Goal: Task Accomplishment & Management: Complete application form

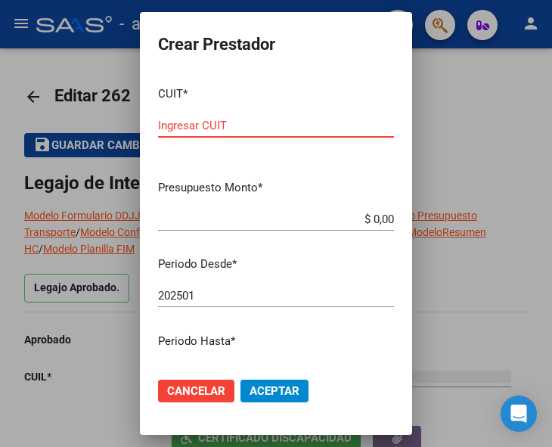
scroll to position [740, 0]
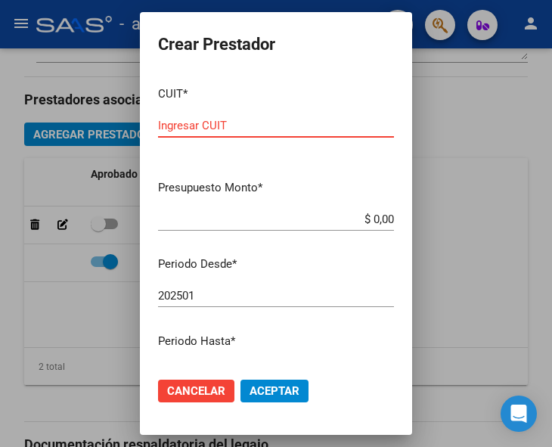
click at [231, 123] on input "Ingresar CUIT" at bounding box center [276, 126] width 236 height 14
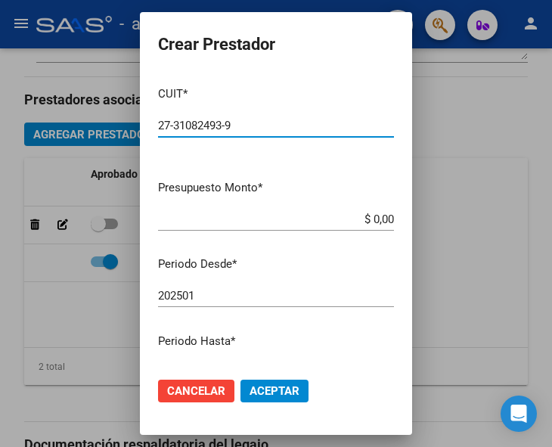
type input "27-31082493-9"
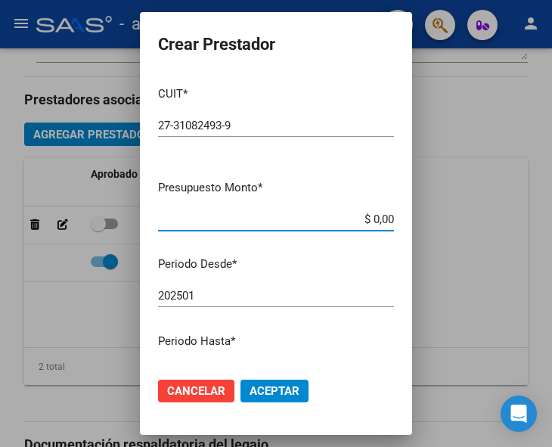
drag, startPoint x: 356, startPoint y: 216, endPoint x: 389, endPoint y: 216, distance: 33.3
click at [389, 216] on app-form-text-field "Presupuesto Monto * $ 0,00 Ingresar el monto" at bounding box center [282, 202] width 248 height 47
type input "$ 98.964,88"
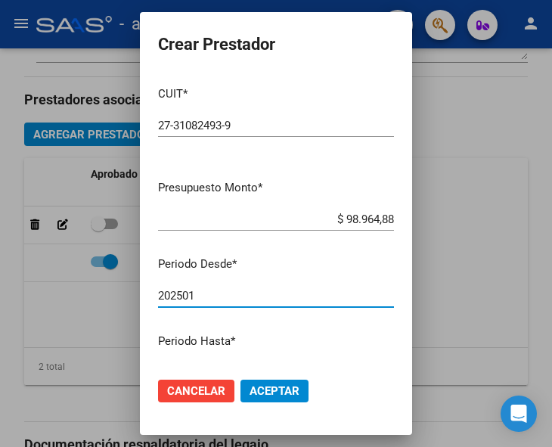
click at [237, 297] on input "202501" at bounding box center [276, 296] width 236 height 14
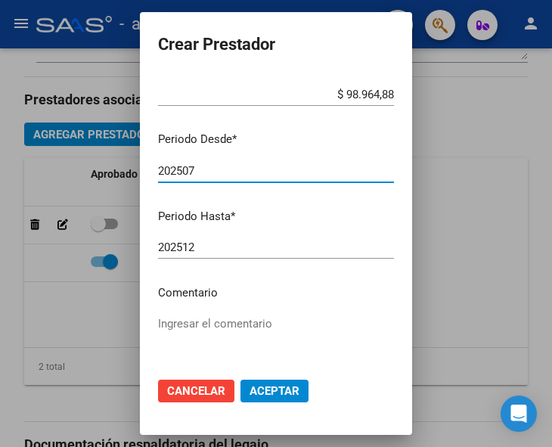
scroll to position [151, 0]
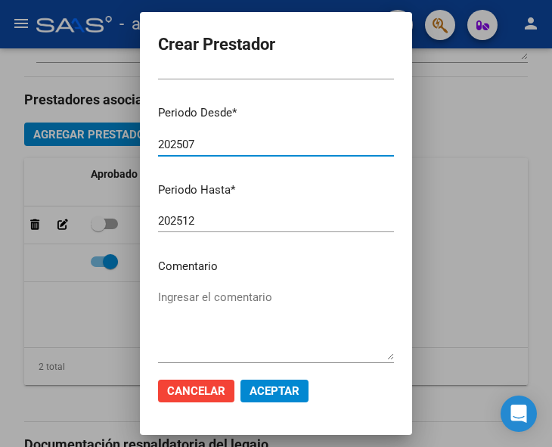
type input "202507"
click at [185, 295] on textarea "Ingresar el comentario" at bounding box center [276, 324] width 236 height 71
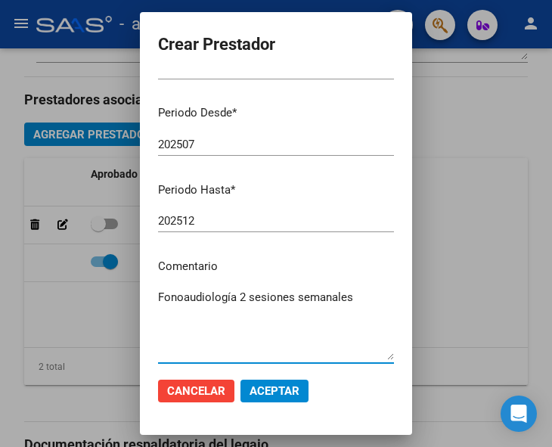
click at [287, 335] on textarea "Fonoaudiología 2 sesiones semanales" at bounding box center [276, 324] width 236 height 71
click at [353, 296] on textarea "Fonoaudiología 2 sesiones semanales" at bounding box center [276, 324] width 236 height 71
type textarea "Fonoaudiología 2 sesiones semanales"
click at [270, 387] on span "Aceptar" at bounding box center [275, 391] width 50 height 14
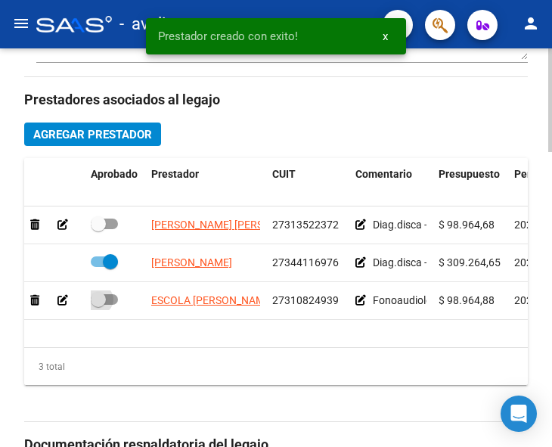
click at [113, 302] on span at bounding box center [104, 299] width 27 height 11
click at [98, 305] on input "checkbox" at bounding box center [98, 305] width 1 height 1
checkbox input "true"
click at [113, 224] on span at bounding box center [104, 224] width 27 height 11
click at [98, 229] on input "checkbox" at bounding box center [98, 229] width 1 height 1
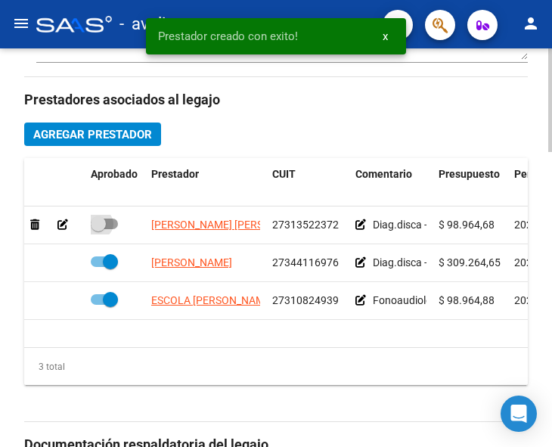
checkbox input "true"
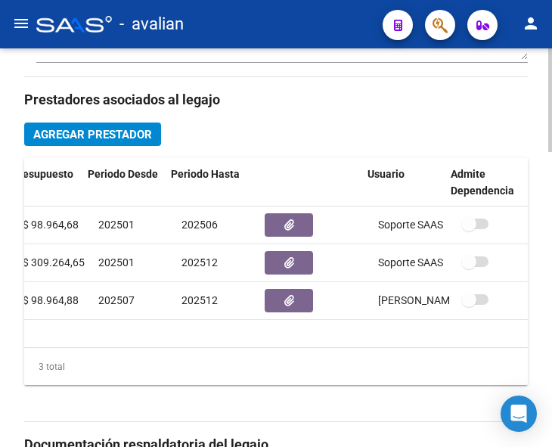
scroll to position [0, 427]
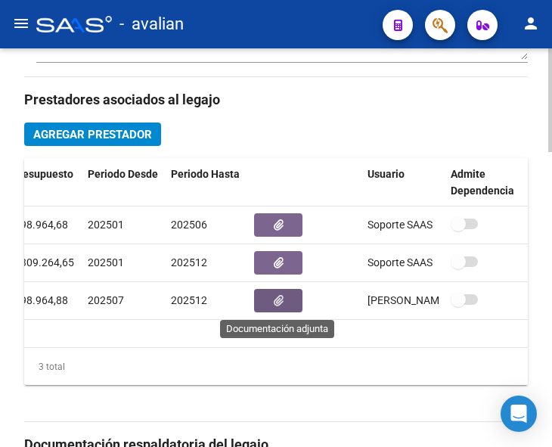
click at [284, 303] on button "button" at bounding box center [278, 300] width 48 height 23
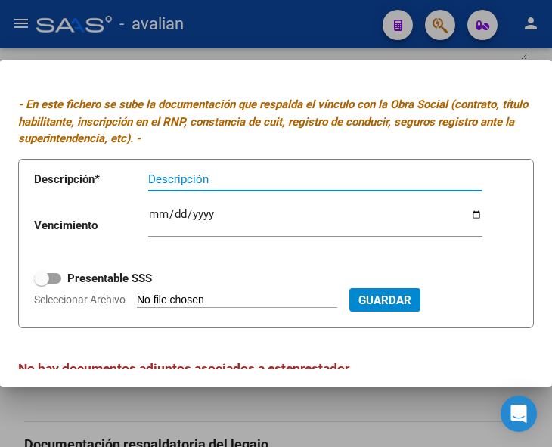
scroll to position [48, 0]
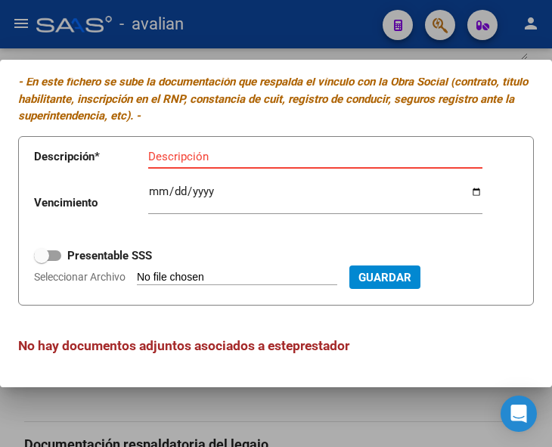
click at [194, 271] on input "Seleccionar Archivo" at bounding box center [237, 278] width 200 height 14
type input "C:\fakepath\Fono CBU.jpg"
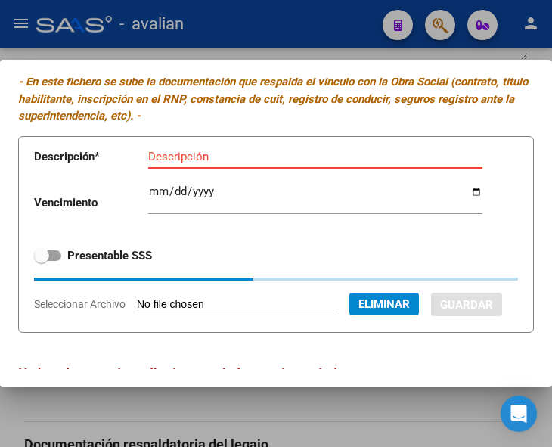
click at [182, 152] on input "Descripción" at bounding box center [315, 157] width 334 height 14
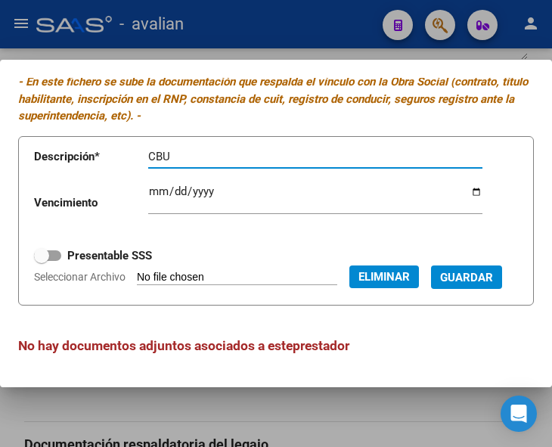
type input "CBU"
click at [440, 284] on span "Guardar" at bounding box center [466, 278] width 53 height 14
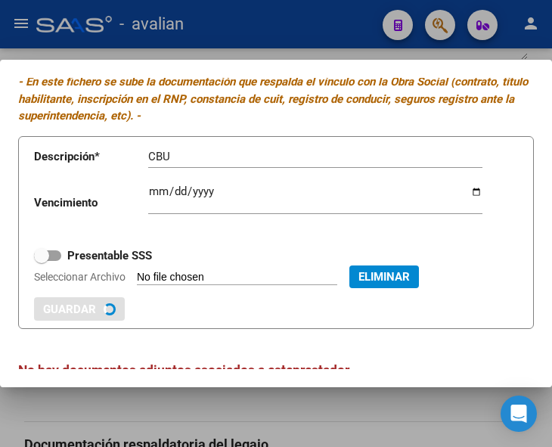
checkbox input "true"
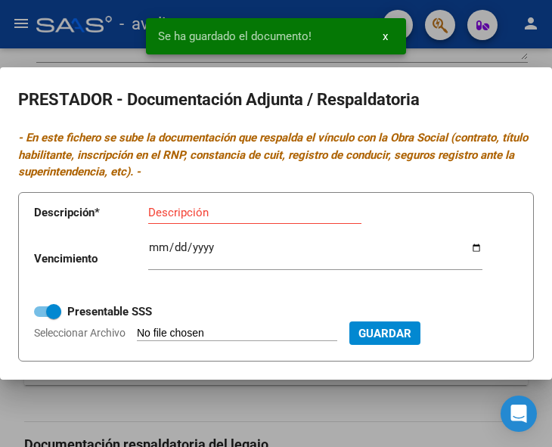
scroll to position [0, 0]
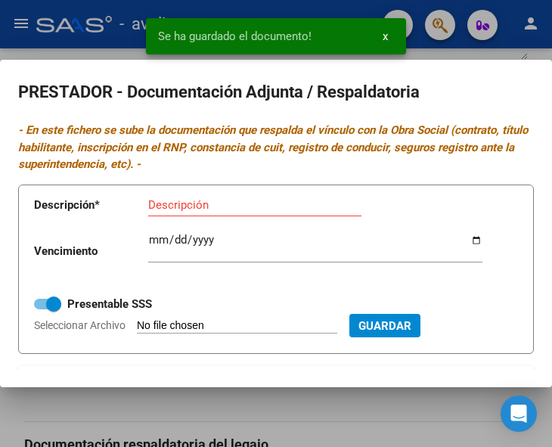
click at [167, 322] on form "Descripción * Descripción Vencimiento Ingresar vencimiento Presentable SSS Sele…" at bounding box center [276, 270] width 516 height 170
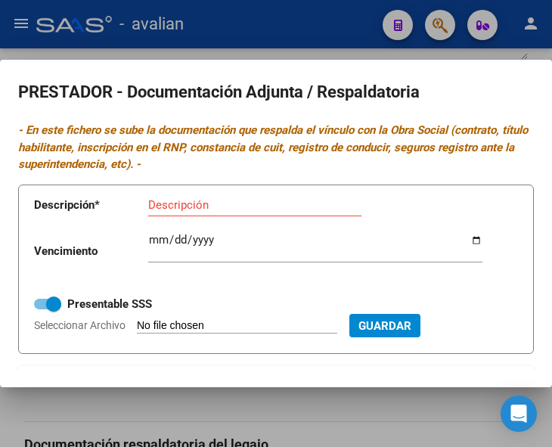
click at [175, 325] on input "Seleccionar Archivo" at bounding box center [237, 326] width 200 height 14
type input "C:\fakepath\Fono ARCA.jpg"
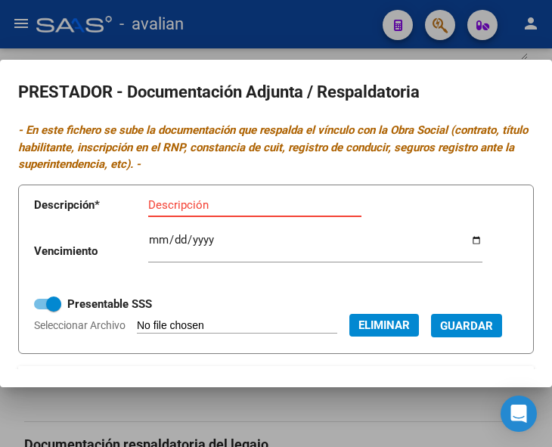
click at [169, 201] on input "Descripción" at bounding box center [254, 205] width 213 height 14
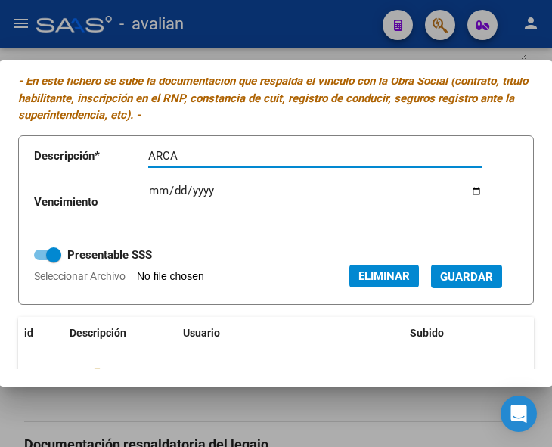
scroll to position [76, 0]
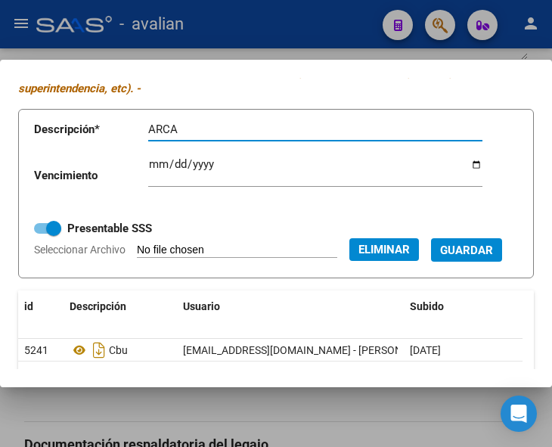
type input "ARCA"
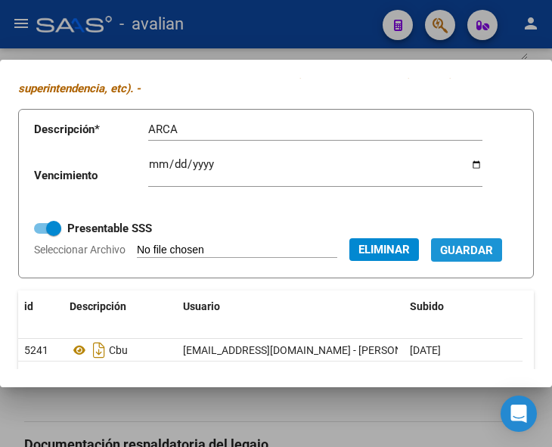
click at [431, 262] on button "Guardar" at bounding box center [466, 249] width 71 height 23
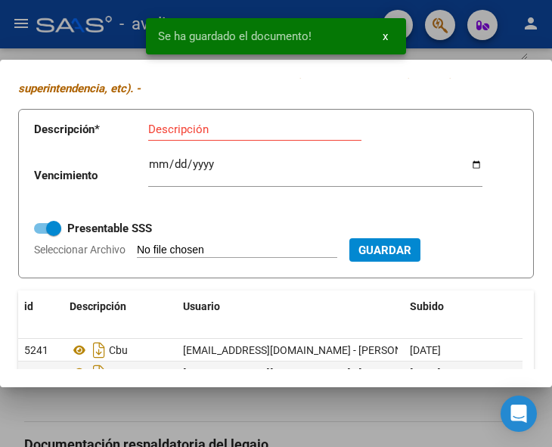
click at [186, 246] on input "Seleccionar Archivo" at bounding box center [237, 251] width 200 height 14
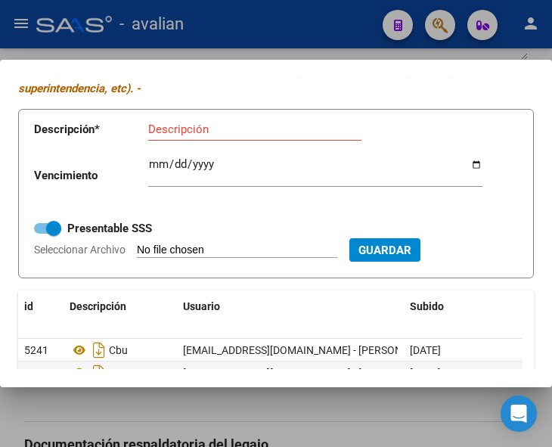
type input "C:\fakepath\Fono TF.jpg"
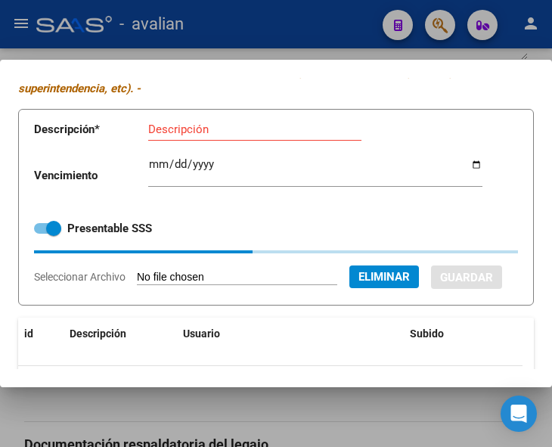
click at [187, 133] on input "Descripción" at bounding box center [254, 130] width 213 height 14
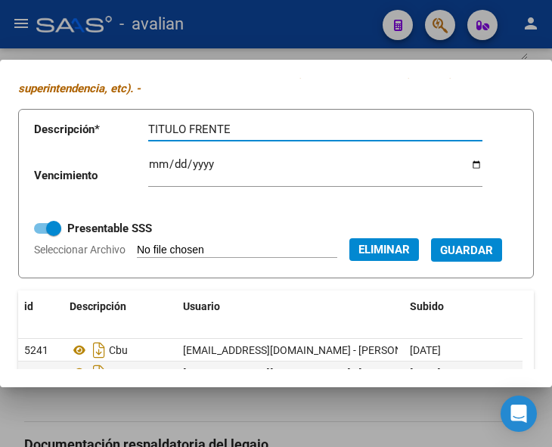
type input "TITULO FRENTE"
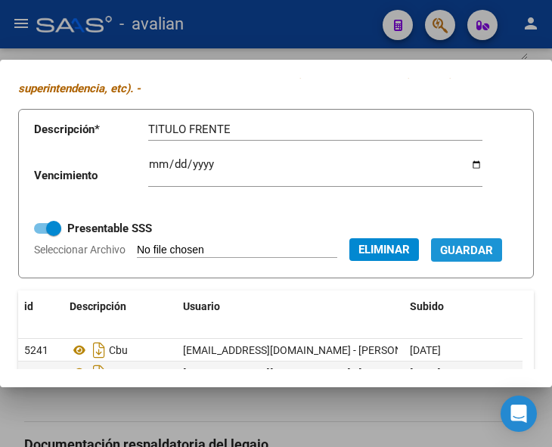
click at [440, 257] on span "Guardar" at bounding box center [466, 251] width 53 height 14
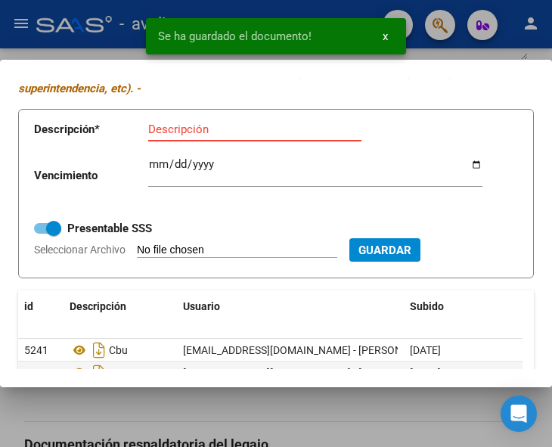
click at [195, 133] on input "Descripción" at bounding box center [254, 130] width 213 height 14
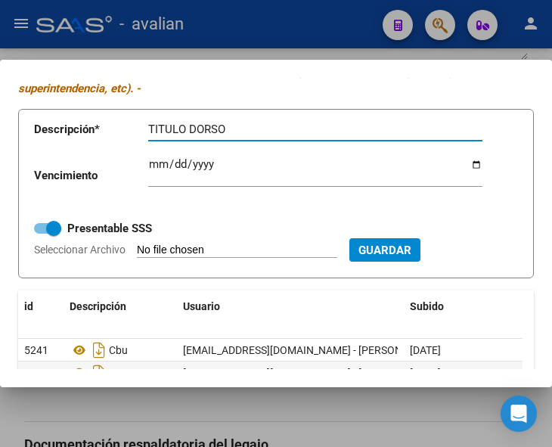
type input "TITULO DORSO"
click at [181, 247] on input "Seleccionar Archivo" at bounding box center [237, 251] width 200 height 14
type input "C:\fakepath\Fono TD.jpg"
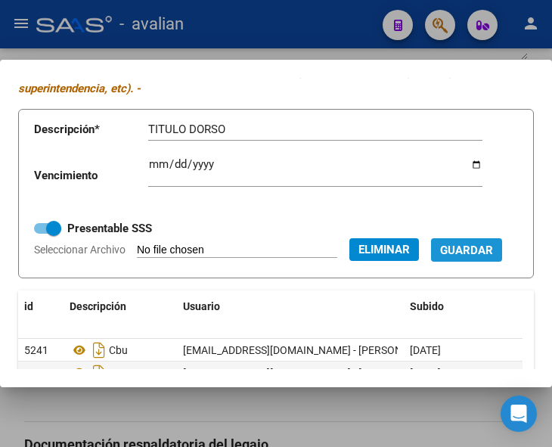
click at [440, 256] on span "Guardar" at bounding box center [466, 250] width 53 height 14
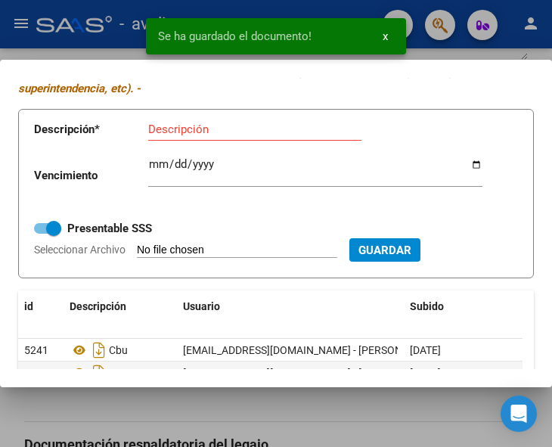
click at [175, 250] on input "Seleccionar Archivo" at bounding box center [237, 251] width 200 height 14
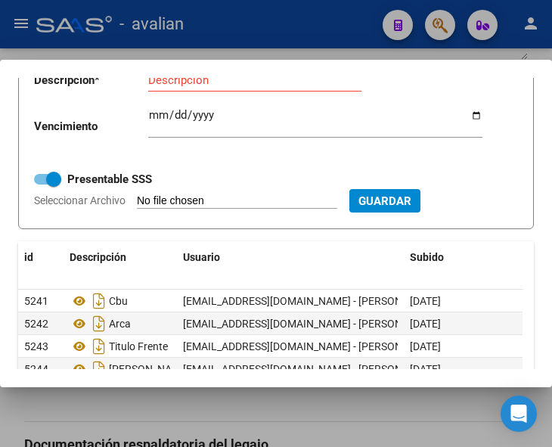
scroll to position [151, 0]
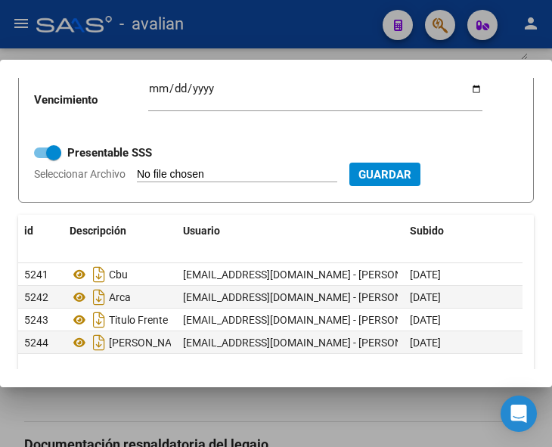
type input "C:\fakepath\Fono RNP 02-10.jpg"
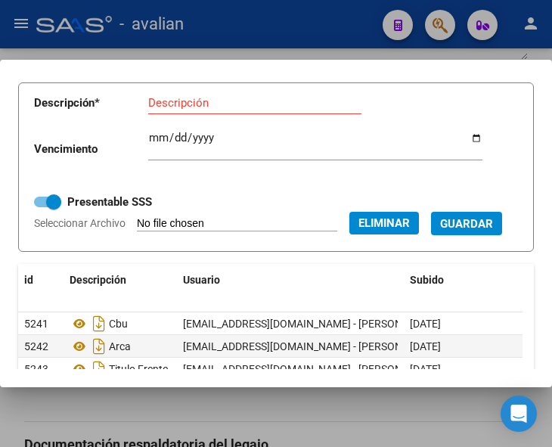
scroll to position [76, 0]
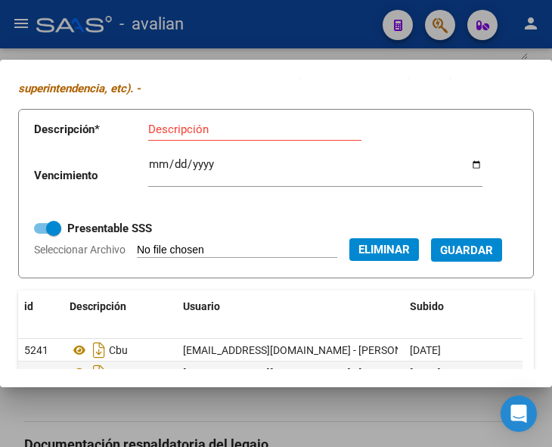
click at [160, 129] on input "Descripción" at bounding box center [254, 130] width 213 height 14
type input "RNP"
click at [158, 163] on input "Ingresar vencimiento" at bounding box center [315, 170] width 334 height 24
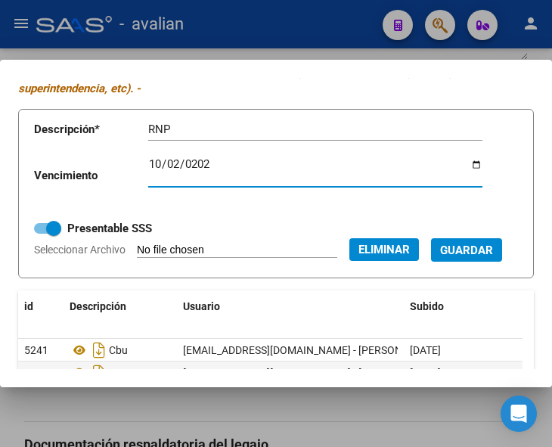
type input "[DATE]"
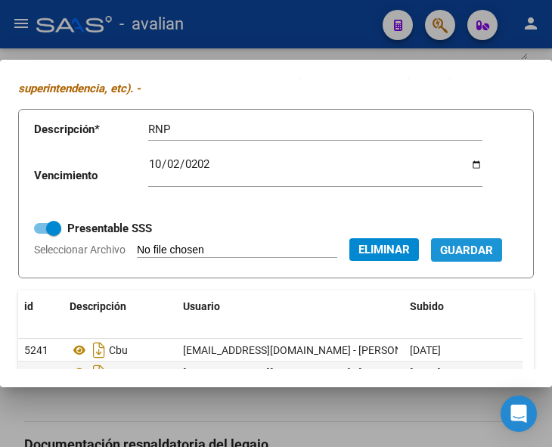
click at [440, 257] on span "Guardar" at bounding box center [466, 251] width 53 height 14
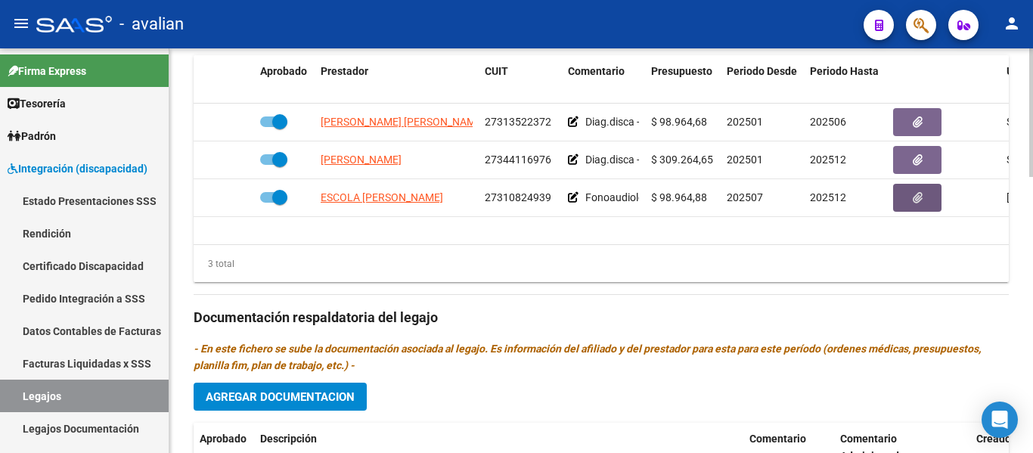
scroll to position [718, 0]
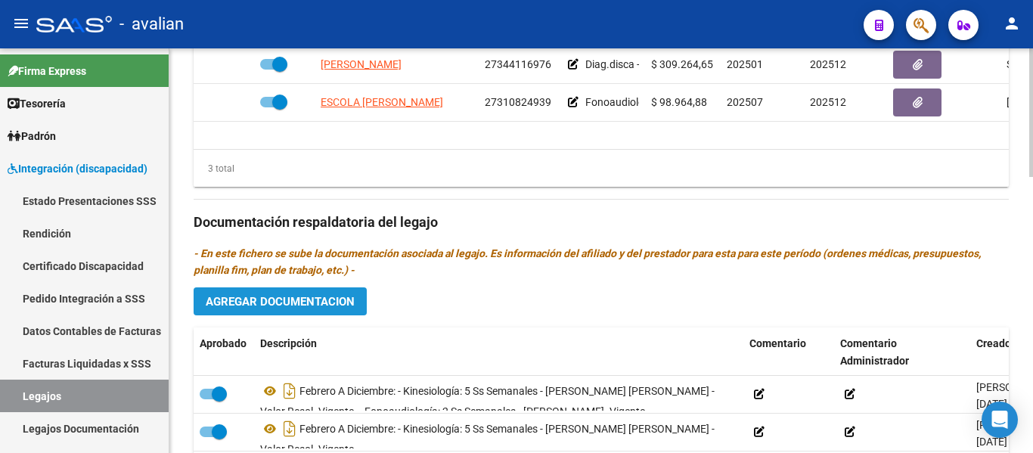
click at [297, 296] on span "Agregar Documentacion" at bounding box center [280, 302] width 149 height 14
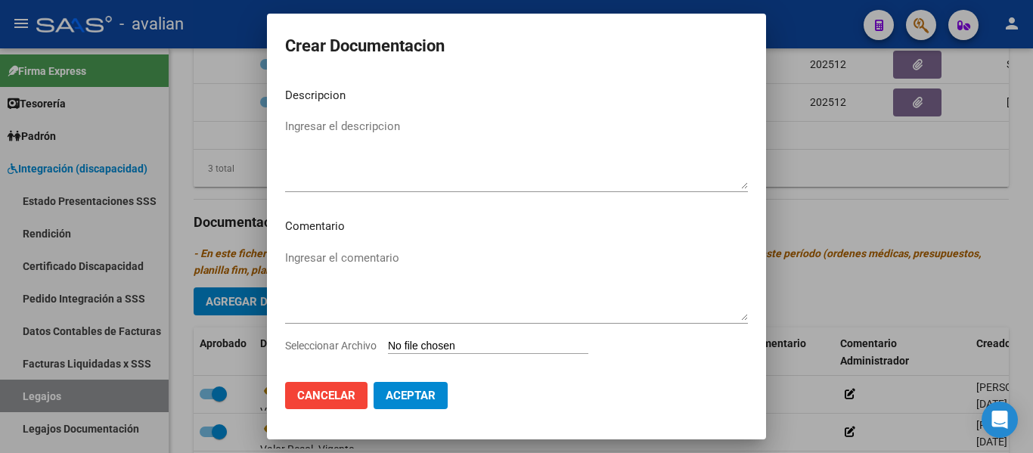
click at [420, 348] on input "Seleccionar Archivo" at bounding box center [488, 347] width 200 height 14
type input "C:\fakepath\06325917cambioFonoaudiologo_compressed (1).pdf"
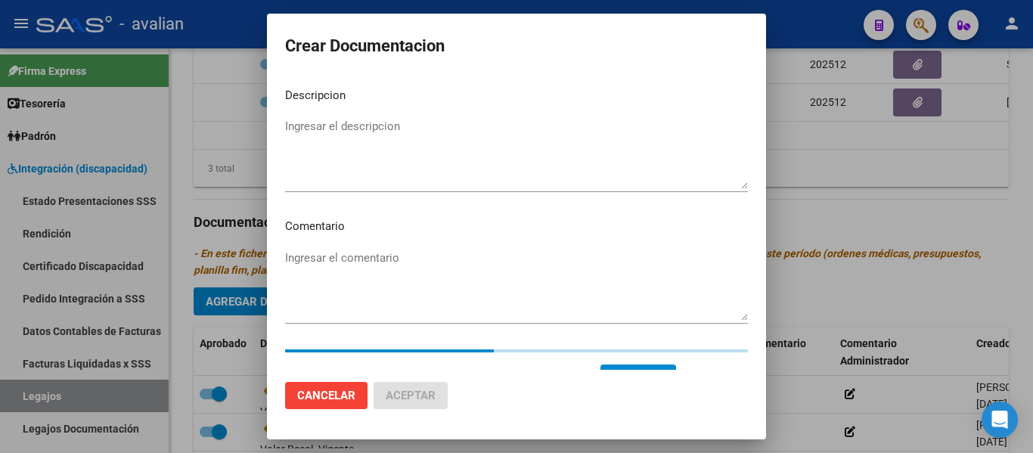
click at [318, 123] on textarea "Ingresar el descripcion" at bounding box center [516, 153] width 463 height 71
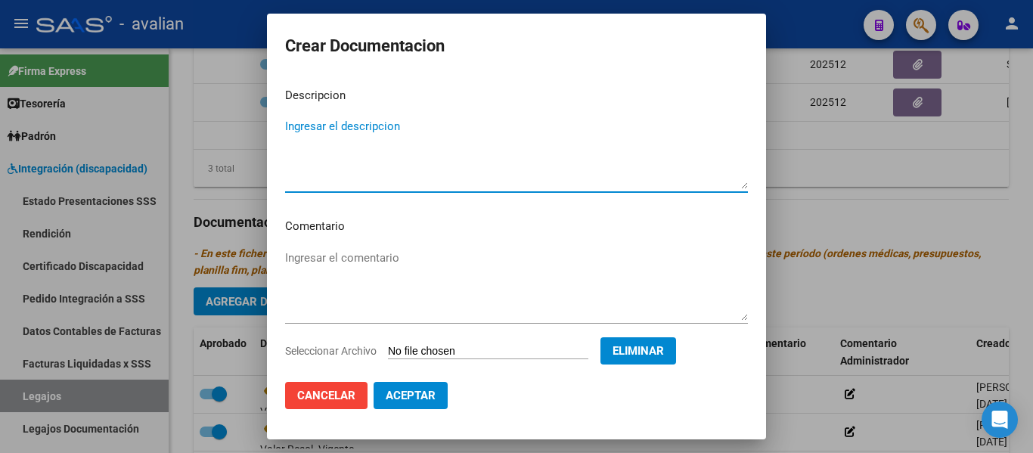
click at [347, 258] on textarea "Ingresar el comentario" at bounding box center [516, 285] width 463 height 71
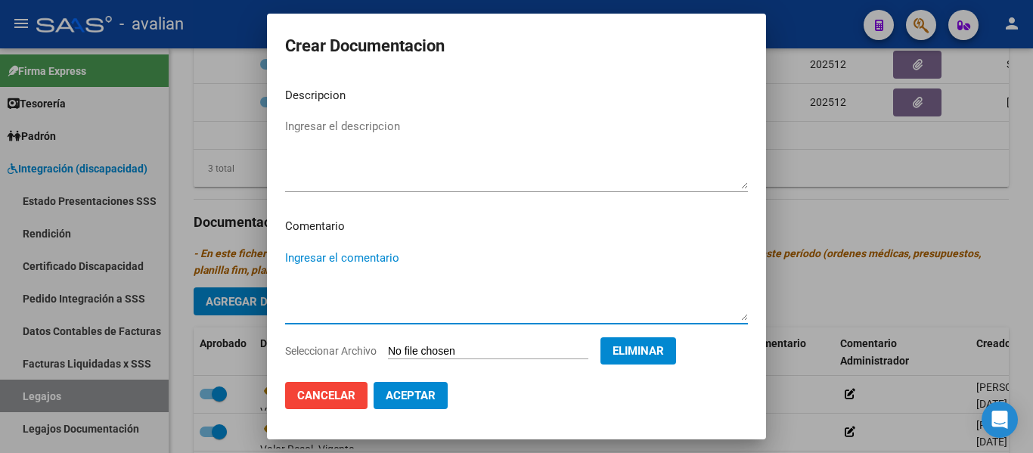
type textarea "F"
click at [311, 261] on textarea "F" at bounding box center [516, 285] width 463 height 71
paste textarea "De Julio a diciembre: - Fonoaudiología 2 sesiones semanales - Lic. [PERSON_NAME…"
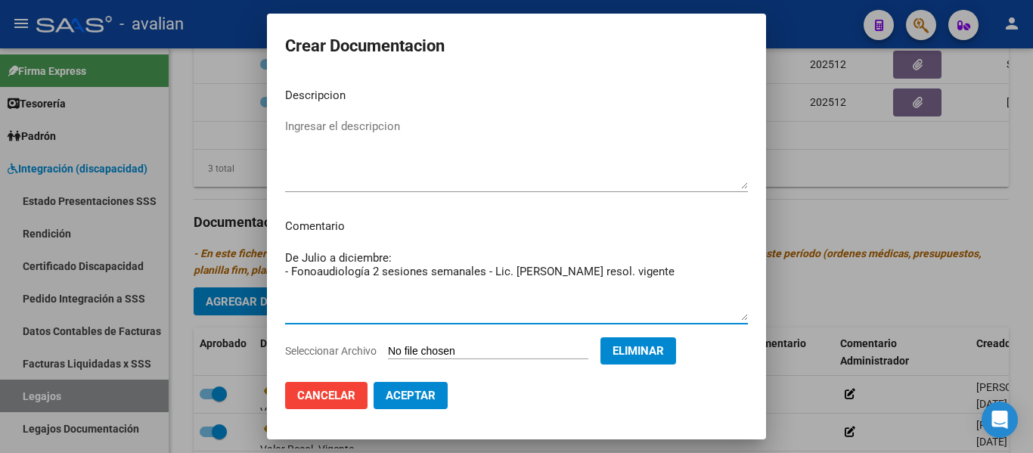
type textarea "De Julio a diciembre: - Fonoaudiología 2 sesiones semanales - Lic. [PERSON_NAME…"
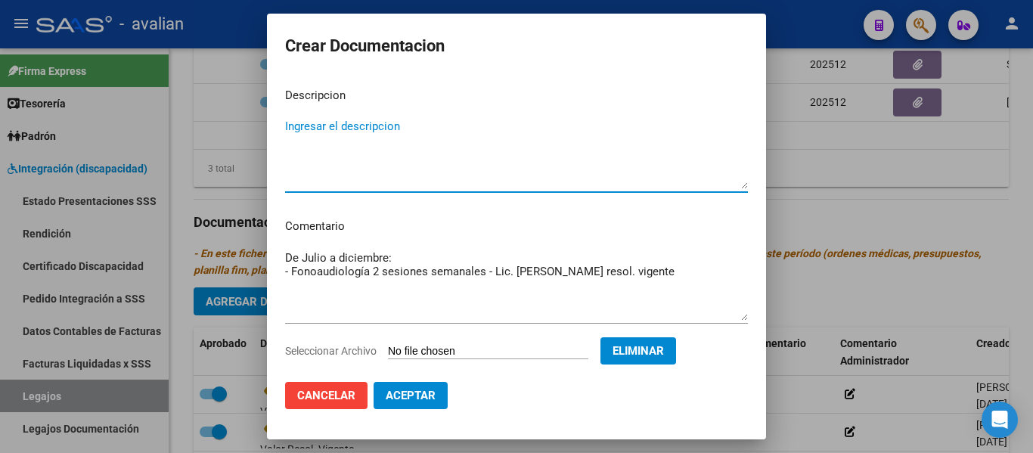
click at [317, 127] on textarea "Ingresar el descripcion" at bounding box center [516, 153] width 463 height 71
type textarea "Docu Fono"
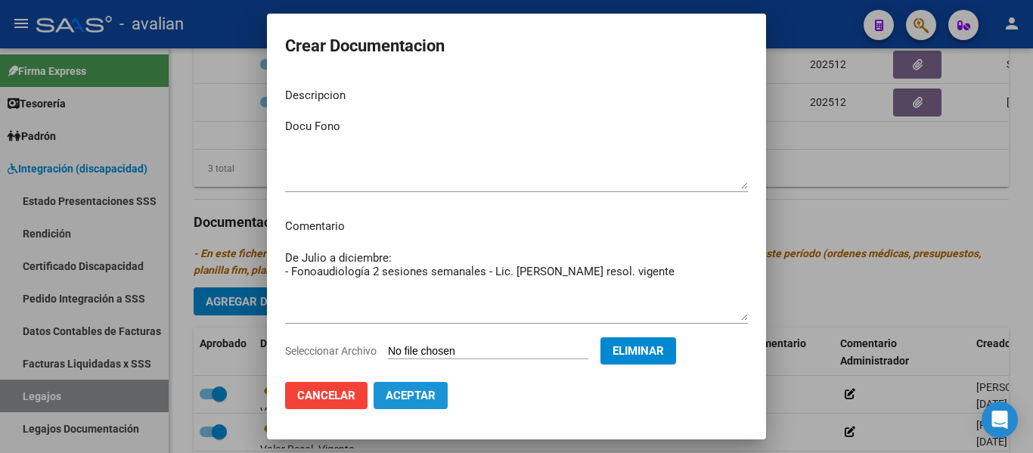
click at [431, 402] on span "Aceptar" at bounding box center [411, 396] width 50 height 14
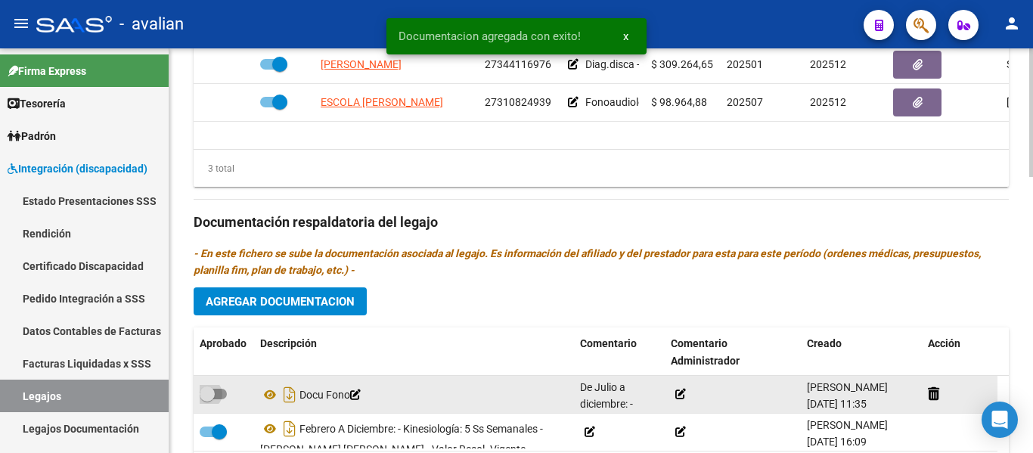
drag, startPoint x: 222, startPoint y: 390, endPoint x: 409, endPoint y: 378, distance: 187.9
click at [223, 390] on span at bounding box center [213, 394] width 27 height 11
click at [207, 399] on input "checkbox" at bounding box center [206, 399] width 1 height 1
checkbox input "true"
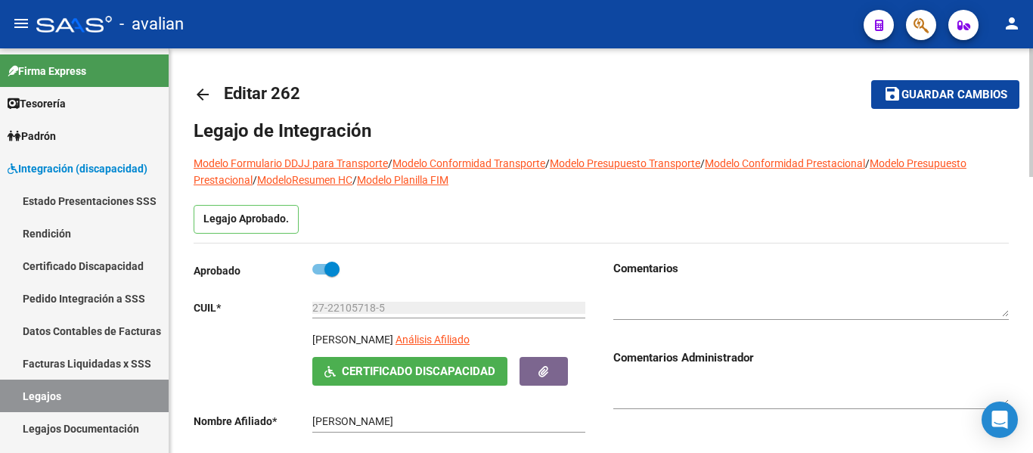
scroll to position [0, 0]
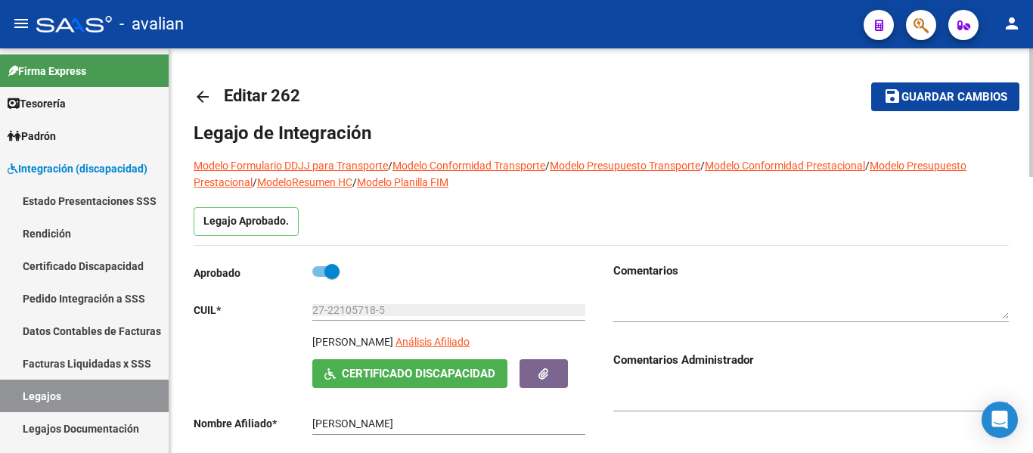
click at [551, 94] on span "Guardar cambios" at bounding box center [954, 98] width 106 height 14
click at [551, 99] on span "Guardar cambios" at bounding box center [954, 98] width 106 height 14
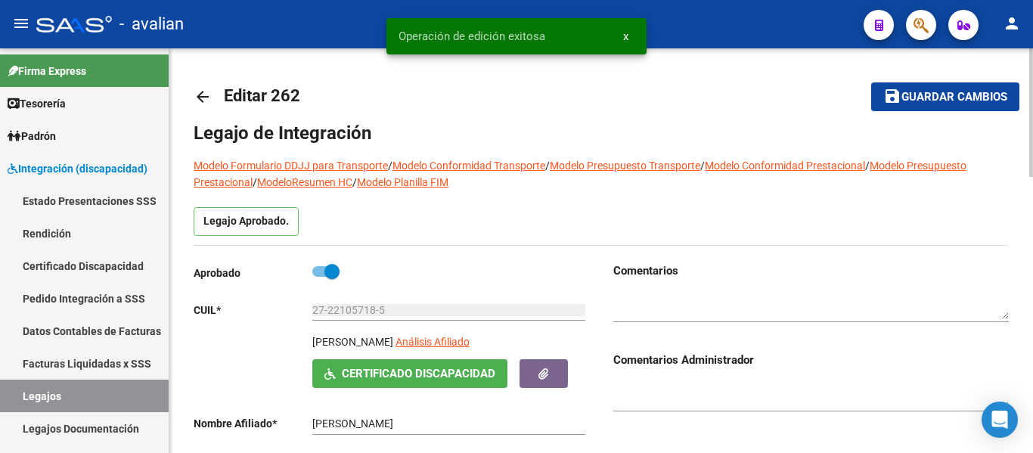
click at [203, 94] on mat-icon "arrow_back" at bounding box center [203, 97] width 18 height 18
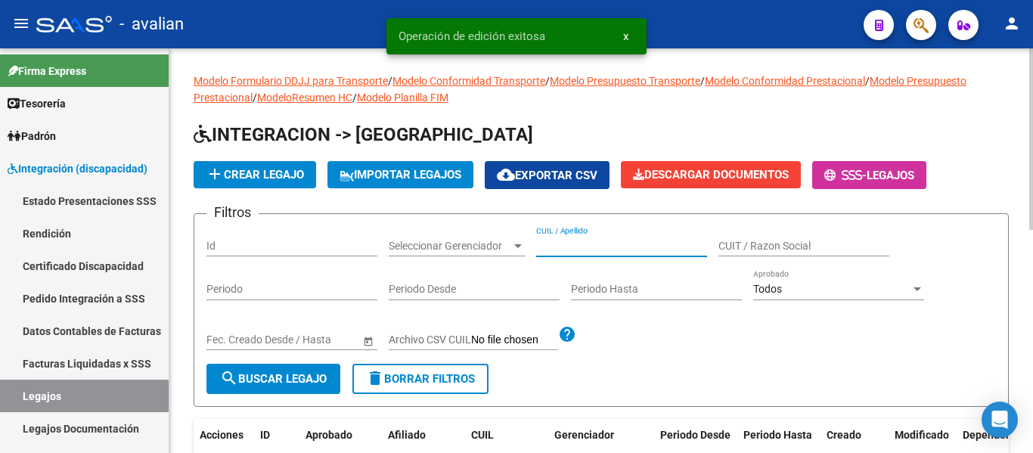
click at [551, 244] on input "CUIL / Apellido" at bounding box center [621, 246] width 171 height 13
paste input "20582996092"
type input "20582996092"
click at [300, 374] on span "search Buscar Legajo" at bounding box center [273, 379] width 107 height 14
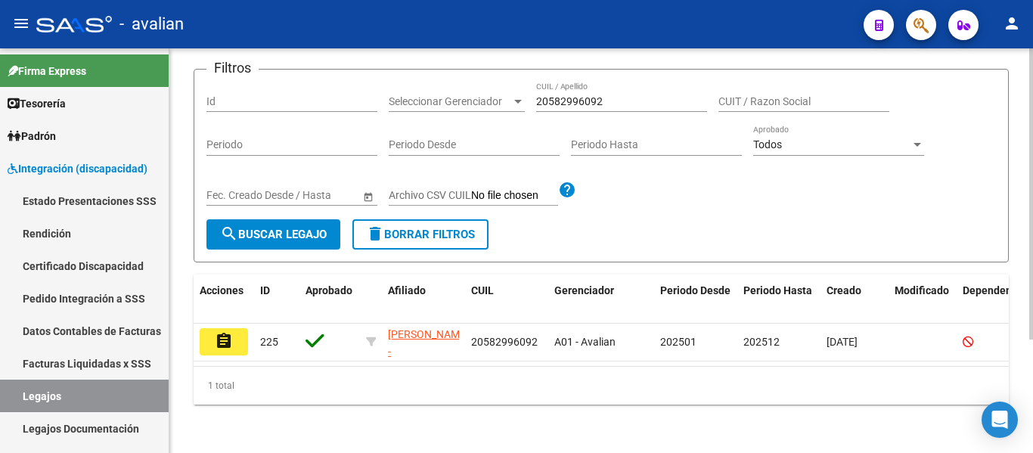
scroll to position [157, 0]
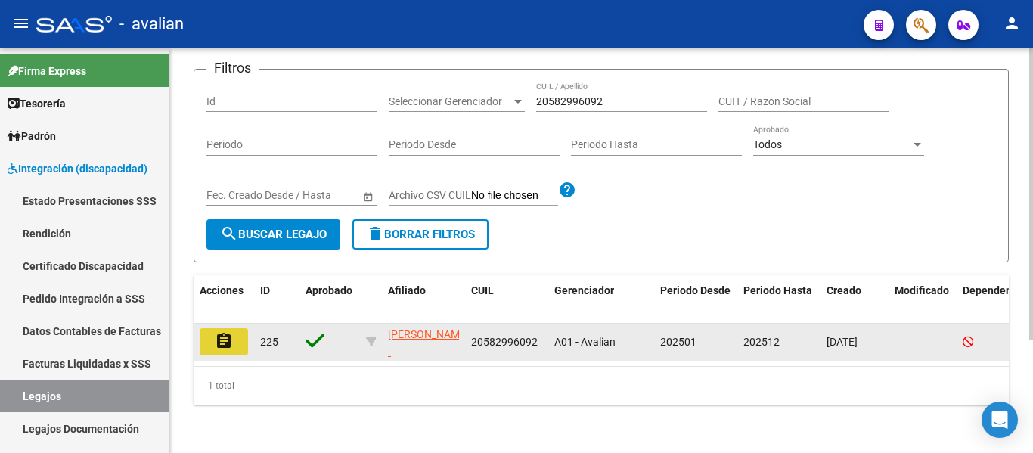
click at [230, 332] on mat-icon "assignment" at bounding box center [224, 341] width 18 height 18
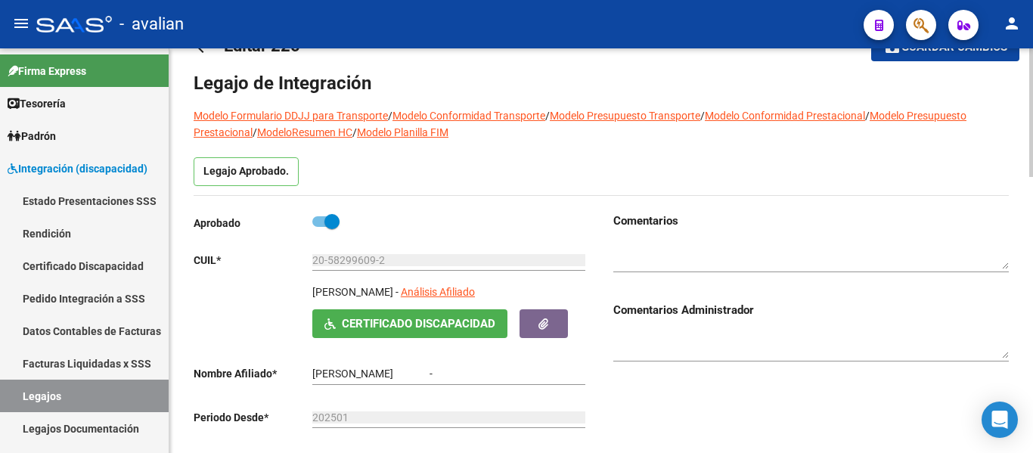
type input "[PERSON_NAME]"
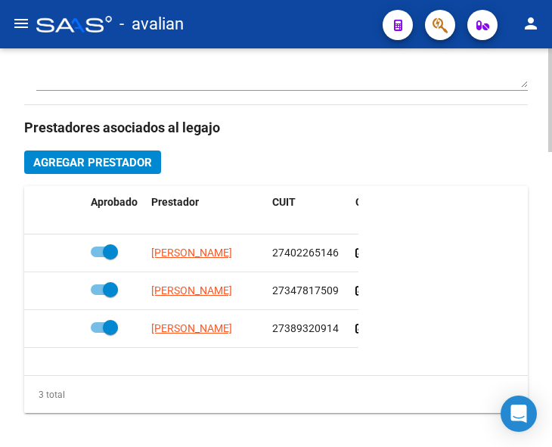
scroll to position [712, 0]
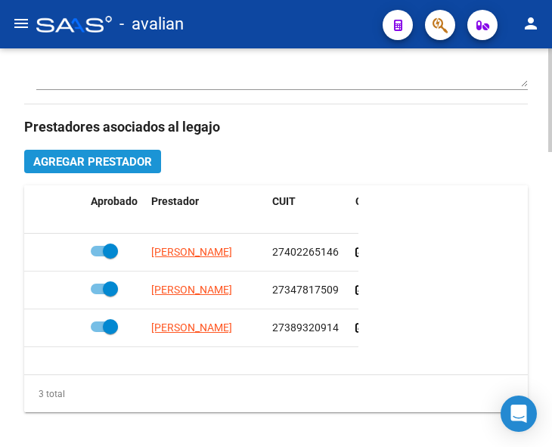
click at [100, 160] on span "Agregar Prestador" at bounding box center [92, 162] width 119 height 14
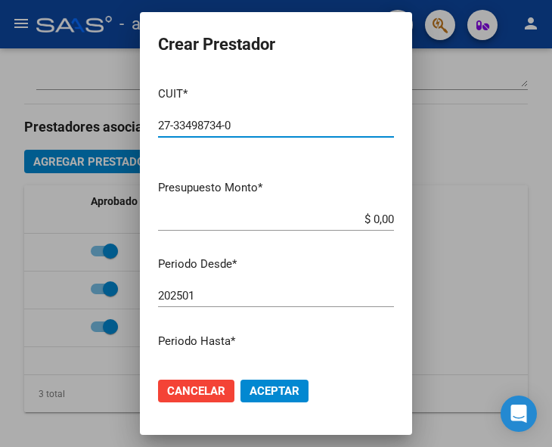
type input "27-33498734-0"
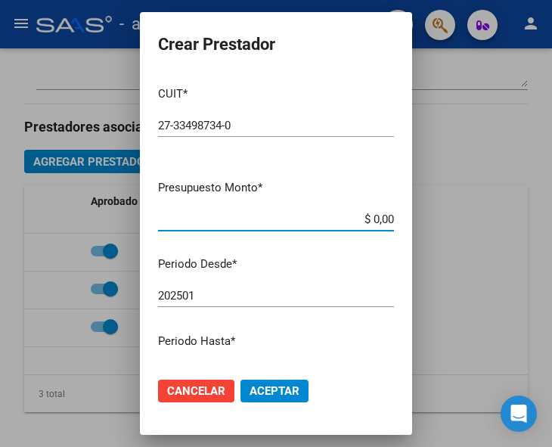
drag, startPoint x: 340, startPoint y: 216, endPoint x: 393, endPoint y: 223, distance: 53.4
click at [393, 223] on app-form-text-field "Presupuesto Monto * $ 0,00 Ingresar el monto" at bounding box center [282, 202] width 248 height 47
type input "$ 98.964,88"
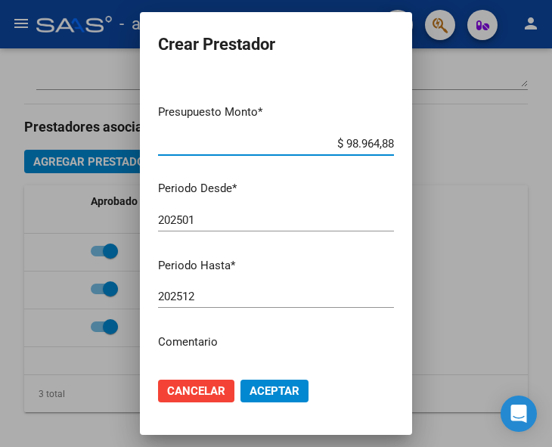
scroll to position [151, 0]
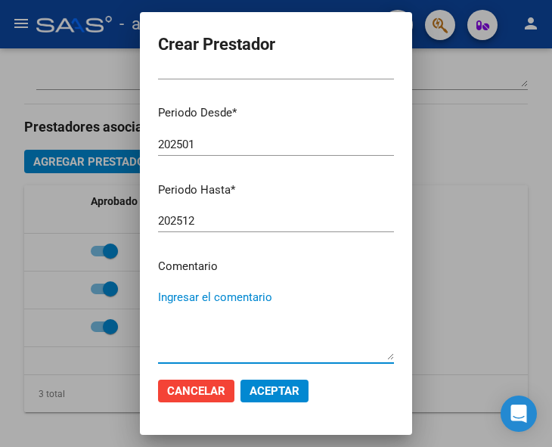
click at [218, 299] on textarea "Ingresar el comentario" at bounding box center [276, 324] width 236 height 71
type textarea "Kinesiología 2 sesiones semanales"
click at [290, 390] on span "Aceptar" at bounding box center [275, 391] width 50 height 14
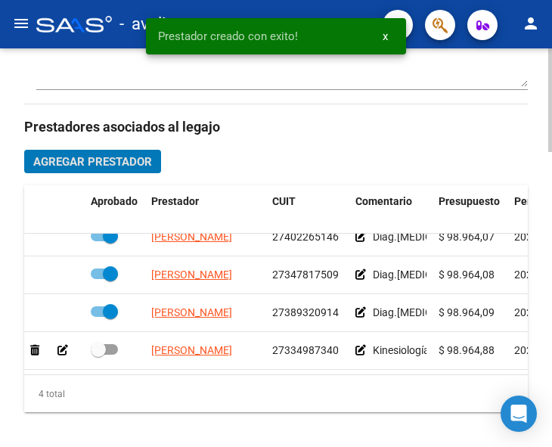
scroll to position [27, 0]
click at [115, 344] on span at bounding box center [104, 349] width 27 height 11
click at [98, 355] on input "checkbox" at bounding box center [98, 355] width 1 height 1
checkbox input "true"
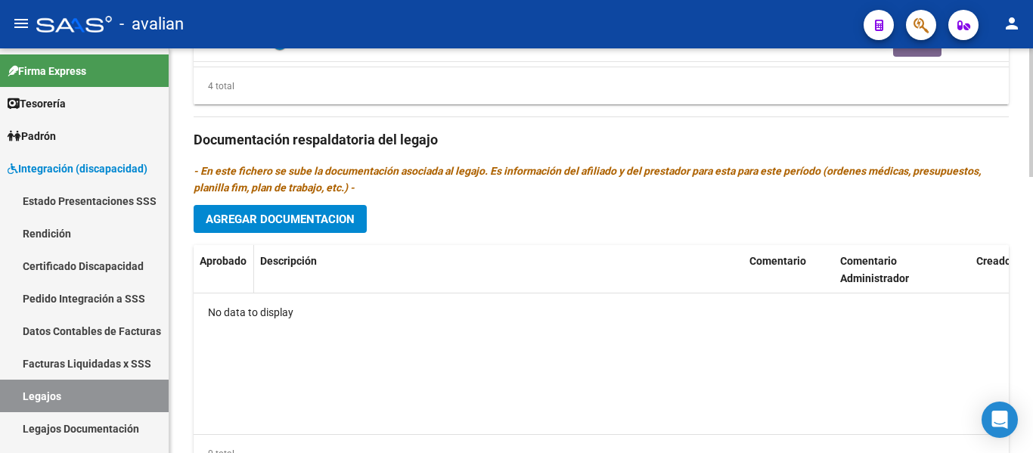
scroll to position [802, 0]
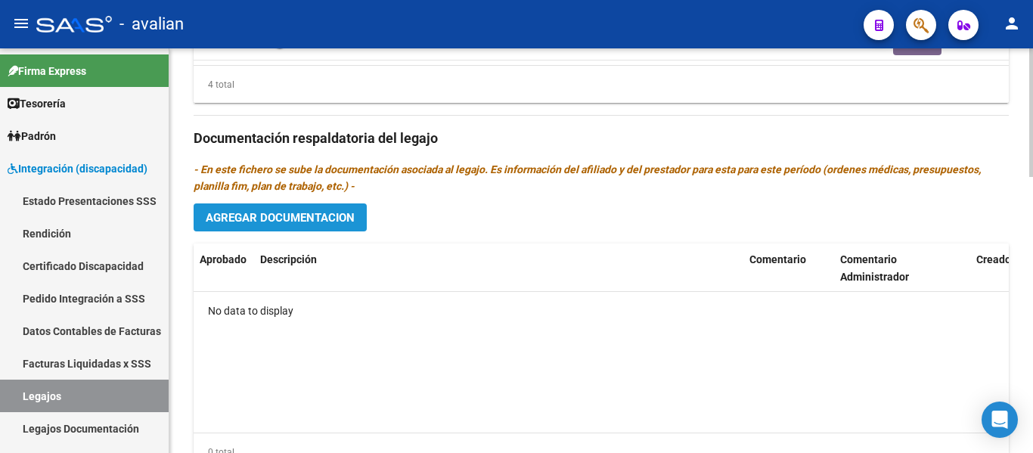
click at [258, 208] on button "Agregar Documentacion" at bounding box center [280, 217] width 173 height 28
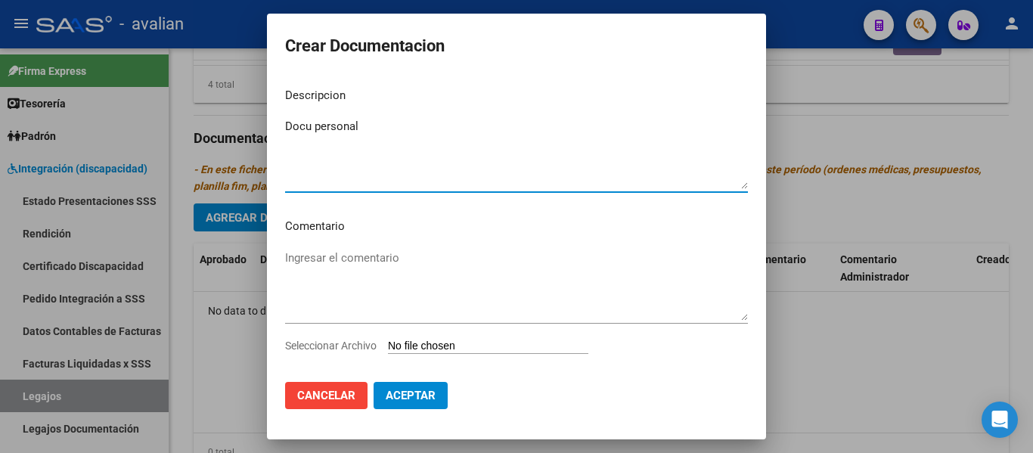
type textarea "Docu personal"
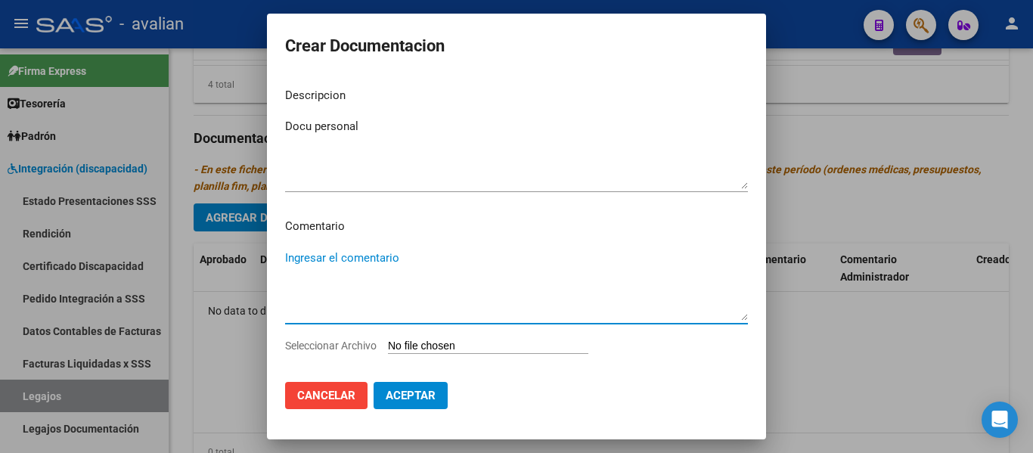
click at [308, 257] on textarea "Ingresar el comentario" at bounding box center [516, 285] width 463 height 71
paste textarea "Enero a diciembre: - Psicopedagogía: 2 ss semanales - [PERSON_NAME] (853124) - …"
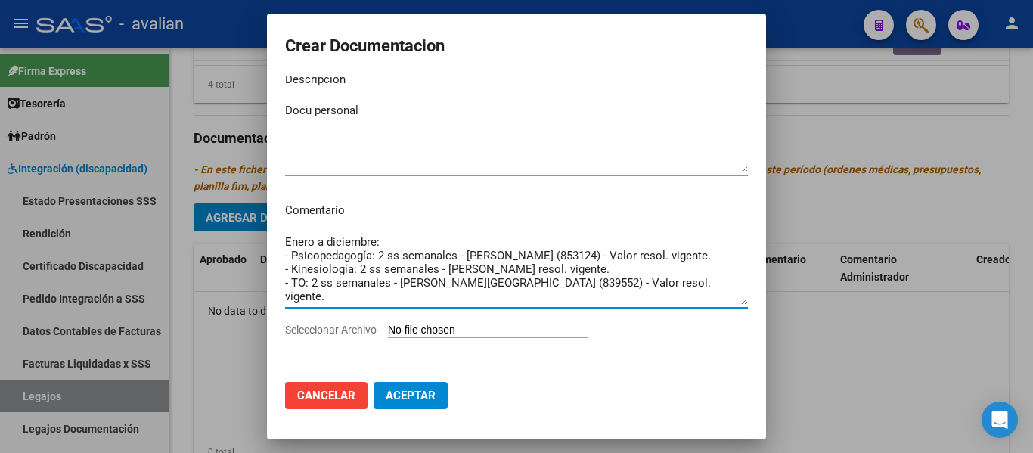
scroll to position [20, 0]
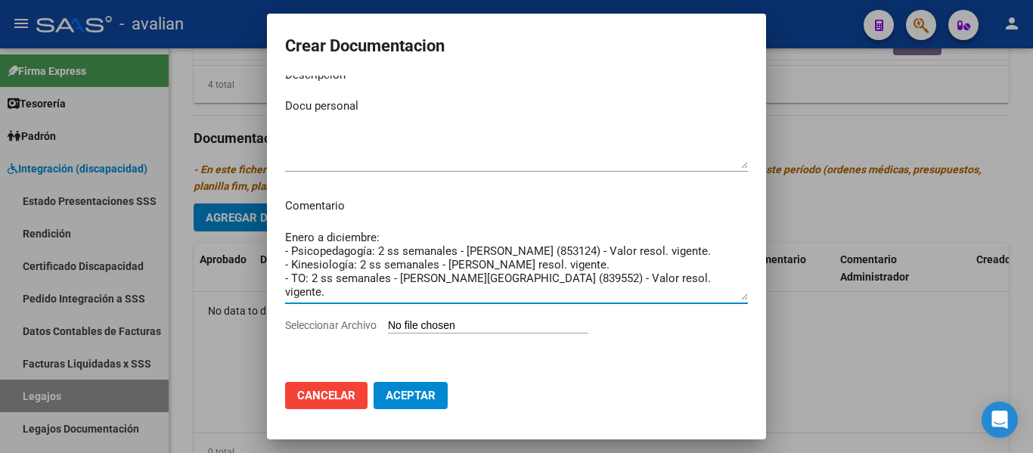
type textarea "Enero a diciembre: - Psicopedagogía: 2 ss semanales - [PERSON_NAME] (853124) - …"
click at [433, 324] on input "Seleccionar Archivo" at bounding box center [488, 326] width 200 height 14
type input "C:\fakepath\5690183_DOCUMENTACION (1).pdf"
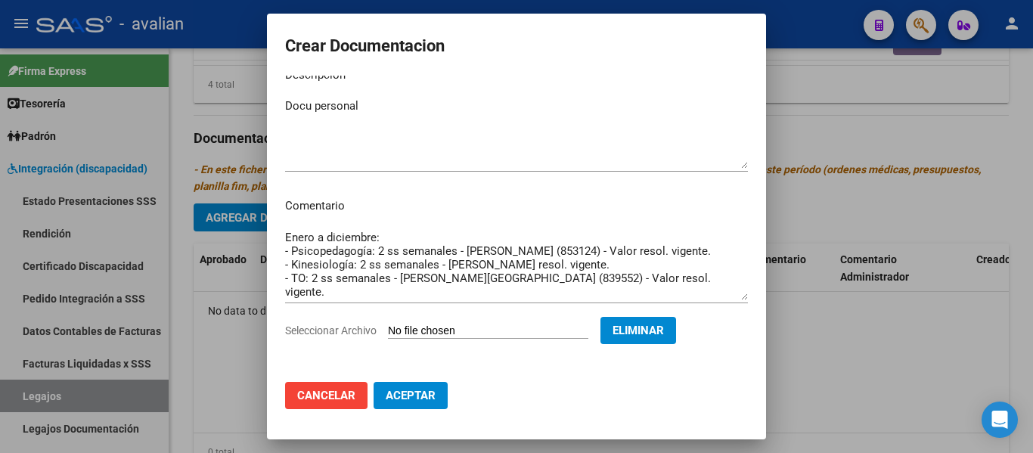
click at [410, 399] on span "Aceptar" at bounding box center [411, 396] width 50 height 14
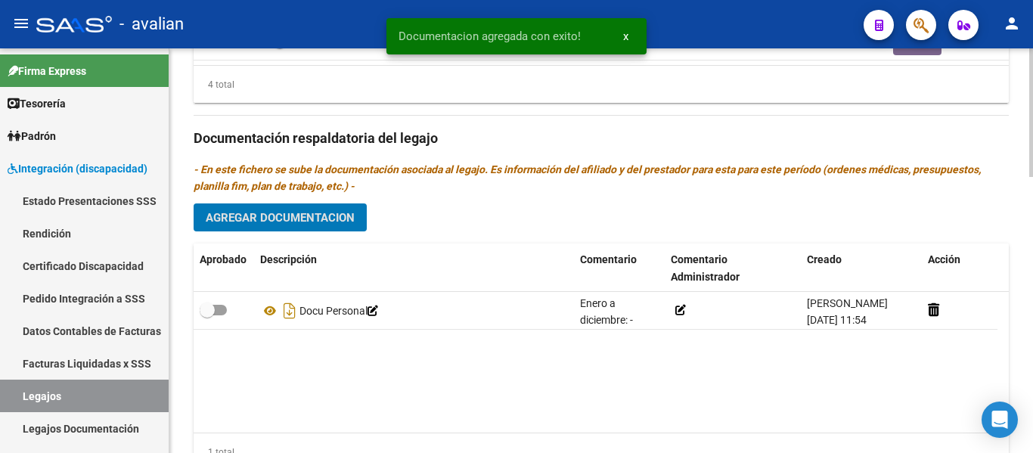
click at [313, 217] on span "Agregar Documentacion" at bounding box center [280, 218] width 149 height 14
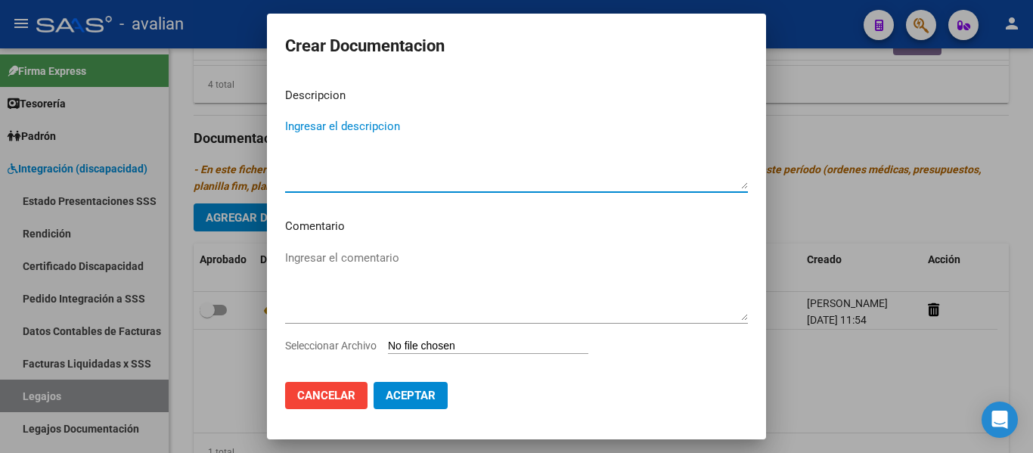
click at [338, 135] on textarea "Ingresar el descripcion" at bounding box center [516, 153] width 463 height 71
type textarea "Docu PSP"
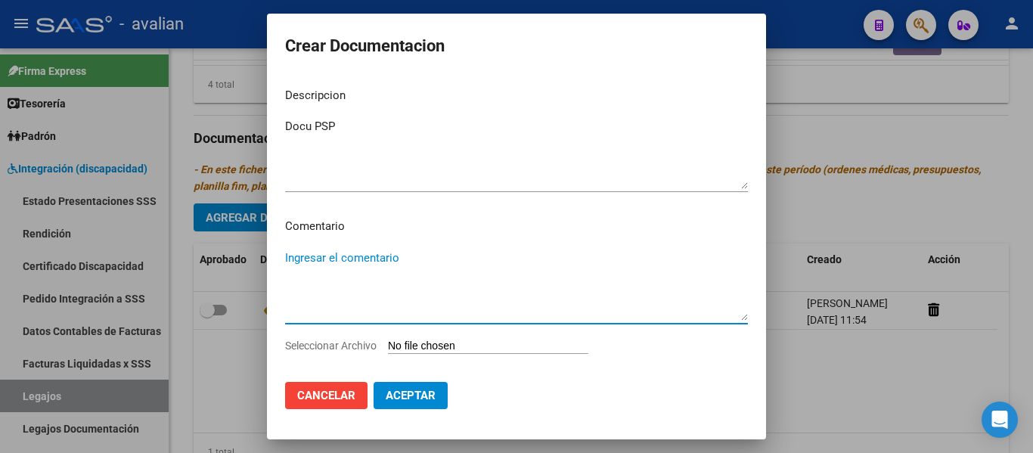
click at [328, 254] on textarea "Ingresar el comentario" at bounding box center [516, 285] width 463 height 71
paste textarea "Enero a diciembre: - Psicopedagogía: 2 ss semanales - [PERSON_NAME] (853124) - …"
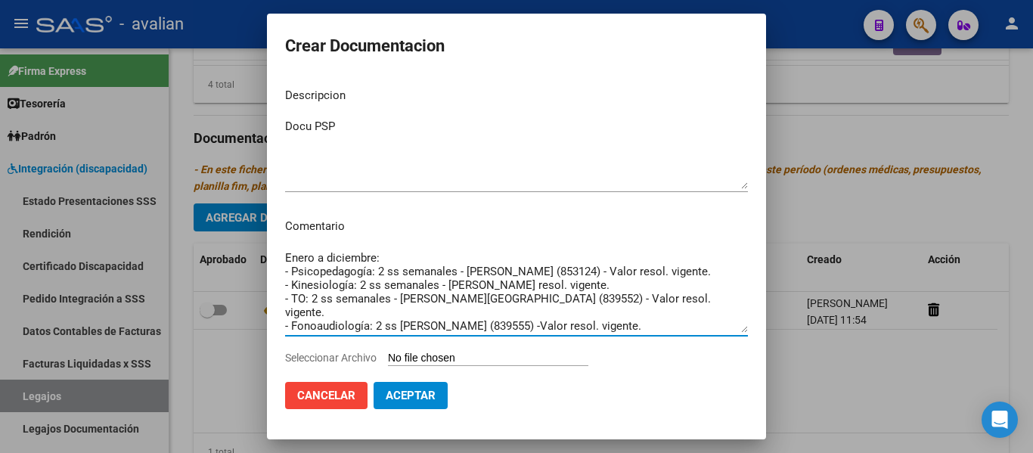
drag, startPoint x: 731, startPoint y: 310, endPoint x: 341, endPoint y: 322, distance: 389.7
click at [341, 322] on textarea "Enero a diciembre: - Psicopedagogía: 2 ss semanales - [PERSON_NAME] (853124) - …" at bounding box center [516, 291] width 463 height 83
drag, startPoint x: 721, startPoint y: 310, endPoint x: 253, endPoint y: 282, distance: 469.0
click at [253, 282] on div "Crear Documentacion Descripcion Docu PSP Ingresar el descripcion Comentario Ene…" at bounding box center [516, 226] width 1033 height 453
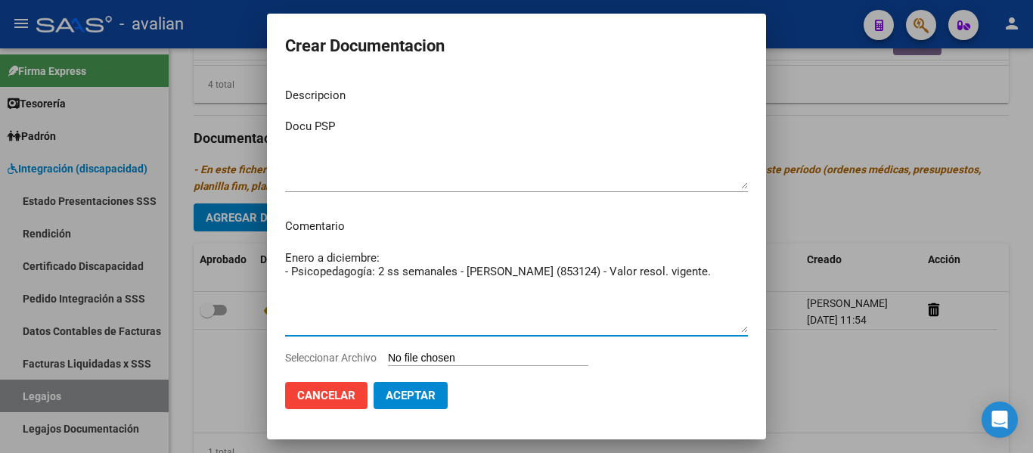
type textarea "Enero a diciembre: - Psicopedagogía: 2 ss semanales - [PERSON_NAME] (853124) - …"
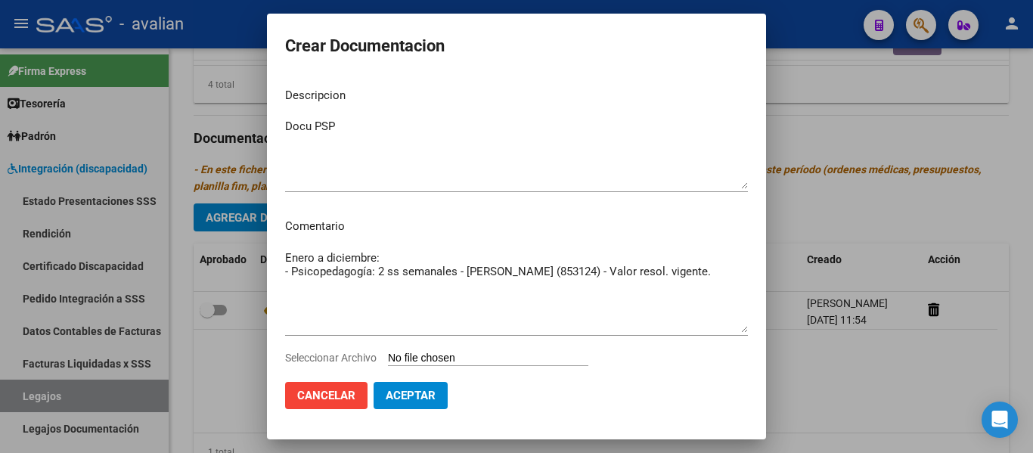
click at [415, 355] on input "Seleccionar Archivo" at bounding box center [488, 359] width 200 height 14
type input "C:\fakepath\5690183_PSICOPEDAGOGIA.pdf"
click at [423, 393] on span "Aceptar" at bounding box center [411, 396] width 50 height 14
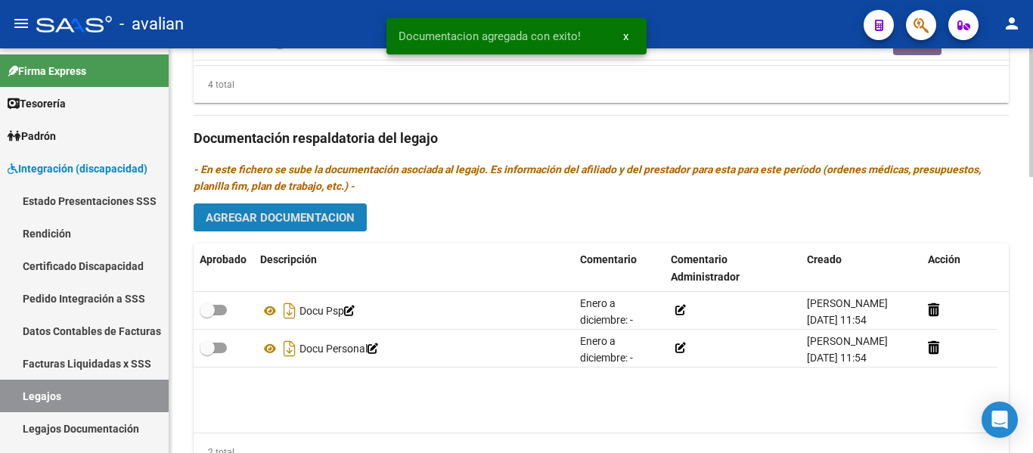
click at [318, 220] on span "Agregar Documentacion" at bounding box center [280, 218] width 149 height 14
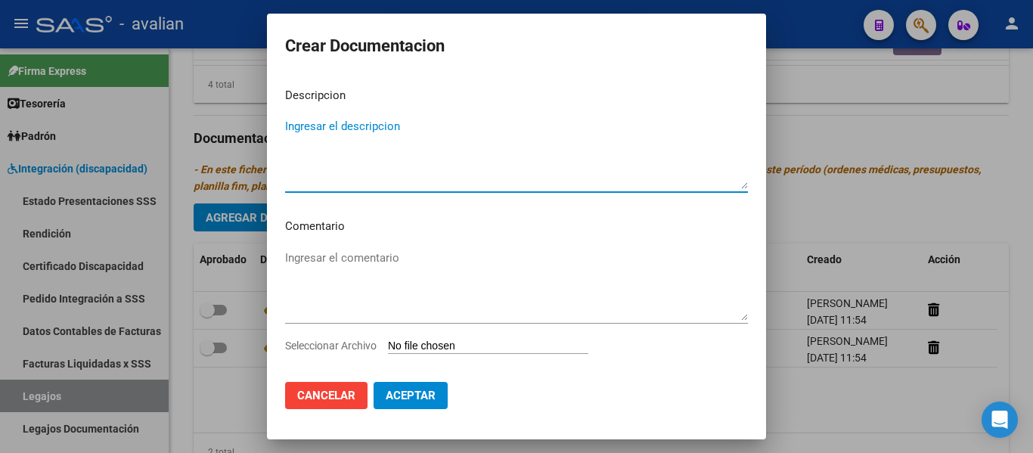
click at [327, 260] on textarea "Ingresar el comentario" at bounding box center [516, 285] width 463 height 71
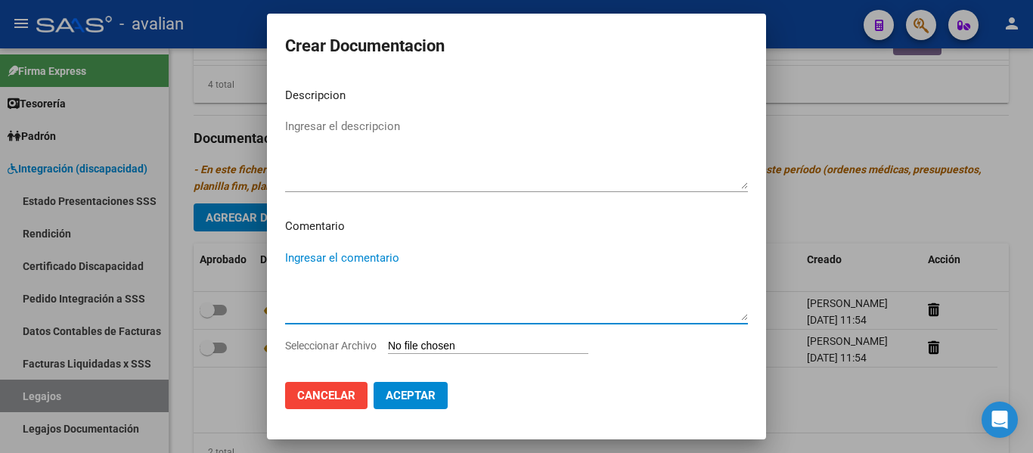
paste textarea "Enero a diciembre: - Psicopedagogía: 2 ss semanales - [PERSON_NAME] (853124) - …"
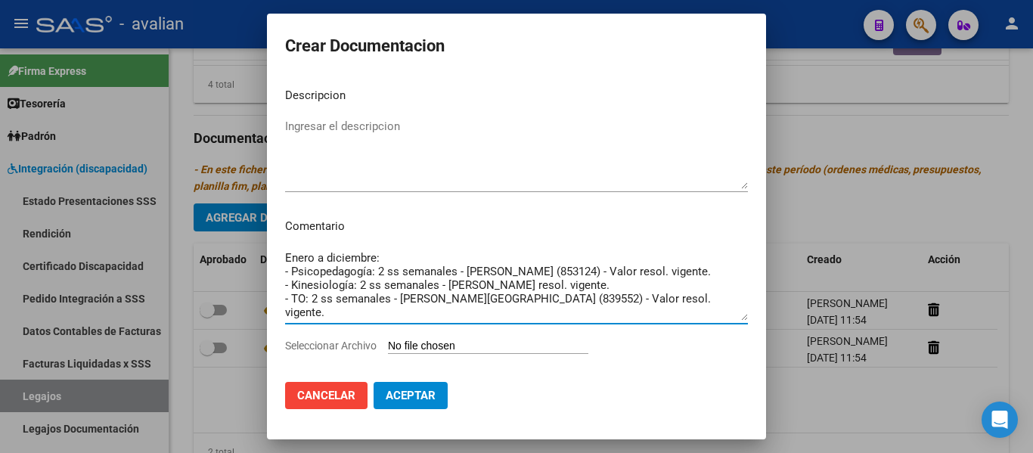
drag, startPoint x: 704, startPoint y: 268, endPoint x: 260, endPoint y: 271, distance: 443.9
click at [260, 271] on div "Crear Documentacion Descripcion Ingresar el descripcion Comentario Enero a dici…" at bounding box center [516, 226] width 1033 height 453
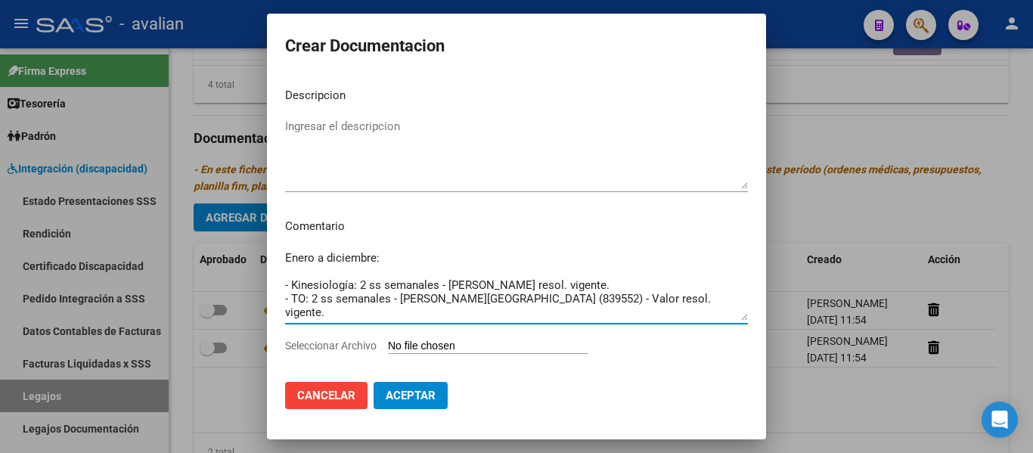
drag, startPoint x: 720, startPoint y: 312, endPoint x: 259, endPoint y: 299, distance: 460.8
click at [259, 299] on div "Crear Documentacion Descripcion Ingresar el descripcion Comentario Enero a dici…" at bounding box center [516, 226] width 1033 height 453
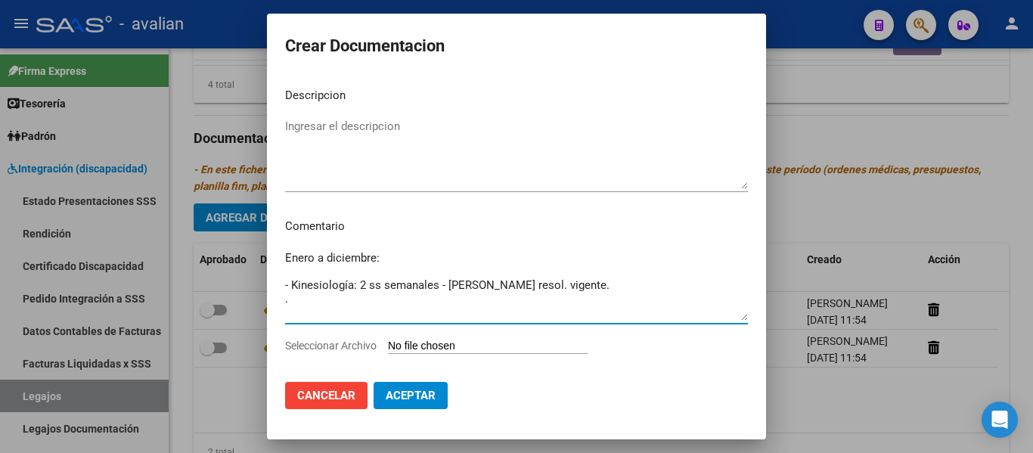
click at [288, 298] on textarea "Enero a diciembre: - Kinesiología: 2 ss semanales - [PERSON_NAME] resol. vigent…" at bounding box center [516, 285] width 463 height 71
click at [285, 286] on textarea "Enero a diciembre: - Kinesiología: 2 ss semanales - [PERSON_NAME] resol. vigent…" at bounding box center [516, 285] width 463 height 71
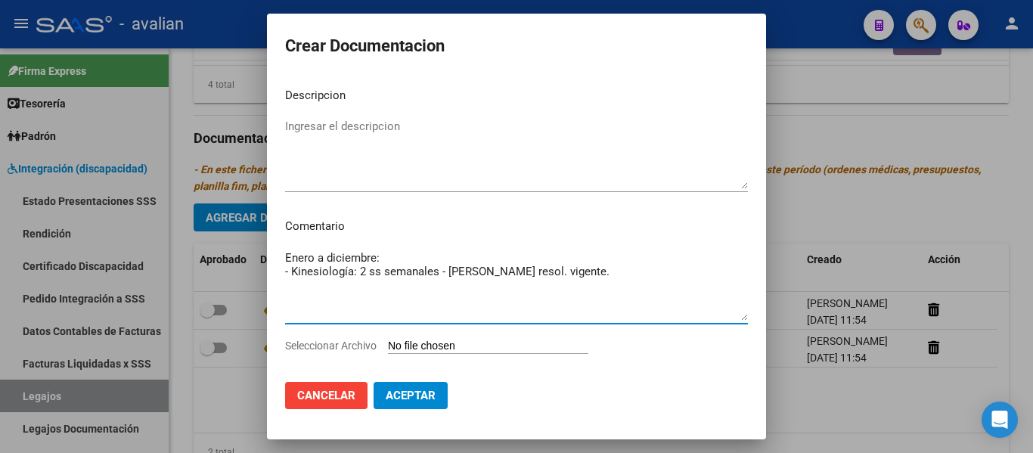
type textarea "Enero a diciembre: - Kinesiología: 2 ss semanales - [PERSON_NAME] resol. vigent…"
click at [332, 126] on textarea "Ingresar el descripcion" at bounding box center [516, 153] width 463 height 71
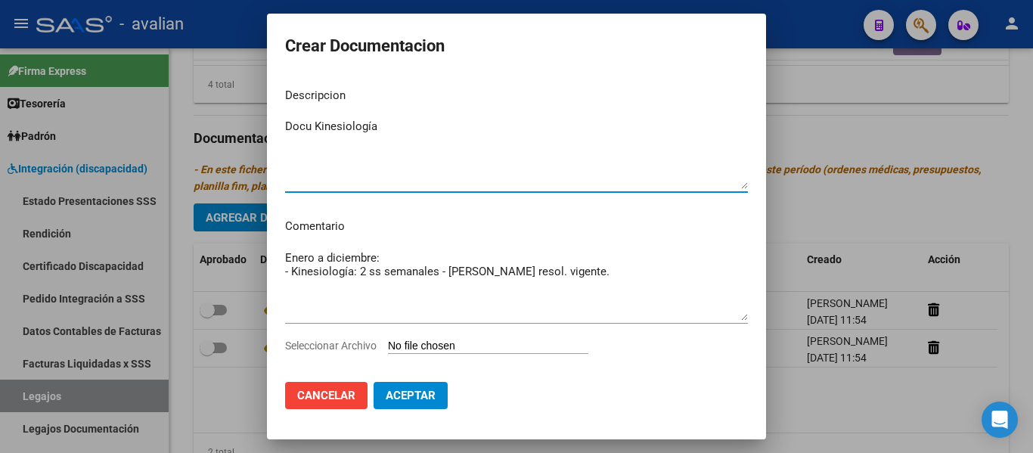
type textarea "Docu Kinesiología"
click at [424, 349] on input "Seleccionar Archivo" at bounding box center [488, 347] width 200 height 14
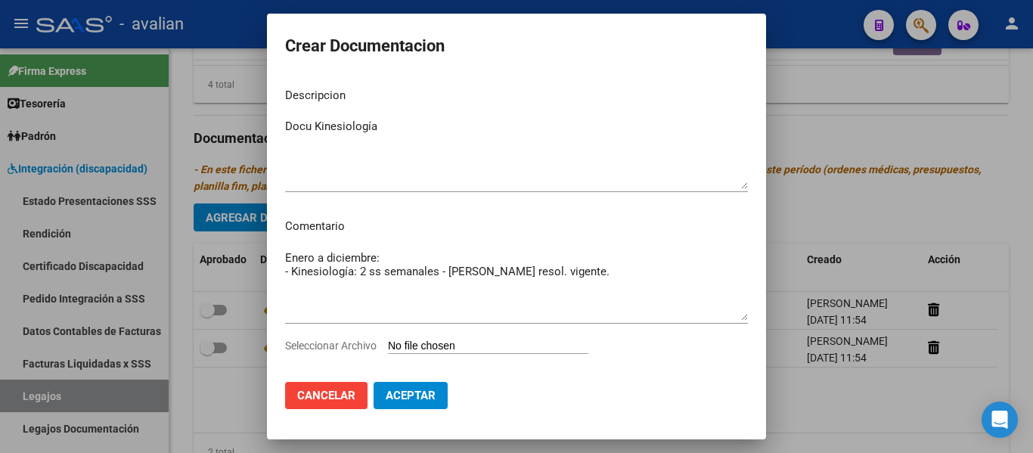
click at [417, 353] on input "Seleccionar Archivo" at bounding box center [488, 347] width 200 height 14
type input "C:\fakepath\5690183_FKT.pdf"
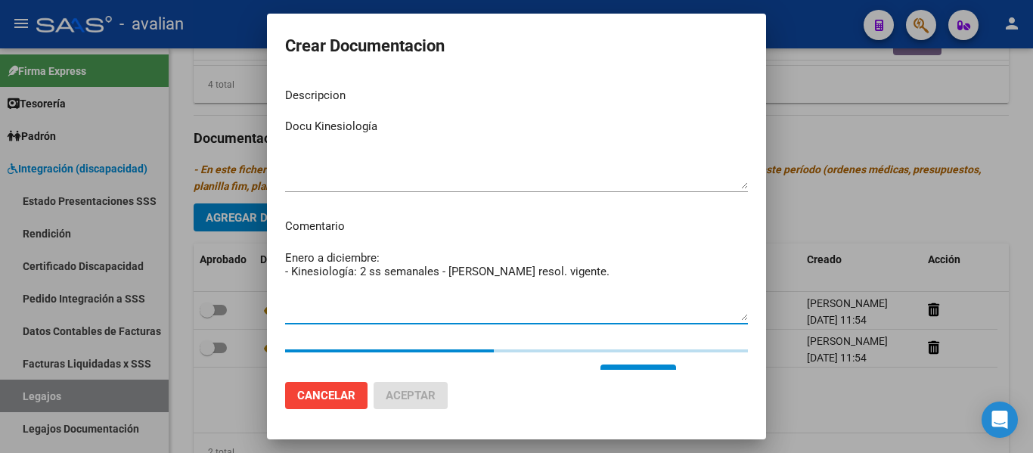
click at [551, 277] on textarea "Enero a diciembre: - Kinesiología: 2 ss semanales - [PERSON_NAME] resol. vigent…" at bounding box center [516, 285] width 463 height 71
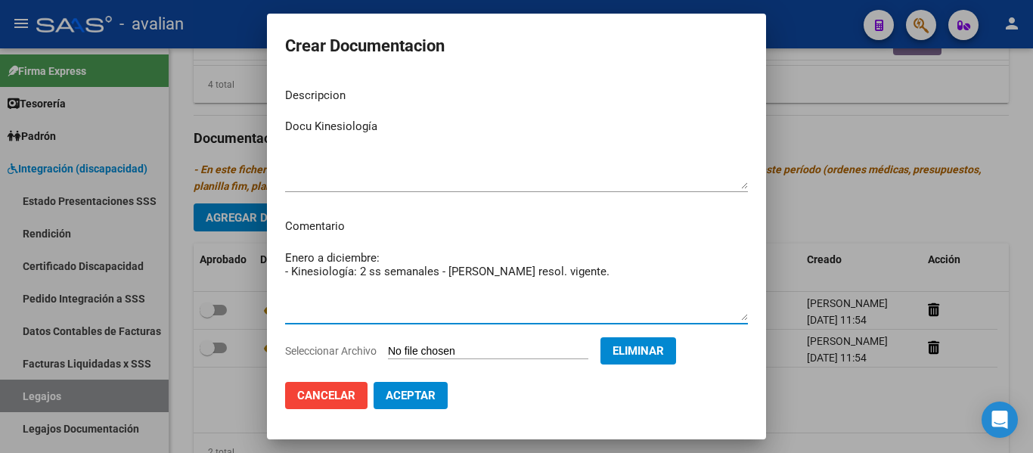
click at [395, 405] on button "Aceptar" at bounding box center [411, 395] width 74 height 27
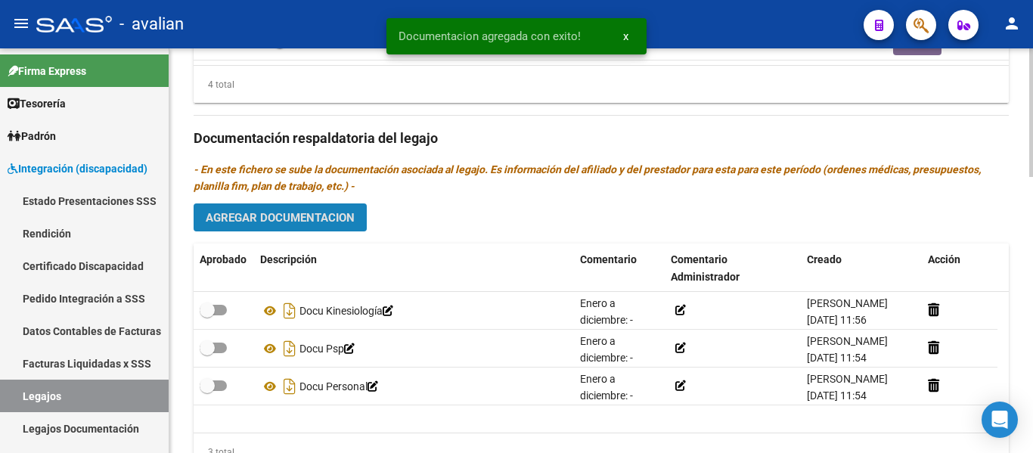
click at [309, 219] on span "Agregar Documentacion" at bounding box center [280, 218] width 149 height 14
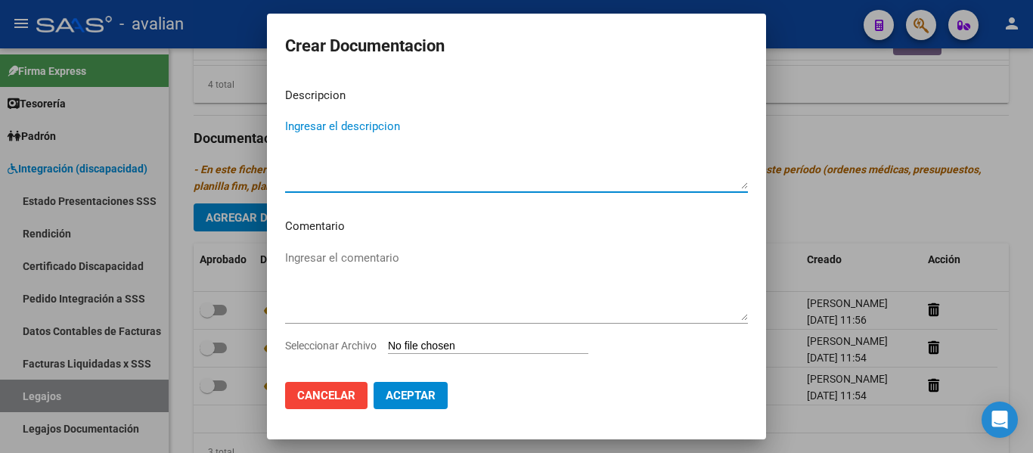
click at [289, 262] on textarea "Ingresar el comentario" at bounding box center [516, 285] width 463 height 71
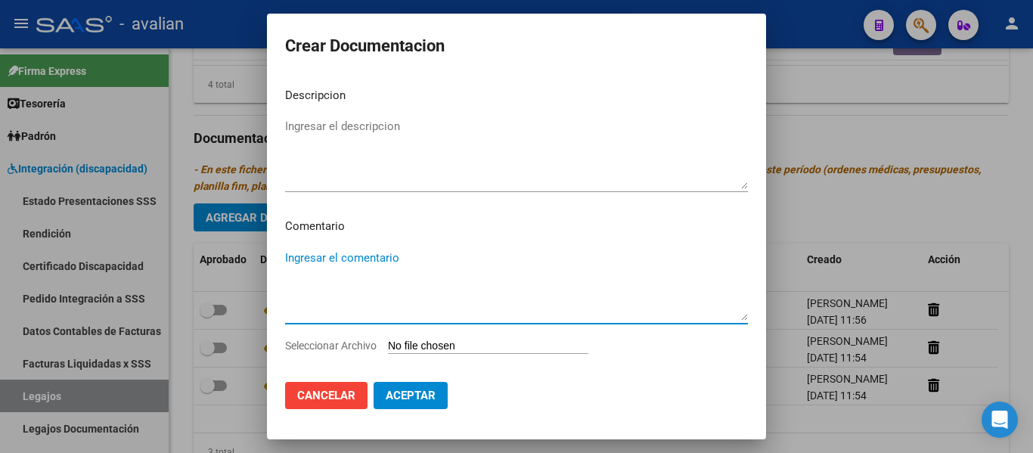
paste textarea "Enero a diciembre: - Psicopedagogía: 2 ss semanales - [PERSON_NAME] (853124) - …"
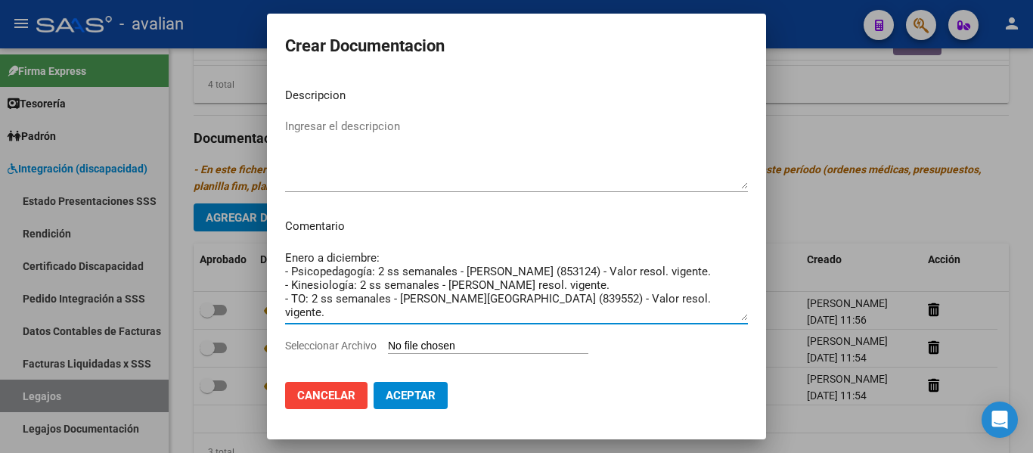
drag, startPoint x: 659, startPoint y: 283, endPoint x: 262, endPoint y: 271, distance: 396.5
click at [262, 271] on div "Crear Documentacion Descripcion Ingresar el descripcion Comentario Enero a dici…" at bounding box center [516, 226] width 1033 height 453
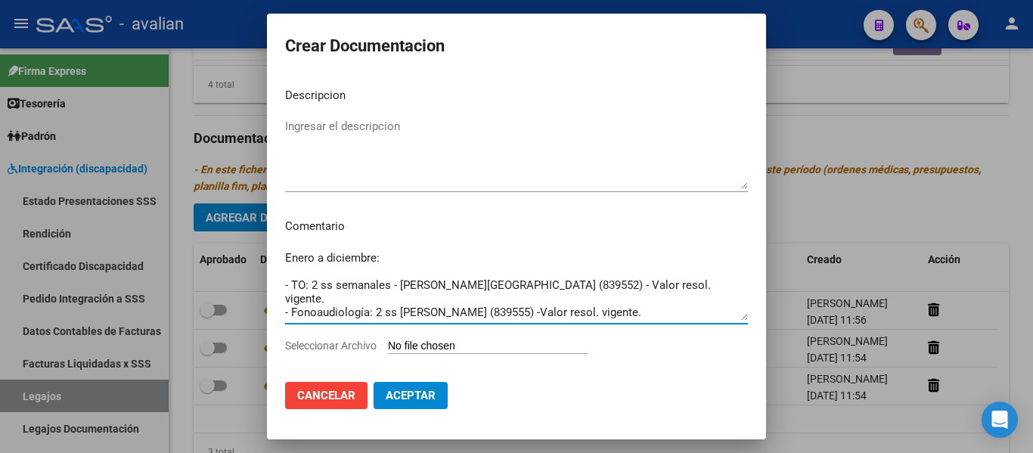
drag, startPoint x: 725, startPoint y: 293, endPoint x: 272, endPoint y: 279, distance: 453.2
click at [258, 296] on div "Crear Documentacion Descripcion Ingresar el descripcion Comentario Enero a dici…" at bounding box center [516, 226] width 1033 height 453
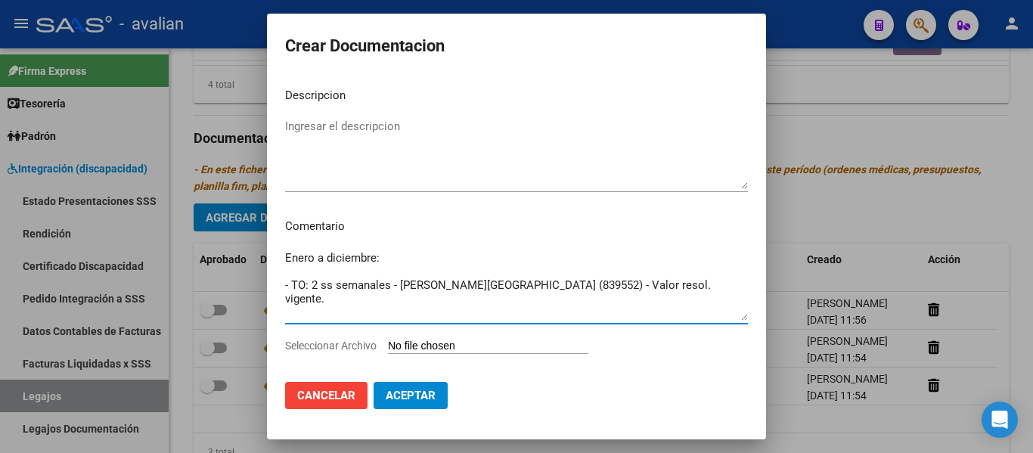
click at [284, 269] on mat-dialog-content "Descripcion Ingresar el descripcion Comentario Enero a diciembre: - TO: 2 ss se…" at bounding box center [516, 223] width 499 height 294
click at [289, 274] on textarea "Enero a diciembre: - TO: 2 ss semanales - [PERSON_NAME][GEOGRAPHIC_DATA] (83955…" at bounding box center [516, 285] width 463 height 71
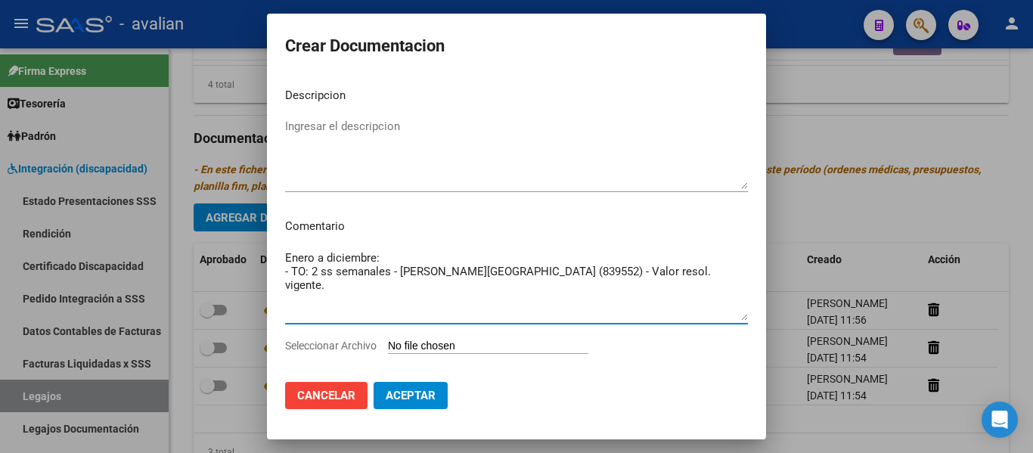
type textarea "Enero a diciembre: - TO: 2 ss semanales - [PERSON_NAME][GEOGRAPHIC_DATA] (83955…"
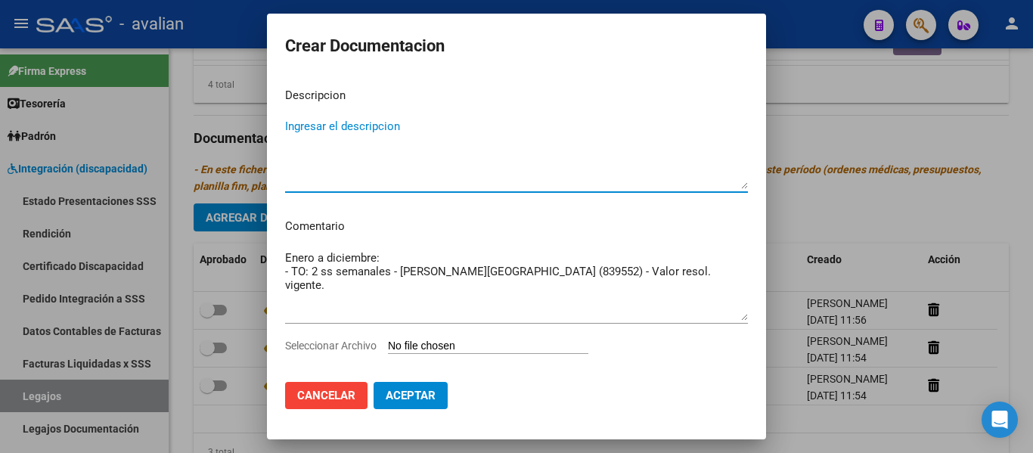
click at [319, 129] on textarea "Ingresar el descripcion" at bounding box center [516, 153] width 463 height 71
type textarea "Docu TO"
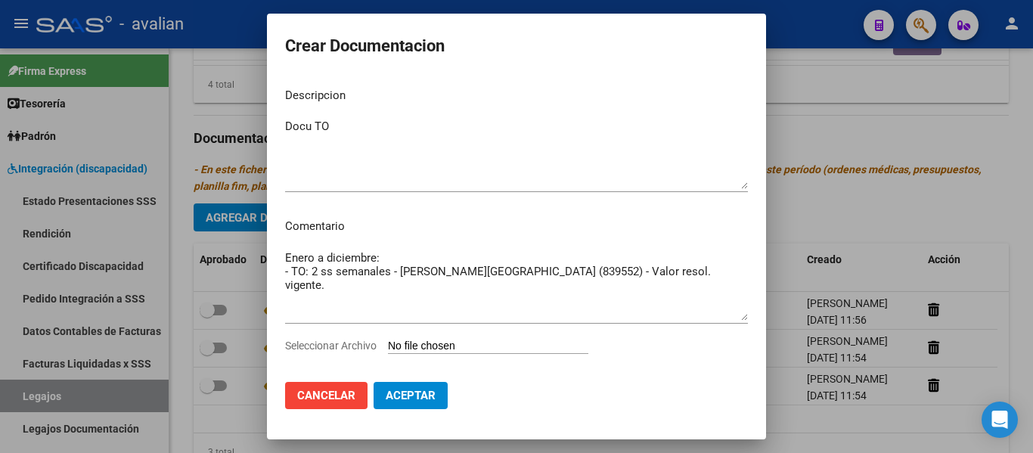
click at [426, 344] on input "Seleccionar Archivo" at bounding box center [488, 347] width 200 height 14
type input "C:\fakepath\5690183_TO.pdf"
click at [425, 342] on input "Seleccionar Archivo" at bounding box center [488, 347] width 200 height 14
type input "C:\fakepath\5690183_TO.pdf"
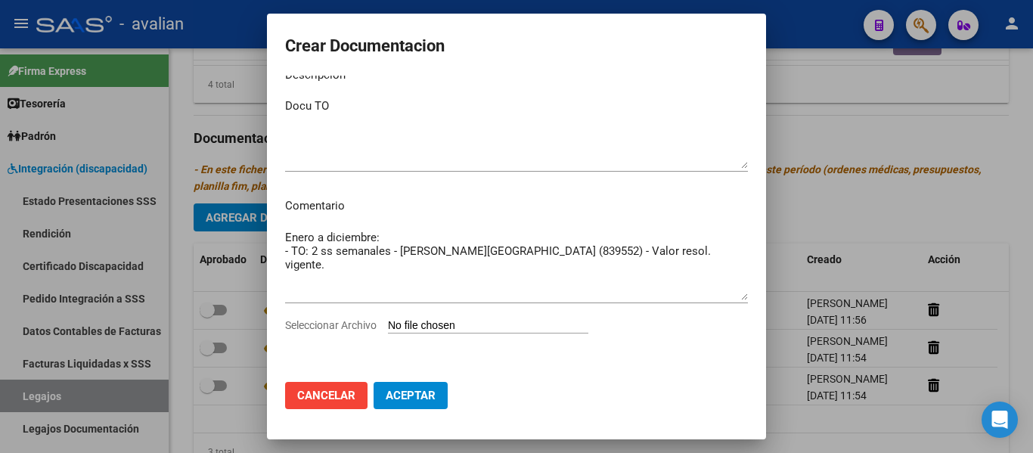
click at [437, 330] on input "Seleccionar Archivo" at bounding box center [488, 326] width 200 height 14
type input "C:\fakepath\5690183_TO.pdf"
click at [349, 401] on span "Cancelar" at bounding box center [326, 396] width 58 height 14
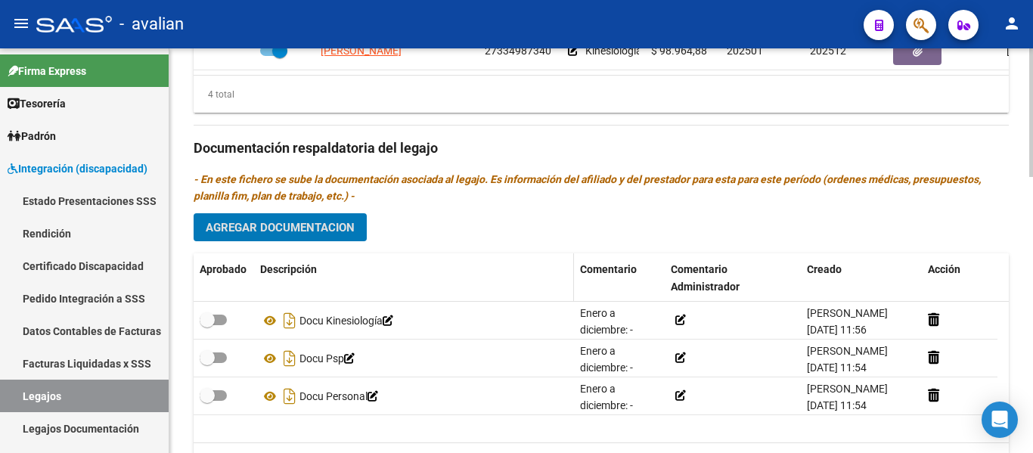
scroll to position [802, 0]
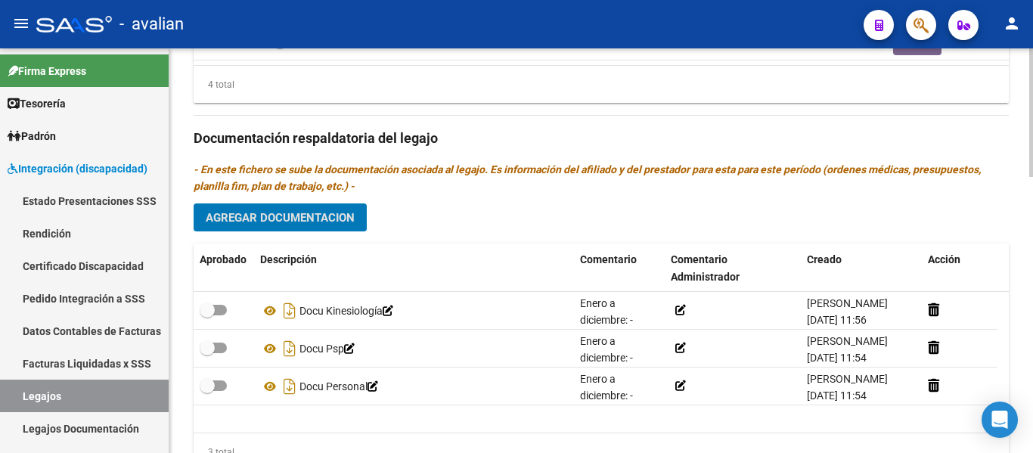
click at [316, 234] on div "Prestadores asociados al legajo Agregar Prestador Aprobado Prestador CUIT Comen…" at bounding box center [601, 137] width 815 height 692
click at [315, 219] on span "Agregar Documentacion" at bounding box center [280, 218] width 149 height 14
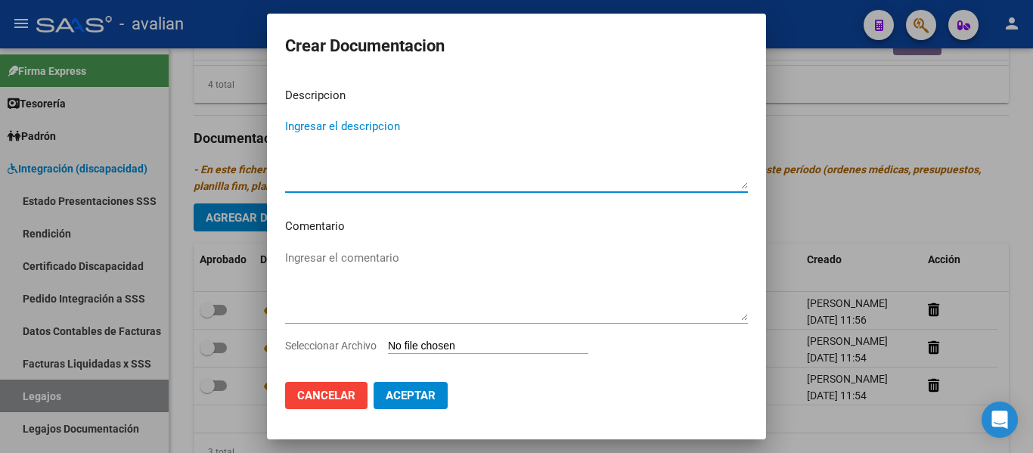
click at [321, 258] on textarea "Ingresar el comentario" at bounding box center [516, 285] width 463 height 71
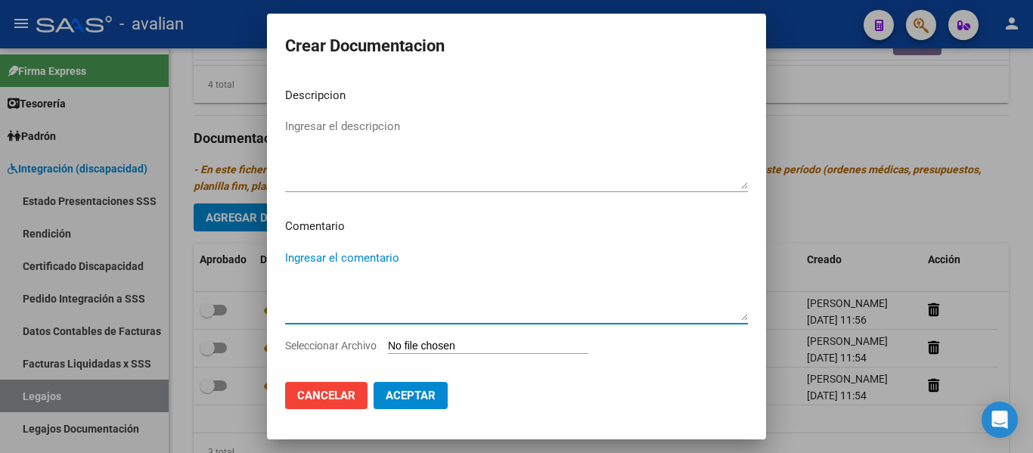
paste textarea "Enero a diciembre: - Psicopedagogía: 2 ss semanales - [PERSON_NAME] (853124) - …"
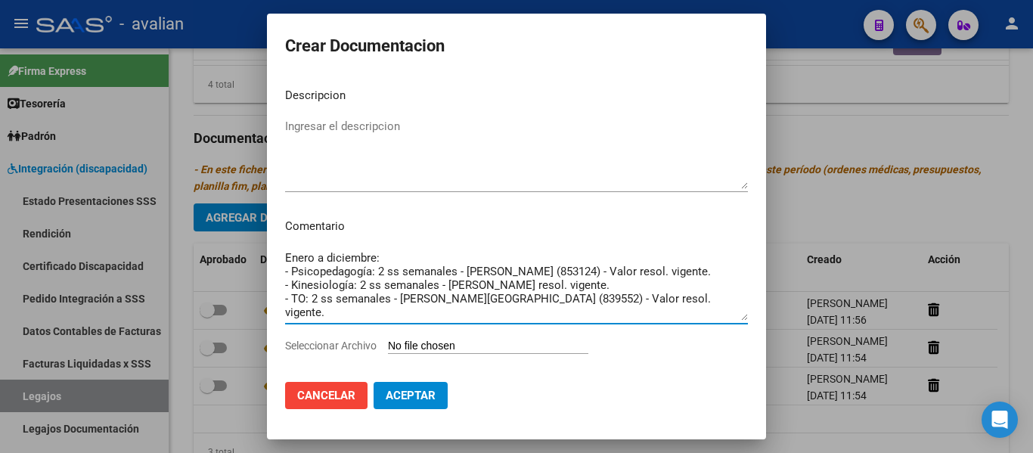
drag, startPoint x: 654, startPoint y: 298, endPoint x: 266, endPoint y: 271, distance: 388.9
click at [266, 271] on div "Crear Documentacion Descripcion Ingresar el descripcion Comentario Enero a dici…" at bounding box center [516, 226] width 1033 height 453
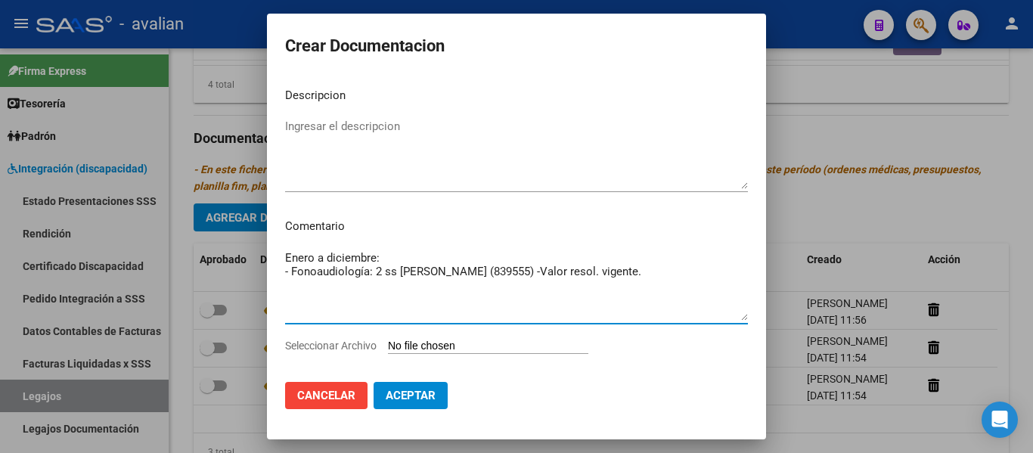
type textarea "Enero a diciembre: - Fonoaudiología: 2 ss [PERSON_NAME] (839555) -Valor resol. …"
click at [370, 129] on textarea "Ingresar el descripcion" at bounding box center [516, 153] width 463 height 71
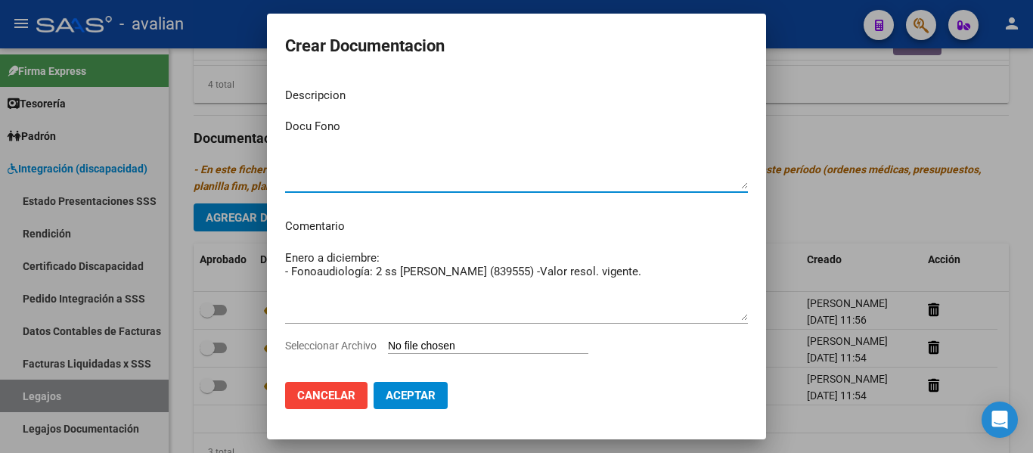
type textarea "Docu Fono"
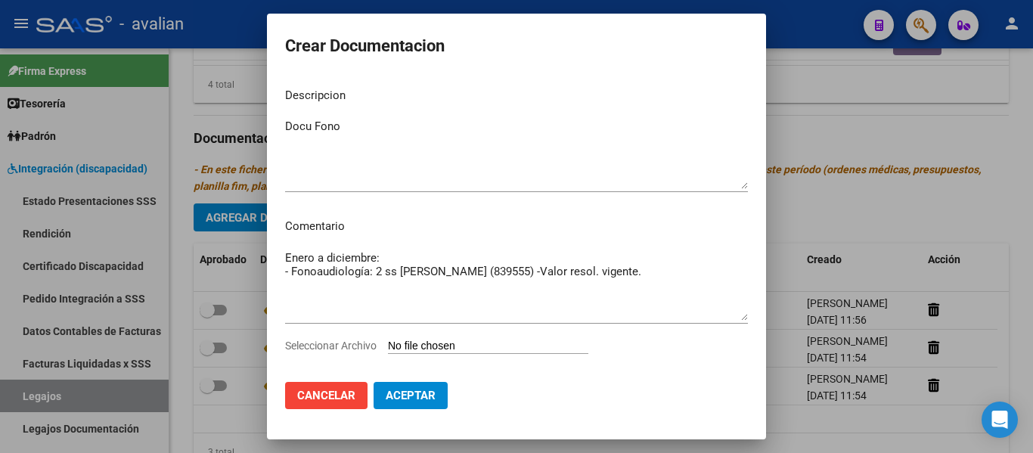
click at [451, 343] on input "Seleccionar Archivo" at bounding box center [488, 347] width 200 height 14
type input "C:\fakepath\5690183_FONO.pdf"
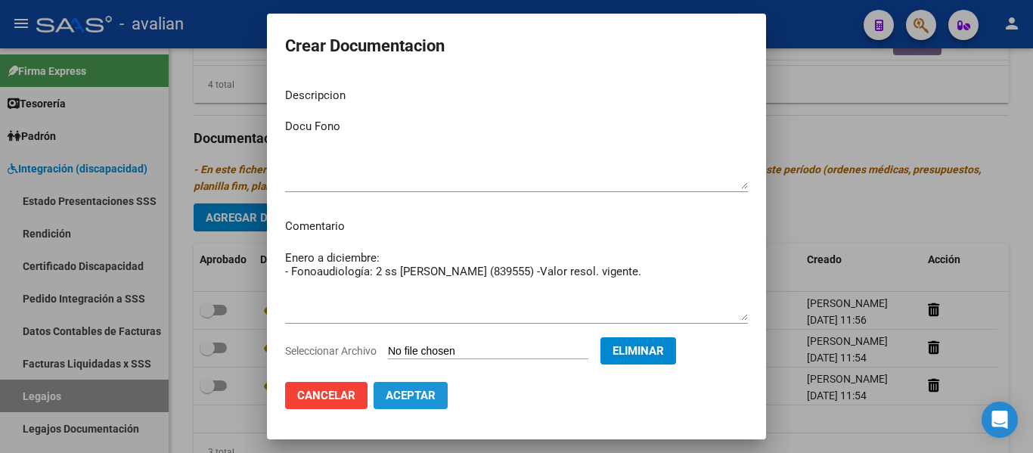
click at [430, 399] on span "Aceptar" at bounding box center [411, 396] width 50 height 14
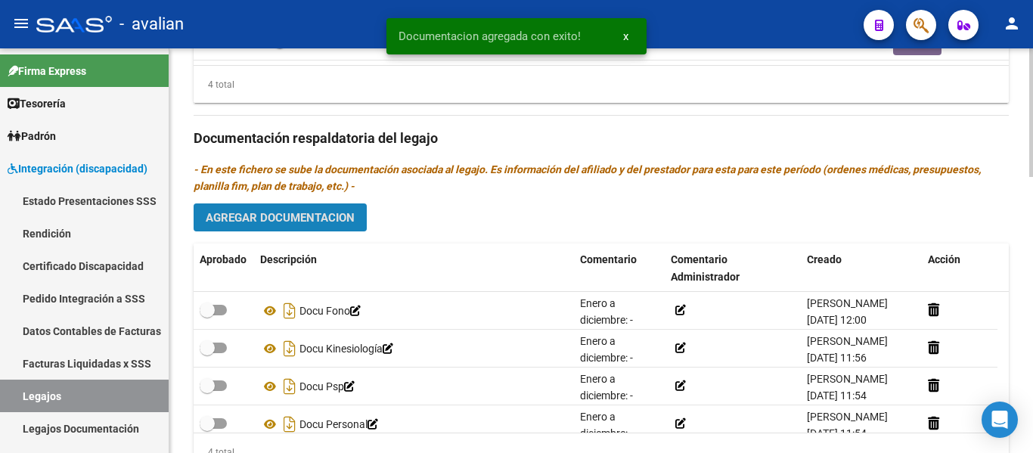
click at [298, 213] on span "Agregar Documentacion" at bounding box center [280, 218] width 149 height 14
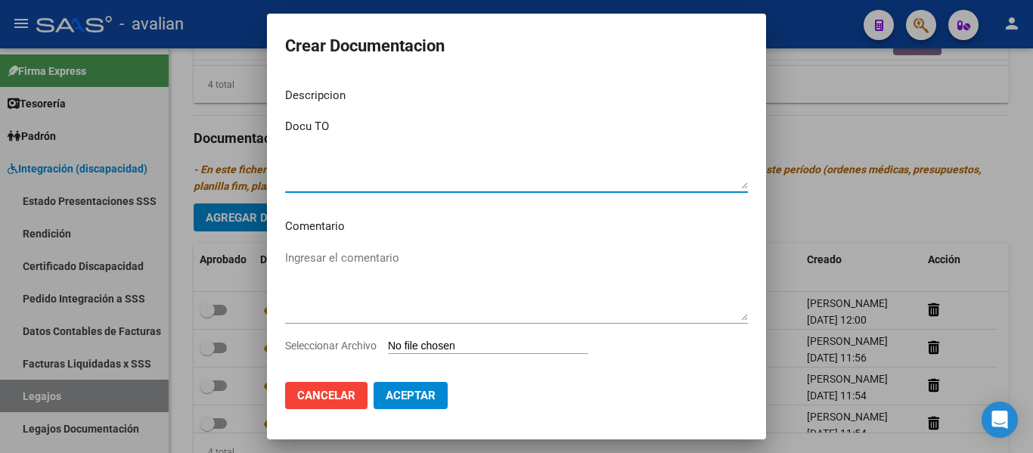
type textarea "Docu TO"
click at [309, 263] on textarea "Ingresar el comentario" at bounding box center [516, 285] width 463 height 71
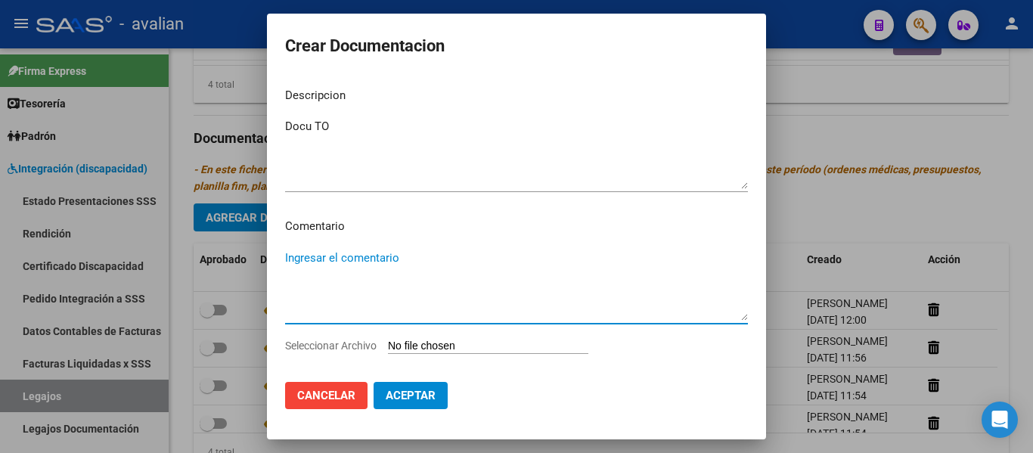
paste textarea "Enero a diciembre: - Psicopedagogía: 2 ss semanales - [PERSON_NAME] (853124) - …"
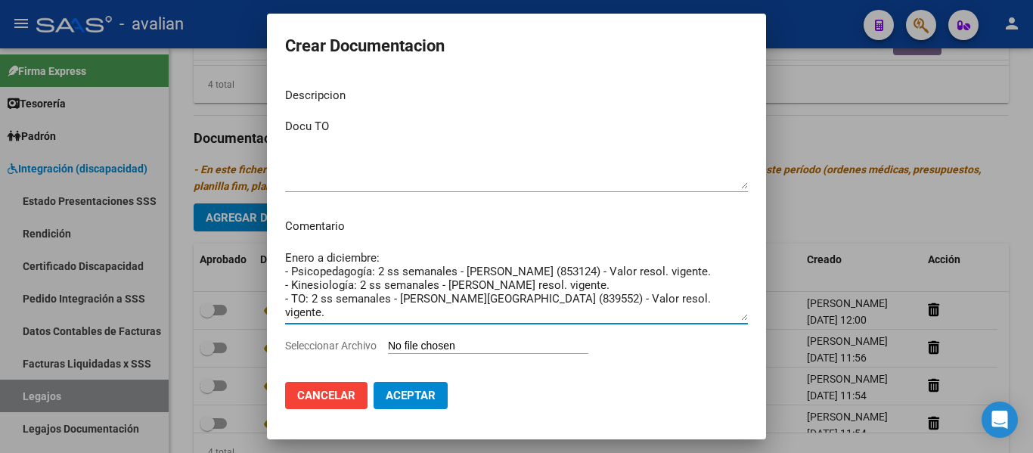
drag, startPoint x: 676, startPoint y: 310, endPoint x: 265, endPoint y: 311, distance: 411.4
click at [265, 311] on div "Crear Documentacion Descripcion Docu TO Ingresar el descripcion Comentario Ener…" at bounding box center [516, 226] width 1033 height 453
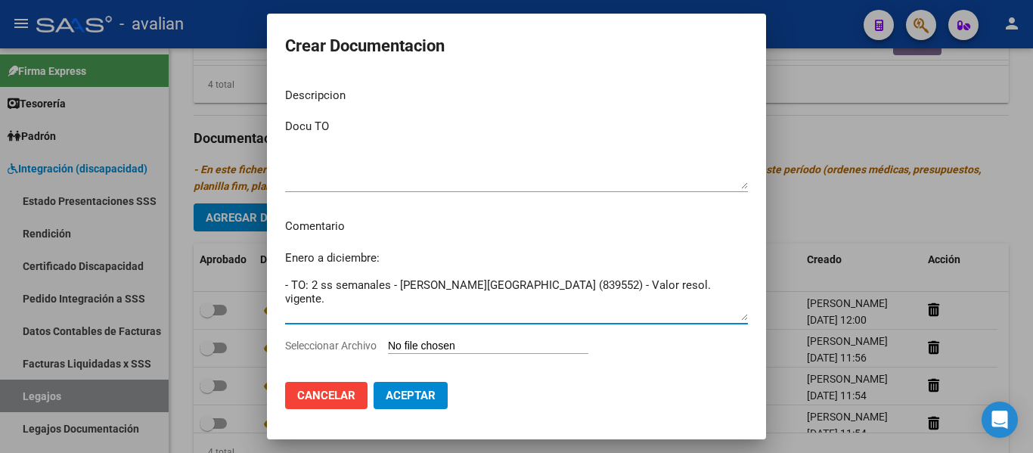
drag, startPoint x: 697, startPoint y: 288, endPoint x: 247, endPoint y: 274, distance: 449.4
click at [247, 274] on div "Crear Documentacion Descripcion Docu TO Ingresar el descripcion Comentario Ener…" at bounding box center [516, 226] width 1033 height 453
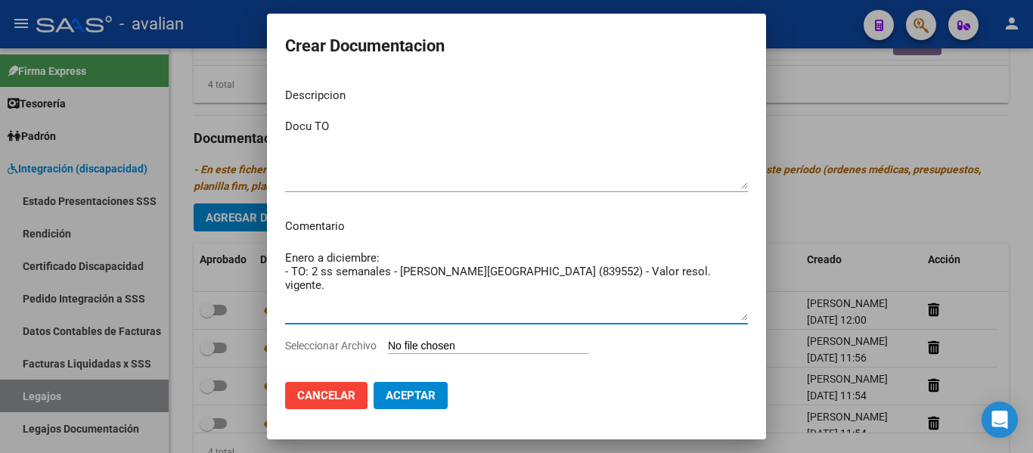
type textarea "Enero a diciembre: - TO: 2 ss semanales - [PERSON_NAME][GEOGRAPHIC_DATA] (83955…"
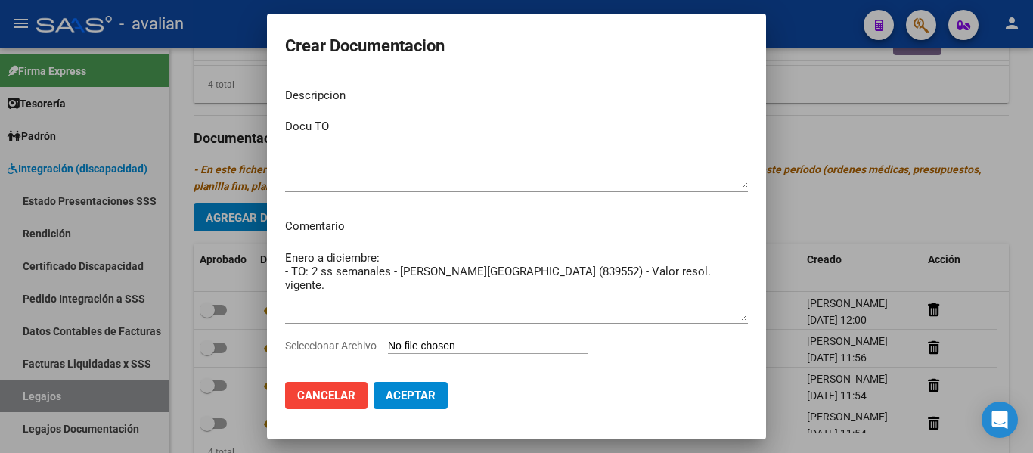
click at [441, 344] on input "Seleccionar Archivo" at bounding box center [488, 347] width 200 height 14
type input "C:\fakepath\5690183_TO.pdf"
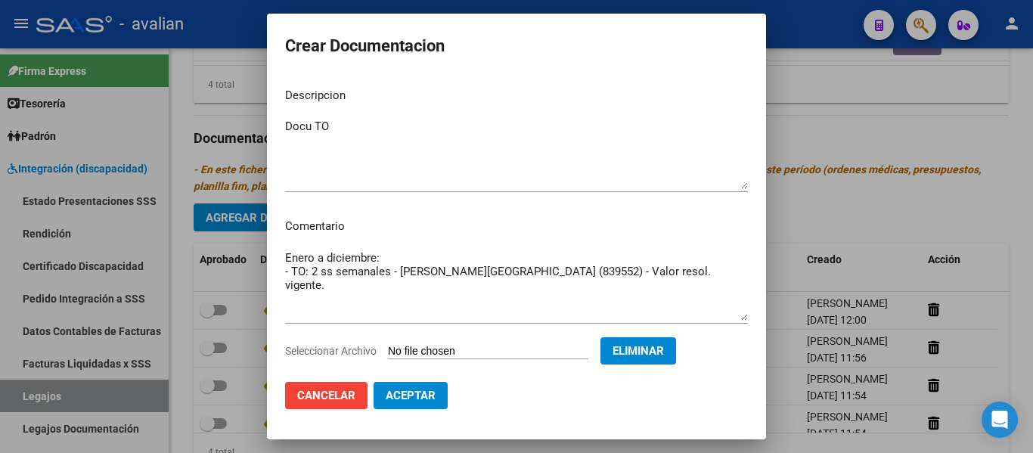
click at [430, 401] on span "Aceptar" at bounding box center [411, 396] width 50 height 14
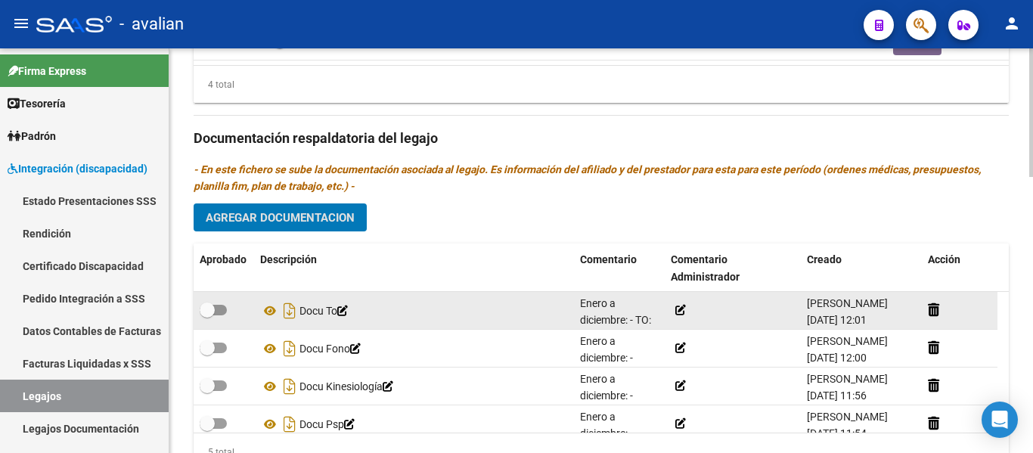
click at [225, 308] on span at bounding box center [213, 310] width 27 height 11
click at [207, 315] on input "checkbox" at bounding box center [206, 315] width 1 height 1
checkbox input "true"
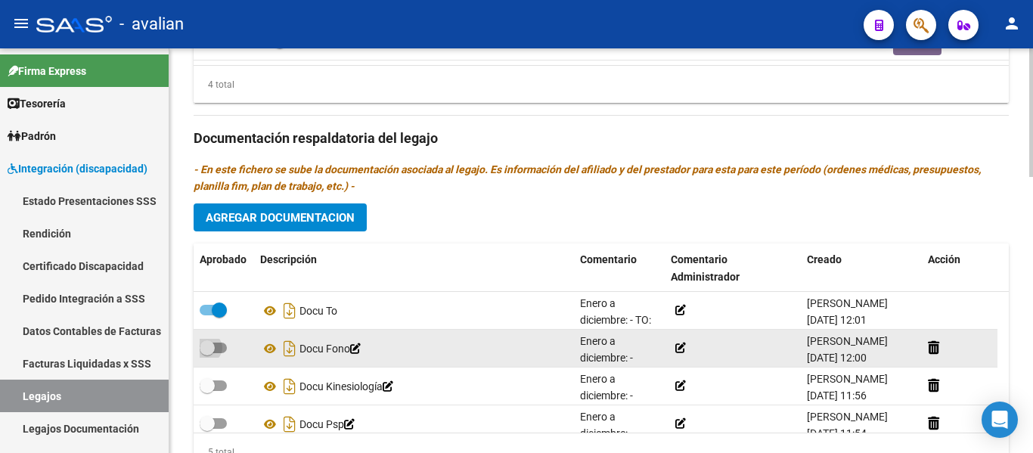
click at [219, 355] on label at bounding box center [213, 348] width 27 height 18
click at [207, 354] on input "checkbox" at bounding box center [206, 353] width 1 height 1
checkbox input "true"
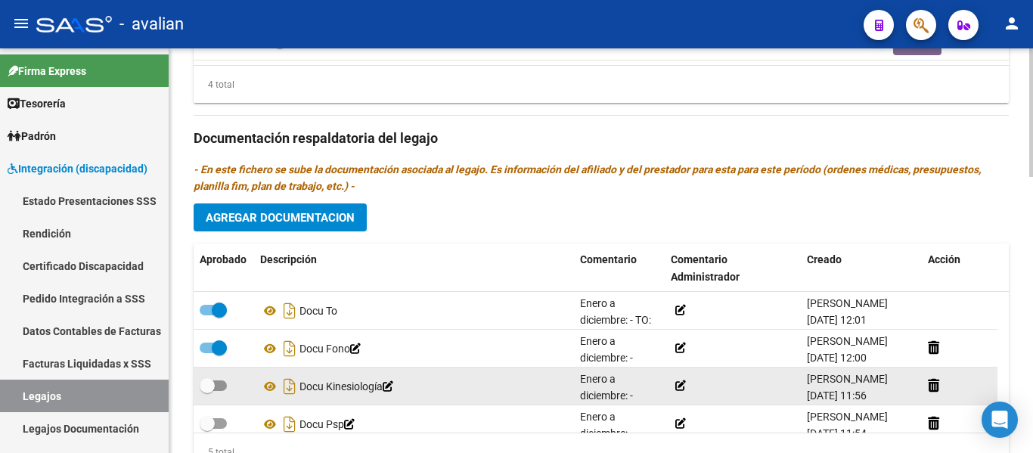
click at [228, 383] on div at bounding box center [224, 387] width 48 height 20
click at [222, 389] on span at bounding box center [213, 385] width 27 height 11
click at [207, 391] on input "checkbox" at bounding box center [206, 391] width 1 height 1
checkbox input "true"
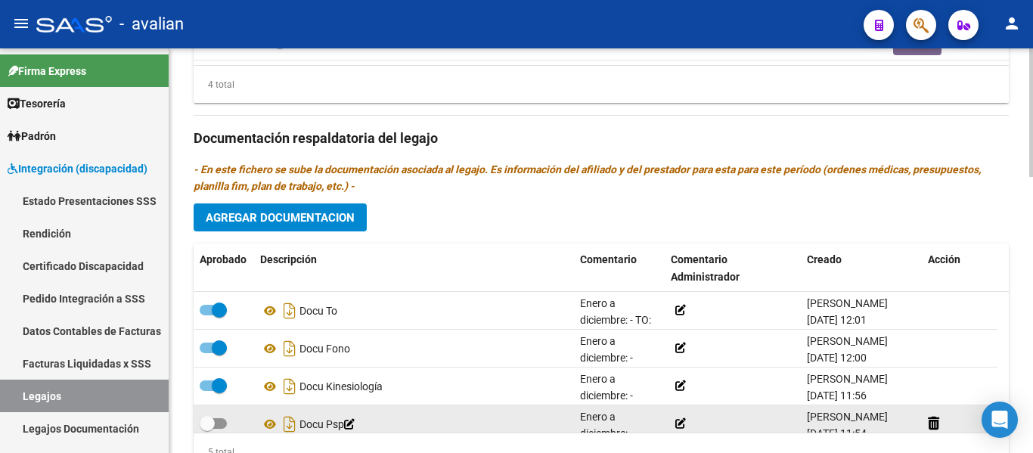
click at [219, 425] on span at bounding box center [213, 423] width 27 height 11
click at [207, 429] on input "checkbox" at bounding box center [206, 429] width 1 height 1
checkbox input "true"
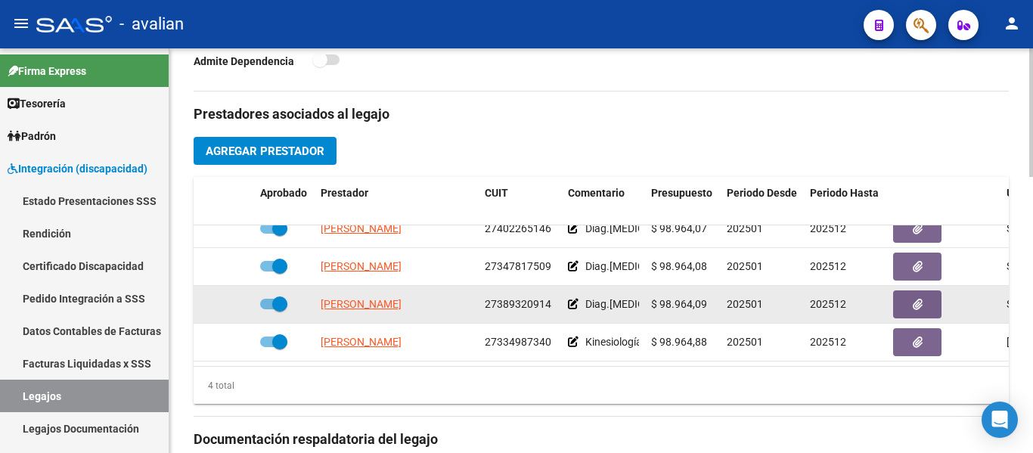
scroll to position [499, 0]
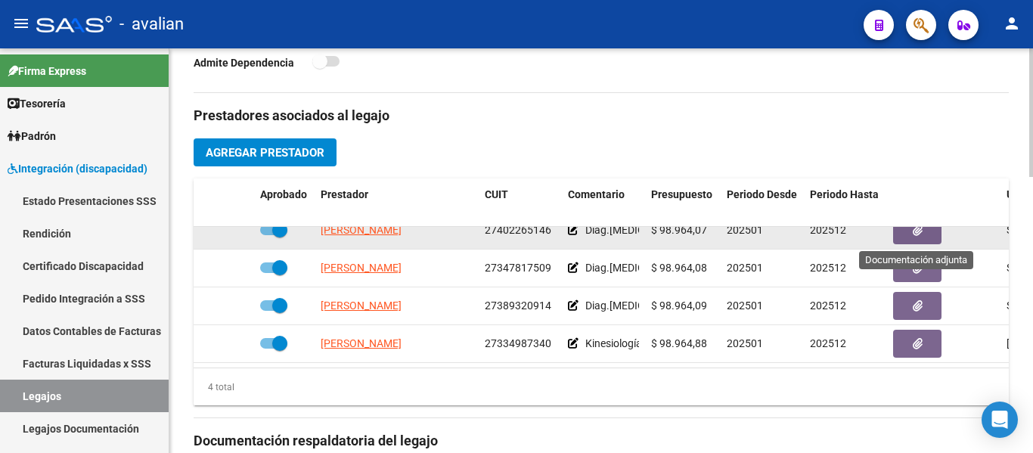
click at [551, 235] on icon "button" at bounding box center [918, 230] width 10 height 11
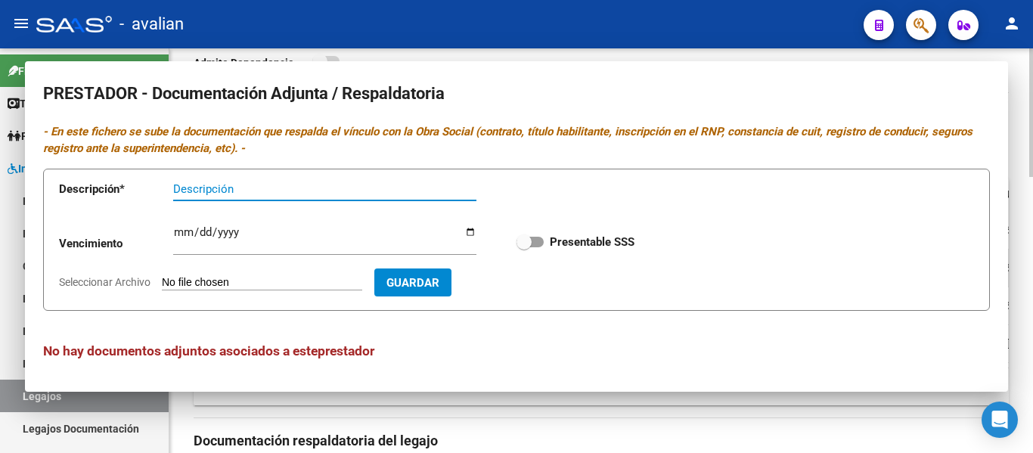
scroll to position [5, 0]
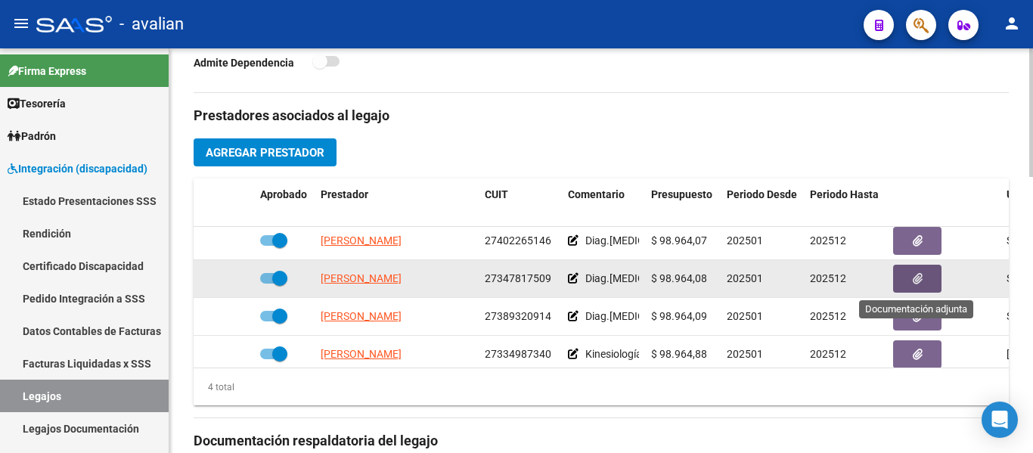
click at [551, 275] on button "button" at bounding box center [917, 279] width 48 height 28
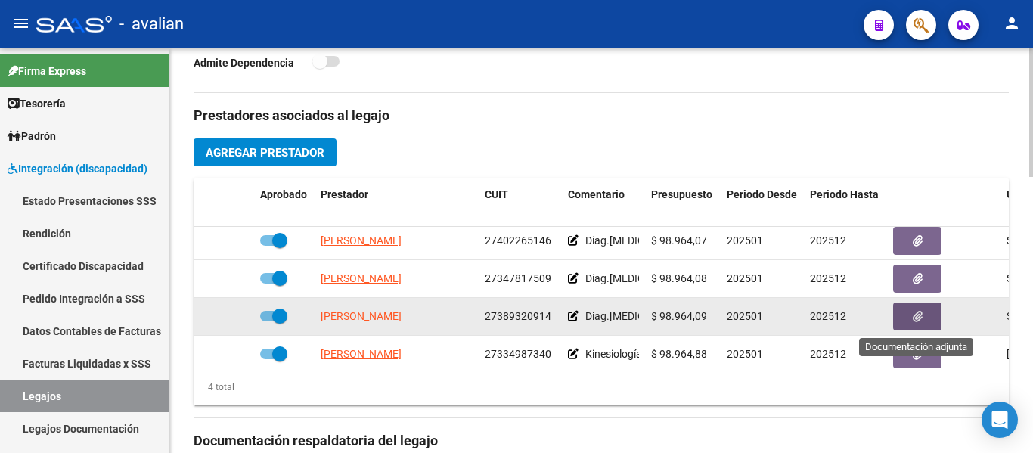
click at [551, 323] on button "button" at bounding box center [917, 317] width 48 height 28
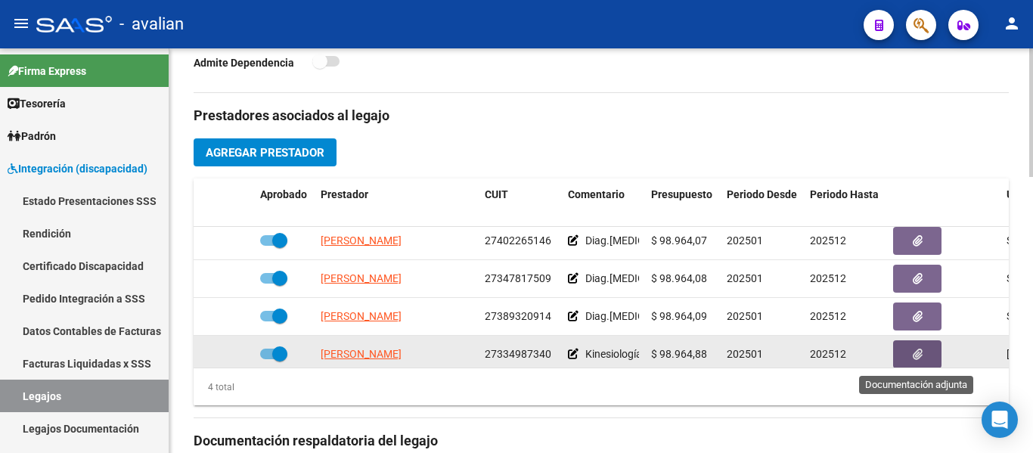
click at [551, 358] on icon "button" at bounding box center [918, 354] width 10 height 11
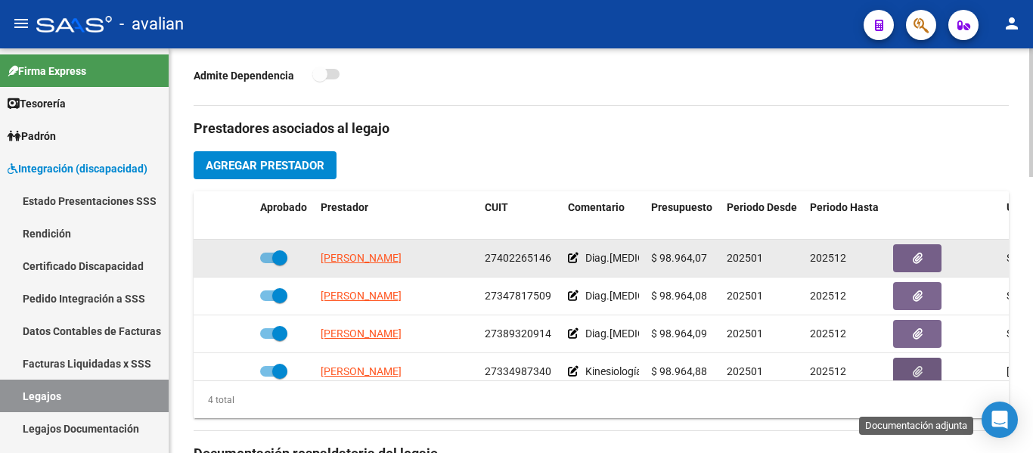
scroll to position [499, 0]
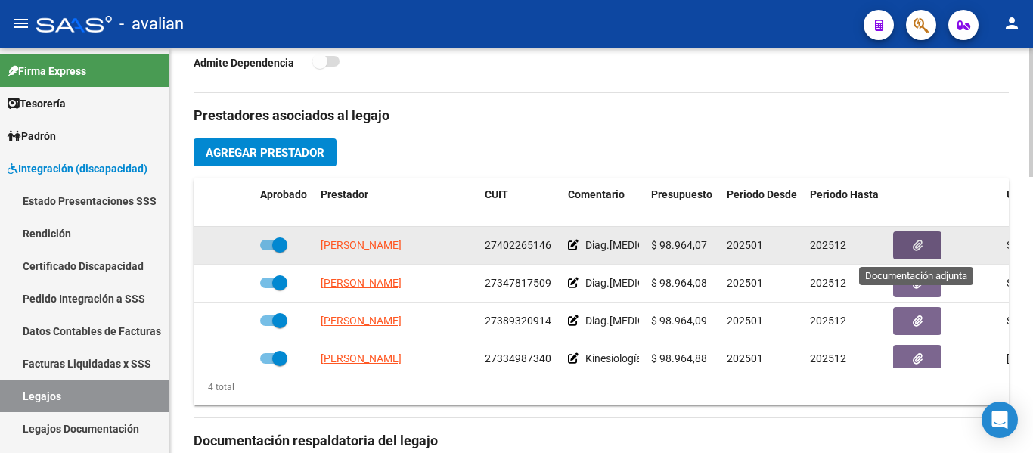
click at [551, 251] on icon "button" at bounding box center [918, 245] width 10 height 11
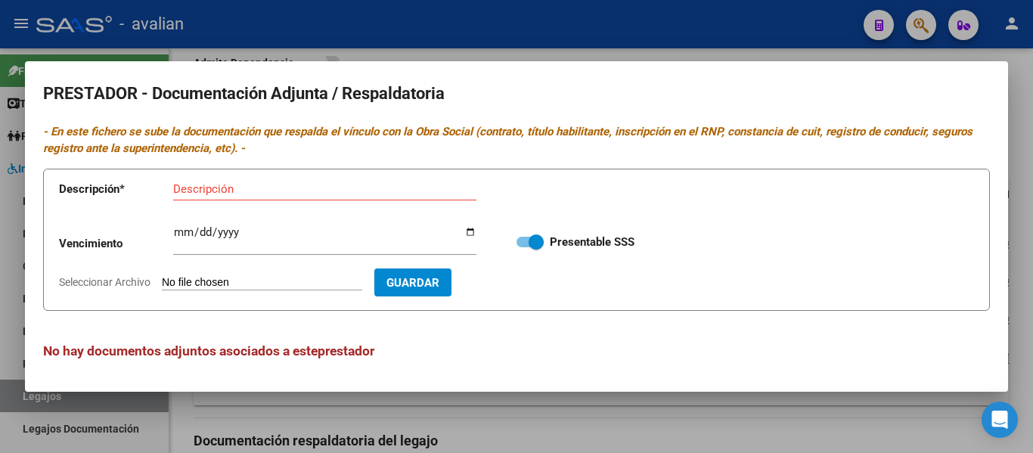
click at [200, 281] on input "Seleccionar Archivo" at bounding box center [262, 283] width 200 height 14
type input "C:\fakepath\PSP CBU.jpg"
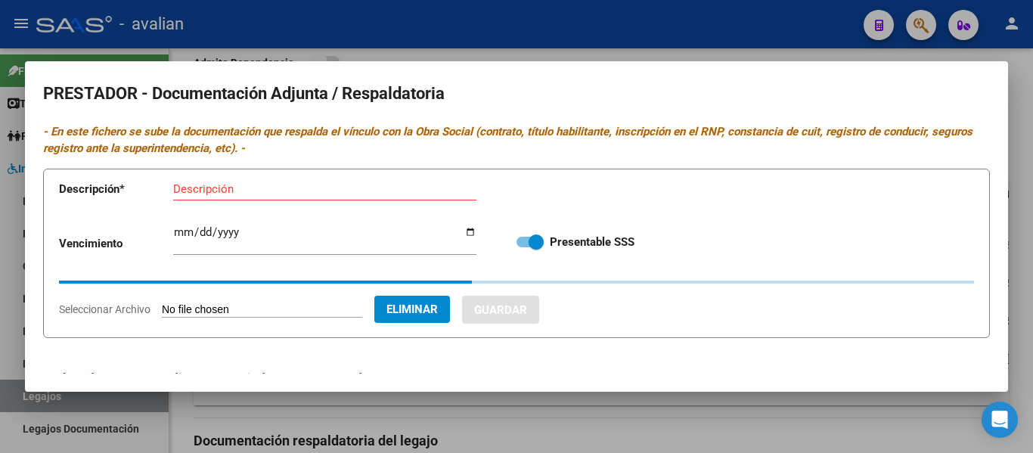
click at [200, 187] on input "Descripción" at bounding box center [324, 189] width 303 height 14
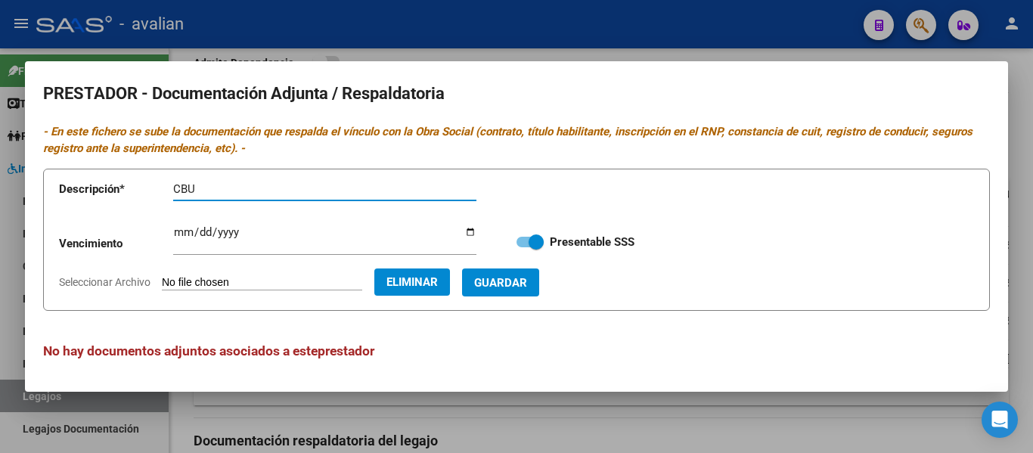
type input "CBU"
click at [539, 281] on button "Guardar" at bounding box center [500, 282] width 77 height 28
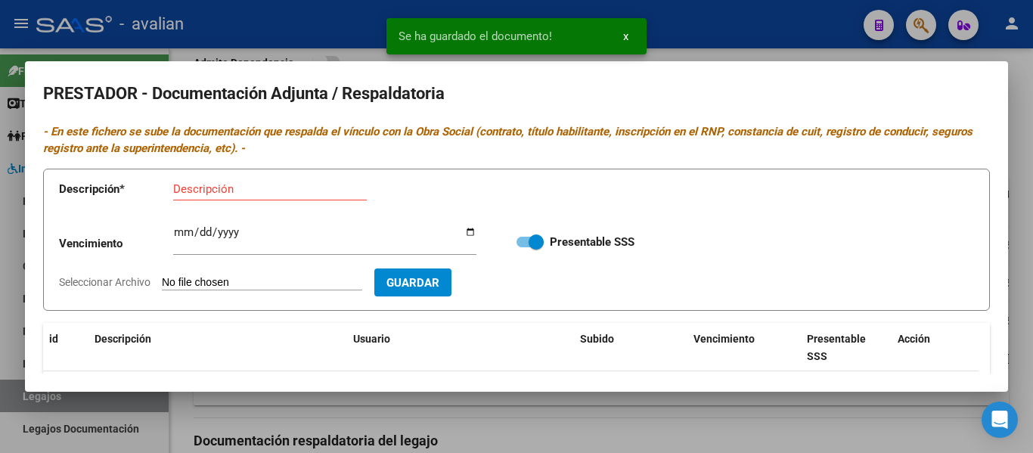
click at [204, 278] on input "Seleccionar Archivo" at bounding box center [262, 283] width 200 height 14
type input "C:\fakepath\PSP TF.jpg"
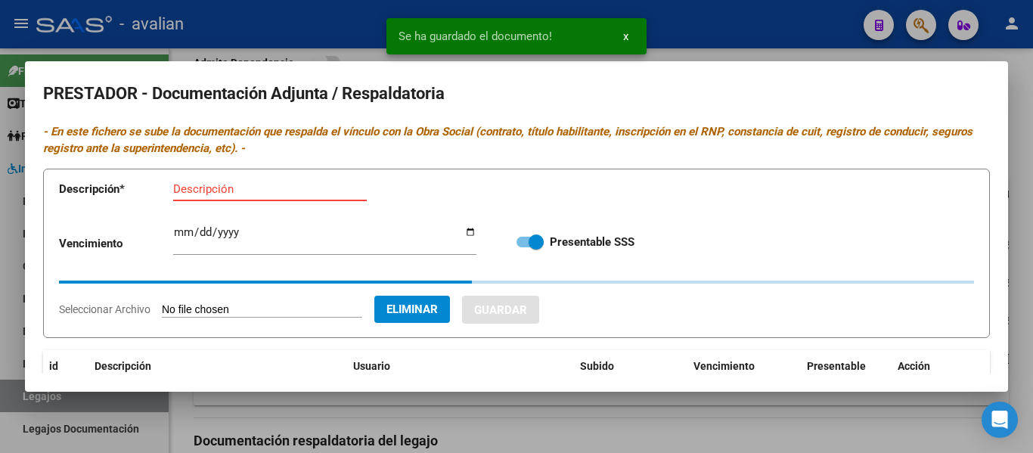
click at [193, 187] on input "Descripción" at bounding box center [270, 189] width 194 height 14
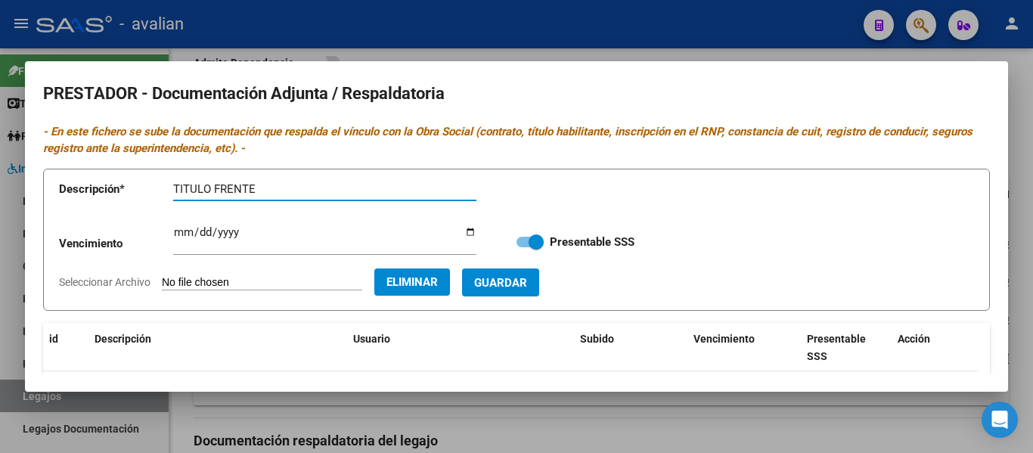
type input "TITULO FRENTE"
click at [505, 295] on button "Guardar" at bounding box center [500, 282] width 77 height 28
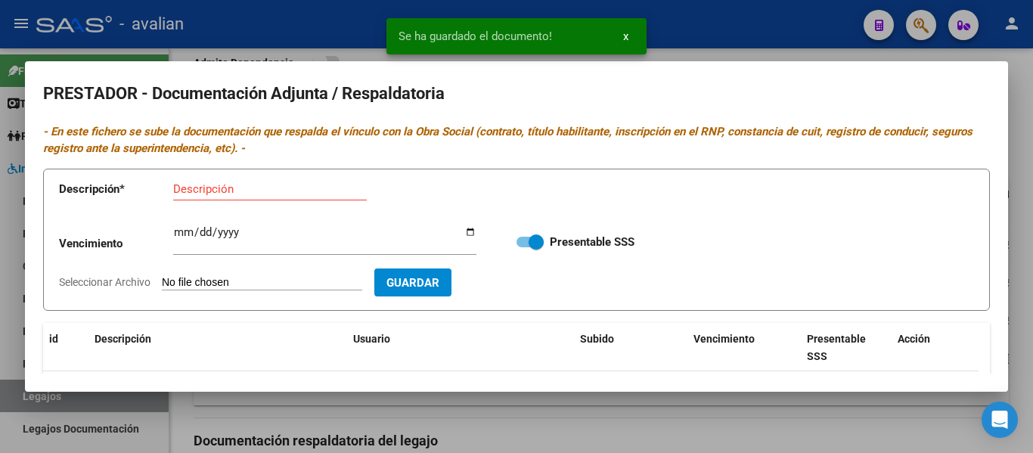
click at [191, 274] on form "Descripción * Descripción Vencimiento Ingresar vencimiento Presentable SSS Sele…" at bounding box center [516, 240] width 947 height 143
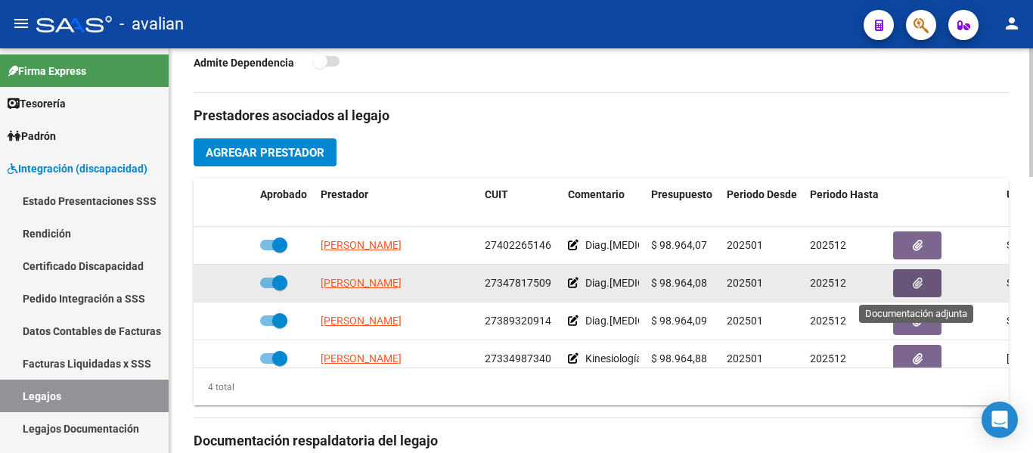
click at [551, 287] on icon "button" at bounding box center [918, 283] width 10 height 11
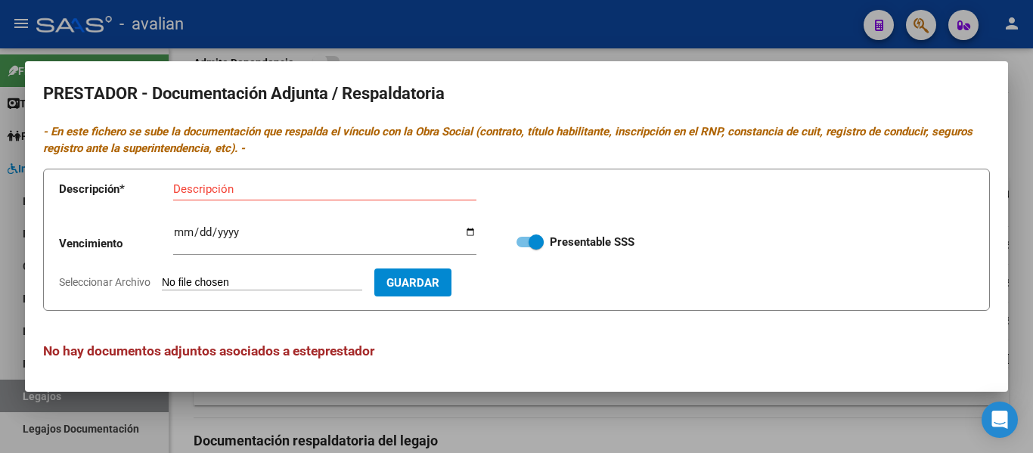
click at [203, 275] on app-file-uploader "Seleccionar Archivo" at bounding box center [216, 282] width 315 height 14
click at [218, 291] on form "Descripción * Descripción Vencimiento Ingresar vencimiento Presentable SSS Sele…" at bounding box center [516, 240] width 947 height 143
click at [227, 281] on input "Seleccionar Archivo" at bounding box center [262, 283] width 200 height 14
type input "C:\fakepath\TO CBU.jpg"
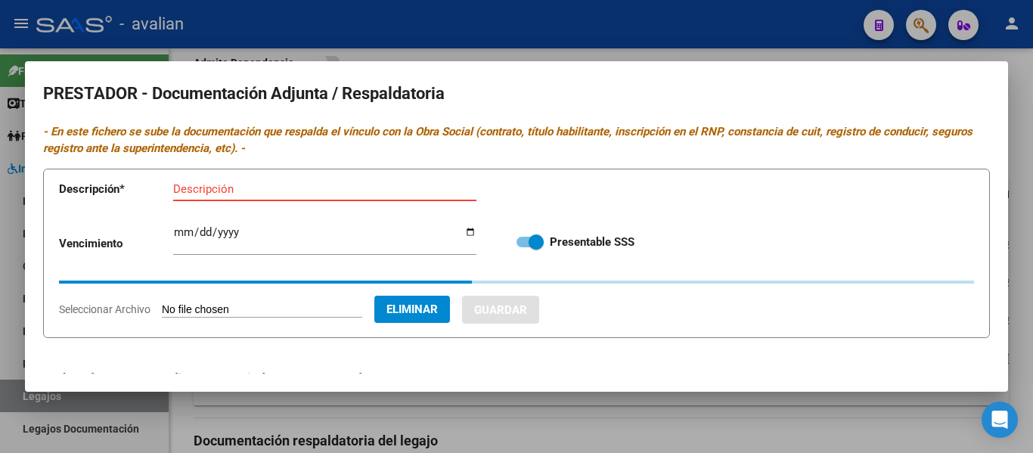
click at [216, 192] on input "Descripción" at bounding box center [324, 189] width 303 height 14
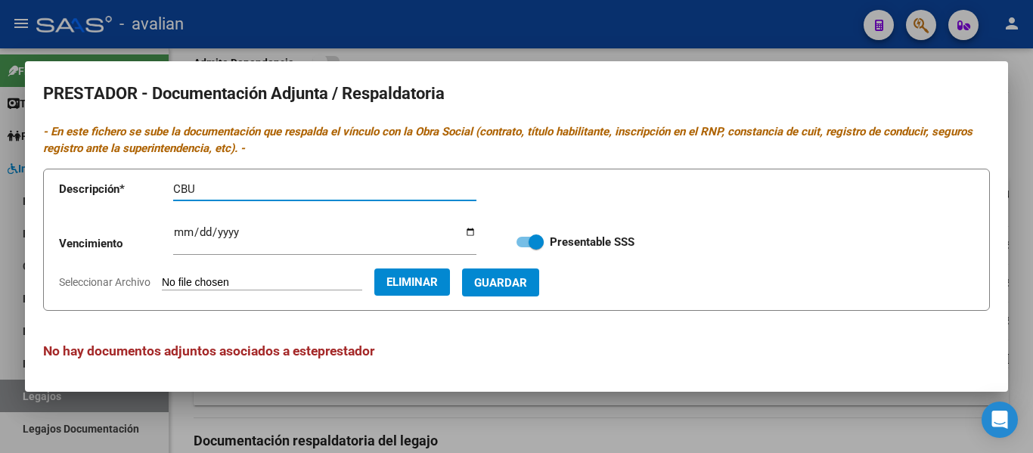
type input "CBU"
click at [527, 281] on span "Guardar" at bounding box center [500, 283] width 53 height 14
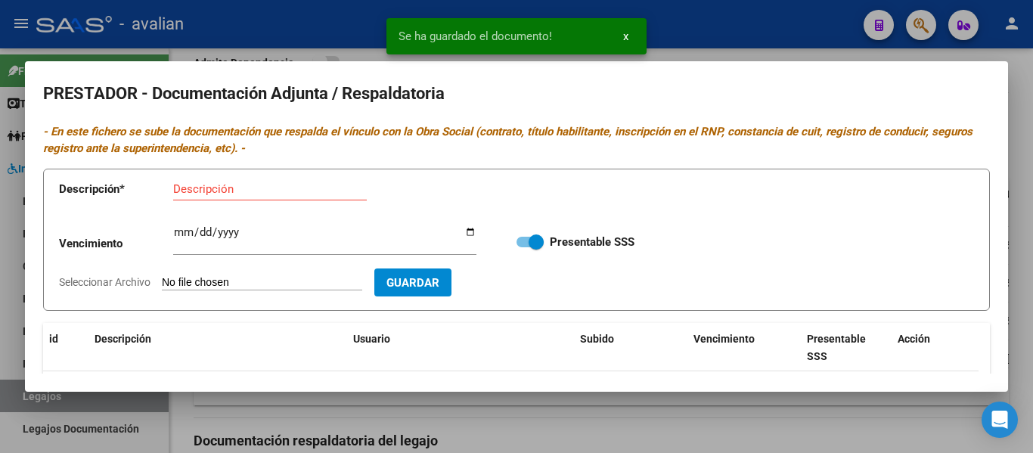
click at [248, 310] on form "Descripción * Descripción Vencimiento Ingresar vencimiento Presentable SSS Sele…" at bounding box center [516, 240] width 947 height 143
click at [247, 282] on input "Seleccionar Archivo" at bounding box center [262, 283] width 200 height 14
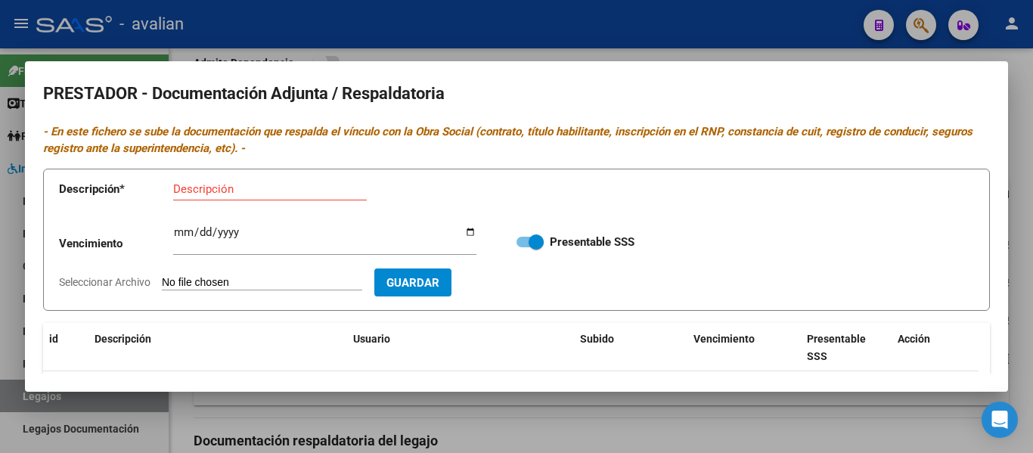
type input "C:\fakepath\TO TF.jpg"
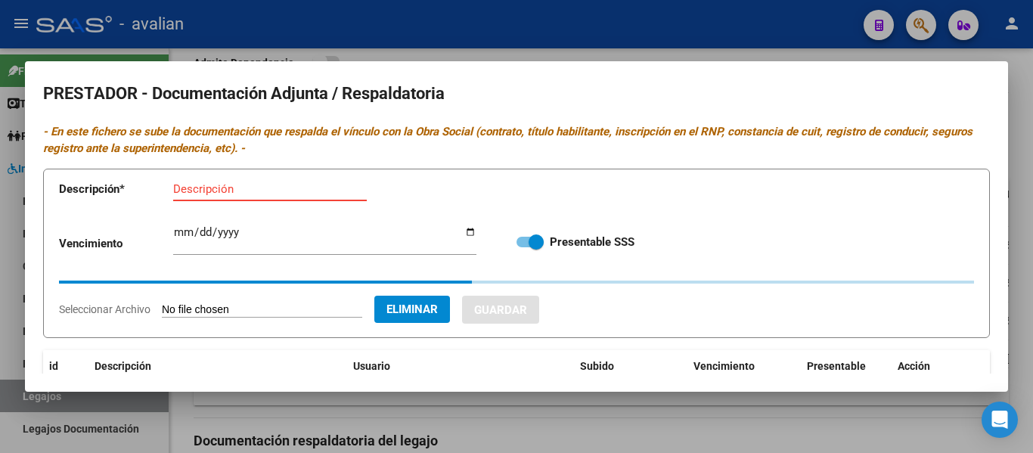
click at [200, 193] on input "Descripción" at bounding box center [270, 189] width 194 height 14
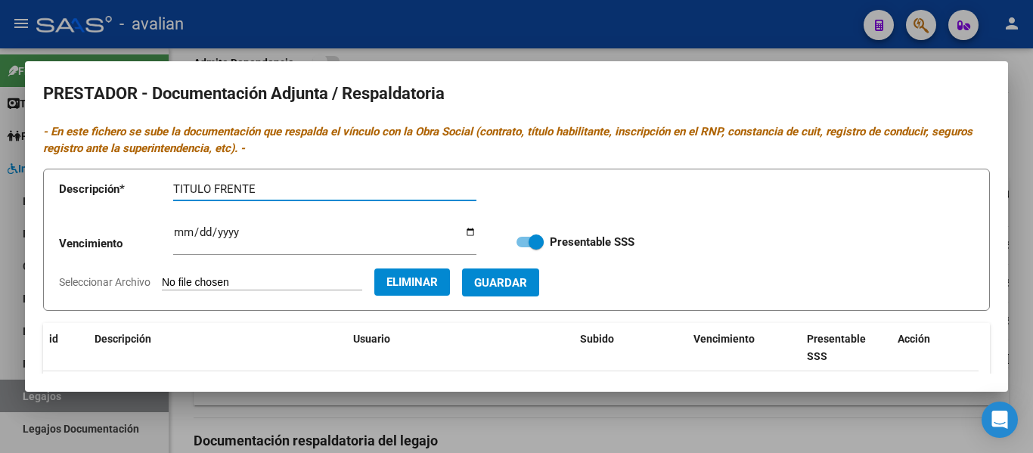
type input "TITULO FRENTE"
click at [522, 277] on span "Guardar" at bounding box center [500, 283] width 53 height 14
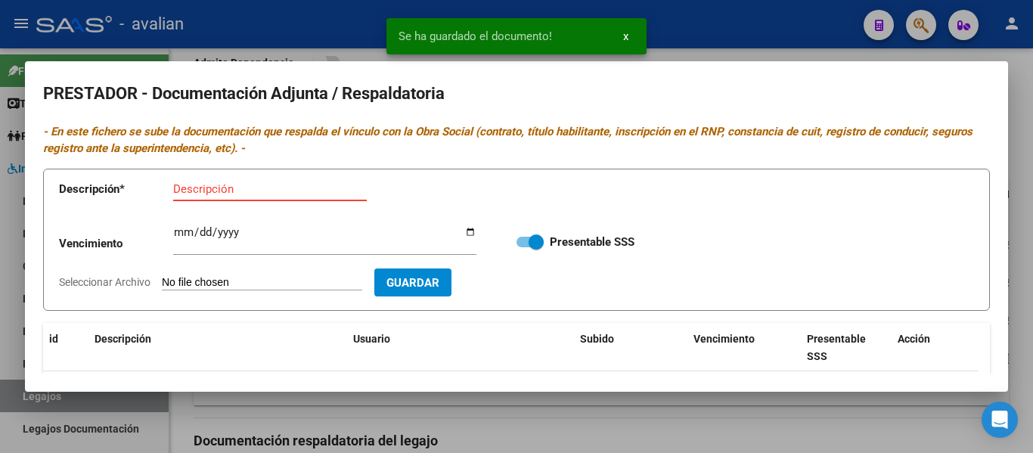
click at [240, 188] on input "Descripción" at bounding box center [270, 189] width 194 height 14
type input "TITULO DORSO"
click at [218, 281] on input "Seleccionar Archivo" at bounding box center [262, 283] width 200 height 14
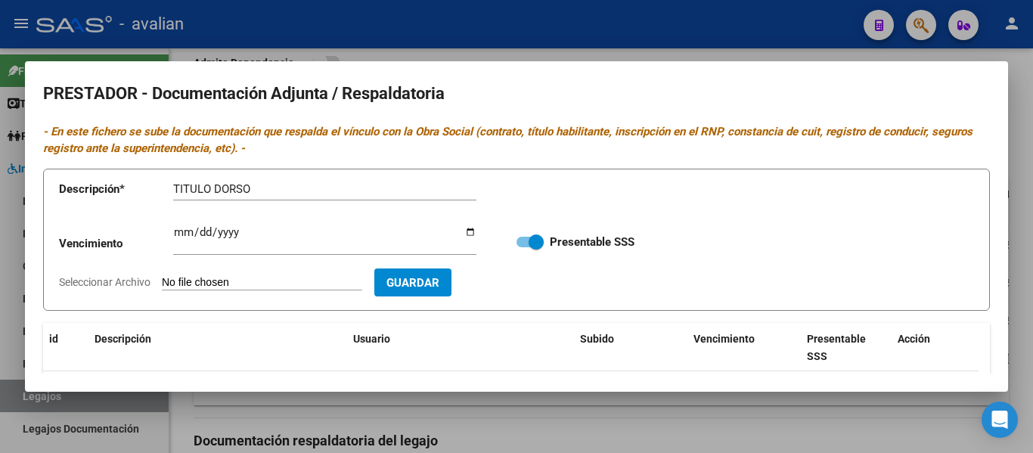
type input "C:\fakepath\TO TD.jpg"
click at [527, 284] on span "Guardar" at bounding box center [500, 283] width 53 height 14
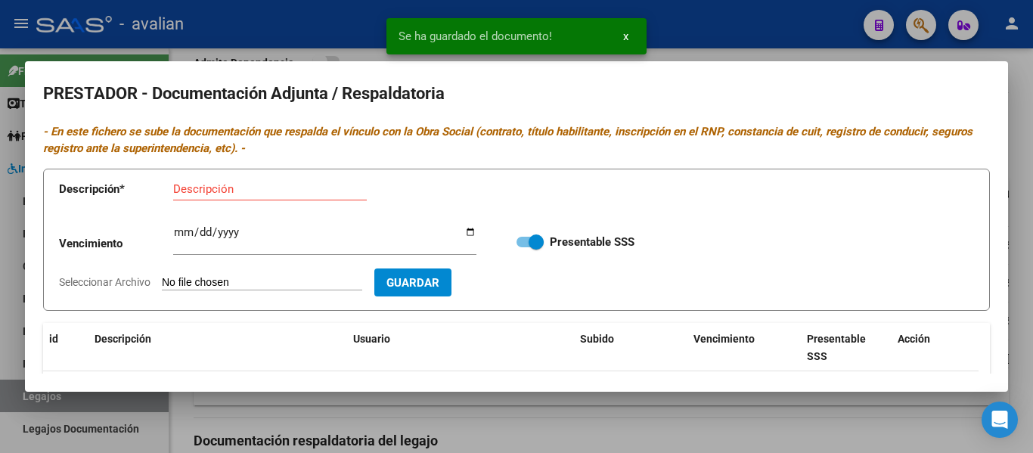
click at [240, 284] on input "Seleccionar Archivo" at bounding box center [262, 283] width 200 height 14
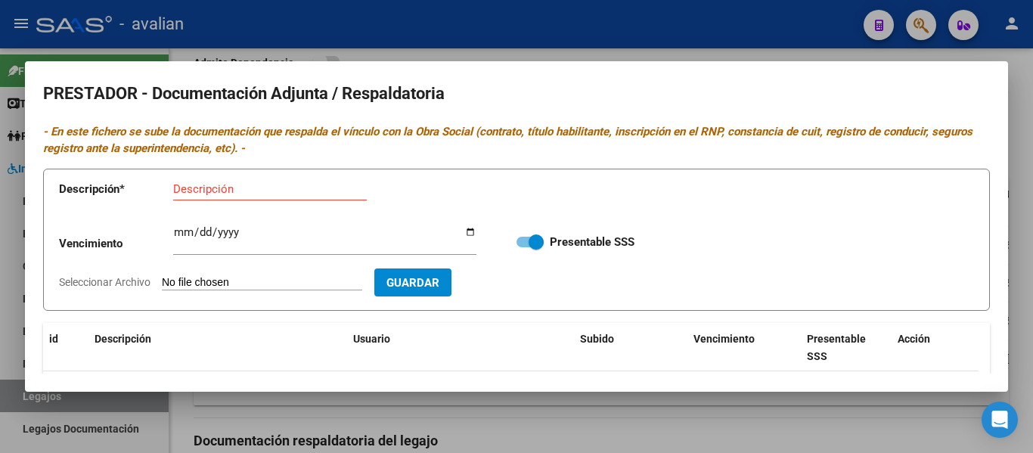
type input "C:\fakepath\FOno RNP [DATE].jpg"
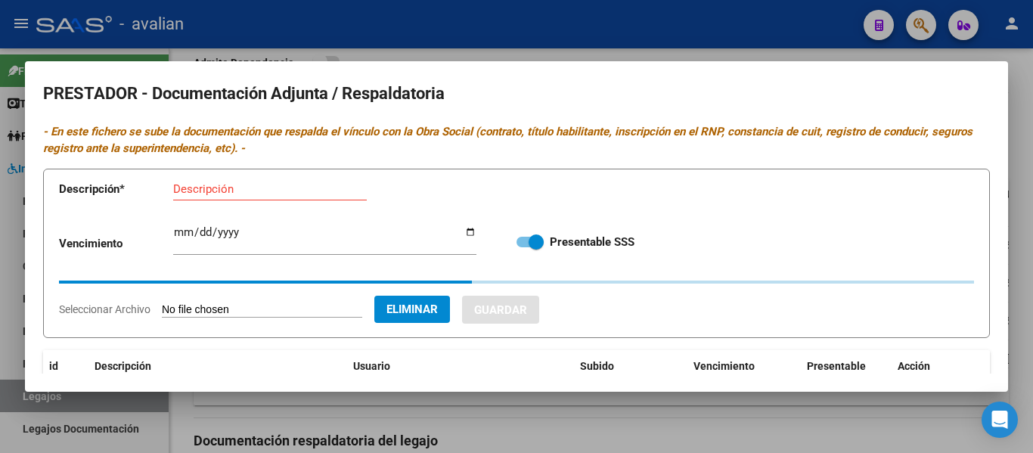
click at [241, 187] on input "Descripción" at bounding box center [270, 189] width 194 height 14
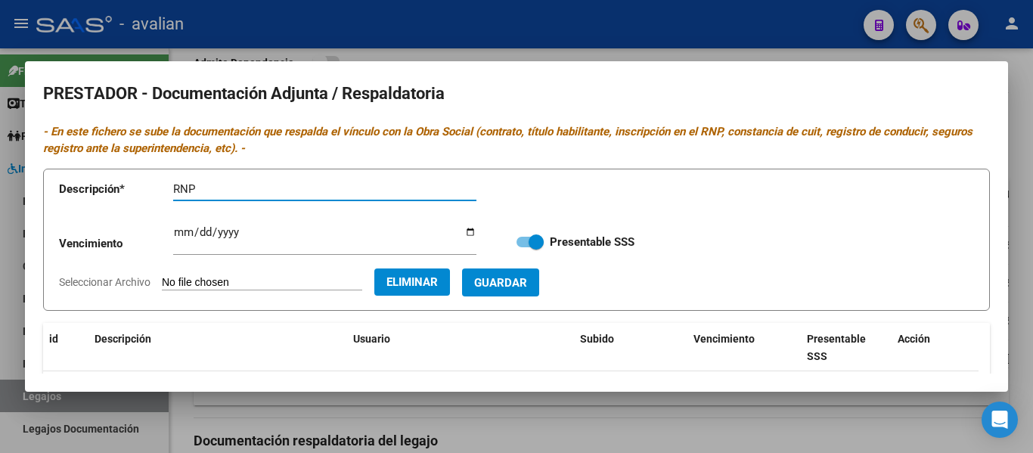
type input "RNP"
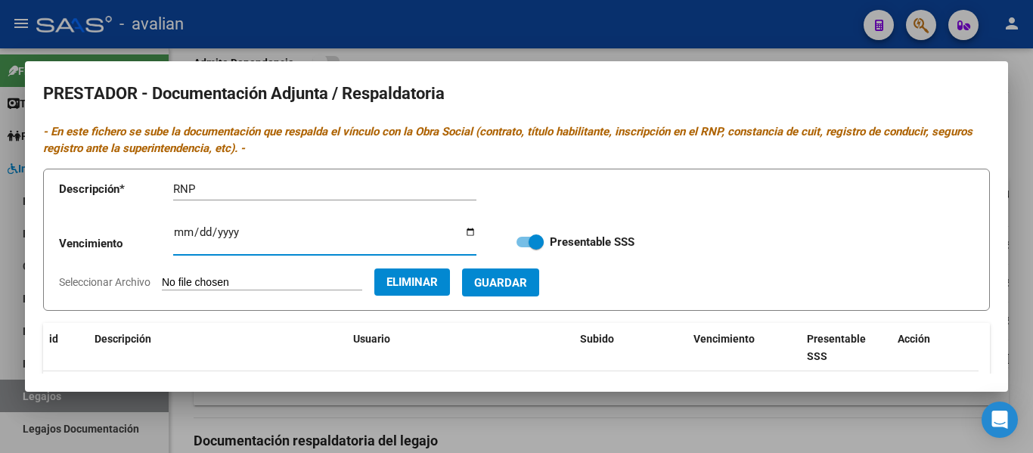
click at [179, 231] on input "Ingresar vencimiento" at bounding box center [324, 238] width 303 height 24
type input "[DATE]"
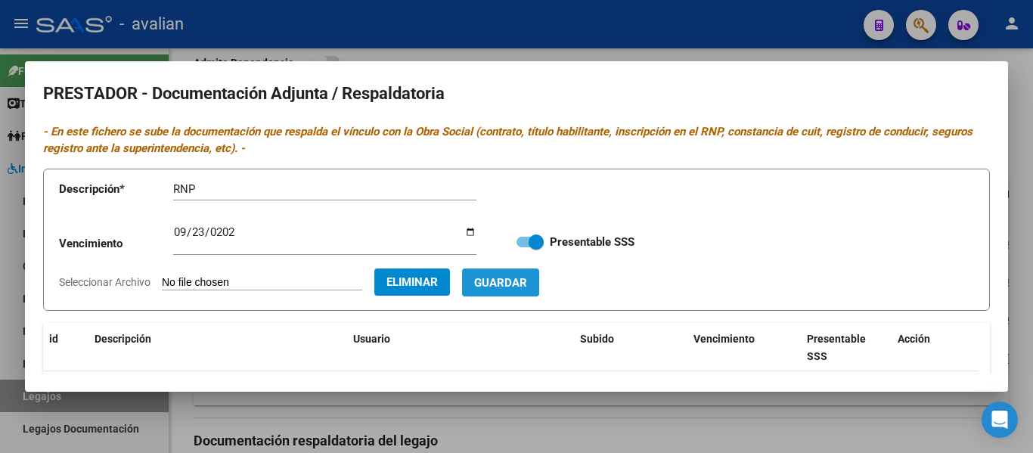
click at [539, 290] on button "Guardar" at bounding box center [500, 282] width 77 height 28
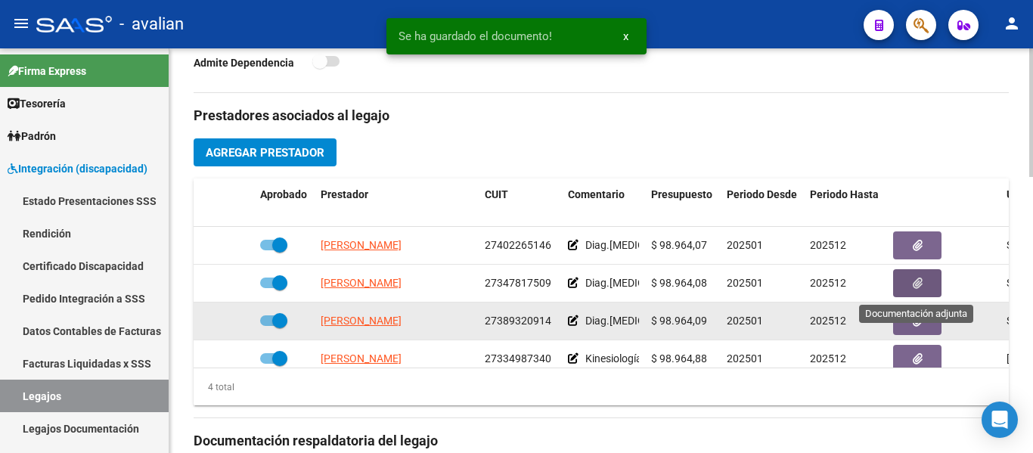
scroll to position [16, 0]
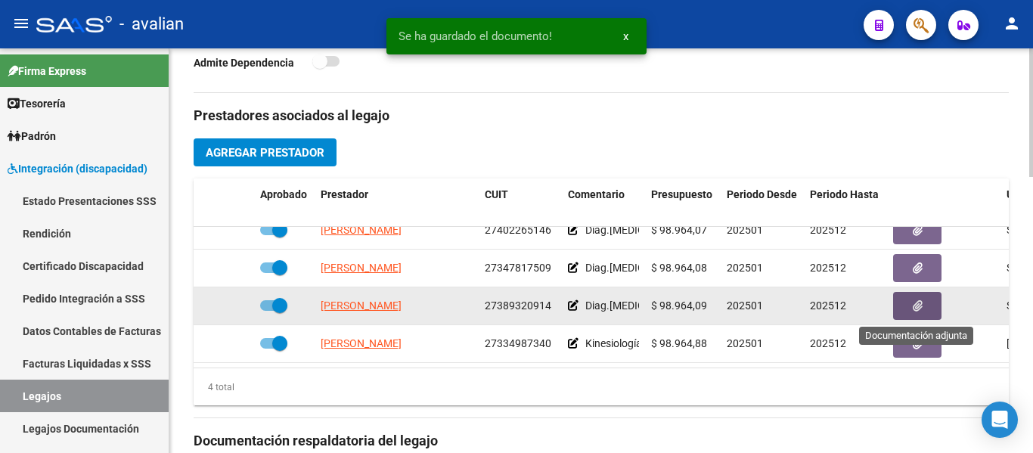
click at [551, 301] on button "button" at bounding box center [917, 306] width 48 height 28
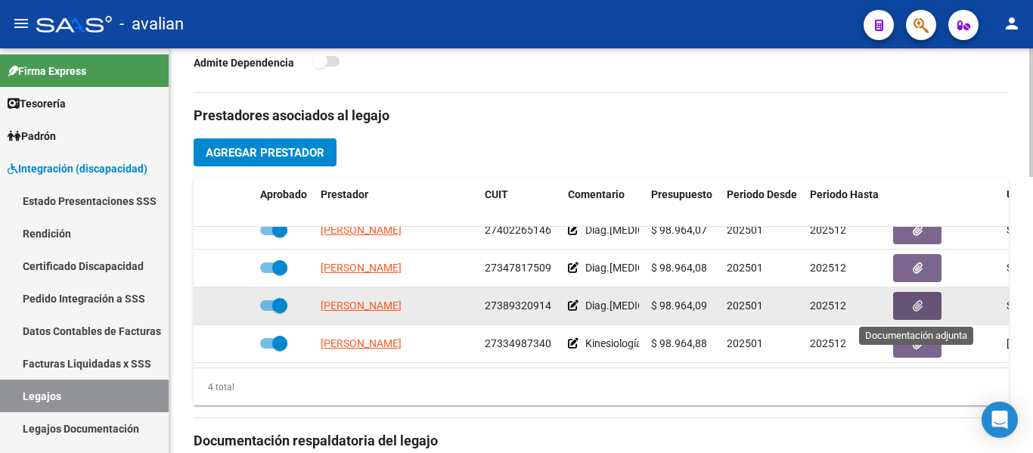
click at [551, 309] on icon "button" at bounding box center [918, 305] width 10 height 11
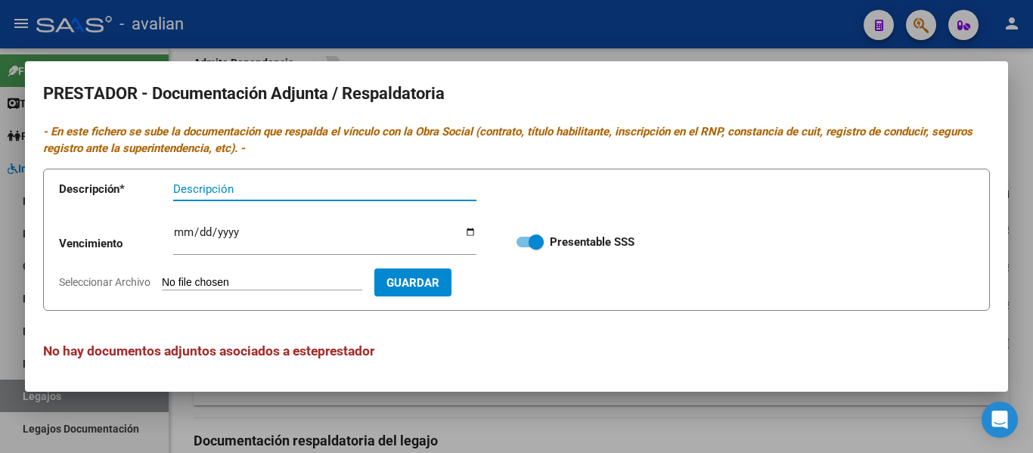
click at [258, 281] on input "Seleccionar Archivo" at bounding box center [262, 283] width 200 height 14
type input "C:\fakepath\Fono CBU.jpg"
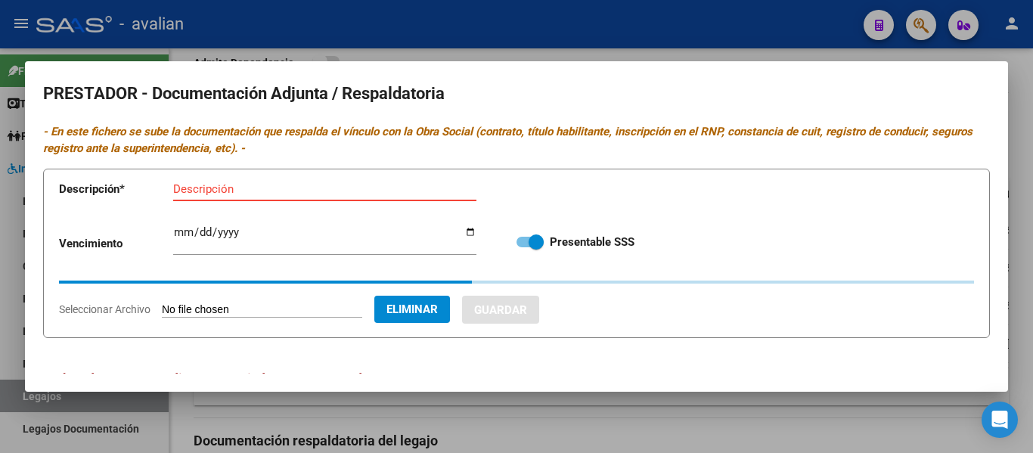
click at [223, 192] on input "Descripción" at bounding box center [324, 189] width 303 height 14
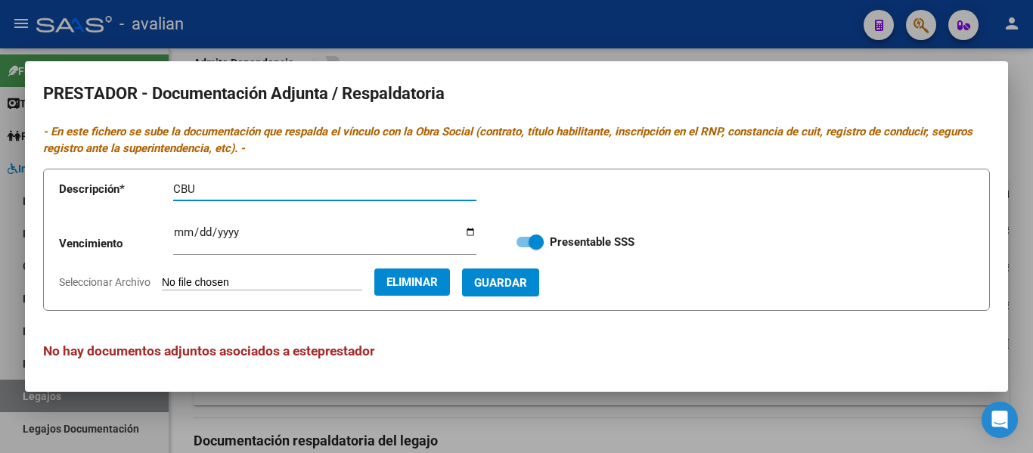
type input "CBU"
click at [539, 280] on button "Guardar" at bounding box center [500, 282] width 77 height 28
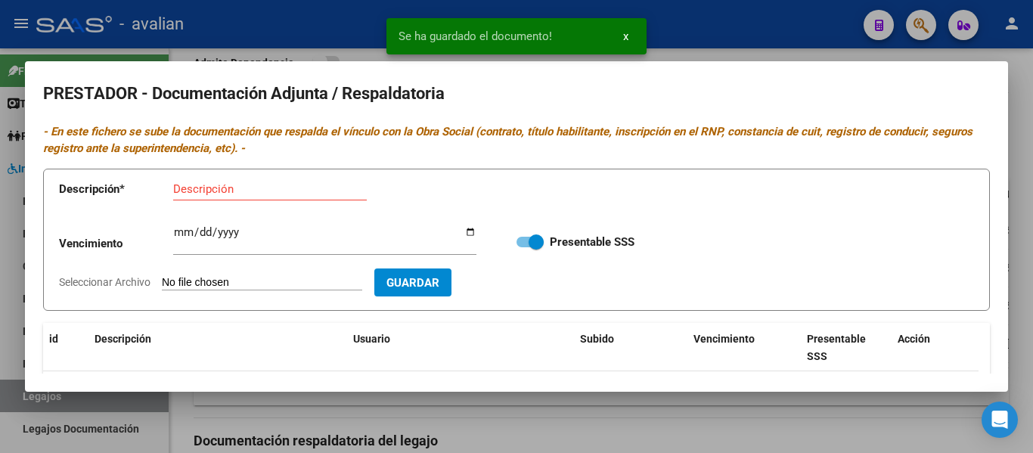
click at [213, 287] on input "Seleccionar Archivo" at bounding box center [262, 283] width 200 height 14
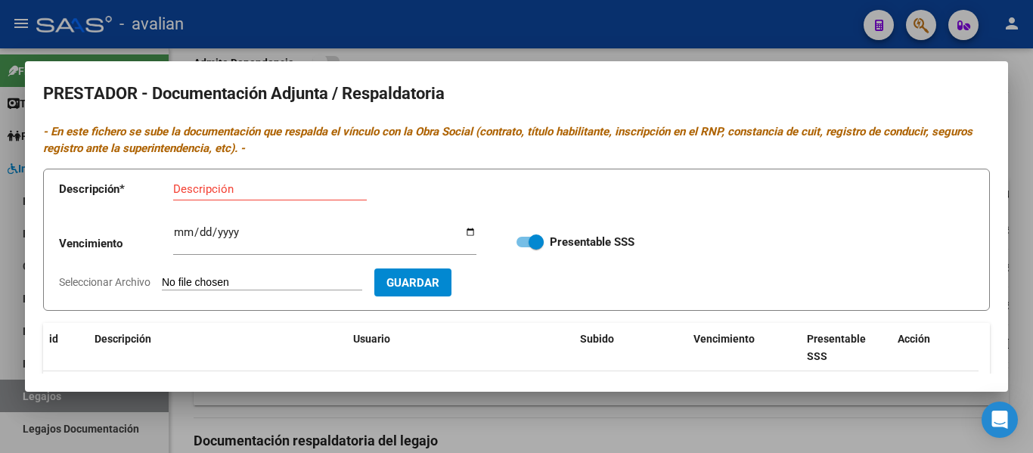
type input "C:\fakepath\Fono TF.jpg"
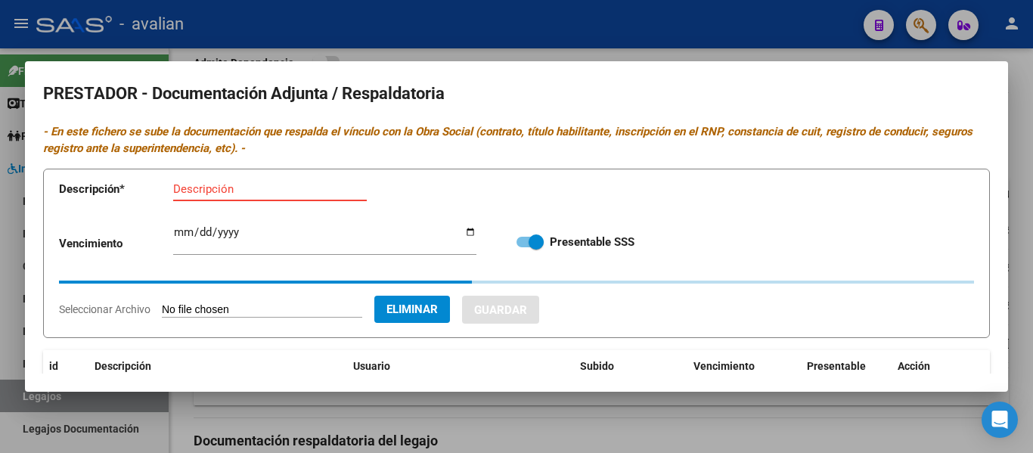
click at [189, 189] on input "Descripción" at bounding box center [270, 189] width 194 height 14
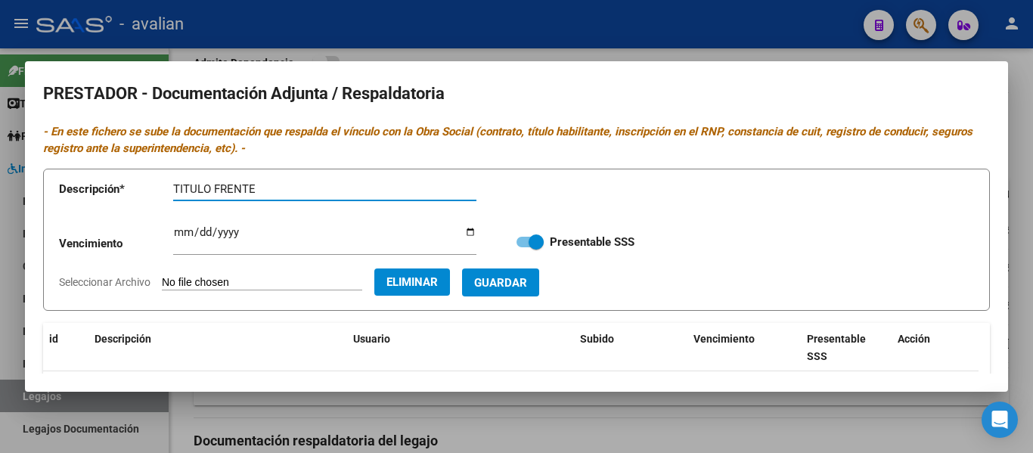
type input "TITULO FRENTE"
click at [527, 284] on span "Guardar" at bounding box center [500, 283] width 53 height 14
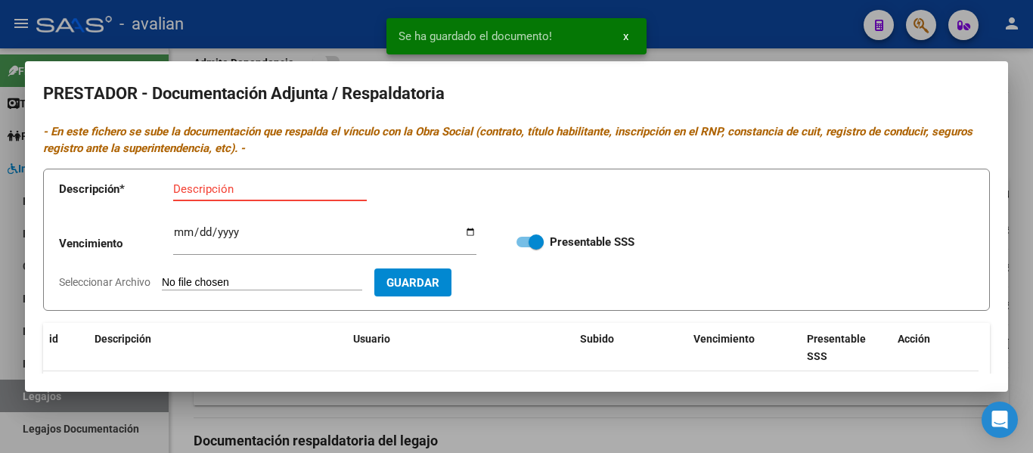
click at [262, 189] on input "Descripción" at bounding box center [270, 189] width 194 height 14
type input "TITULO DORSO"
click at [247, 284] on input "Seleccionar Archivo" at bounding box center [262, 283] width 200 height 14
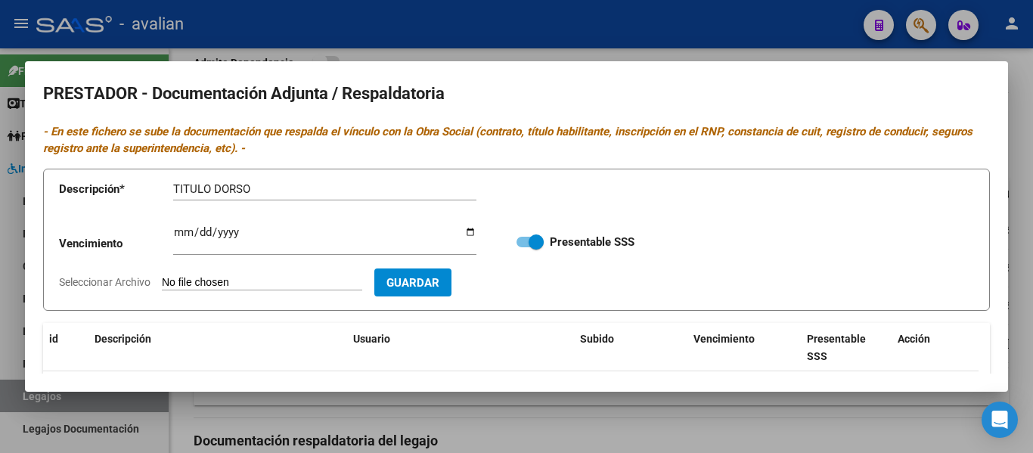
type input "C:\fakepath\Fono TD.jpg"
click at [527, 290] on span "Guardar" at bounding box center [500, 283] width 53 height 14
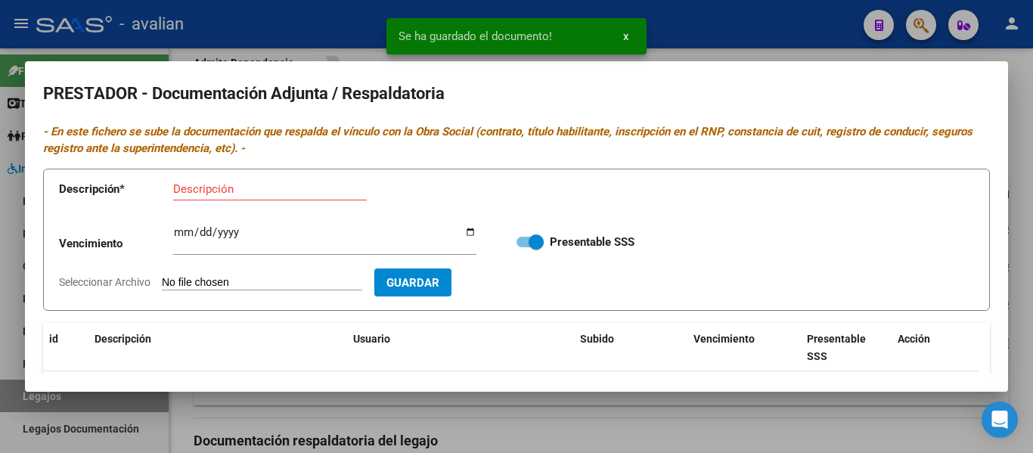
click at [243, 281] on input "Seleccionar Archivo" at bounding box center [262, 283] width 200 height 14
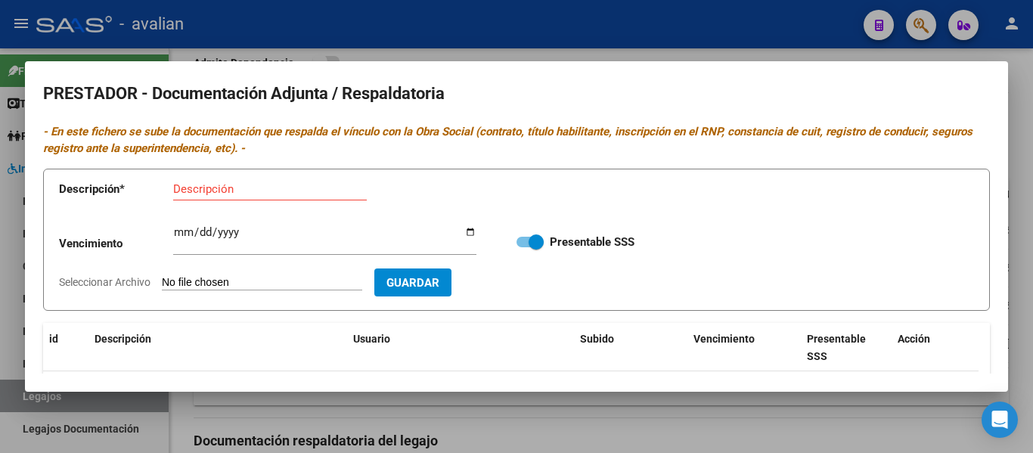
type input "C:\fakepath\FOno RNP [DATE].jpg"
click at [438, 284] on span "Eliminar" at bounding box center [411, 282] width 51 height 14
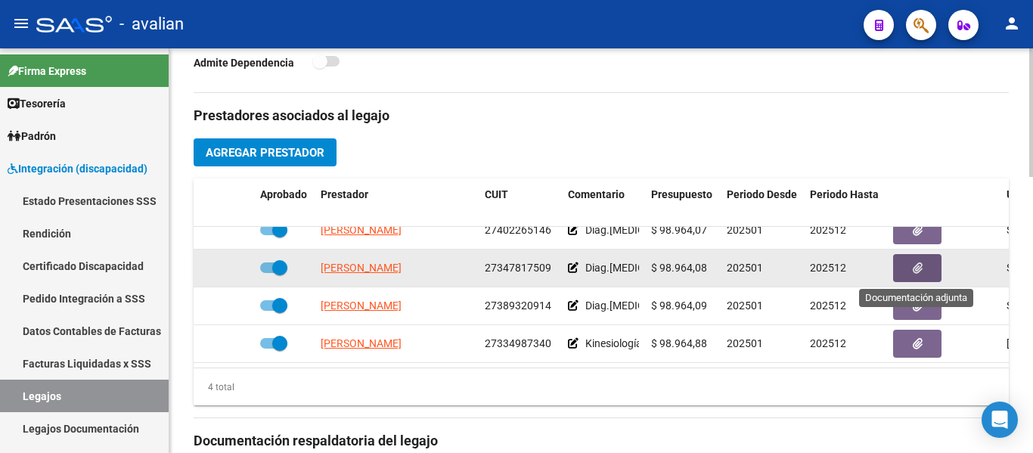
click at [551, 266] on button "button" at bounding box center [917, 268] width 48 height 28
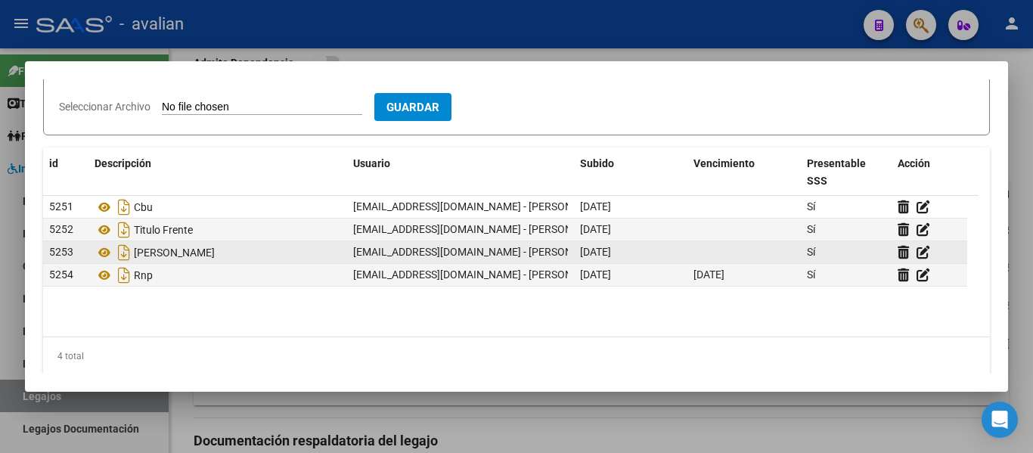
scroll to position [188, 0]
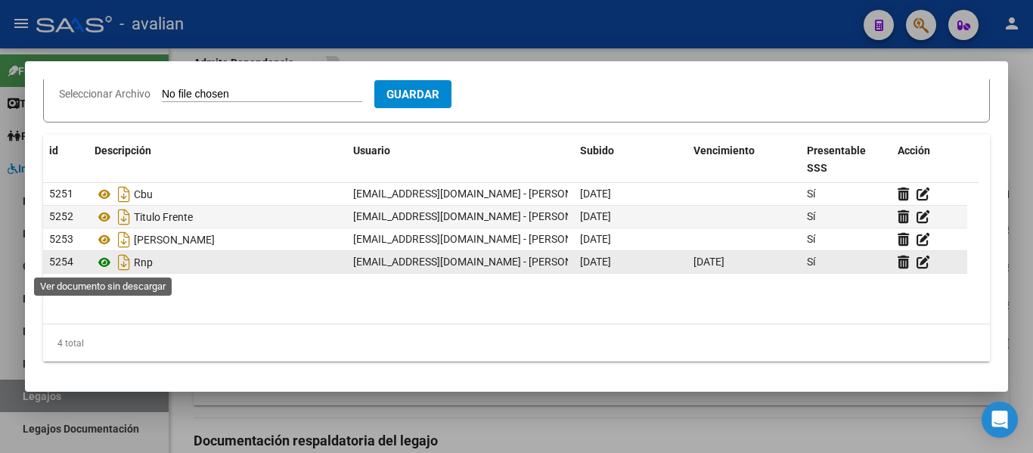
click at [104, 261] on icon at bounding box center [105, 262] width 20 height 18
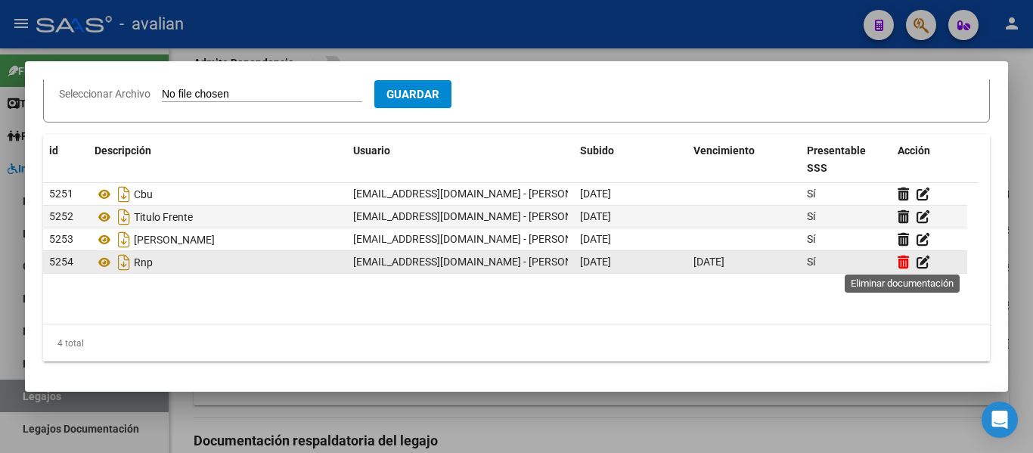
click at [551, 264] on icon at bounding box center [903, 262] width 11 height 14
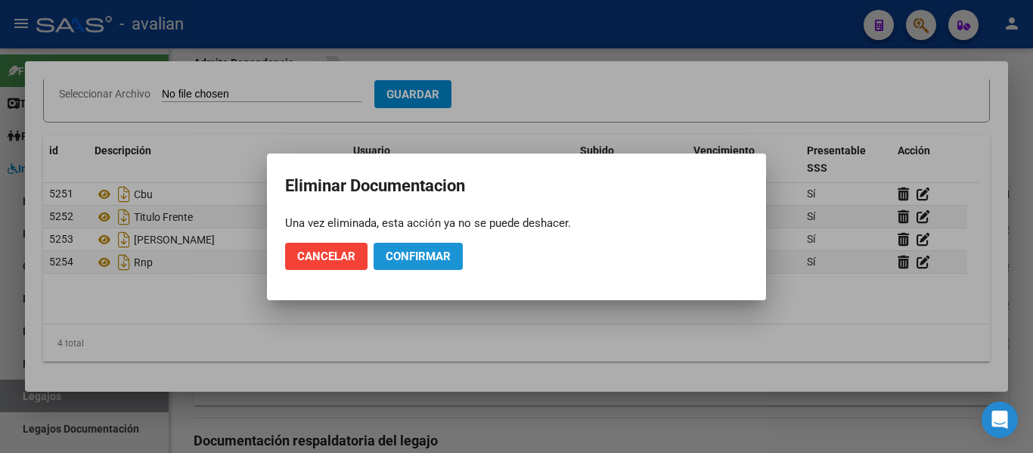
click at [395, 253] on span "Confirmar" at bounding box center [418, 257] width 65 height 14
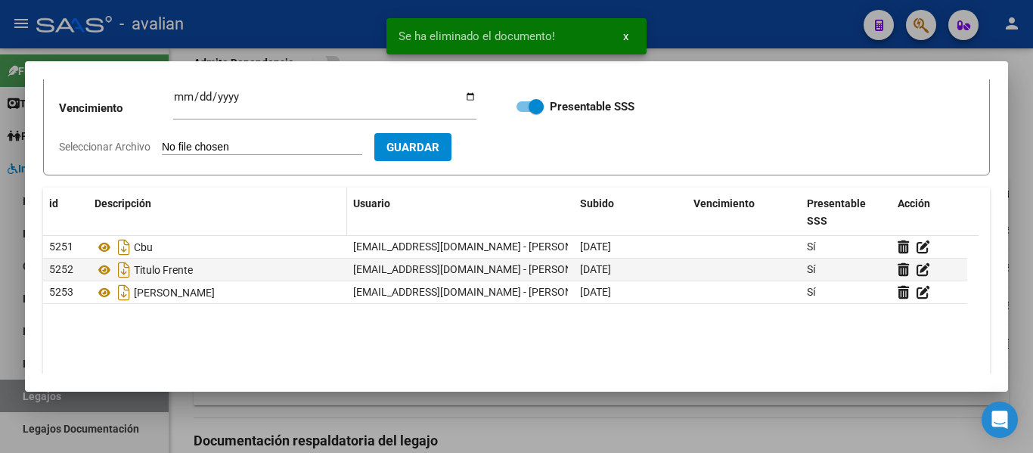
scroll to position [113, 0]
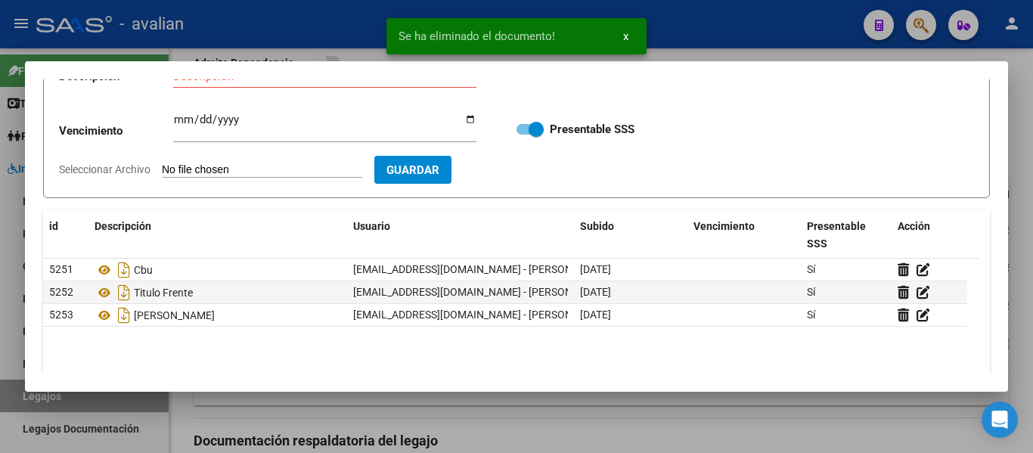
click at [209, 169] on input "Seleccionar Archivo" at bounding box center [262, 170] width 200 height 14
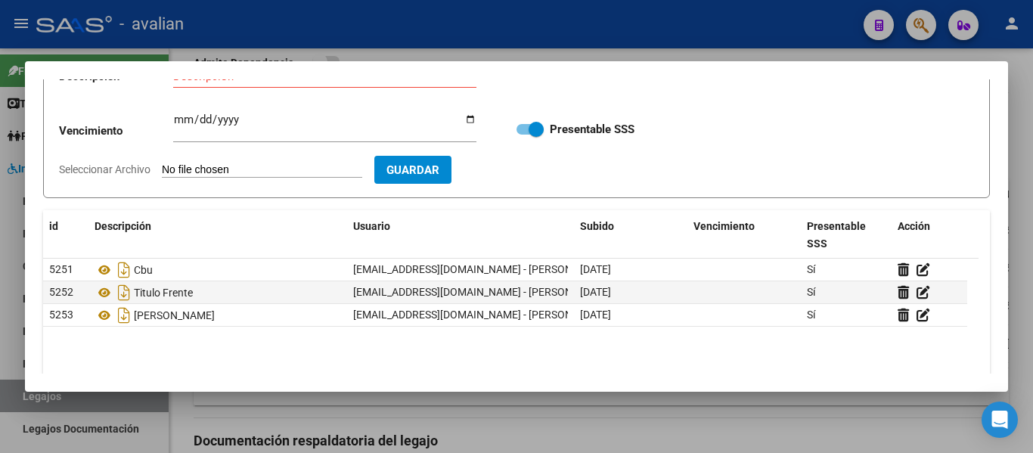
type input "C:\fakepath\TO RNP [DATE].jpg"
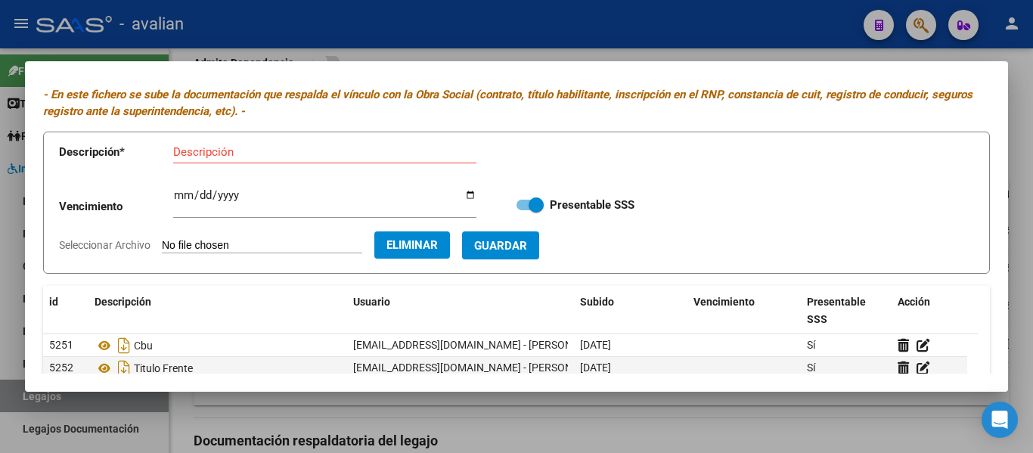
click at [171, 180] on div "Vencimiento Ingresar vencimiento Presentable SSS" at bounding box center [516, 205] width 915 height 54
click at [176, 191] on input "Ingresar vencimiento" at bounding box center [324, 201] width 303 height 24
type input "[DATE]"
click at [357, 156] on input "Descripción" at bounding box center [324, 152] width 303 height 14
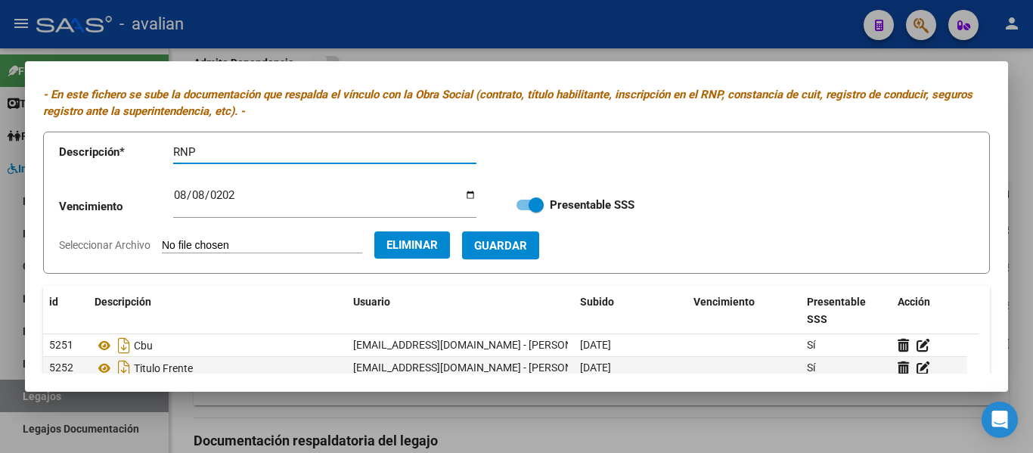
type input "RNP"
click at [518, 250] on span "Guardar" at bounding box center [500, 246] width 53 height 14
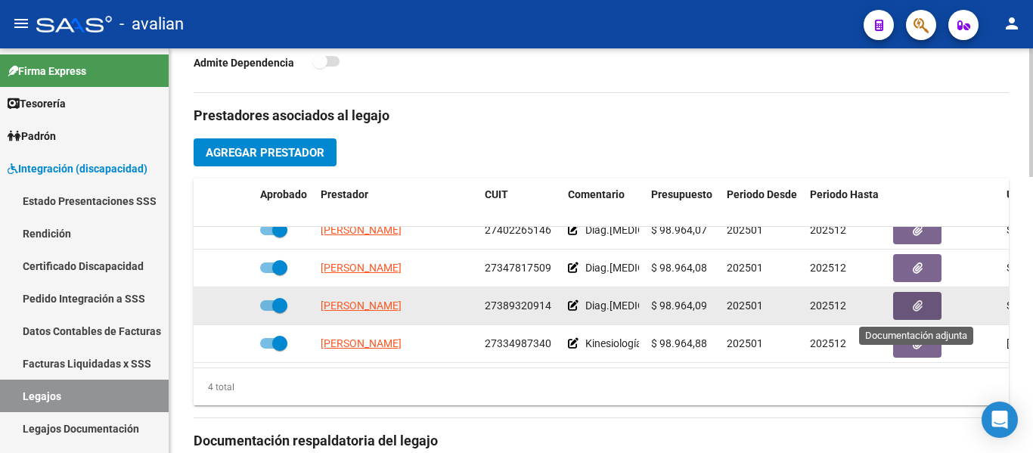
click at [551, 310] on icon "button" at bounding box center [918, 305] width 10 height 11
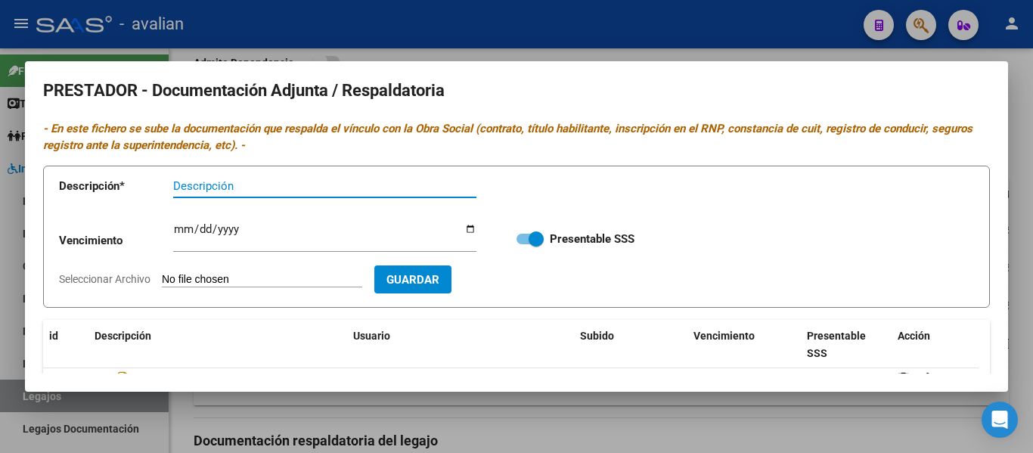
scroll to position [0, 0]
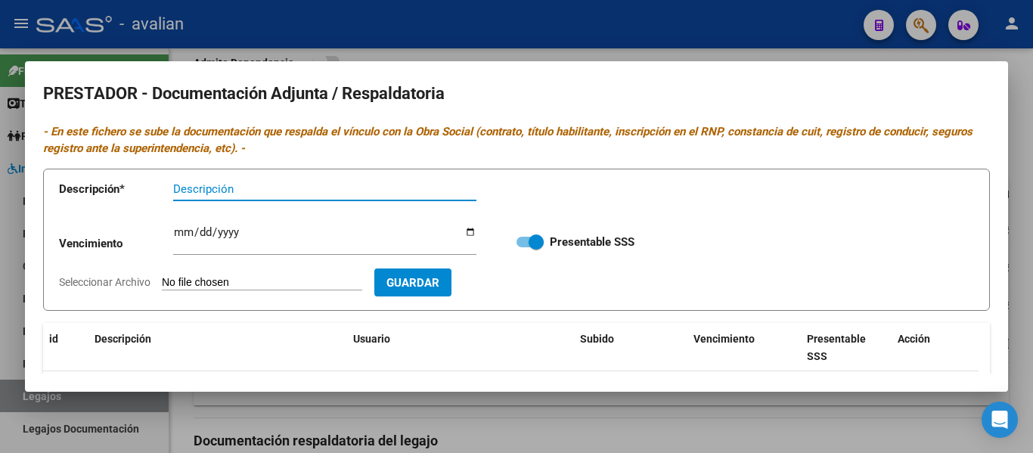
click at [228, 185] on input "Descripción" at bounding box center [324, 189] width 303 height 14
type input "RNP"
click at [206, 278] on input "Seleccionar Archivo" at bounding box center [262, 283] width 200 height 14
type input "C:\fakepath\FOno RNP [DATE].jpg"
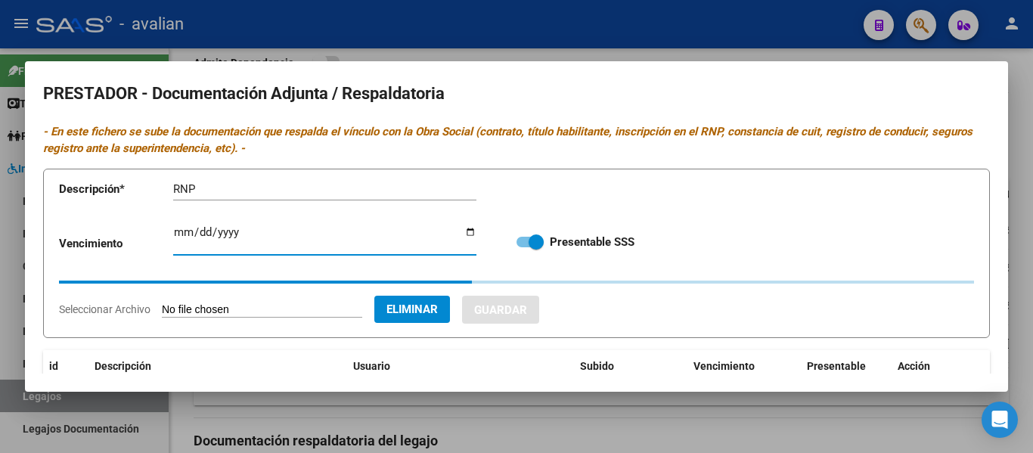
click at [178, 236] on input "Ingresar vencimiento" at bounding box center [324, 238] width 303 height 24
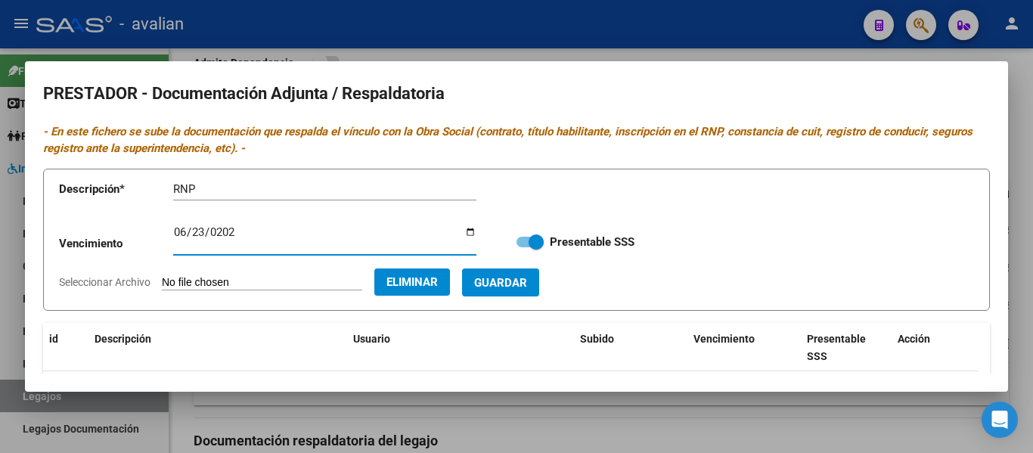
type input "[DATE]"
click at [527, 286] on span "Guardar" at bounding box center [500, 283] width 53 height 14
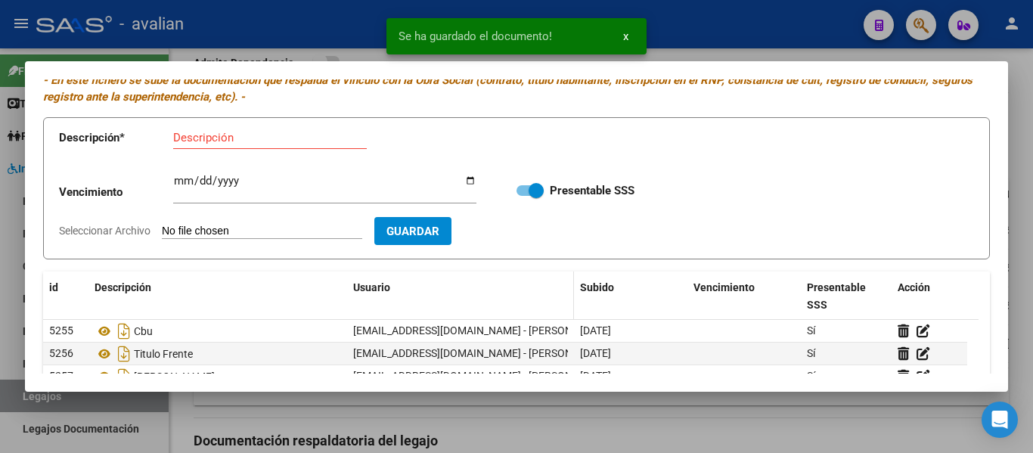
scroll to position [151, 0]
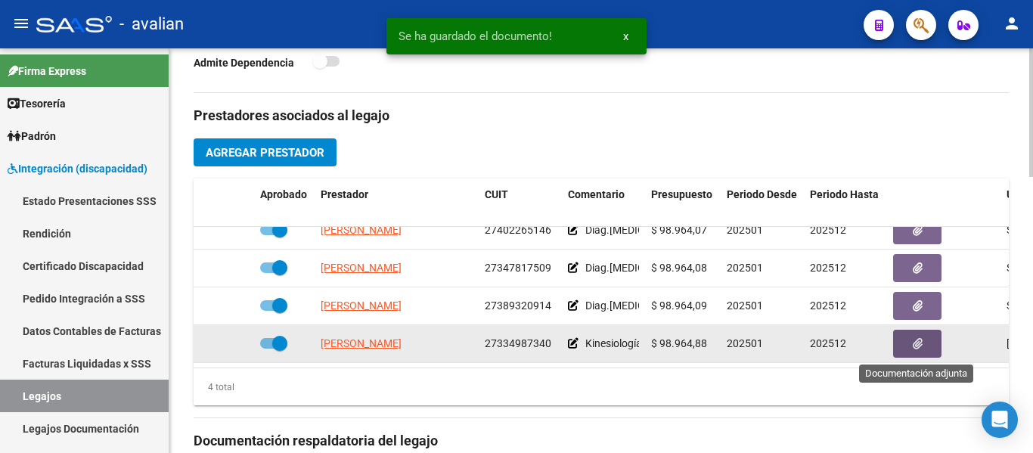
click at [551, 354] on button "button" at bounding box center [917, 344] width 48 height 28
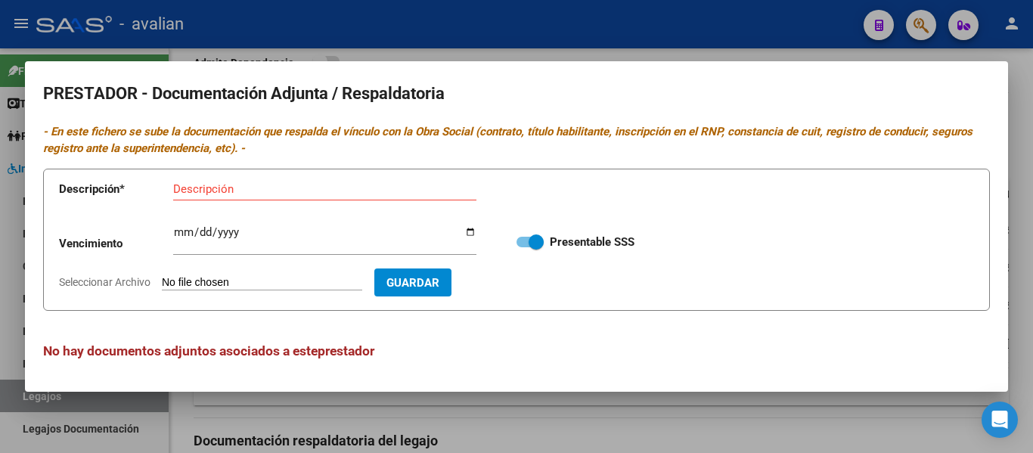
click at [271, 275] on form "Descripción * Descripción Vencimiento Ingresar vencimiento Presentable SSS Sele…" at bounding box center [516, 240] width 947 height 143
click at [228, 284] on input "Seleccionar Archivo" at bounding box center [262, 283] width 200 height 14
type input "C:\fakepath\FKT TF.jpg"
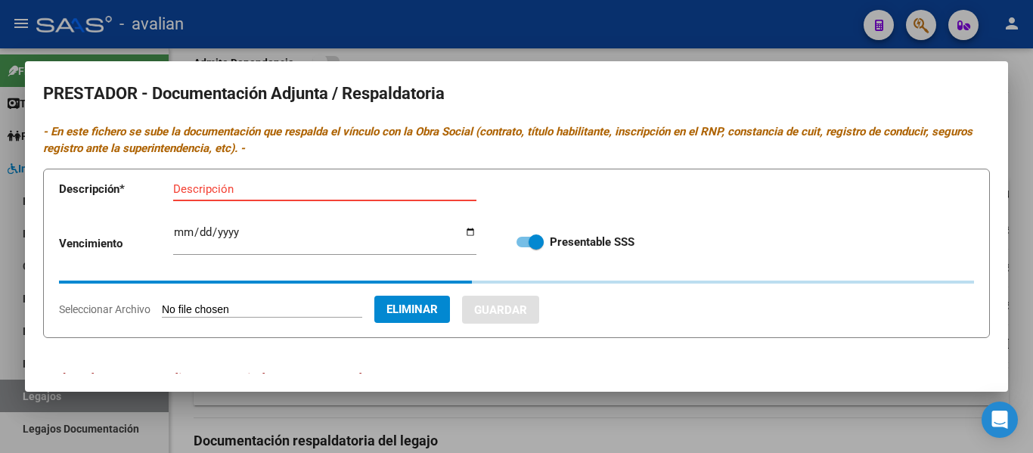
click at [211, 187] on input "Descripción" at bounding box center [324, 189] width 303 height 14
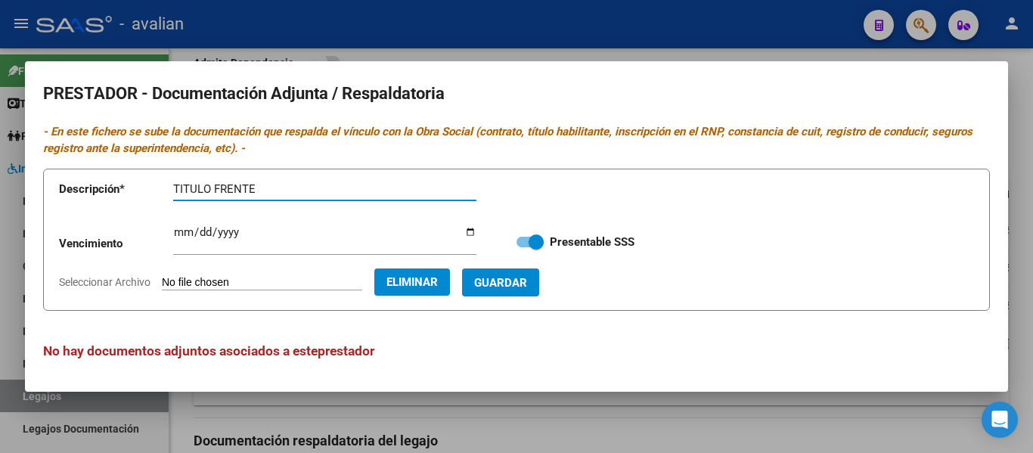
type input "TITULO FRENTE"
click at [527, 286] on span "Guardar" at bounding box center [500, 283] width 53 height 14
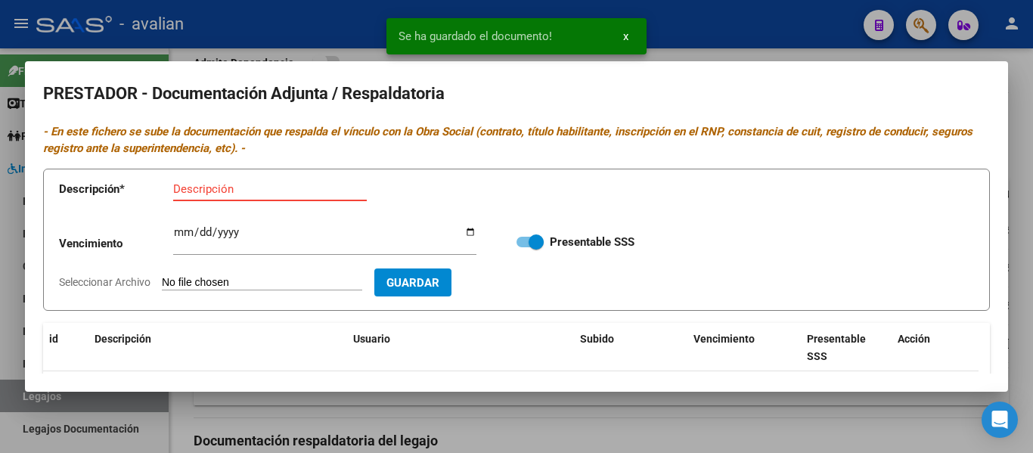
click at [232, 191] on input "Descripción" at bounding box center [270, 189] width 194 height 14
type input "TITULO DORSO"
click at [219, 278] on input "Seleccionar Archivo" at bounding box center [262, 283] width 200 height 14
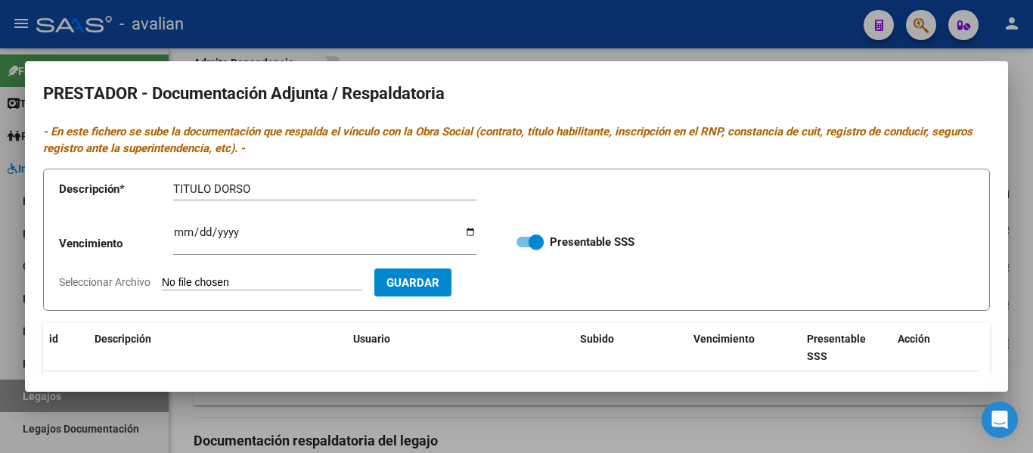
type input "C:\fakepath\FKT TD.jpg"
click at [525, 291] on button "Guardar" at bounding box center [500, 282] width 77 height 28
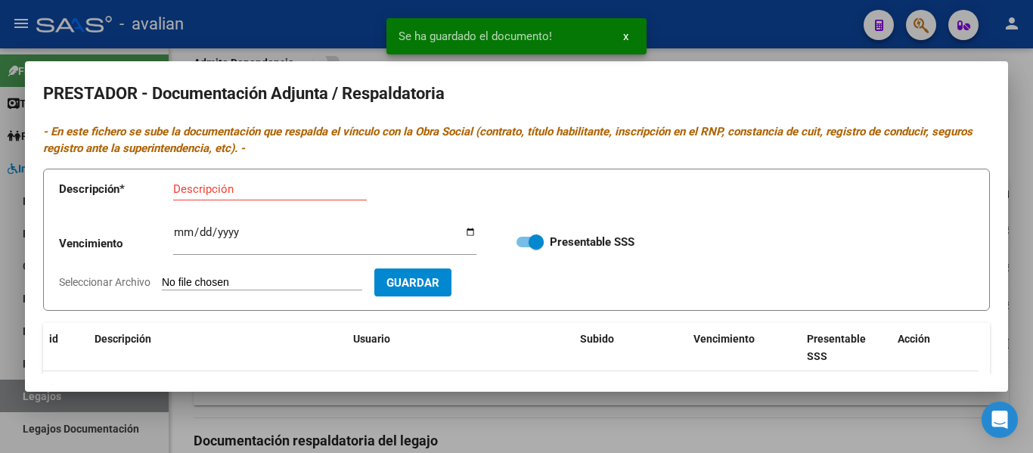
click at [226, 279] on input "Seleccionar Archivo" at bounding box center [262, 283] width 200 height 14
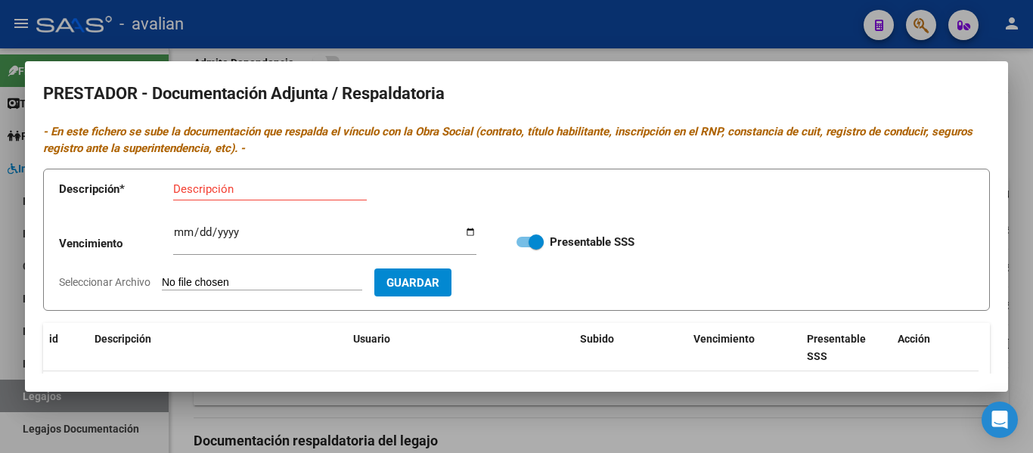
type input "C:\fakepath\FKT TD.jpg"
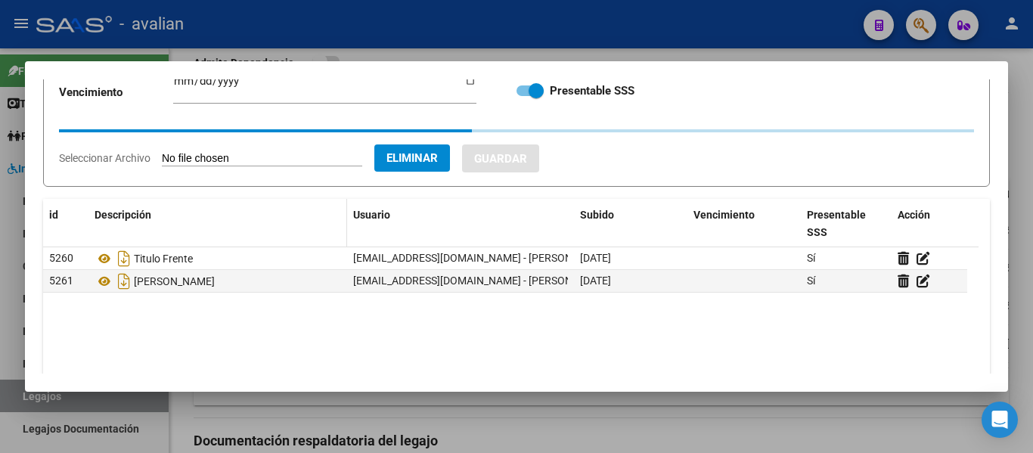
scroll to position [0, 0]
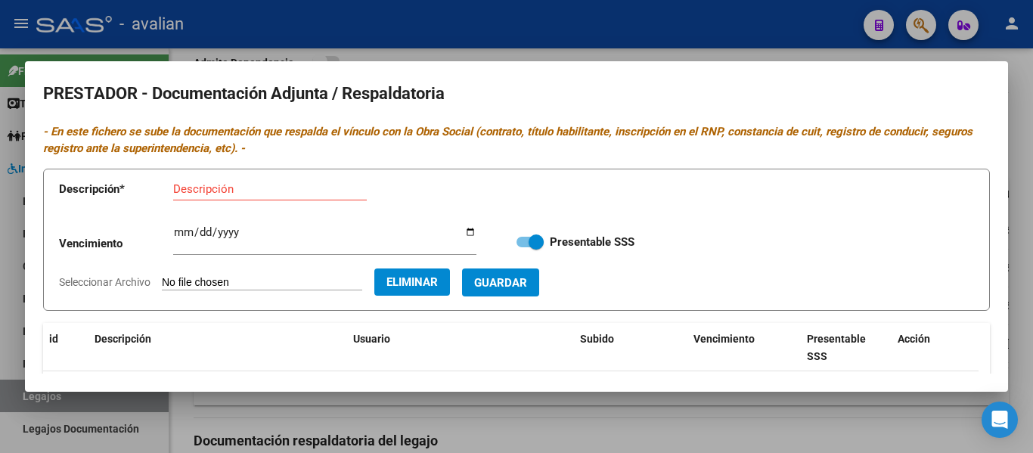
click at [438, 285] on span "Eliminar" at bounding box center [411, 282] width 51 height 14
click at [225, 280] on input "Seleccionar Archivo" at bounding box center [262, 283] width 200 height 14
type input "C:\fakepath\FKT RNP [DATE].jpg"
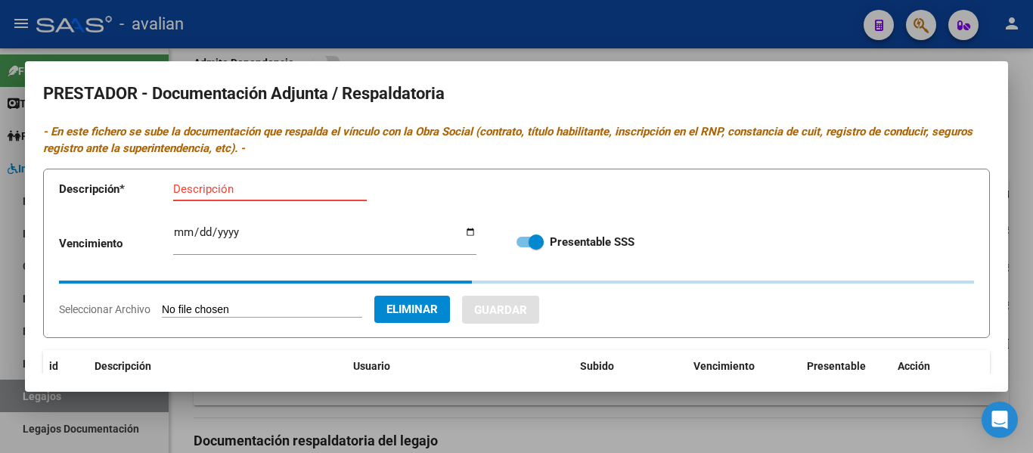
click at [203, 184] on input "Descripción" at bounding box center [270, 189] width 194 height 14
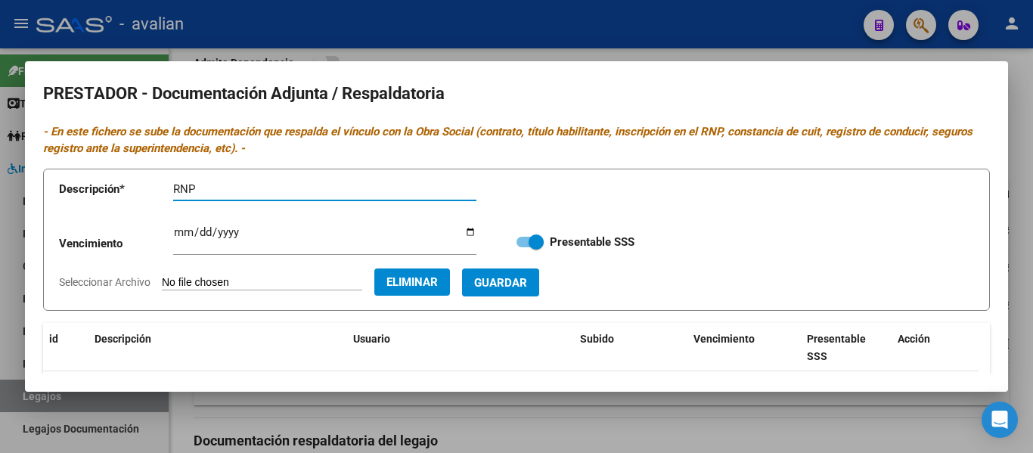
type input "RNP"
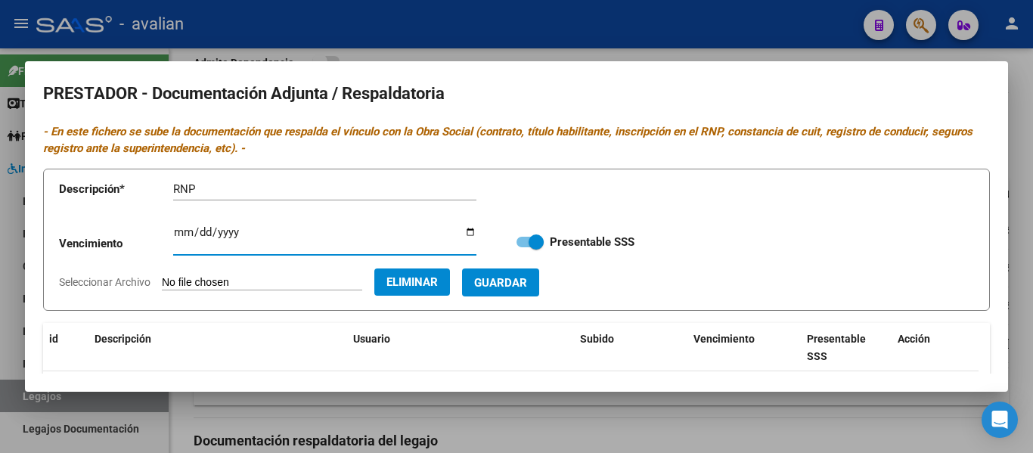
click at [176, 233] on input "Ingresar vencimiento" at bounding box center [324, 238] width 303 height 24
type input "[DATE]"
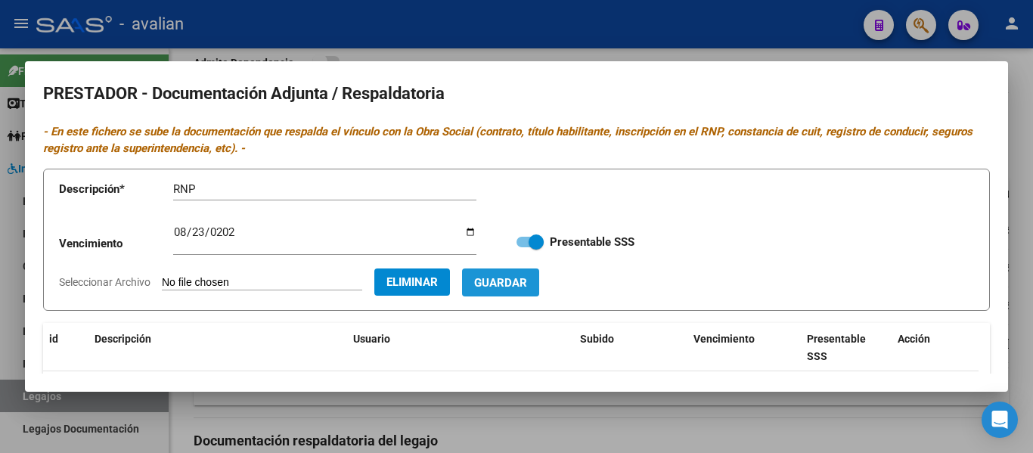
click at [527, 288] on span "Guardar" at bounding box center [500, 283] width 53 height 14
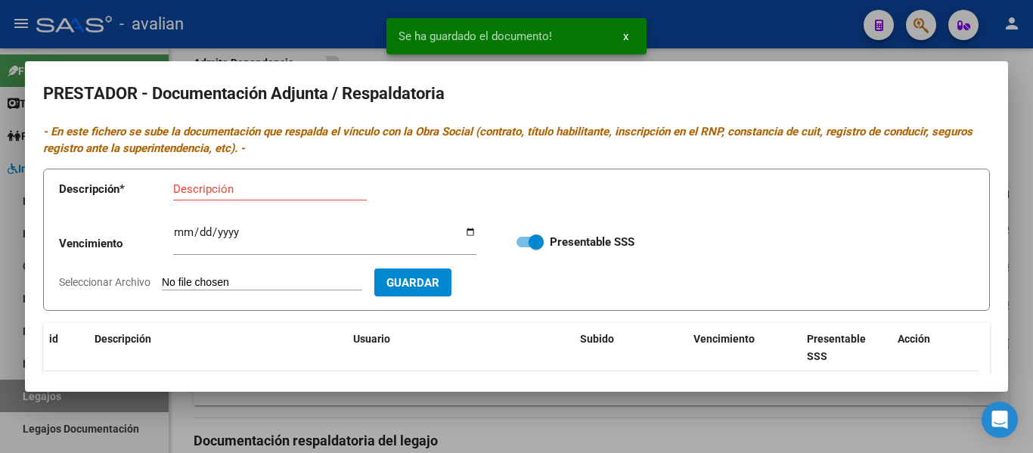
click at [244, 275] on app-file-uploader "Seleccionar Archivo" at bounding box center [216, 282] width 315 height 14
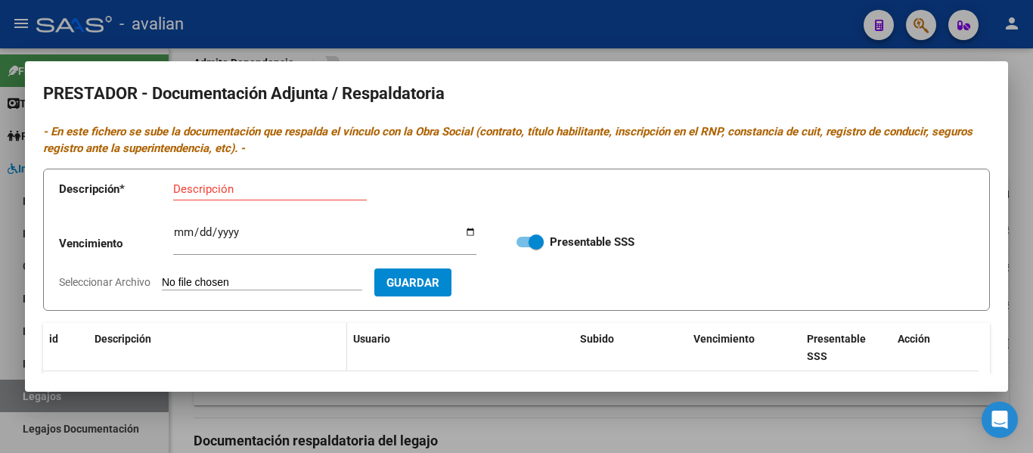
scroll to position [76, 0]
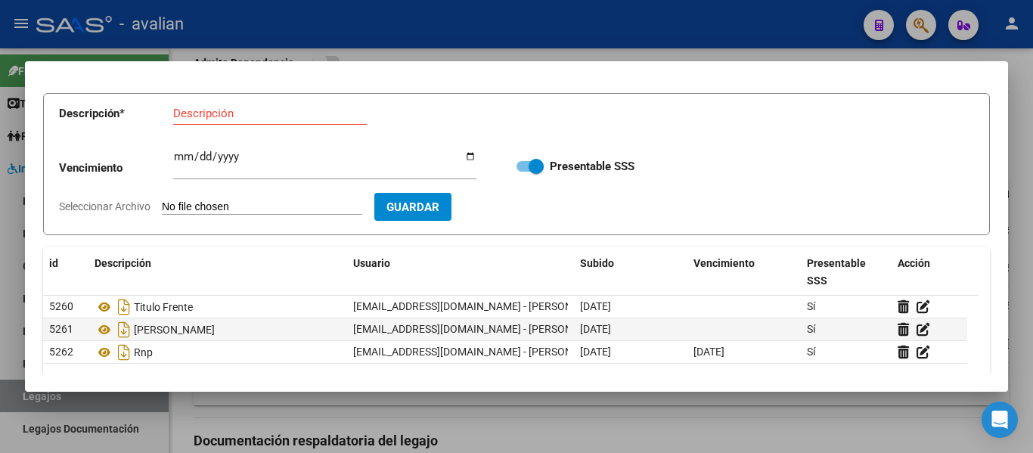
click at [237, 206] on input "Seleccionar Archivo" at bounding box center [262, 207] width 200 height 14
type input "C:\fakepath\FKT CBU.jpg"
click at [225, 117] on input "Descripción" at bounding box center [270, 114] width 194 height 14
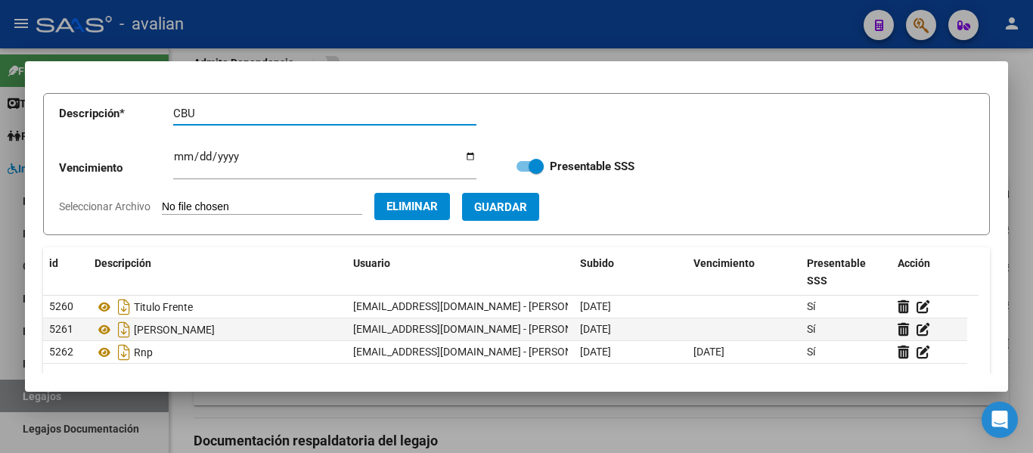
type input "CBU"
click at [527, 203] on span "Guardar" at bounding box center [500, 207] width 53 height 14
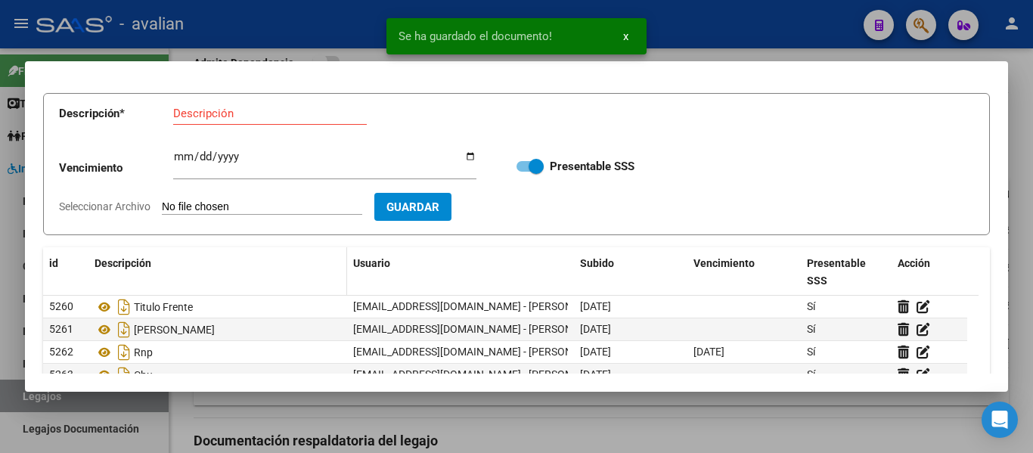
scroll to position [151, 0]
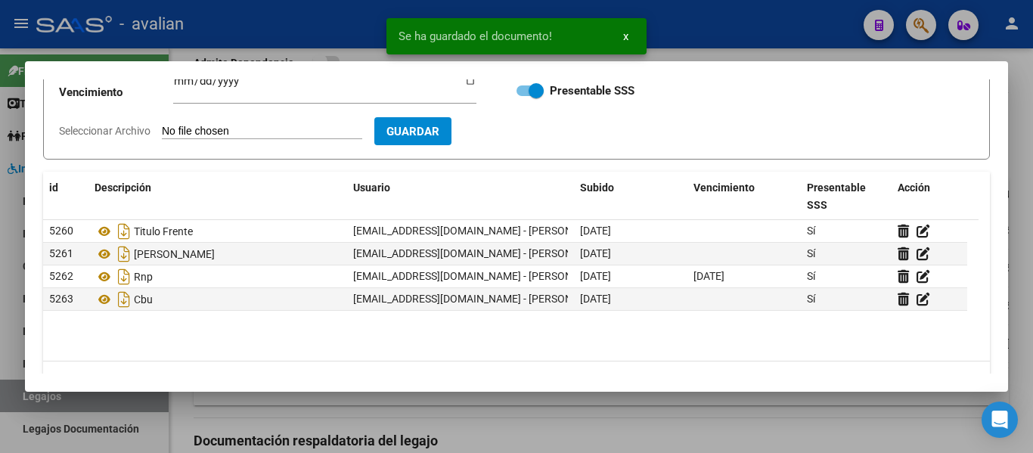
click at [226, 132] on input "Seleccionar Archivo" at bounding box center [262, 132] width 200 height 14
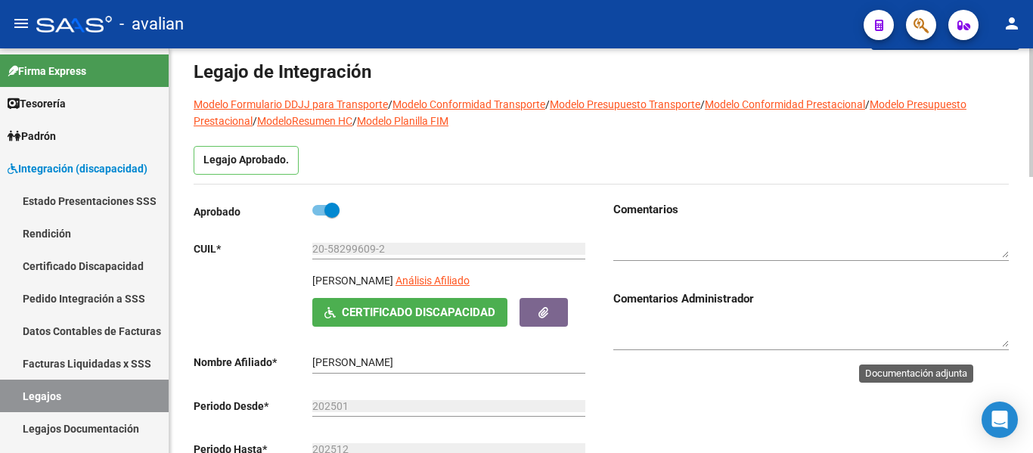
scroll to position [0, 0]
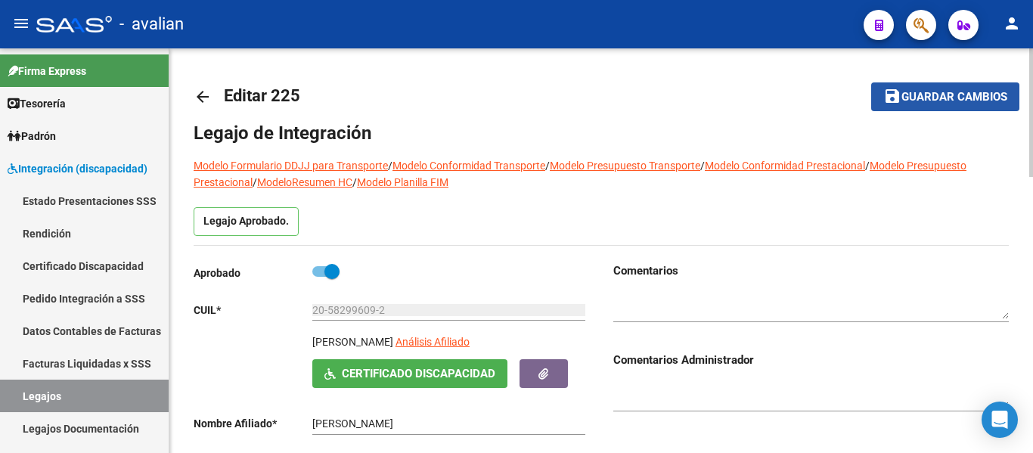
click at [551, 95] on span "Guardar cambios" at bounding box center [954, 98] width 106 height 14
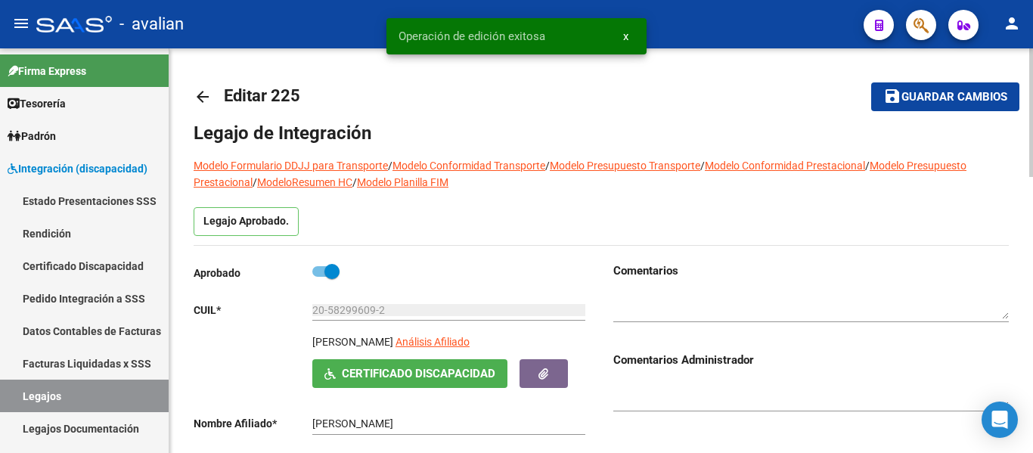
click at [205, 95] on mat-icon "arrow_back" at bounding box center [203, 97] width 18 height 18
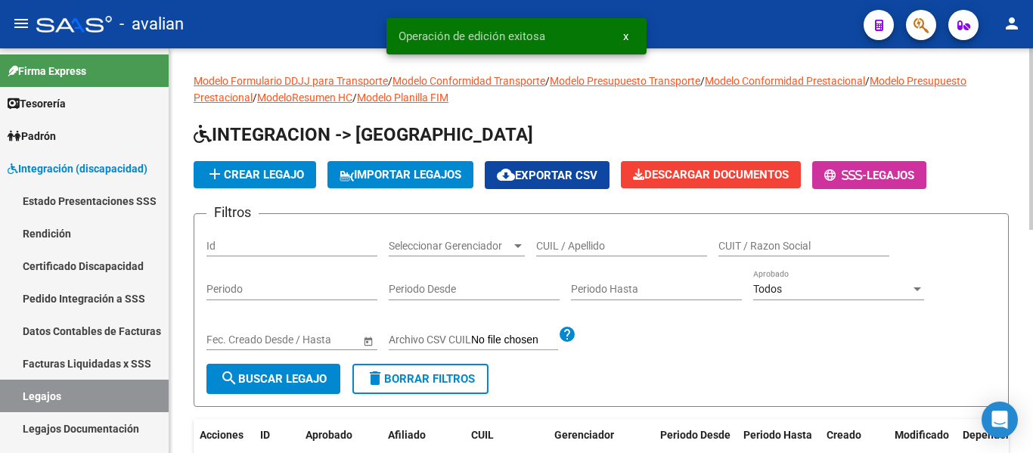
click at [551, 226] on div "CUIL / Apellido" at bounding box center [621, 241] width 171 height 30
paste input "23539691384"
type input "23539691384"
click at [290, 377] on span "search Buscar Legajo" at bounding box center [273, 379] width 107 height 14
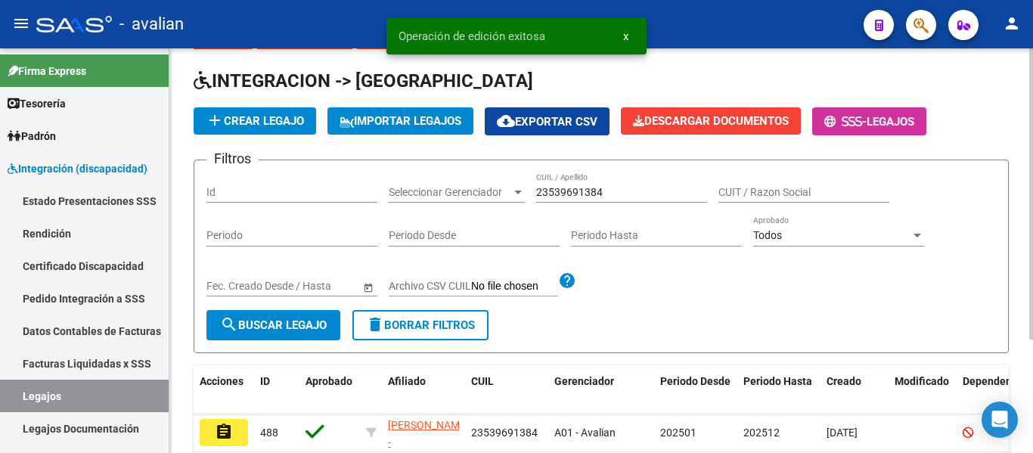
scroll to position [76, 0]
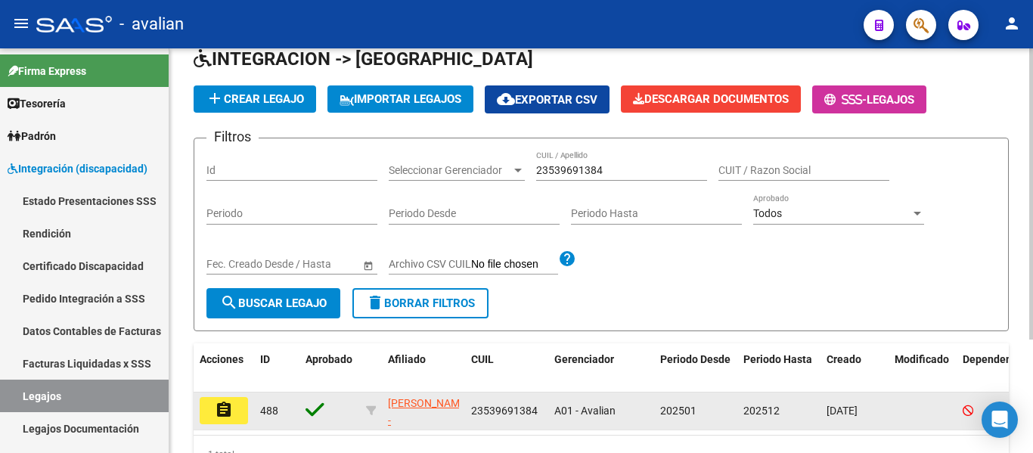
click at [235, 414] on button "assignment" at bounding box center [224, 410] width 48 height 27
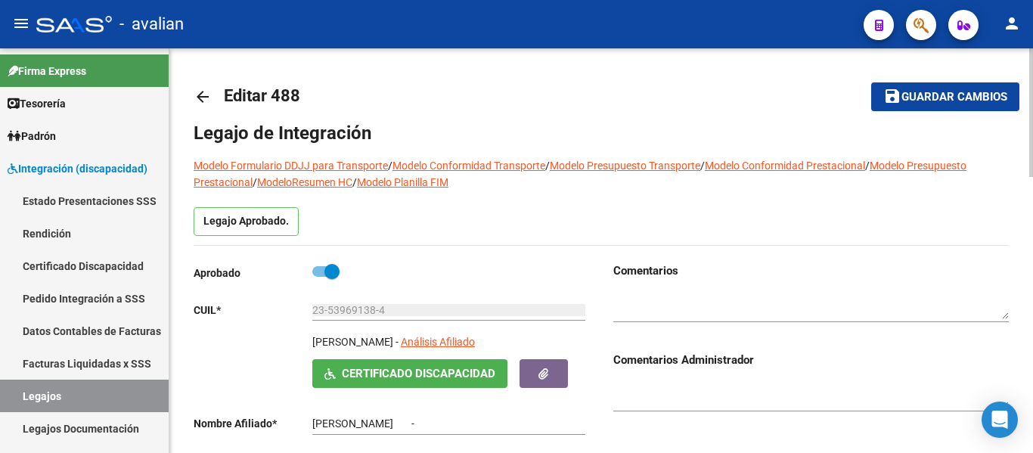
type input "[PERSON_NAME]"
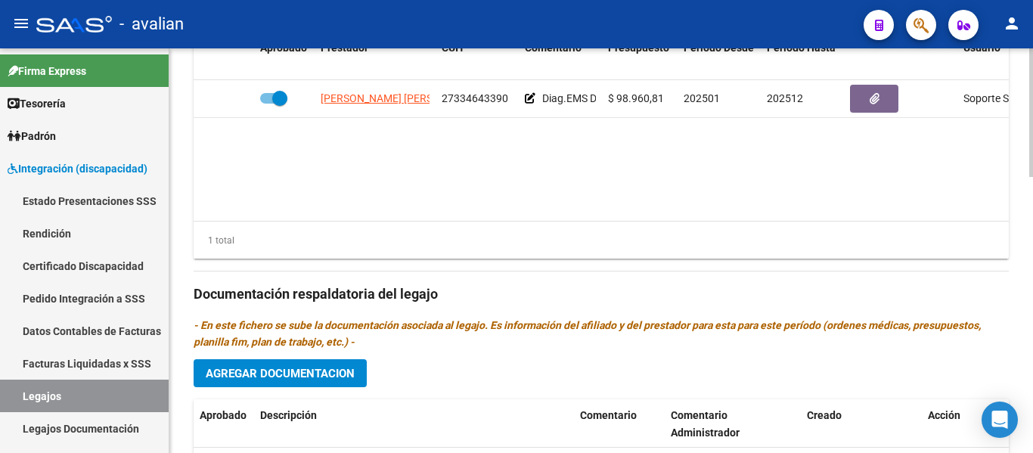
scroll to position [642, 0]
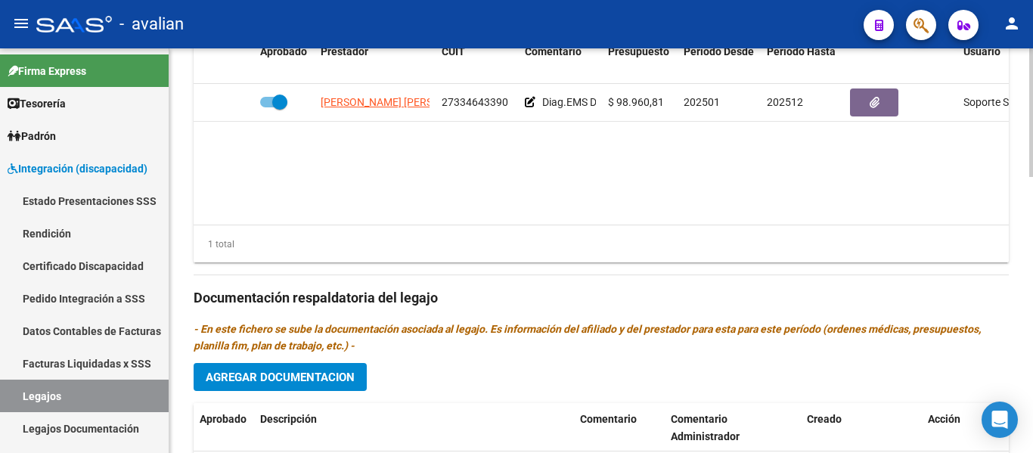
click at [551, 282] on div "Prestadores asociados al legajo Agregar Prestador Aprobado Prestador CUIT Comen…" at bounding box center [601, 296] width 815 height 692
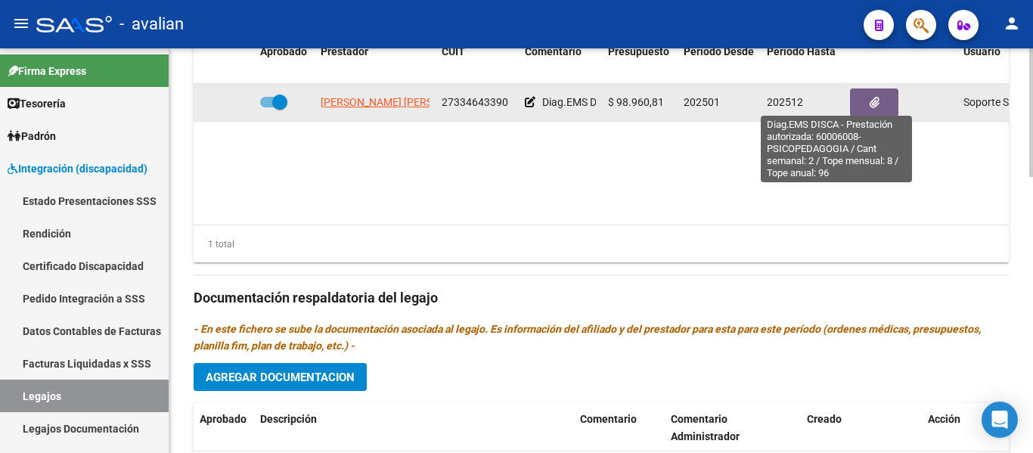
click at [549, 102] on span "Diag.EMS DISCA - Prestación autorizada: 60006008- PSICOPEDAGOGIA / Cant semanal…" at bounding box center [833, 102] width 583 height 12
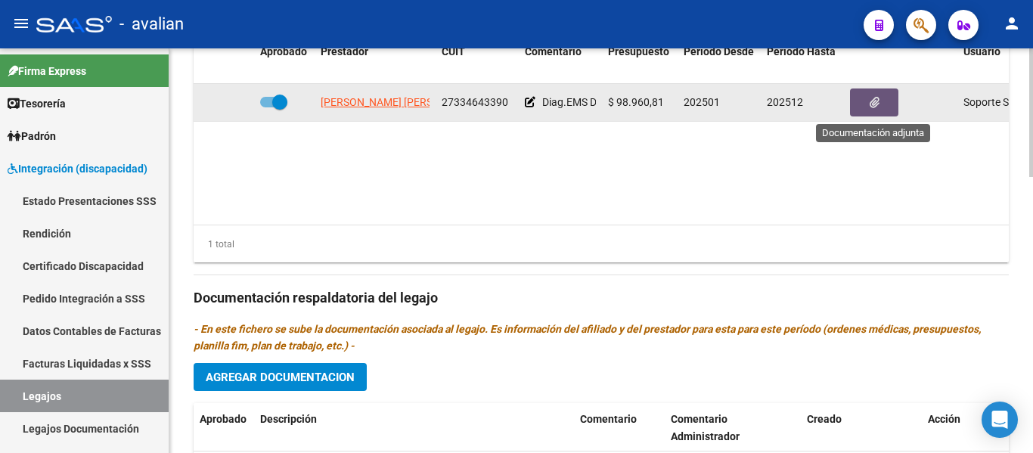
click at [551, 110] on button "button" at bounding box center [874, 102] width 48 height 28
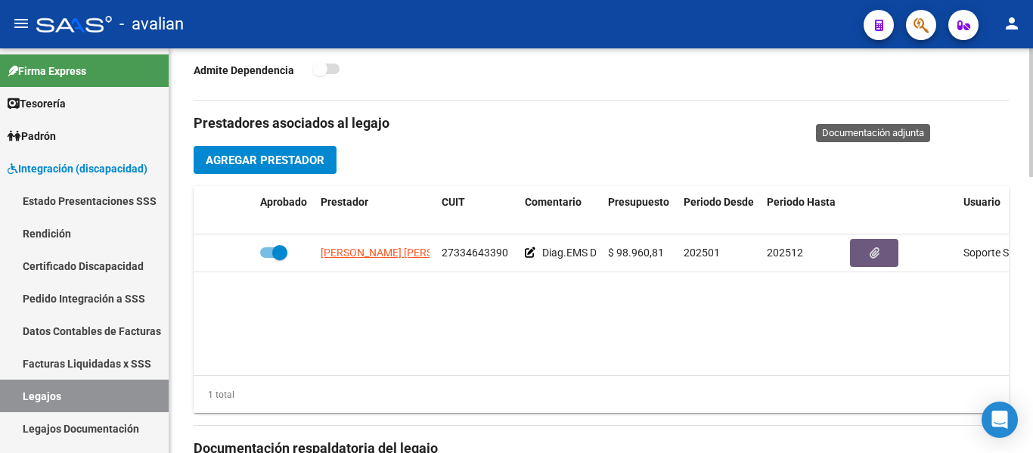
scroll to position [491, 0]
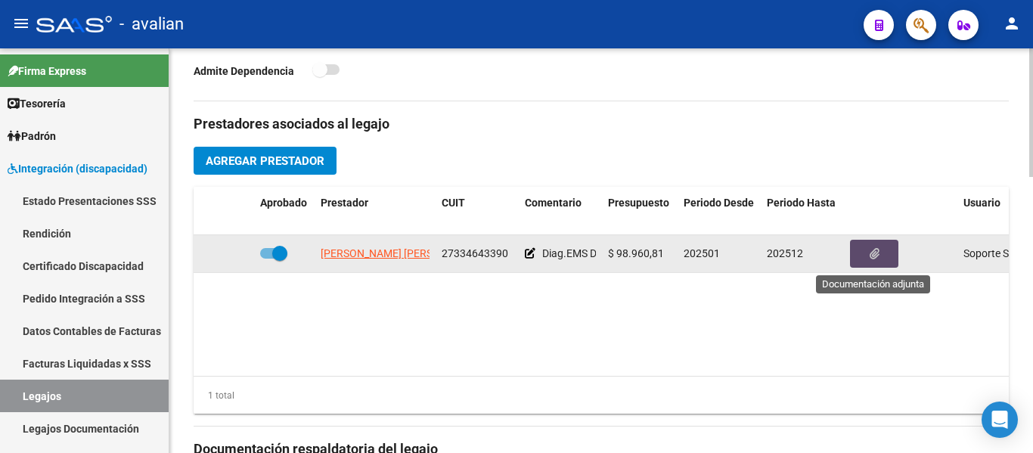
click at [551, 252] on button "button" at bounding box center [874, 254] width 48 height 28
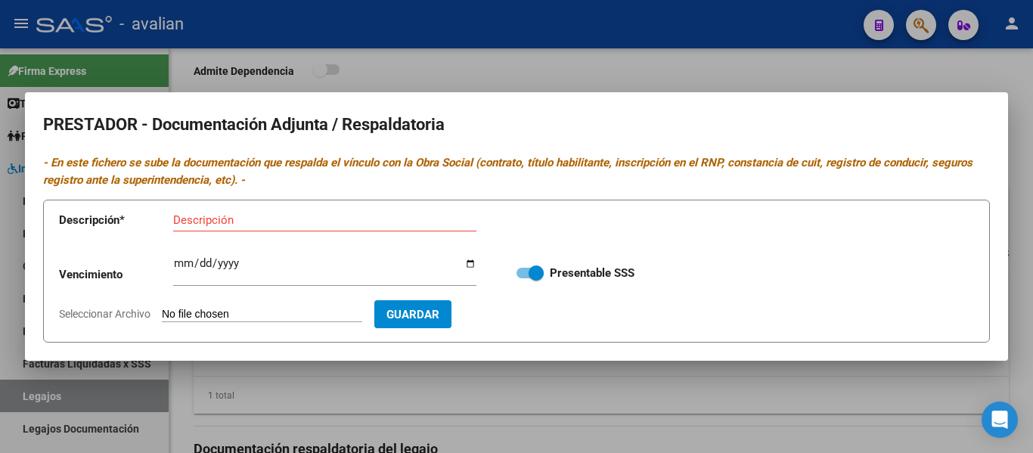
click at [223, 315] on input "Seleccionar Archivo" at bounding box center [262, 315] width 200 height 14
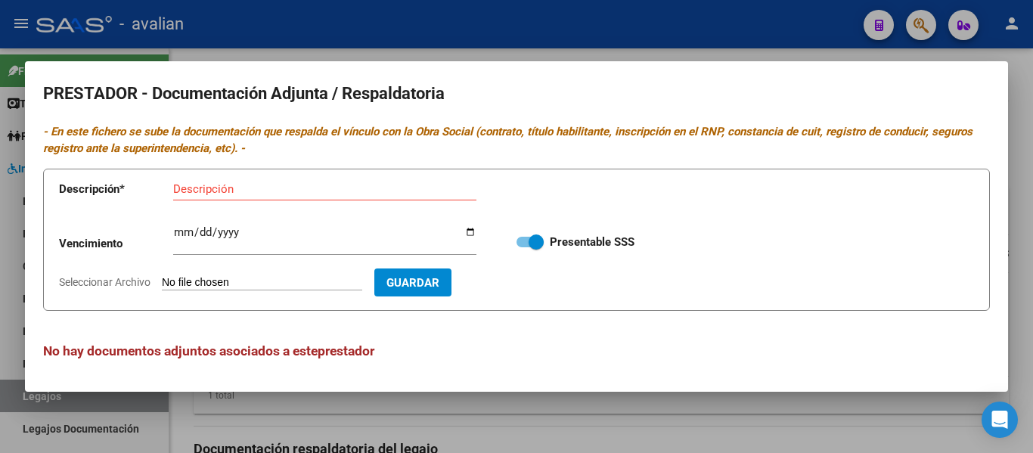
type input "C:\fakepath\PSP CBU.jpg"
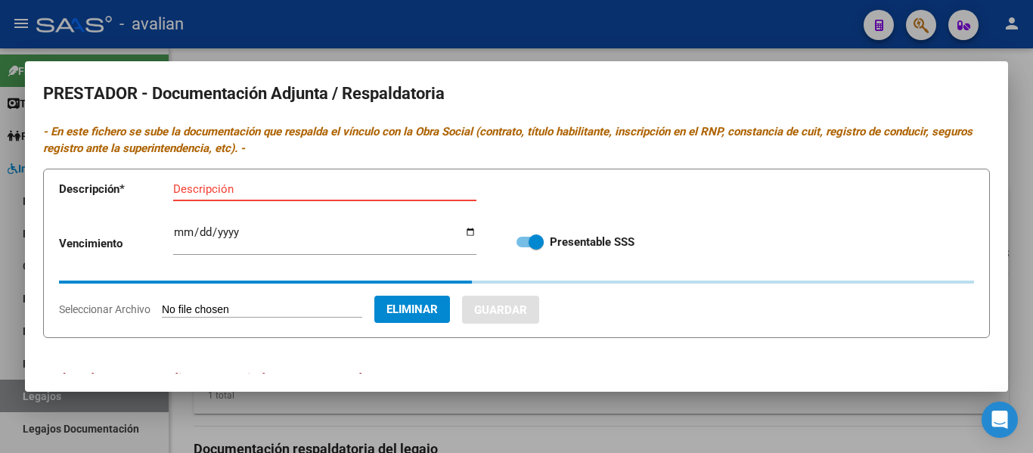
click at [226, 193] on input "Descripción" at bounding box center [324, 189] width 303 height 14
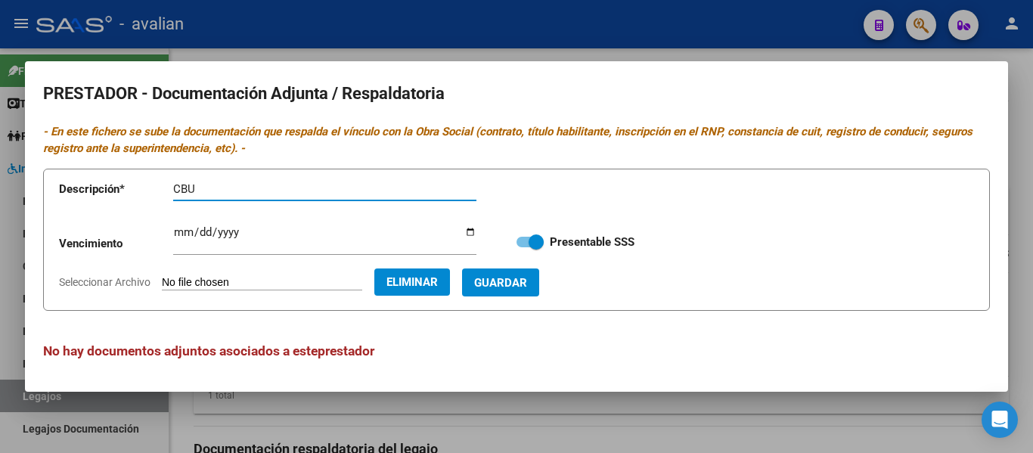
type input "CBU"
click at [513, 287] on span "Guardar" at bounding box center [500, 283] width 53 height 14
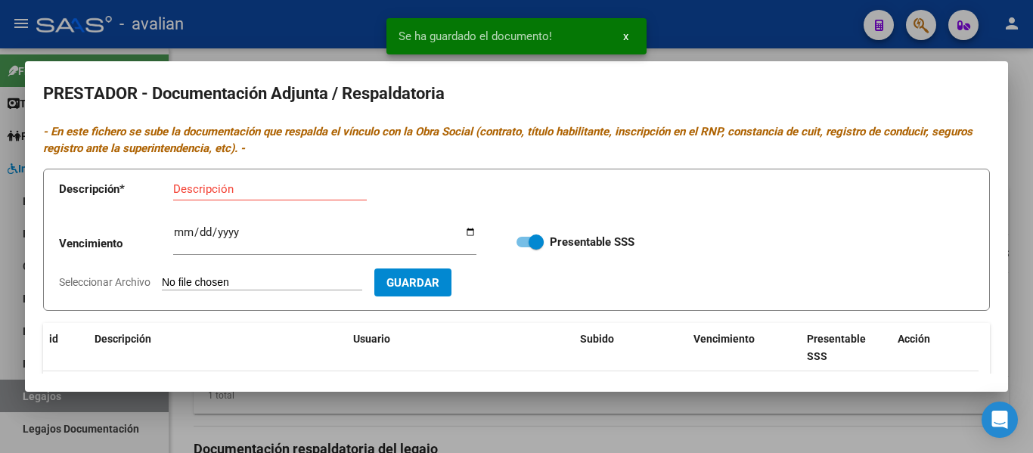
click at [203, 281] on input "Seleccionar Archivo" at bounding box center [262, 283] width 200 height 14
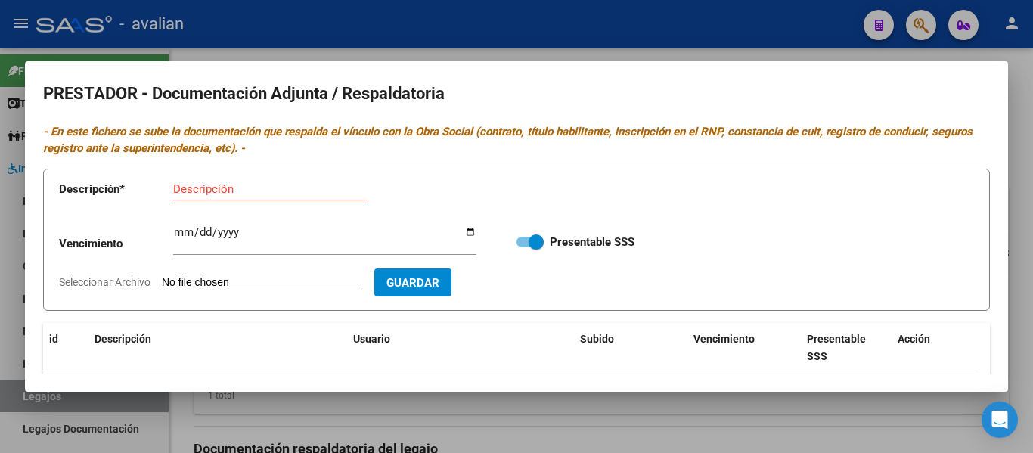
type input "C:\fakepath\PSP TF.jpg"
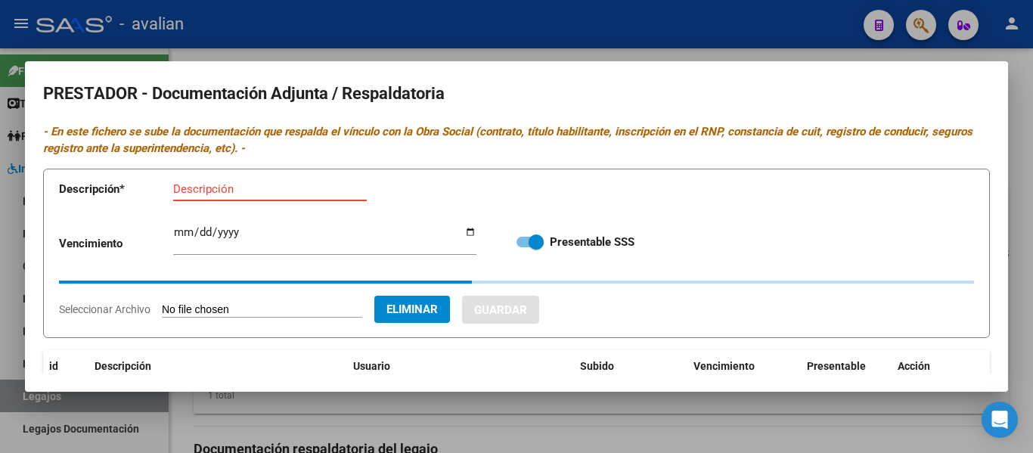
click at [197, 184] on input "Descripción" at bounding box center [270, 189] width 194 height 14
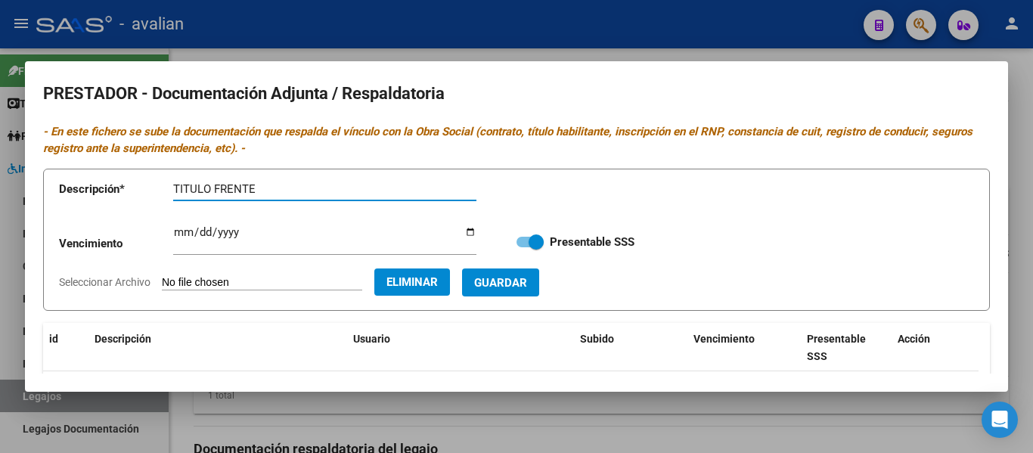
type input "TITULO FRENTE"
click at [539, 286] on button "Guardar" at bounding box center [500, 282] width 77 height 28
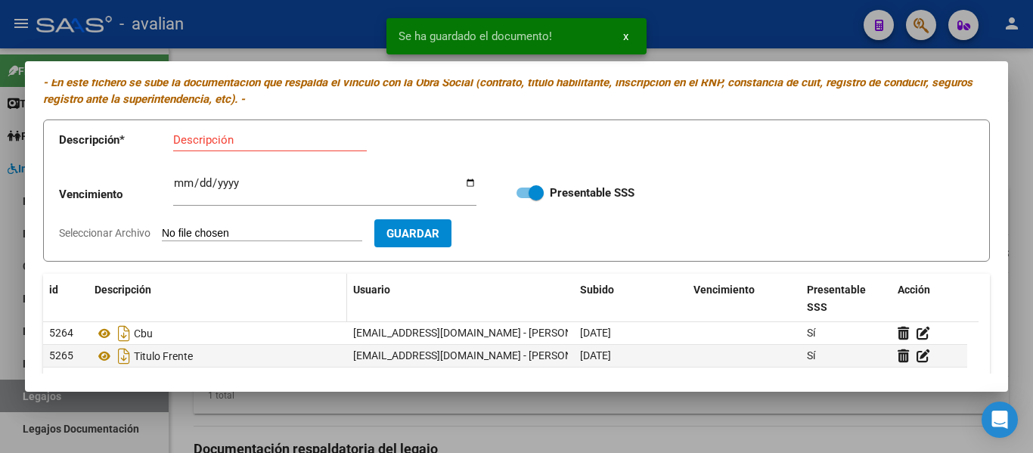
scroll to position [76, 0]
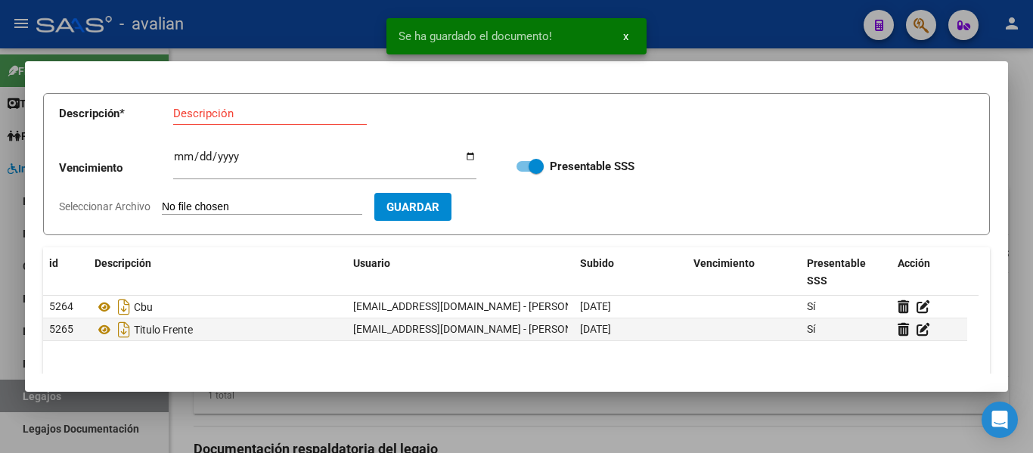
click at [230, 209] on input "Seleccionar Archivo" at bounding box center [262, 207] width 200 height 14
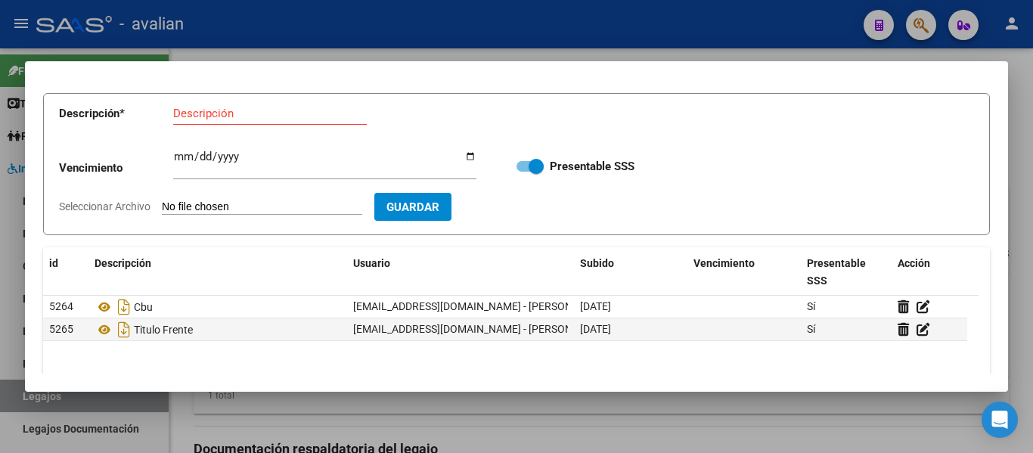
type input "C:\fakepath\PSP TD.jpg"
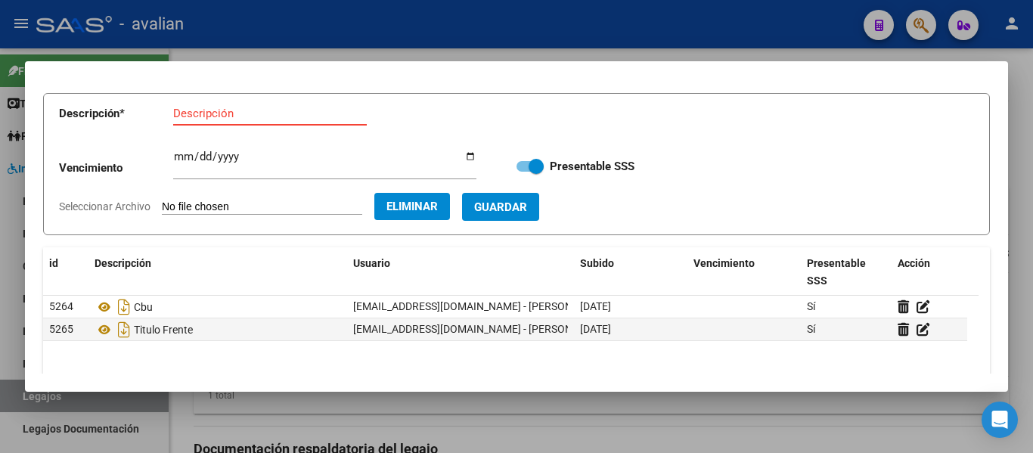
click at [200, 114] on input "Descripción" at bounding box center [270, 114] width 194 height 14
type input "TITULO DORSO"
click at [539, 210] on button "Guardar" at bounding box center [500, 207] width 77 height 28
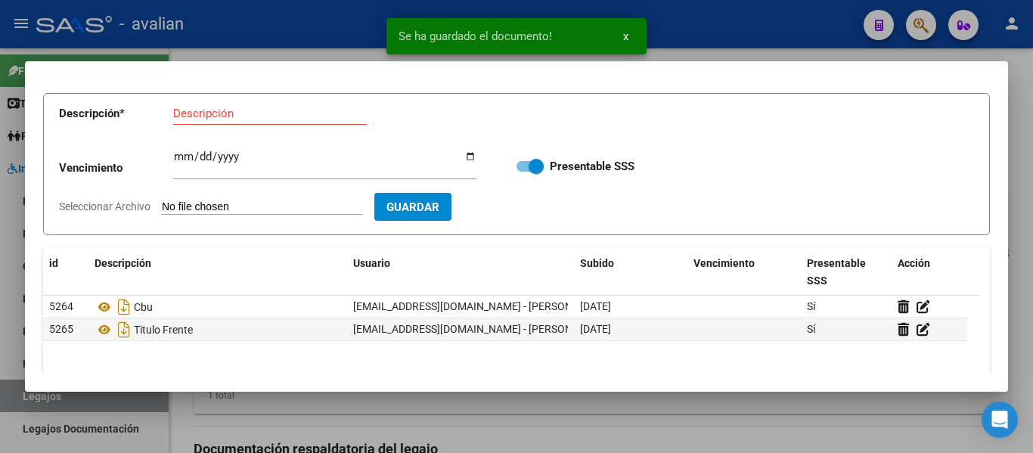
click at [220, 208] on input "Seleccionar Archivo" at bounding box center [262, 207] width 200 height 14
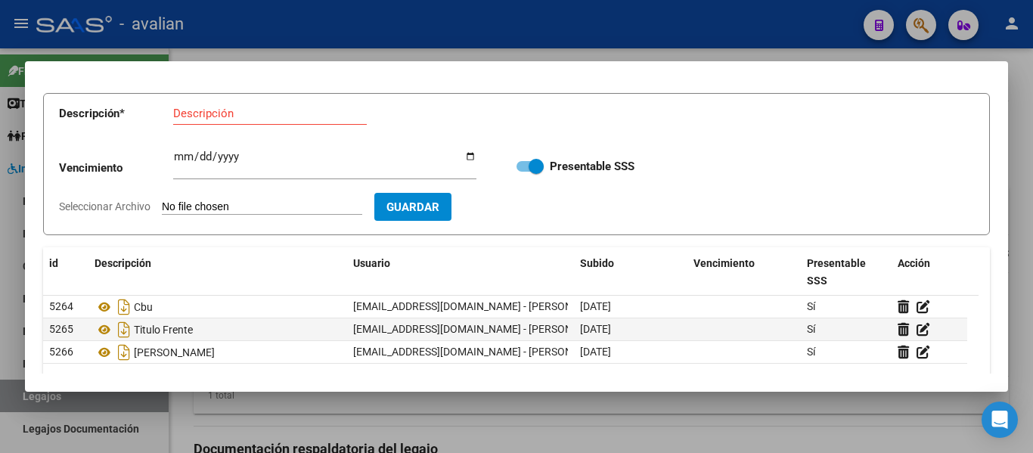
type input "C:\fakepath\ARCA PSP.jpg"
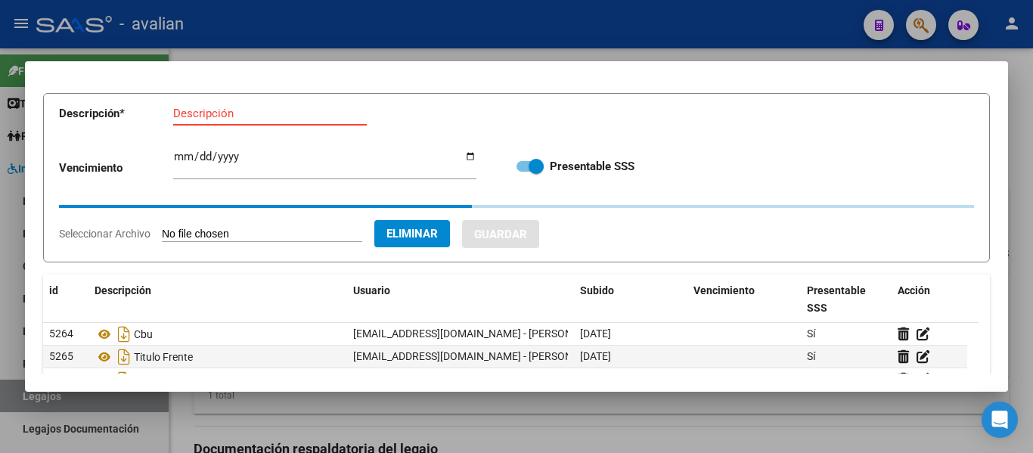
click at [218, 113] on input "Descripción" at bounding box center [270, 114] width 194 height 14
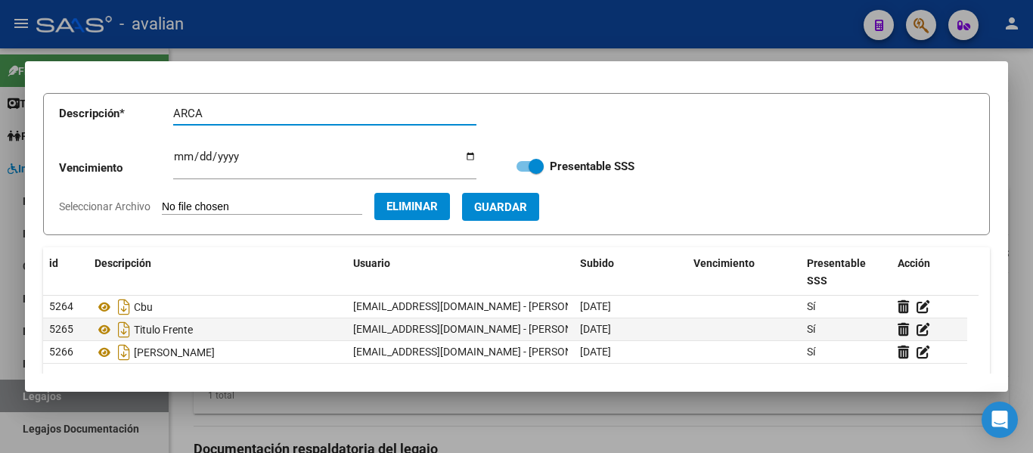
type input "ARCA"
click at [523, 202] on span "Guardar" at bounding box center [500, 207] width 53 height 14
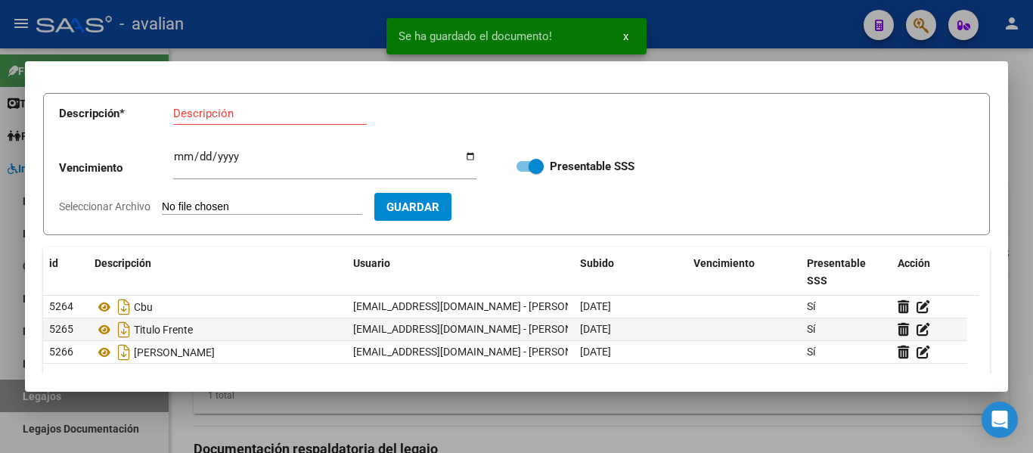
click at [198, 201] on input "Seleccionar Archivo" at bounding box center [262, 207] width 200 height 14
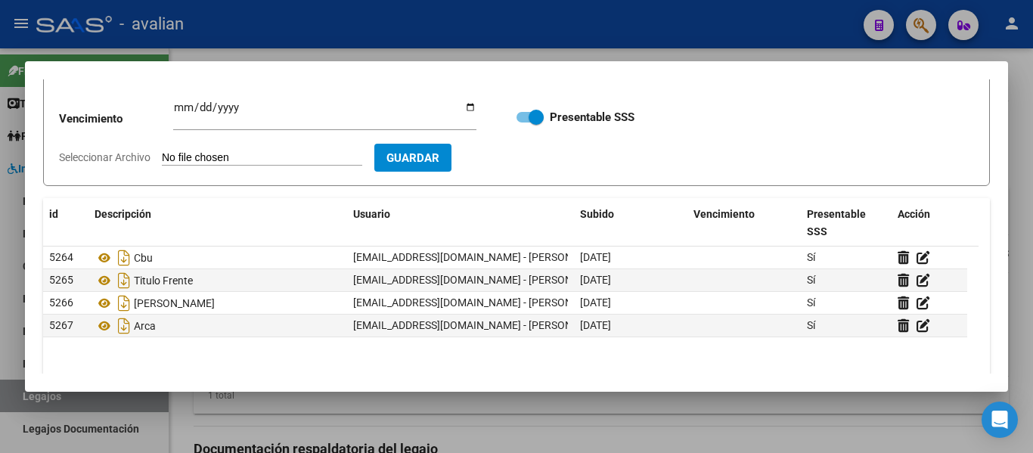
scroll to position [151, 0]
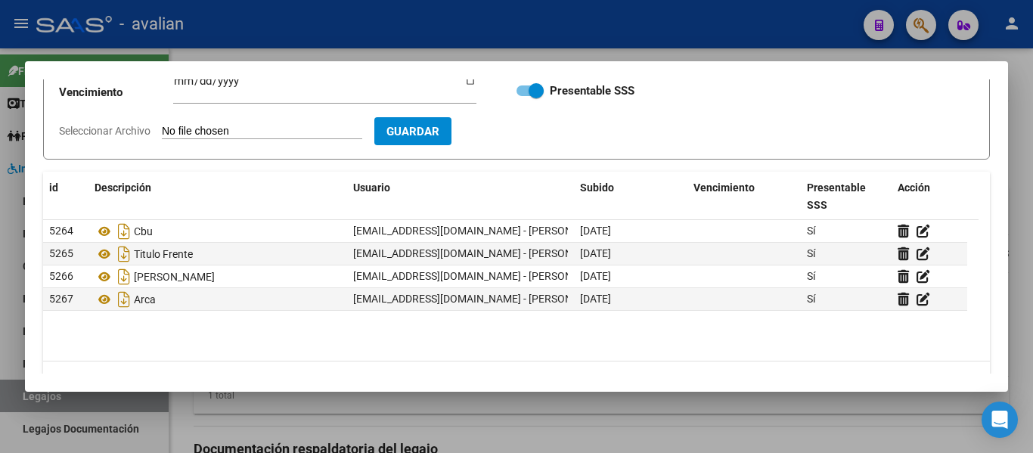
type input "C:\fakepath\PSP RNP [DATE].jpg"
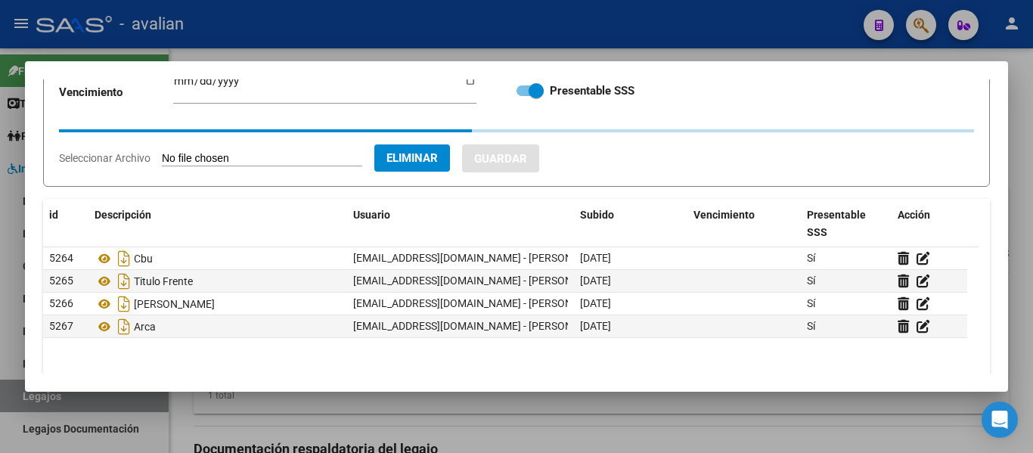
scroll to position [76, 0]
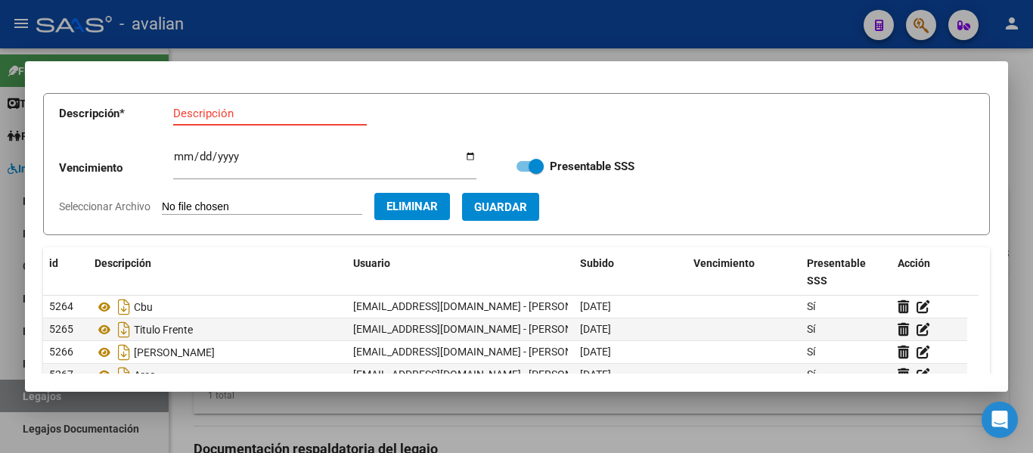
click at [197, 118] on input "Descripción" at bounding box center [270, 114] width 194 height 14
type input "RNP"
click at [178, 150] on input "Ingresar vencimiento" at bounding box center [324, 162] width 303 height 24
type input "[DATE]"
click at [539, 199] on button "Guardar" at bounding box center [500, 207] width 77 height 28
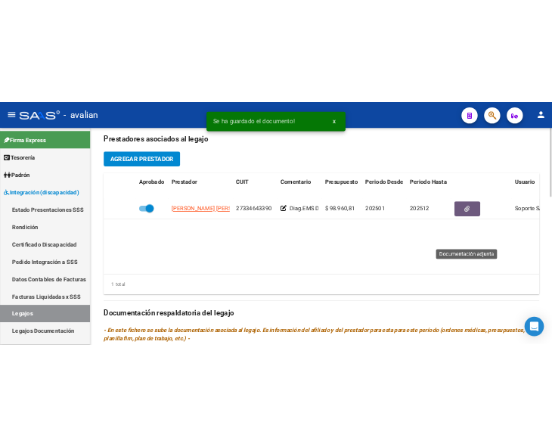
scroll to position [566, 0]
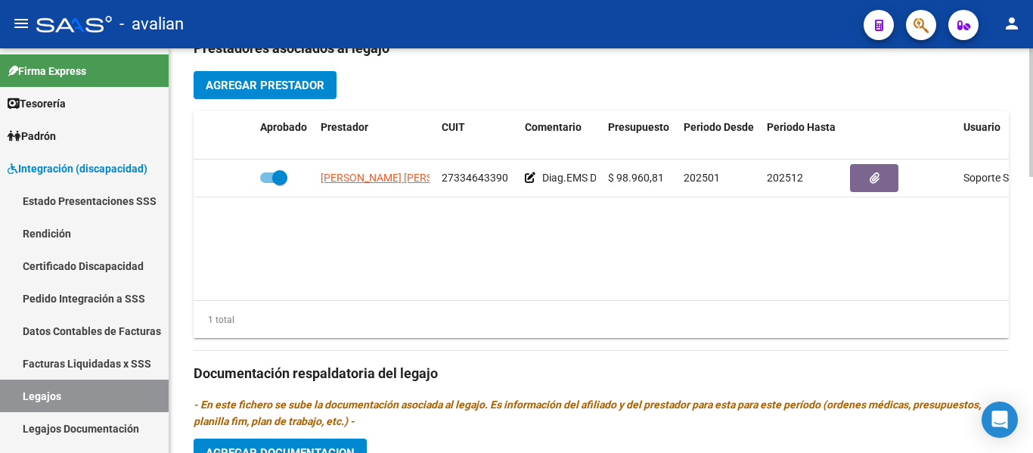
click at [551, 256] on datatable-body "[PERSON_NAME] [PERSON_NAME] 27334643390 Diag.EMS DISCA - Prestación autorizada:…" at bounding box center [601, 230] width 815 height 141
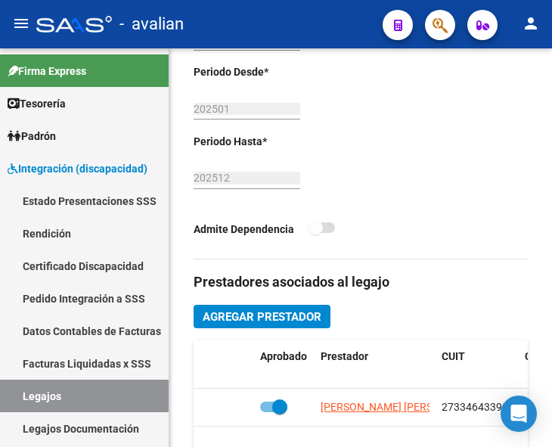
scroll to position [791, 0]
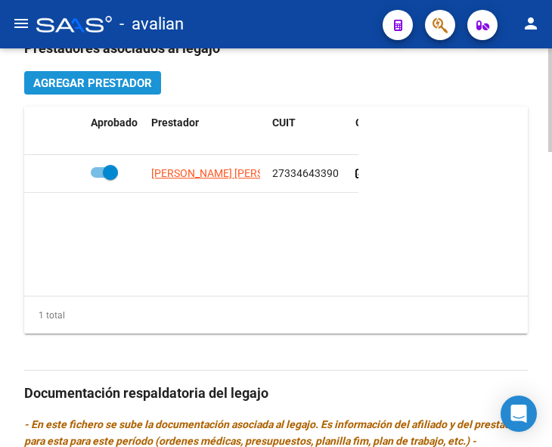
click at [97, 83] on span "Agregar Prestador" at bounding box center [92, 83] width 119 height 14
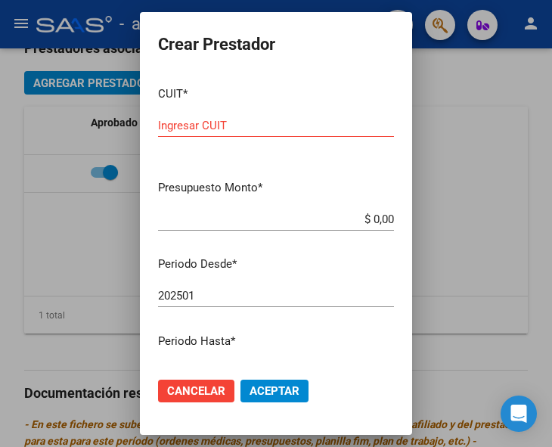
click at [227, 114] on div "Ingresar CUIT" at bounding box center [276, 125] width 236 height 23
click at [220, 126] on input "Ingresar CUIT" at bounding box center [276, 126] width 236 height 14
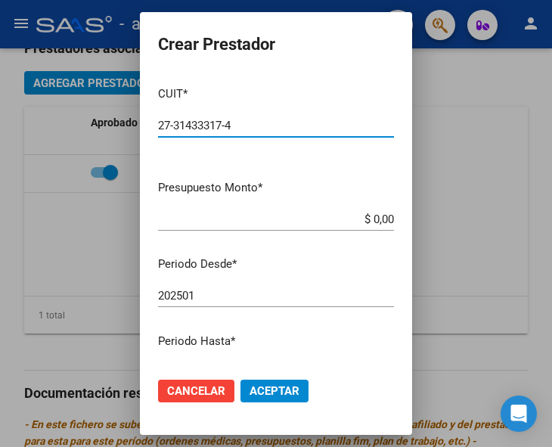
type input "27-31433317-4"
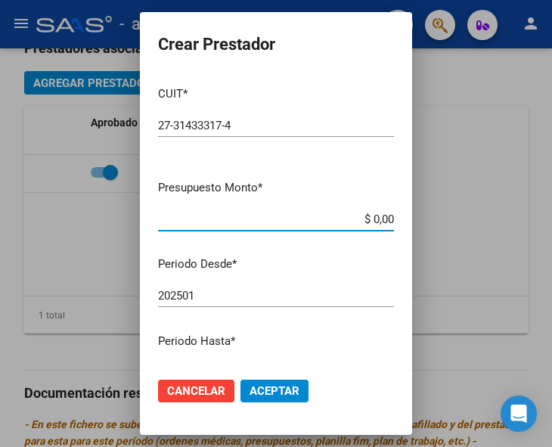
drag, startPoint x: 342, startPoint y: 222, endPoint x: 408, endPoint y: 221, distance: 65.8
click at [408, 221] on mat-dialog-content "CUIT * 27-31433317-4 Ingresar CUIT ARCA Padrón Presupuesto Monto * $ 0,00 Ingre…" at bounding box center [276, 219] width 272 height 290
type input "$ 118.757,60"
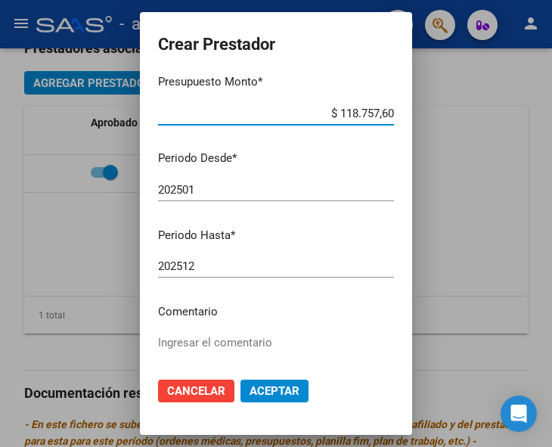
scroll to position [151, 0]
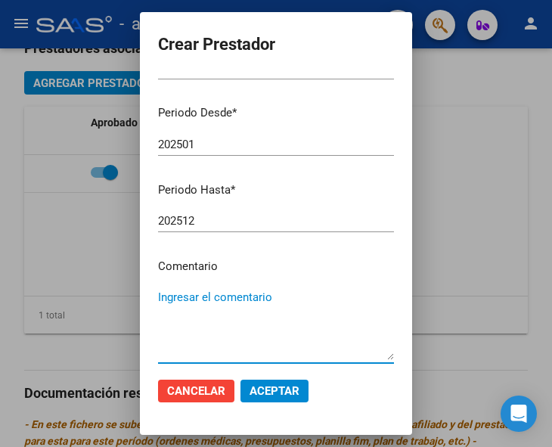
click at [185, 296] on textarea "Ingresar el comentario" at bounding box center [276, 324] width 236 height 71
type textarea "p"
type textarea "Psicología 2 sesiones semanales"
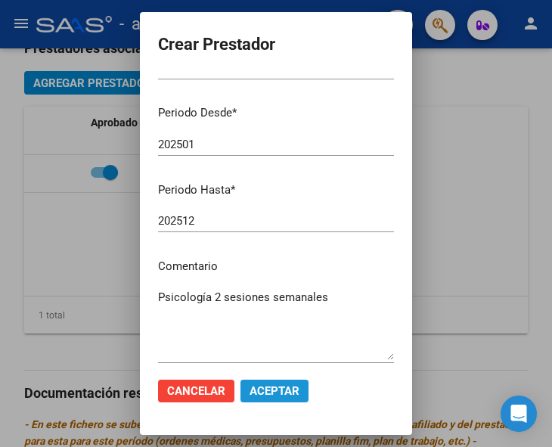
click at [273, 396] on span "Aceptar" at bounding box center [275, 391] width 50 height 14
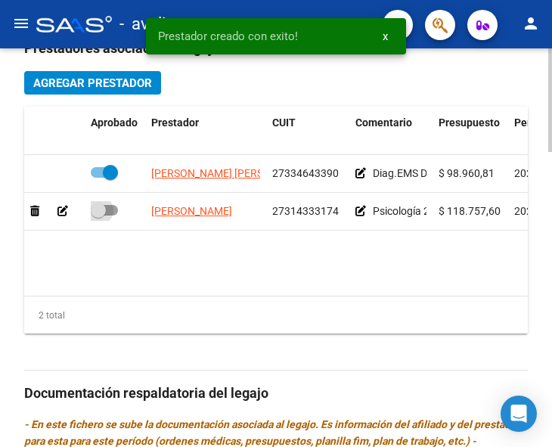
click at [111, 213] on span at bounding box center [104, 210] width 27 height 11
click at [98, 216] on input "checkbox" at bounding box center [98, 216] width 1 height 1
checkbox input "true"
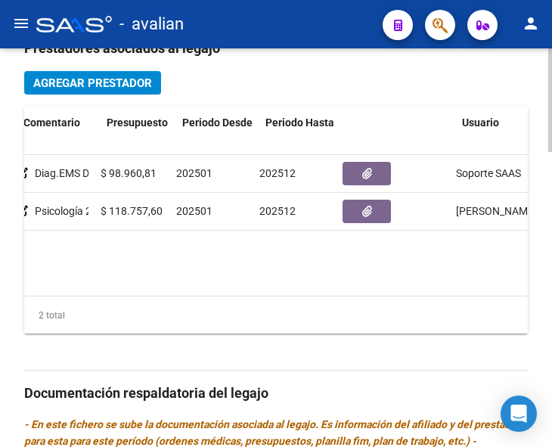
scroll to position [0, 332]
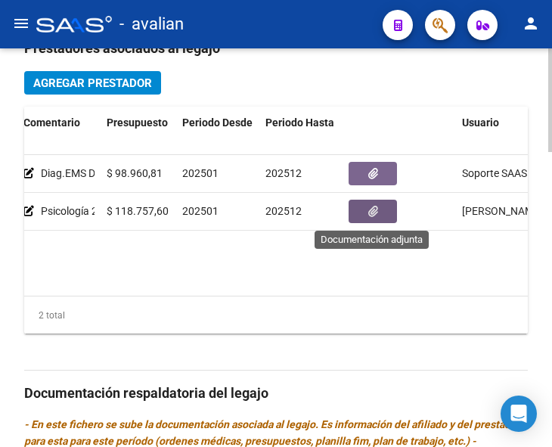
click at [364, 222] on button "button" at bounding box center [373, 211] width 48 height 23
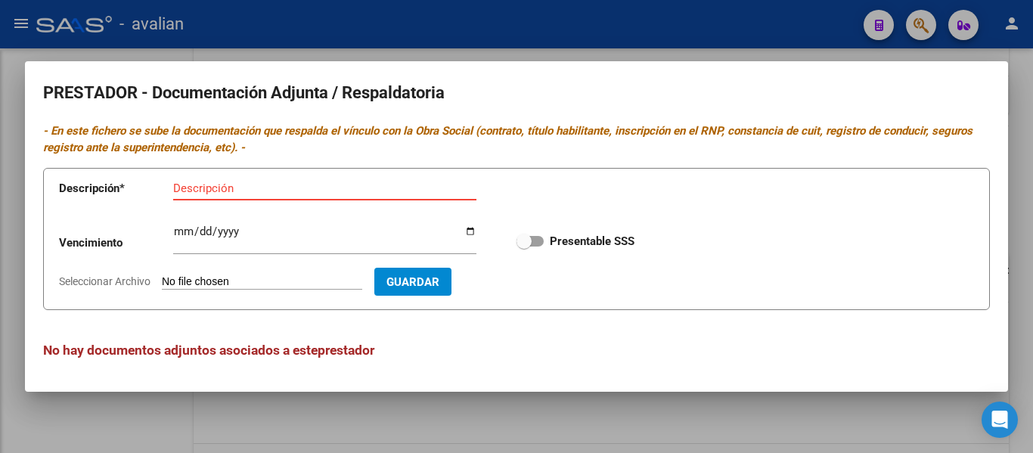
scroll to position [0, 0]
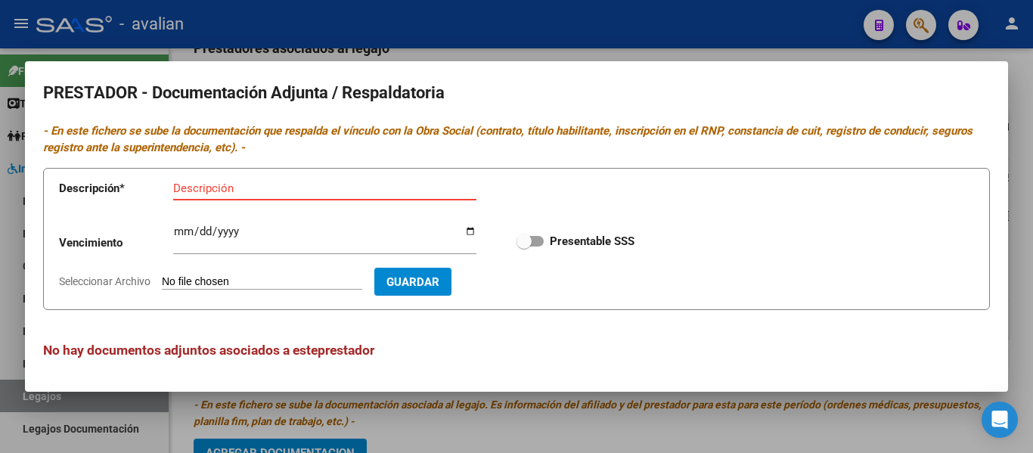
click at [240, 281] on input "Seleccionar Archivo" at bounding box center [262, 282] width 200 height 14
type input "C:\fakepath\PS CBU.jpg"
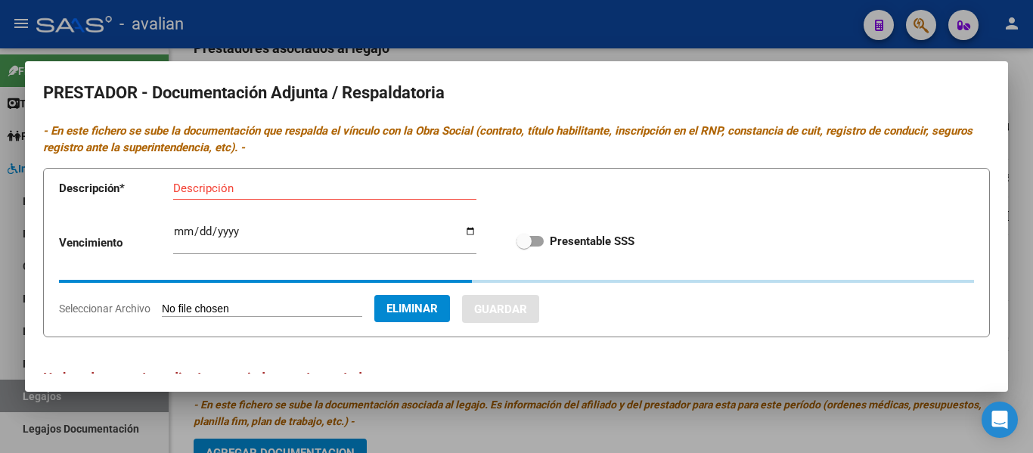
click at [229, 189] on input "Descripción" at bounding box center [324, 189] width 303 height 14
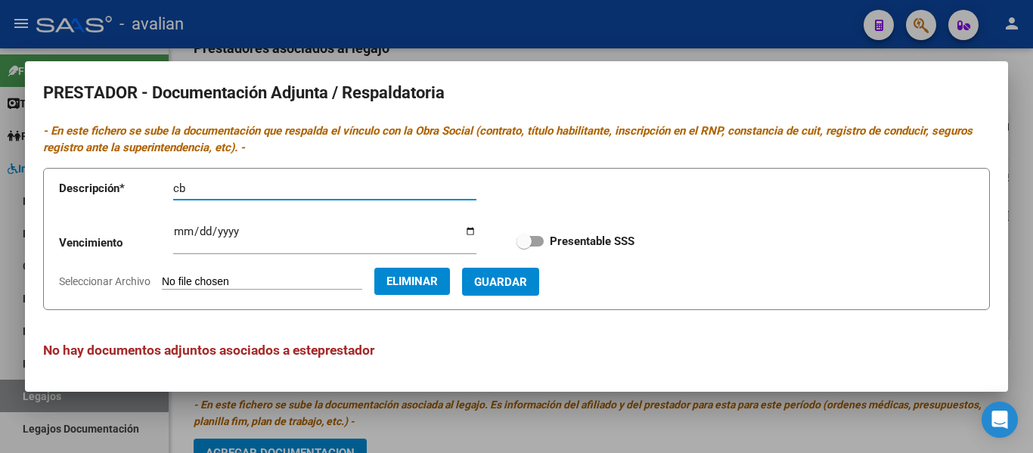
type input "c"
type input "CBU"
click at [527, 287] on span "Guardar" at bounding box center [500, 282] width 53 height 14
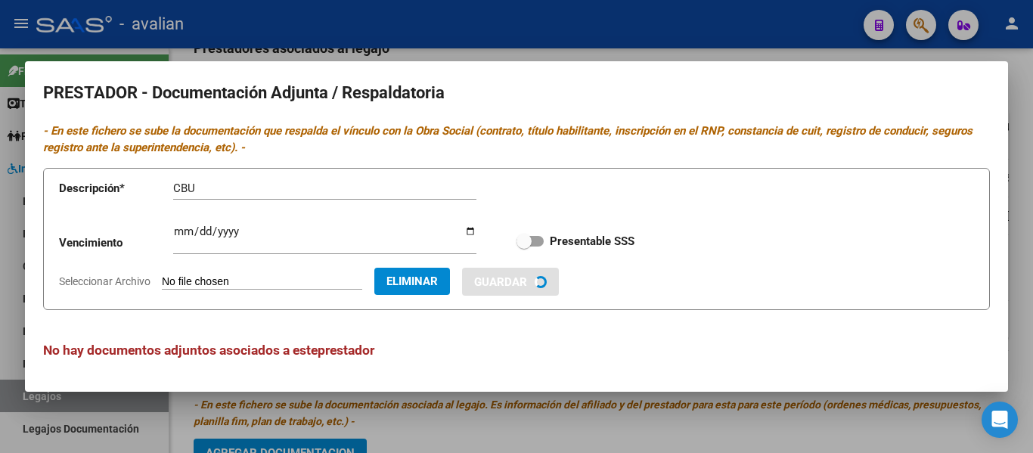
checkbox input "true"
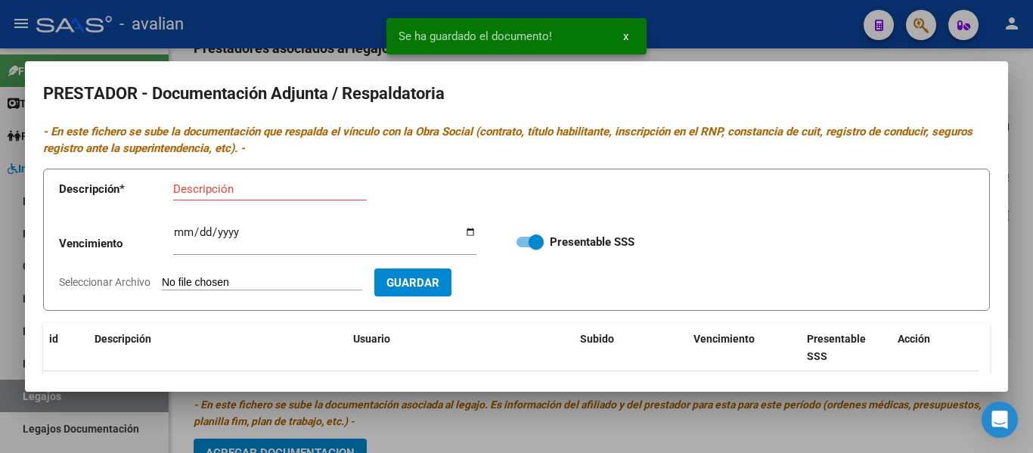
click at [207, 278] on input "Seleccionar Archivo" at bounding box center [262, 283] width 200 height 14
type input "C:\fakepath\PS ARCA.jpg"
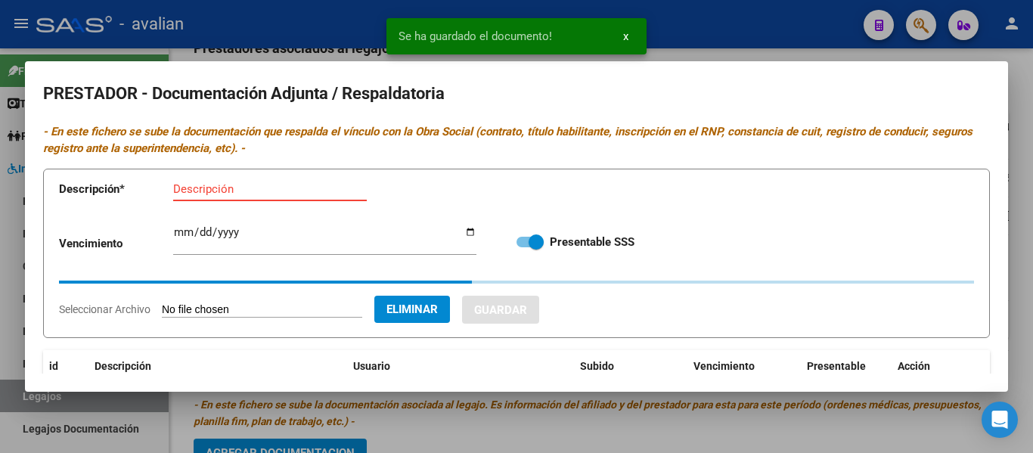
click at [190, 194] on input "Descripción" at bounding box center [270, 189] width 194 height 14
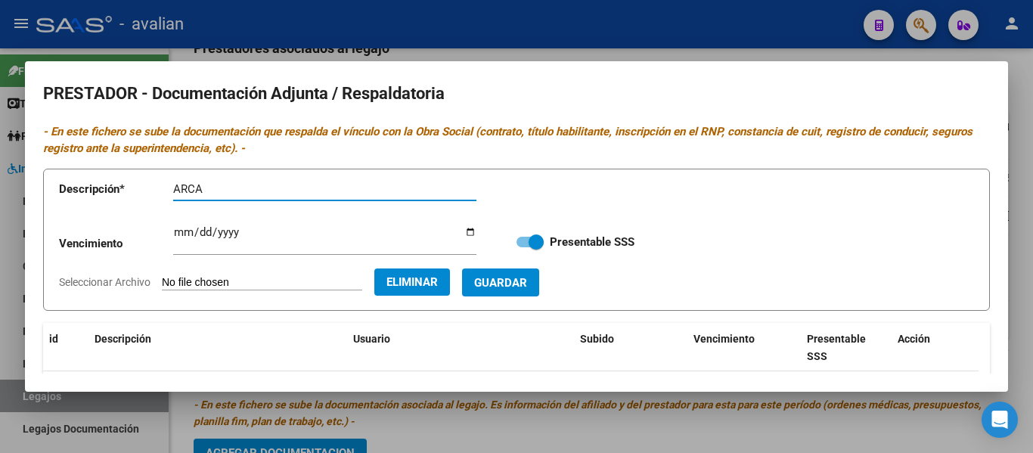
type input "ARCA"
click at [527, 287] on span "Guardar" at bounding box center [500, 283] width 53 height 14
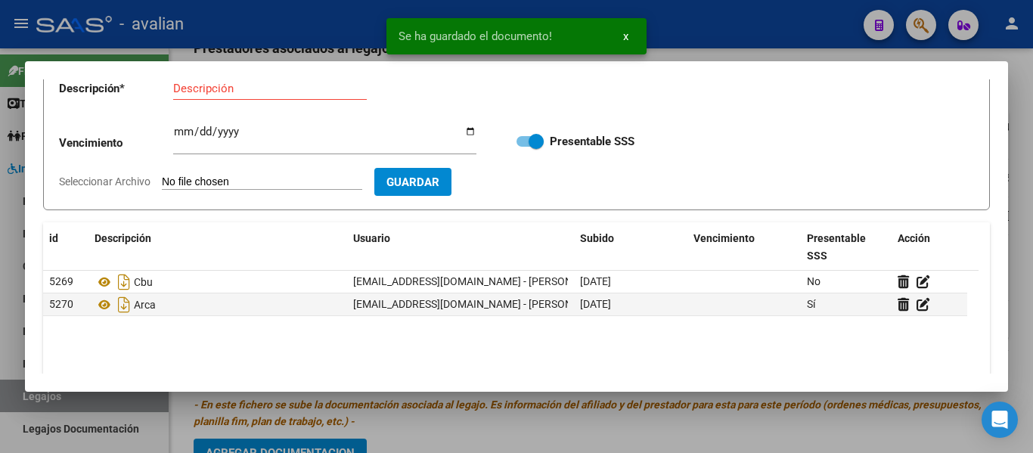
scroll to position [76, 0]
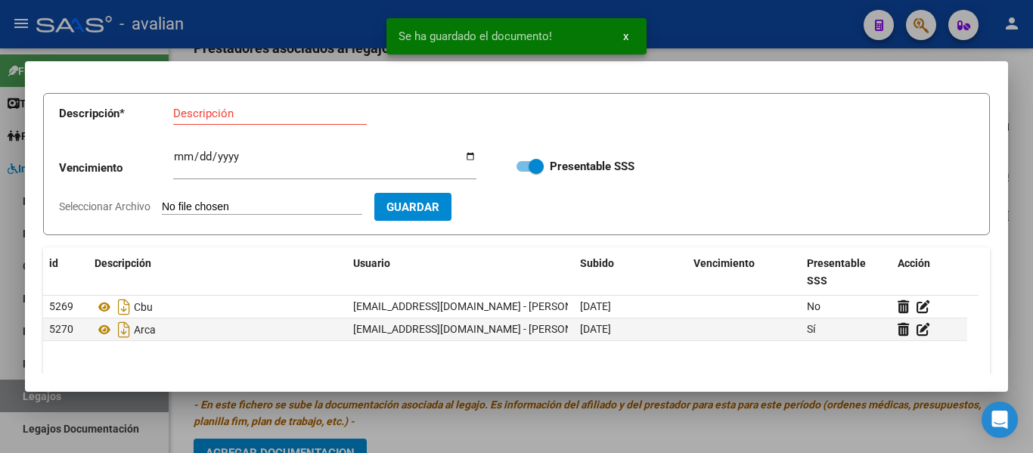
click at [209, 202] on input "Seleccionar Archivo" at bounding box center [262, 207] width 200 height 14
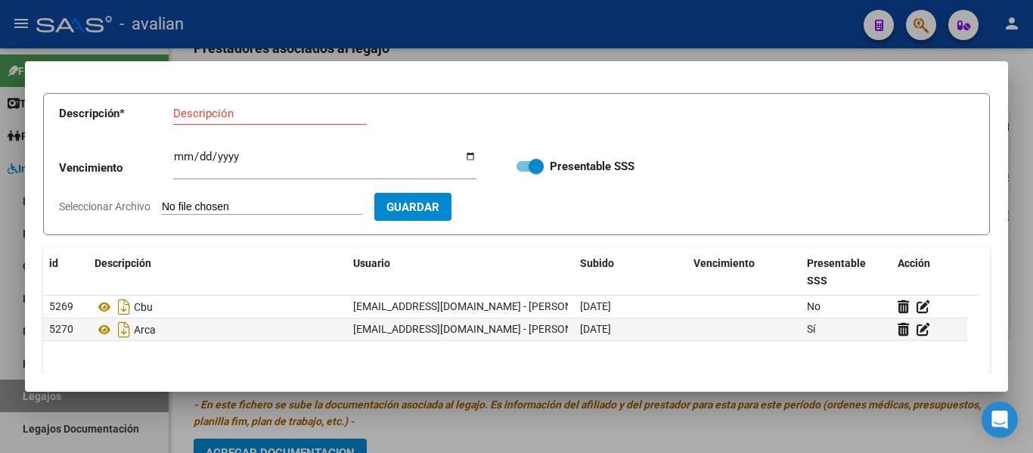
type input "C:\fakepath\PS TF.jpg"
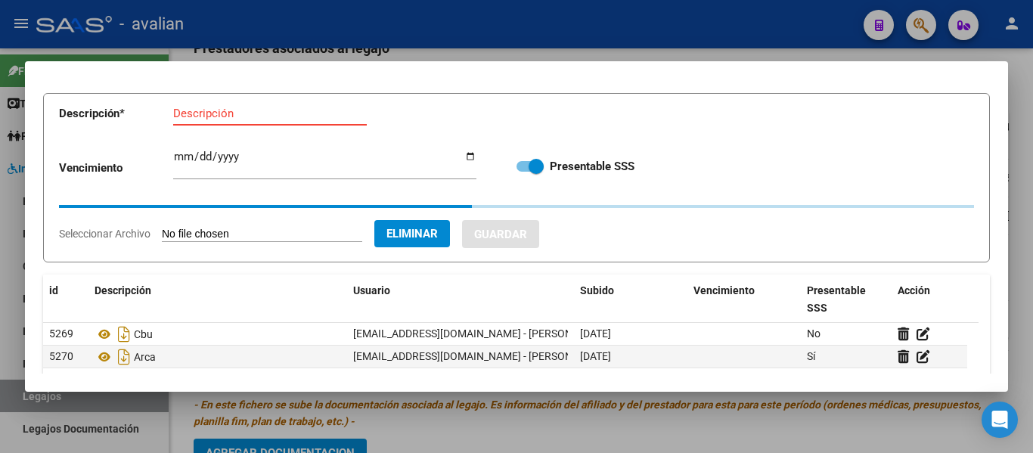
click at [207, 113] on input "Descripción" at bounding box center [270, 114] width 194 height 14
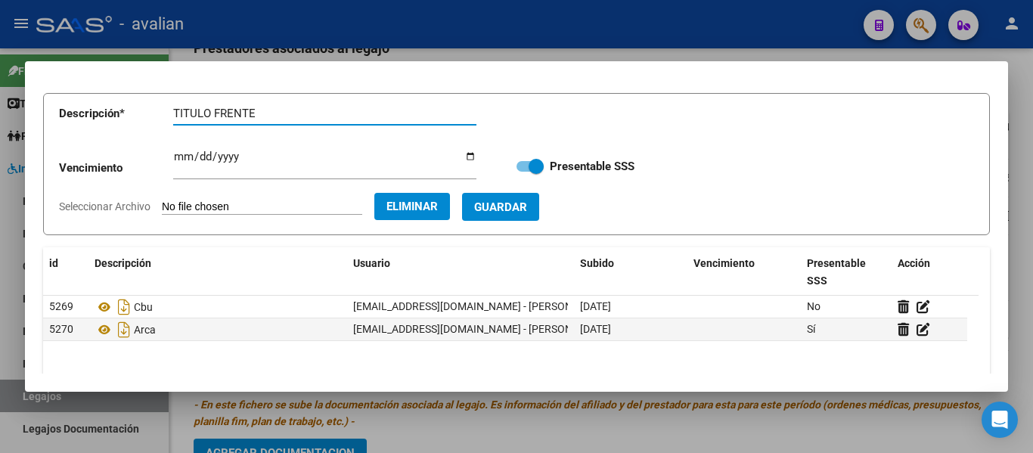
type input "TITULO FRENTE"
click at [527, 201] on span "Guardar" at bounding box center [500, 207] width 53 height 14
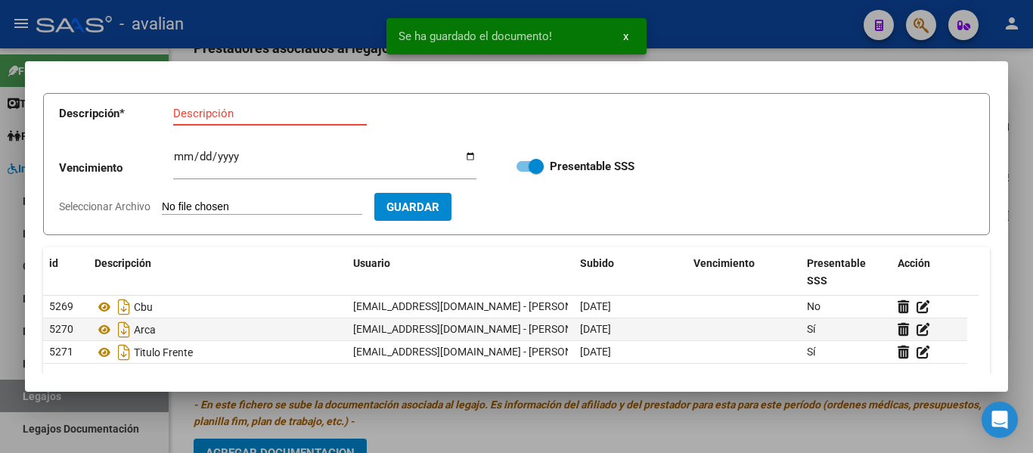
click at [226, 114] on input "Descripción" at bounding box center [270, 114] width 194 height 14
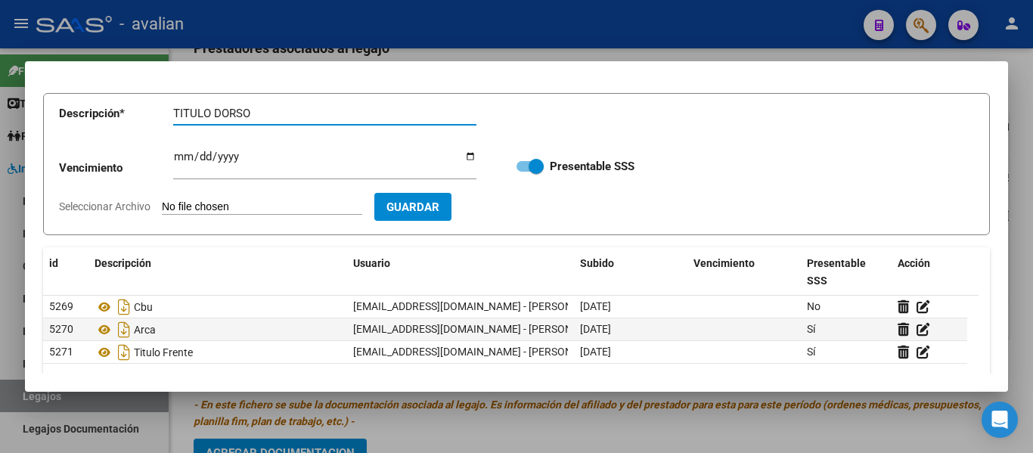
type input "TITULO DORSO"
click at [226, 206] on input "Seleccionar Archivo" at bounding box center [262, 207] width 200 height 14
type input "C:\fakepath\PS TD.jpg"
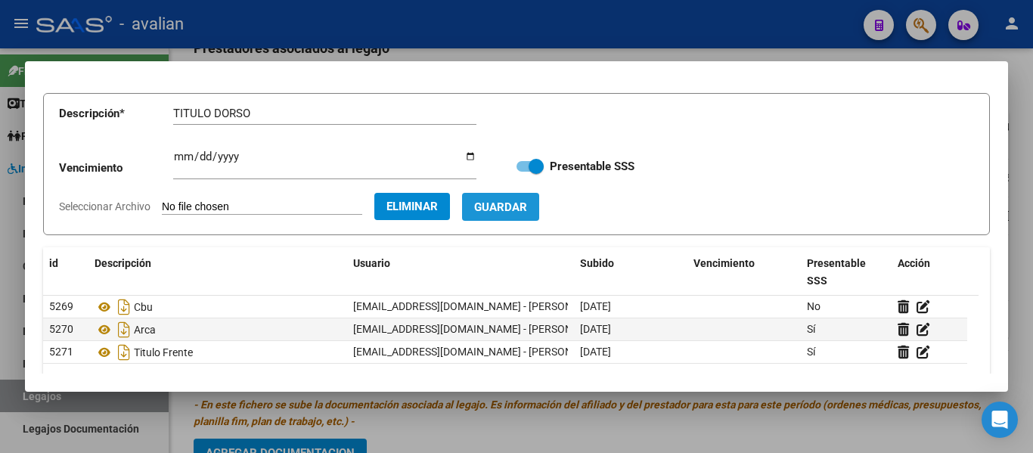
click at [527, 209] on span "Guardar" at bounding box center [500, 207] width 53 height 14
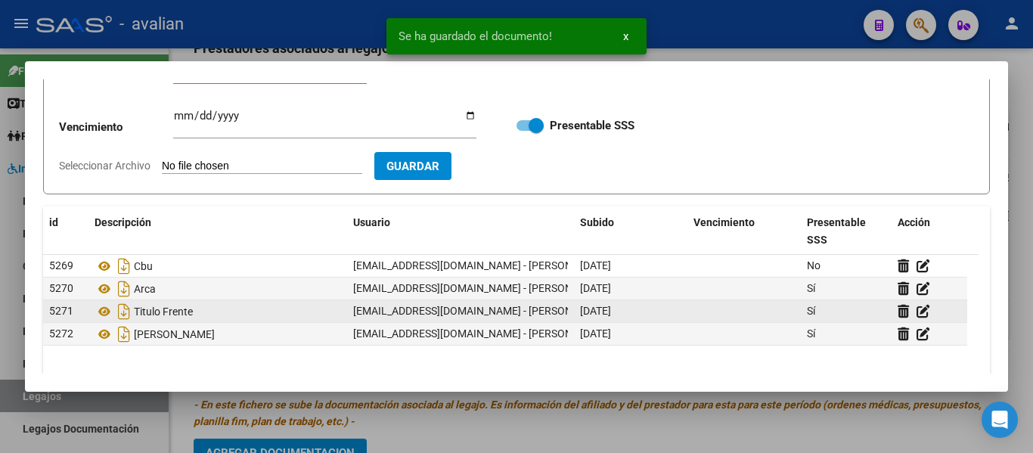
scroll to position [151, 0]
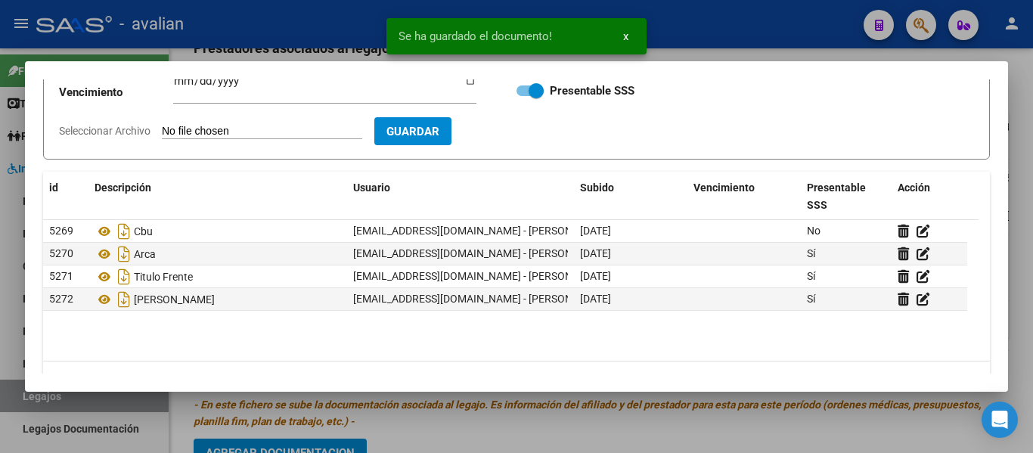
click at [240, 133] on input "Seleccionar Archivo" at bounding box center [262, 132] width 200 height 14
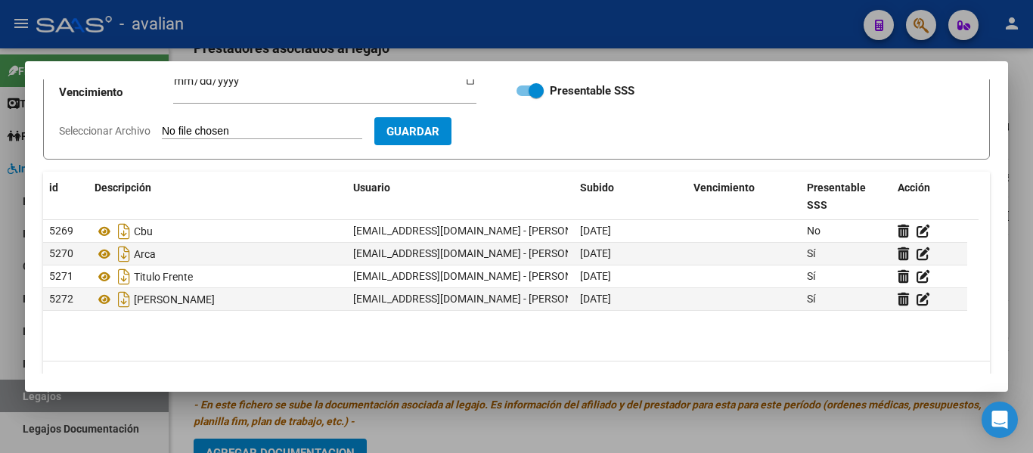
type input "C:\fakepath\PS RNP [DATE].jpg"
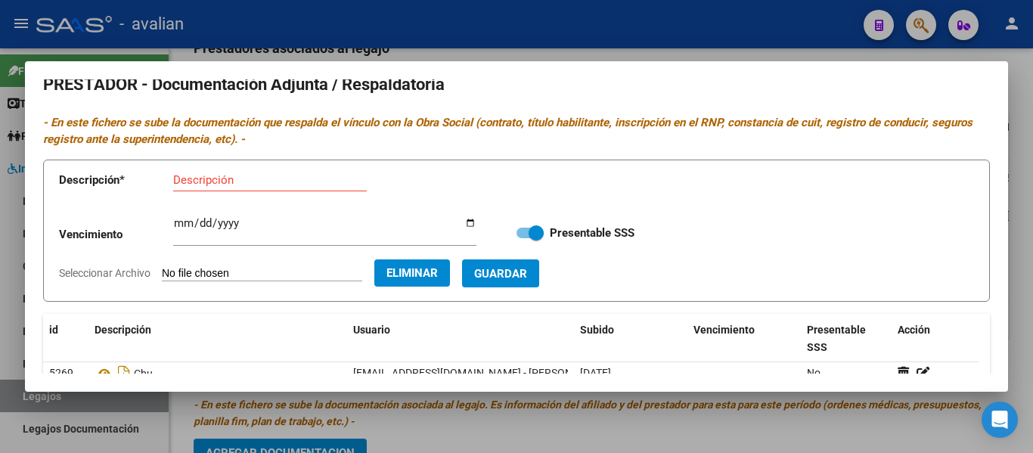
scroll to position [0, 0]
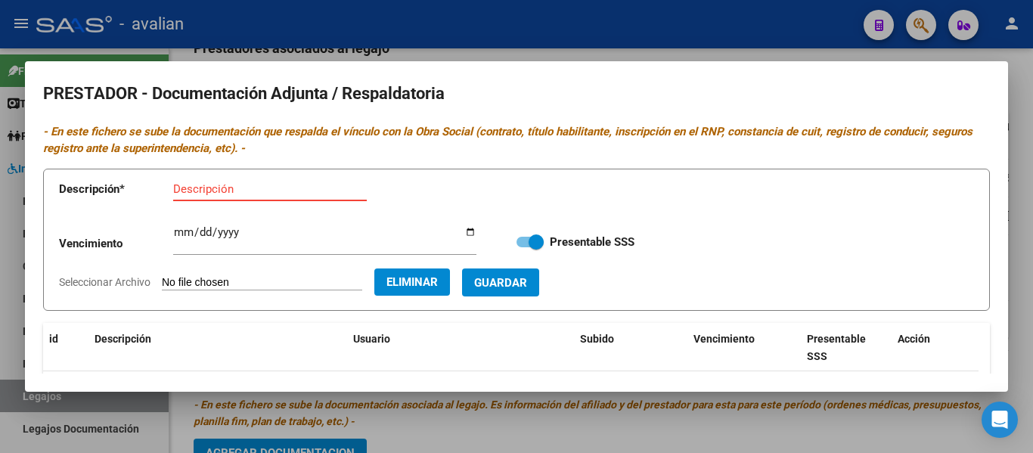
click at [207, 186] on input "Descripción" at bounding box center [270, 189] width 194 height 14
type input "RNP"
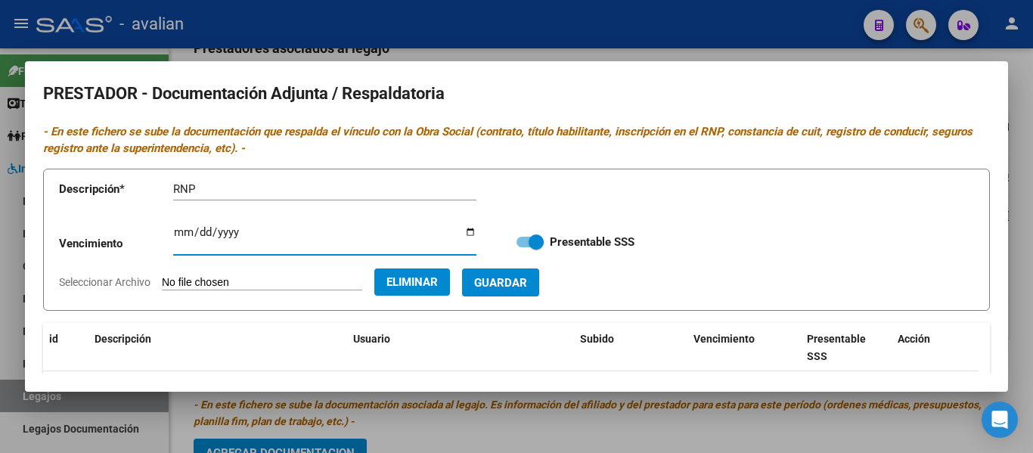
click at [185, 227] on input "Ingresar vencimiento" at bounding box center [324, 238] width 303 height 24
type input "[DATE]"
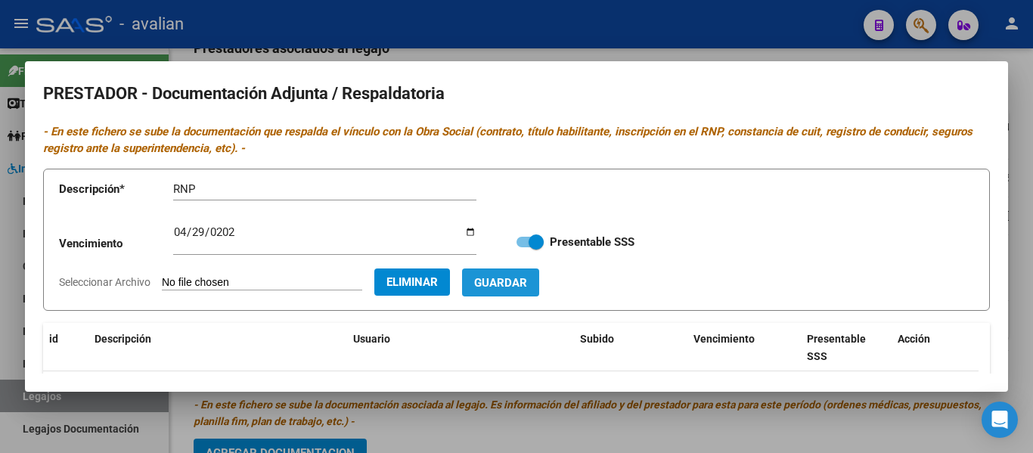
click at [539, 282] on button "Guardar" at bounding box center [500, 282] width 77 height 28
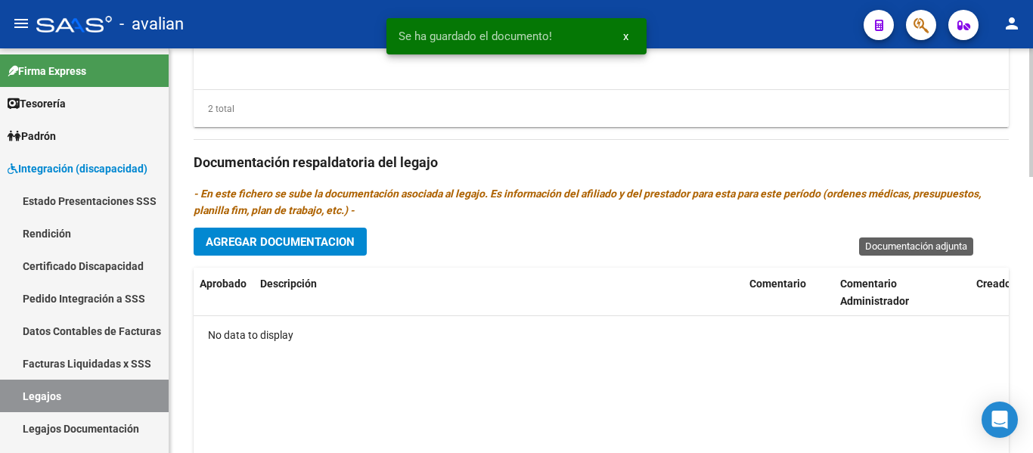
scroll to position [869, 0]
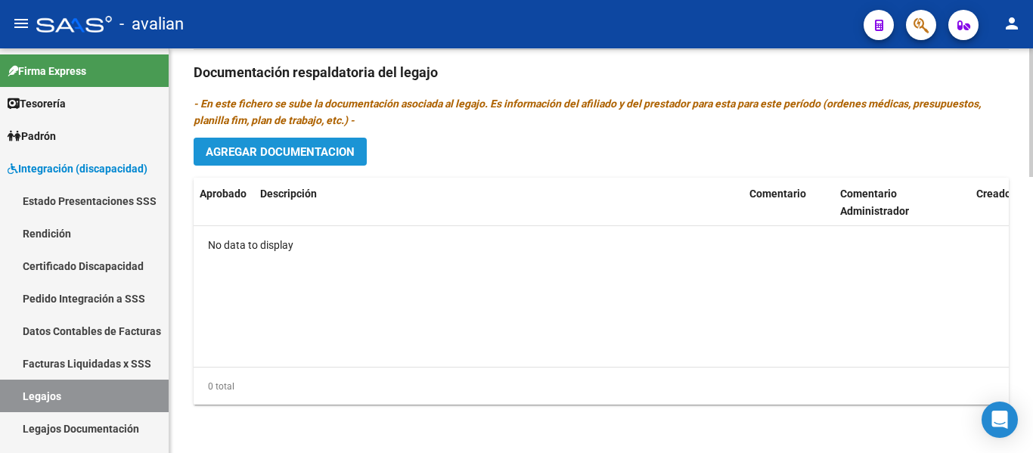
click at [286, 151] on span "Agregar Documentacion" at bounding box center [280, 152] width 149 height 14
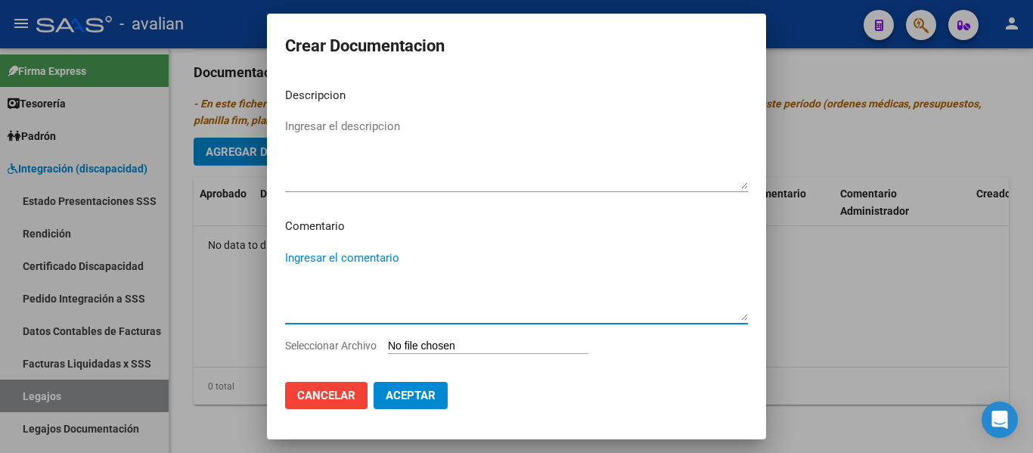
click at [330, 255] on textarea "Ingresar el comentario" at bounding box center [516, 285] width 463 height 71
paste textarea "Enero a Diciembre: - Psicopedagogía: 2 sesiones semanales (ma/jue) - Lic [PERSO…"
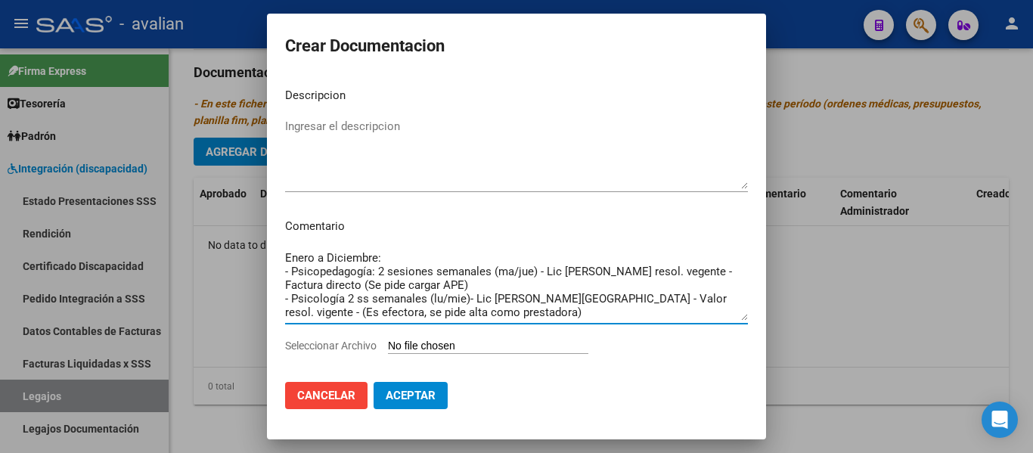
click at [551, 286] on textarea "Enero a Diciembre: - Psicopedagogía: 2 sesiones semanales (ma/jue) - Lic [PERSO…" at bounding box center [516, 285] width 463 height 71
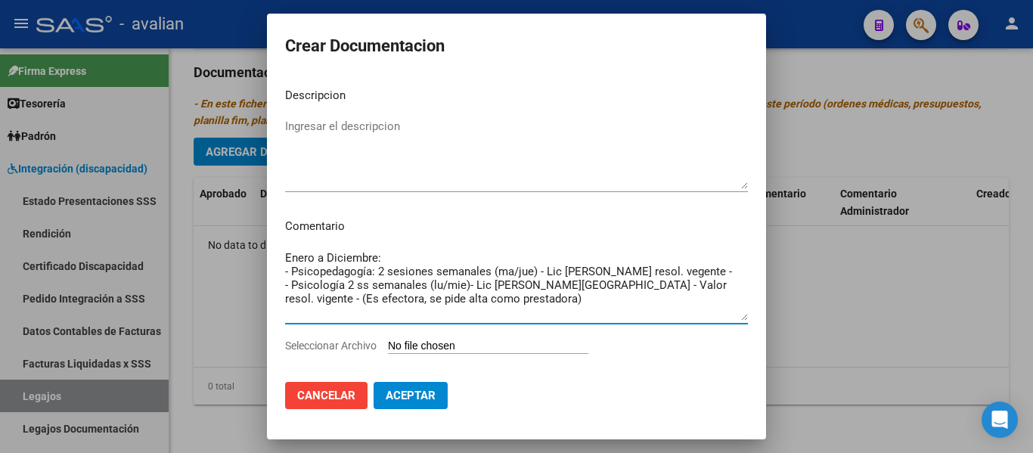
click at [532, 318] on textarea "Enero a Diciembre: - Psicopedagogía: 2 sesiones semanales (ma/jue) - Lic [PERSO…" at bounding box center [516, 285] width 463 height 71
click at [338, 292] on textarea "Enero a Diciembre: - Psicopedagogía: 2 sesiones semanales (ma/jue) - Lic [PERSO…" at bounding box center [516, 285] width 463 height 71
click at [337, 284] on textarea "Enero a Diciembre: - Psicopedagogía: 2 sesiones semanales (ma/jue) - Lic [PERSO…" at bounding box center [516, 285] width 463 height 71
drag, startPoint x: 711, startPoint y: 299, endPoint x: 275, endPoint y: 262, distance: 437.1
click at [275, 262] on mat-dialog-content "Descripcion Ingresar el descripcion Comentario Enero a Diciembre: - Psicopedago…" at bounding box center [516, 223] width 499 height 294
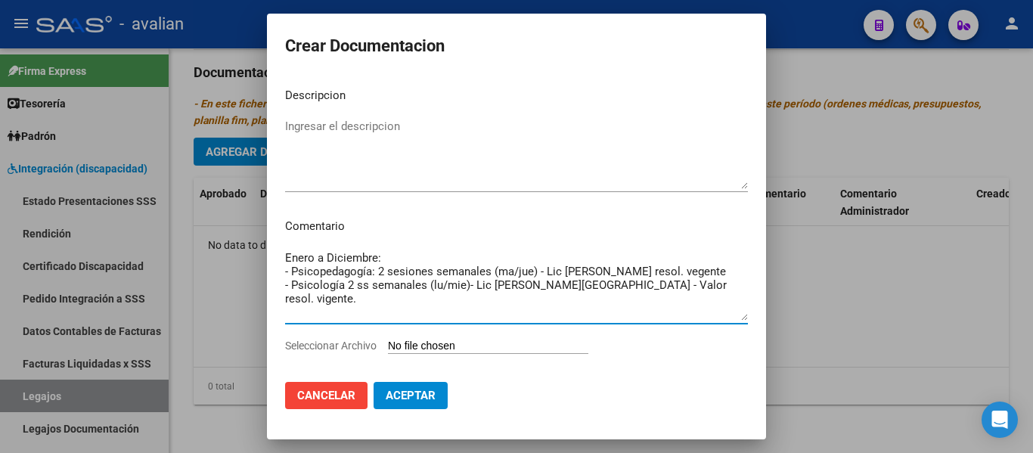
type textarea "Enero a Diciembre: - Psicopedagogía: 2 sesiones semanales (ma/jue) - Lic [PERSO…"
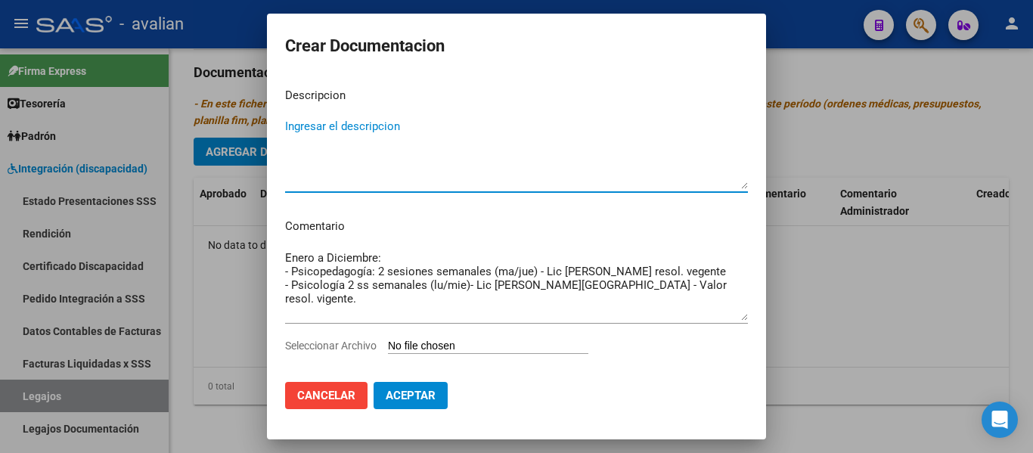
click at [315, 124] on textarea "Ingresar el descripcion" at bounding box center [516, 153] width 463 height 71
type textarea "Docu psicopedagogía"
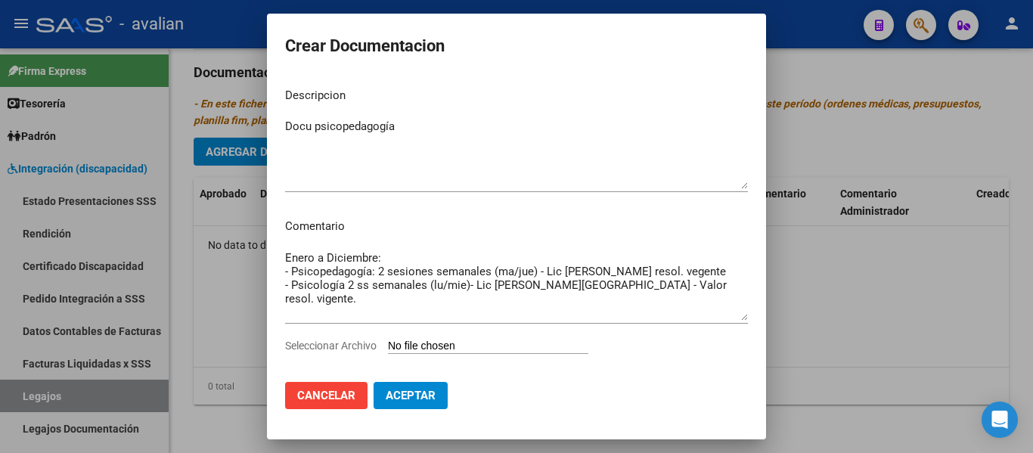
click at [441, 344] on input "Seleccionar Archivo" at bounding box center [488, 347] width 200 height 14
type input "C:\fakepath\DOCU PSICOLOGIA.pdf"
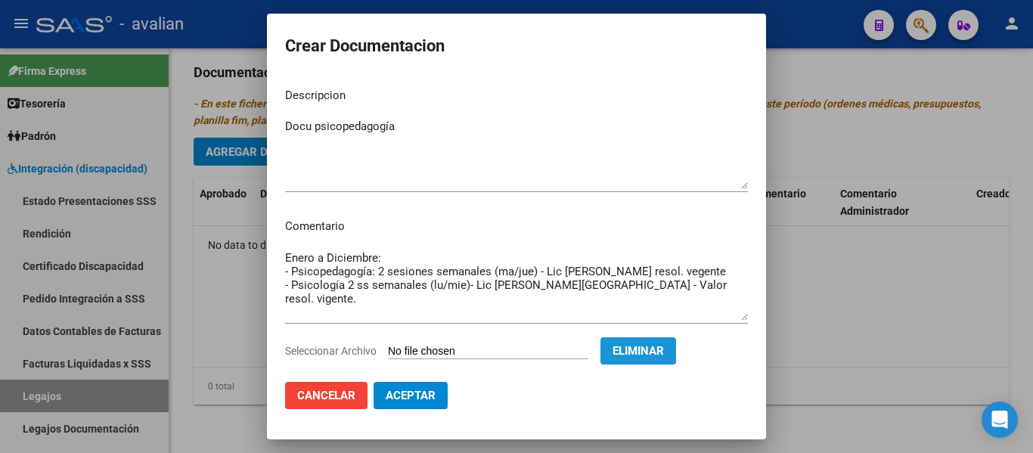
click at [551, 357] on span "Eliminar" at bounding box center [638, 351] width 51 height 14
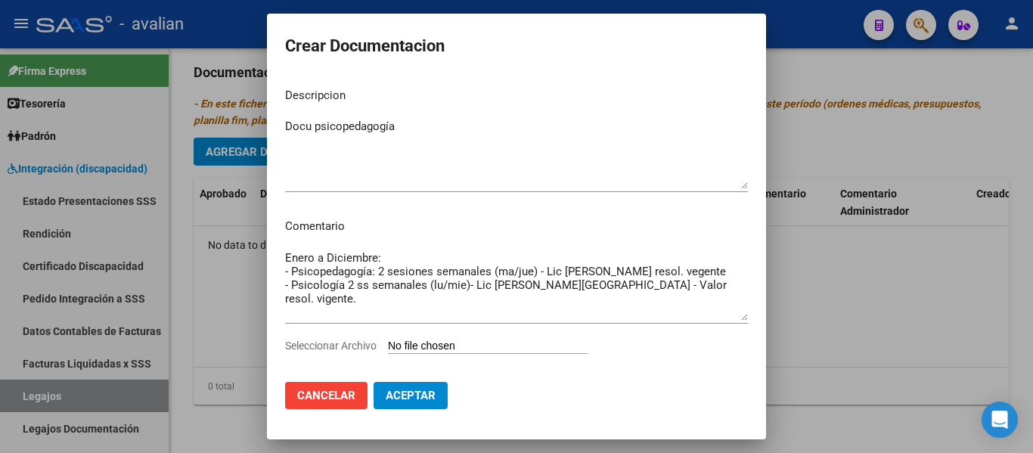
click at [427, 340] on input "Seleccionar Archivo" at bounding box center [488, 347] width 200 height 14
type input "C:\fakepath\DOCU PSICOPEDAGOGIA NUEVA.pdf"
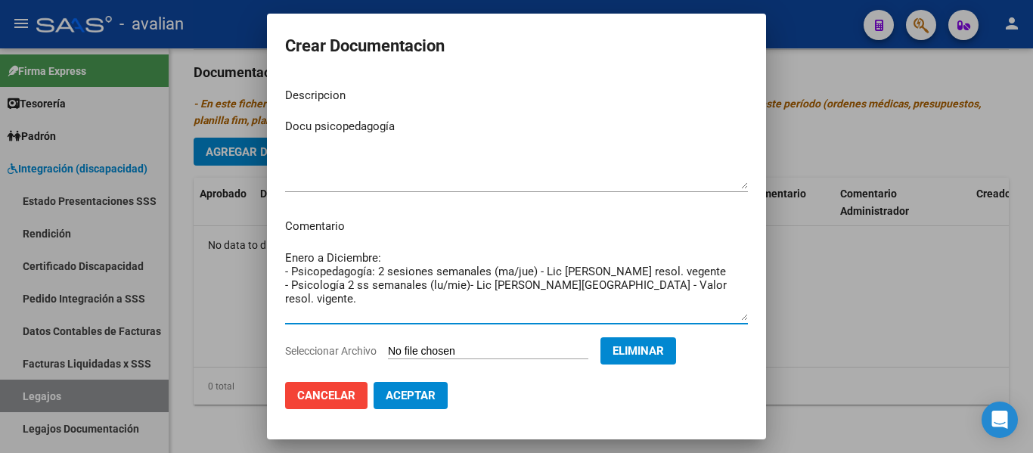
drag, startPoint x: 699, startPoint y: 304, endPoint x: 279, endPoint y: 303, distance: 419.7
click at [279, 303] on mat-dialog-content "Descripcion Docu psicopedagogía Ingresar el descripcion Comentario Enero a Dici…" at bounding box center [516, 223] width 499 height 294
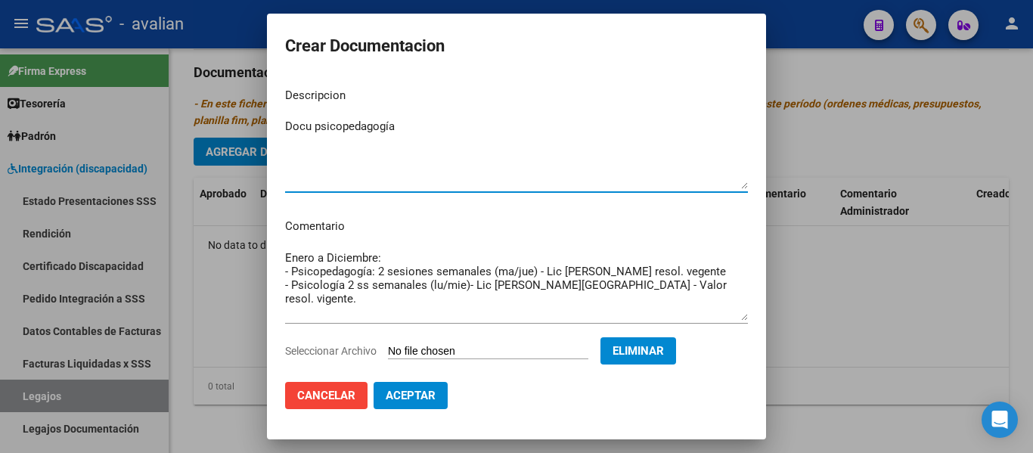
drag, startPoint x: 398, startPoint y: 129, endPoint x: 279, endPoint y: 132, distance: 118.8
click at [279, 132] on mat-dialog-content "Descripcion Docu psicopedagogía Ingresar el descripcion Comentario Enero a Dici…" at bounding box center [516, 223] width 499 height 294
click at [332, 285] on textarea "Enero a Diciembre: - Psicopedagogía: 2 sesiones semanales (ma/jue) - Lic [PERSO…" at bounding box center [516, 285] width 463 height 71
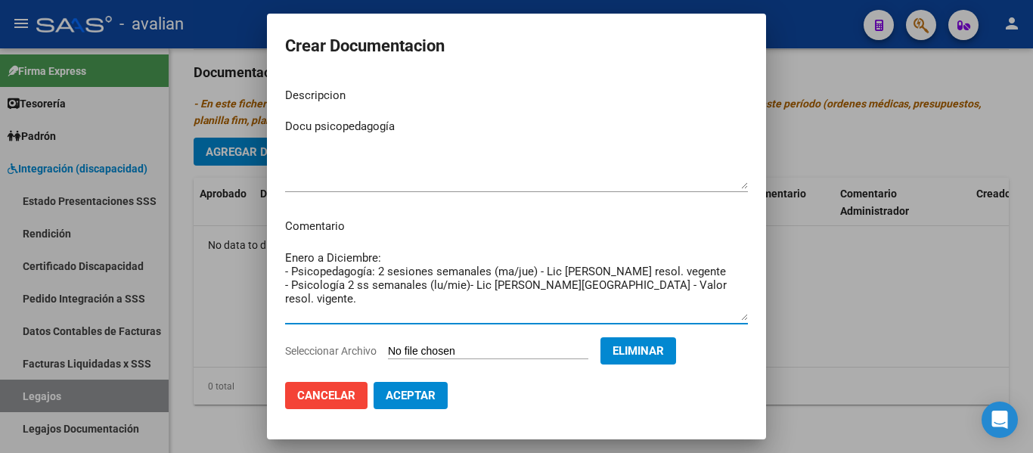
drag, startPoint x: 706, startPoint y: 296, endPoint x: 274, endPoint y: 295, distance: 431.8
click at [274, 295] on mat-dialog-content "Descripcion Docu psicopedagogía Ingresar el descripcion Comentario Enero a Dici…" at bounding box center [516, 223] width 499 height 294
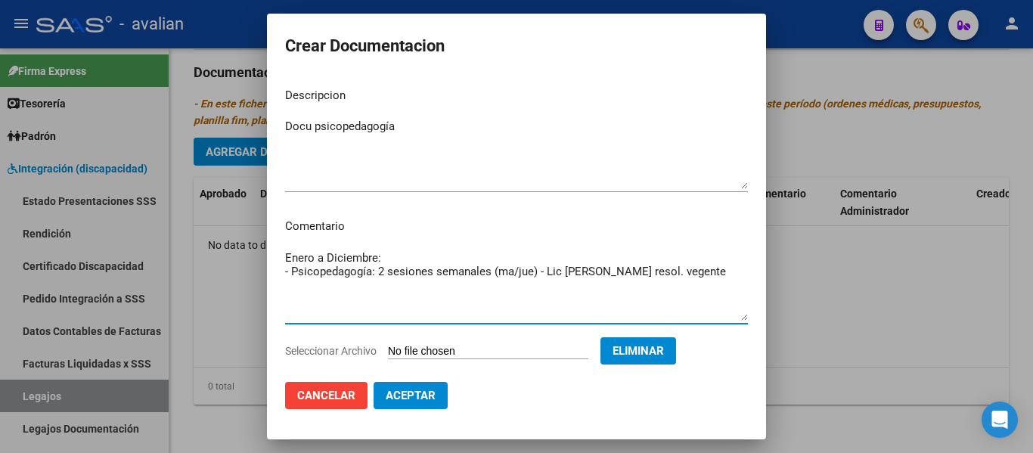
type textarea "Enero a Diciembre: - Psicopedagogía: 2 sesiones semanales (ma/jue) - Lic [PERSO…"
click at [411, 391] on span "Aceptar" at bounding box center [411, 396] width 50 height 14
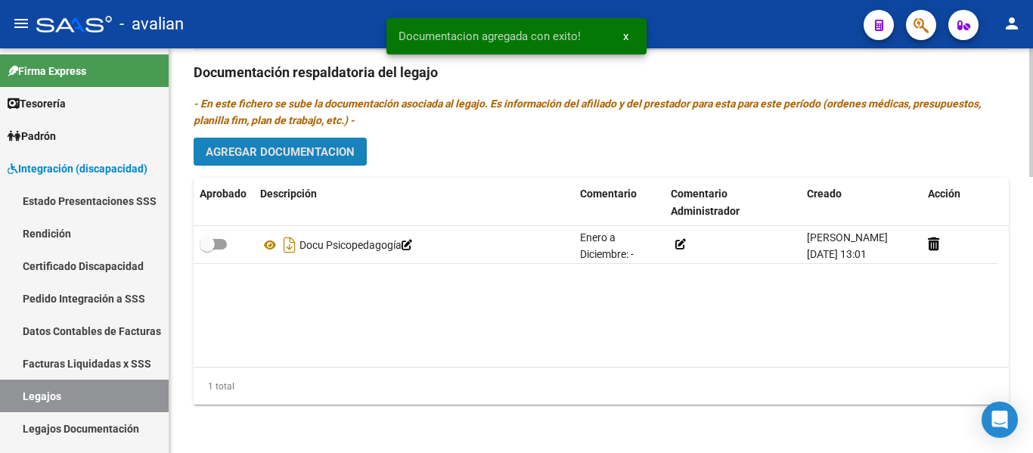
click at [306, 156] on span "Agregar Documentacion" at bounding box center [280, 152] width 149 height 14
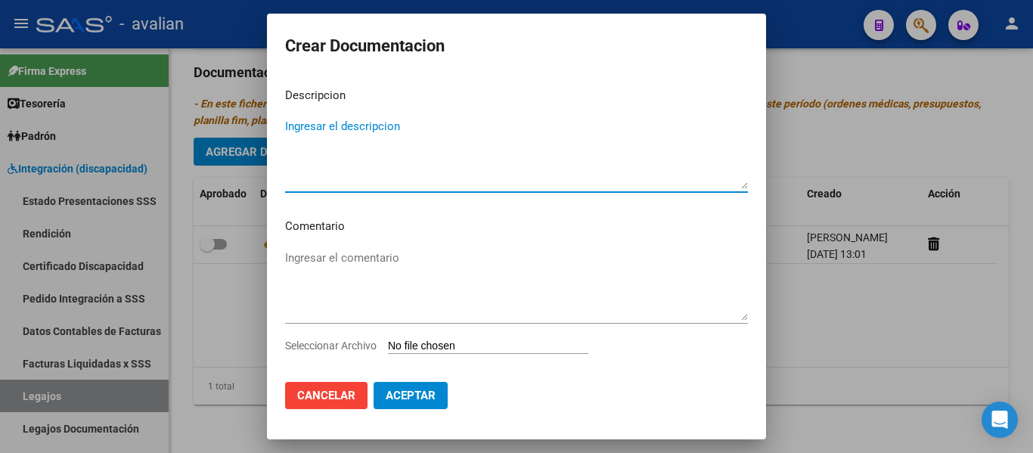
click at [324, 129] on textarea "Ingresar el descripcion" at bounding box center [516, 153] width 463 height 71
type textarea "Docu Psicología"
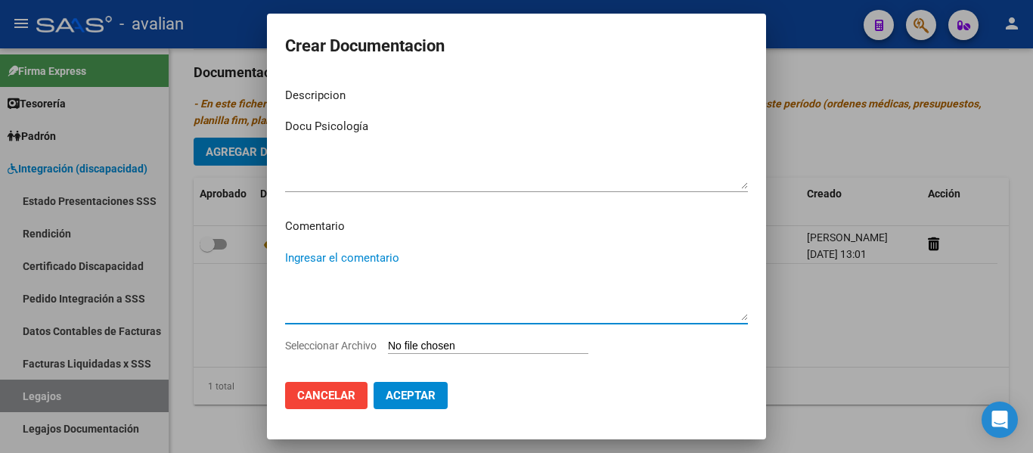
click at [314, 260] on textarea "Ingresar el comentario" at bounding box center [516, 285] width 463 height 71
paste textarea "Enero a Diciembre: - Psicopedagogía: 2 sesiones semanales (ma/jue) - Lic [PERSO…"
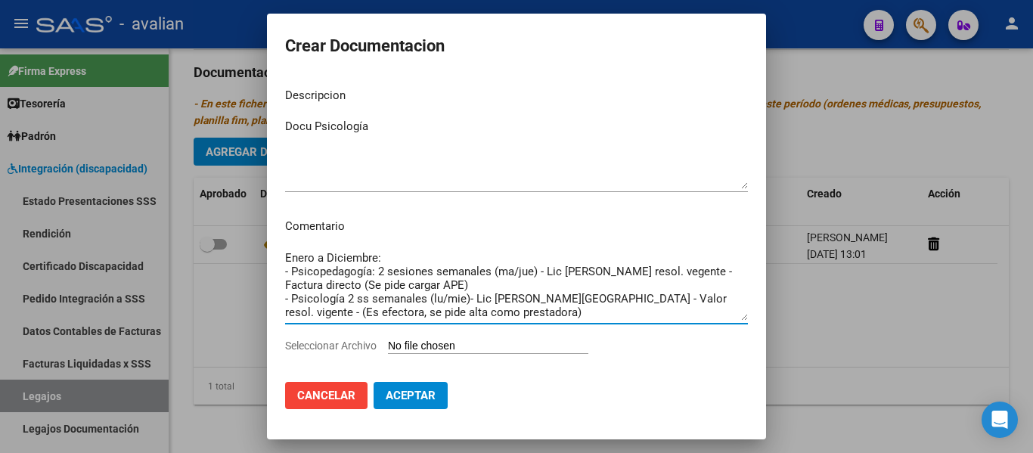
drag, startPoint x: 541, startPoint y: 284, endPoint x: 253, endPoint y: 274, distance: 288.3
click at [253, 274] on div "Crear Documentacion Descripcion Docu Psicología Ingresar el descripcion Comenta…" at bounding box center [516, 226] width 1033 height 453
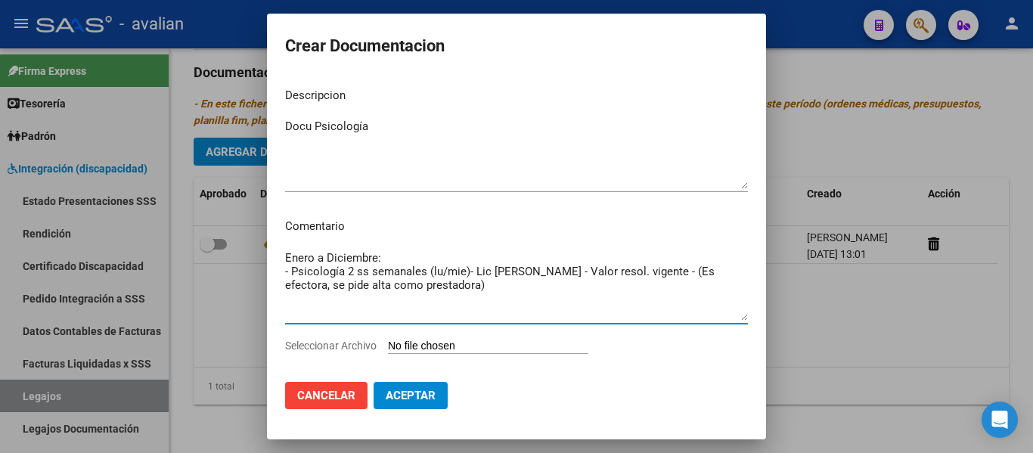
drag, startPoint x: 697, startPoint y: 270, endPoint x: 708, endPoint y: 276, distance: 12.9
click at [551, 287] on textarea "Enero a Diciembre: - Psicología 2 ss semanales (lu/mie)- Lic [PERSON_NAME] - Va…" at bounding box center [516, 285] width 463 height 71
click at [551, 278] on textarea "Enero a Diciembre: - Psicología 2 ss semanales (lu/mie)- Lic [PERSON_NAME] - Va…" at bounding box center [516, 285] width 463 height 71
drag, startPoint x: 690, startPoint y: 271, endPoint x: 724, endPoint y: 296, distance: 41.1
click at [551, 296] on textarea "Enero a Diciembre: - Psicología 2 ss semanales (lu/mie)- Lic [PERSON_NAME] - Va…" at bounding box center [516, 285] width 463 height 71
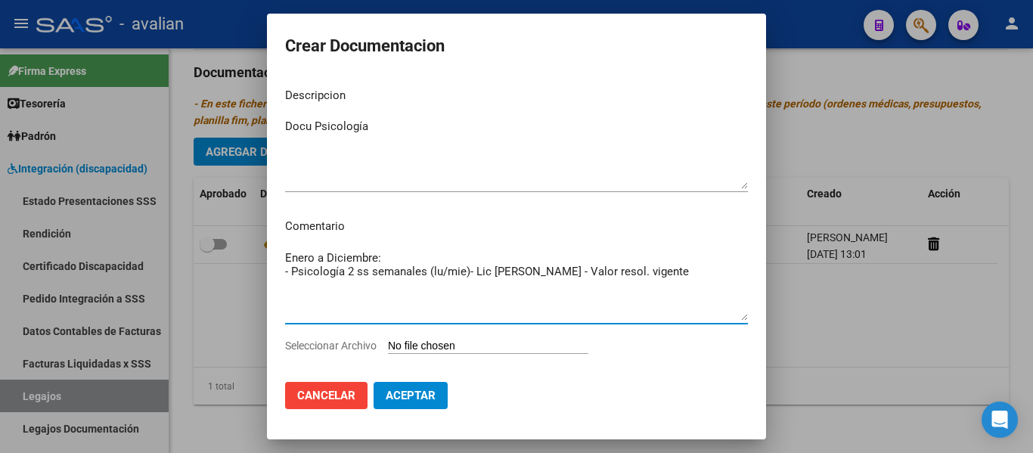
type textarea "Enero a Diciembre: - Psicología 2 ss semanales (lu/mie)- Lic [PERSON_NAME] - Va…"
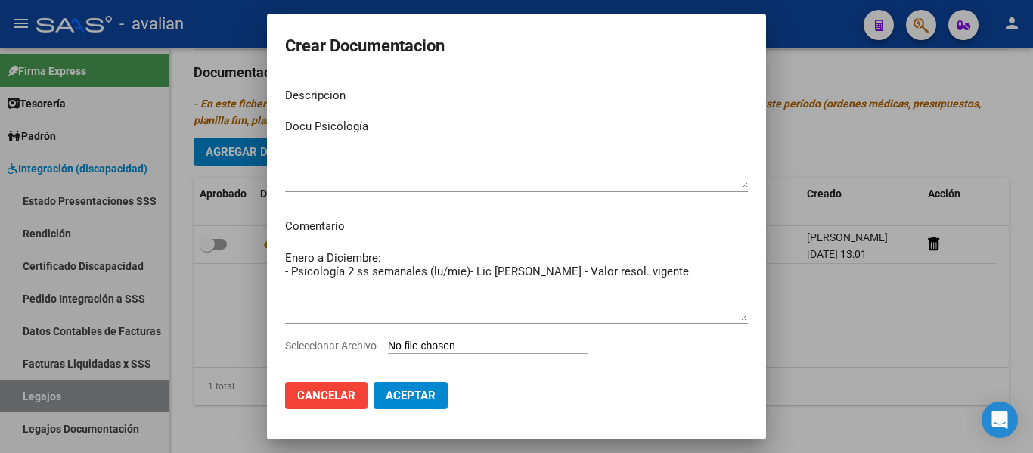
click at [443, 346] on input "Seleccionar Archivo" at bounding box center [488, 347] width 200 height 14
type input "C:\fakepath\DOCU PSICOLOGIA.pdf"
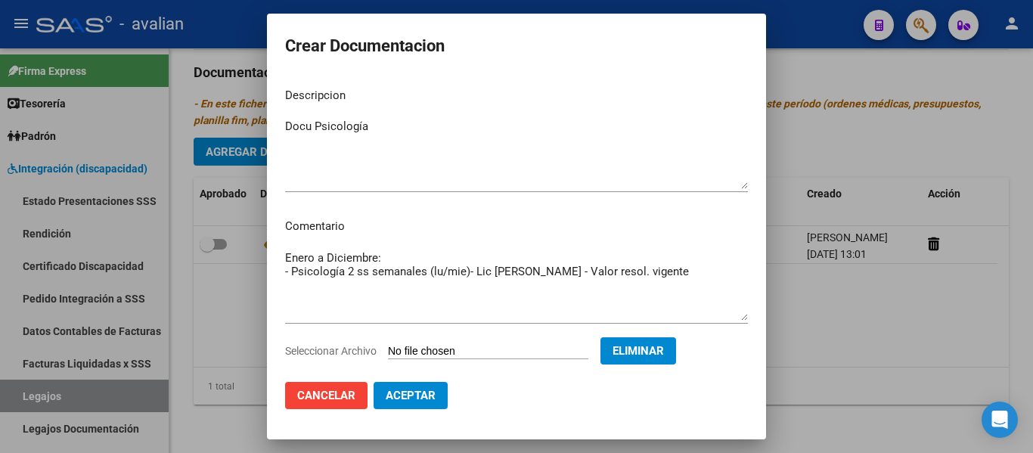
click at [413, 396] on span "Aceptar" at bounding box center [411, 396] width 50 height 14
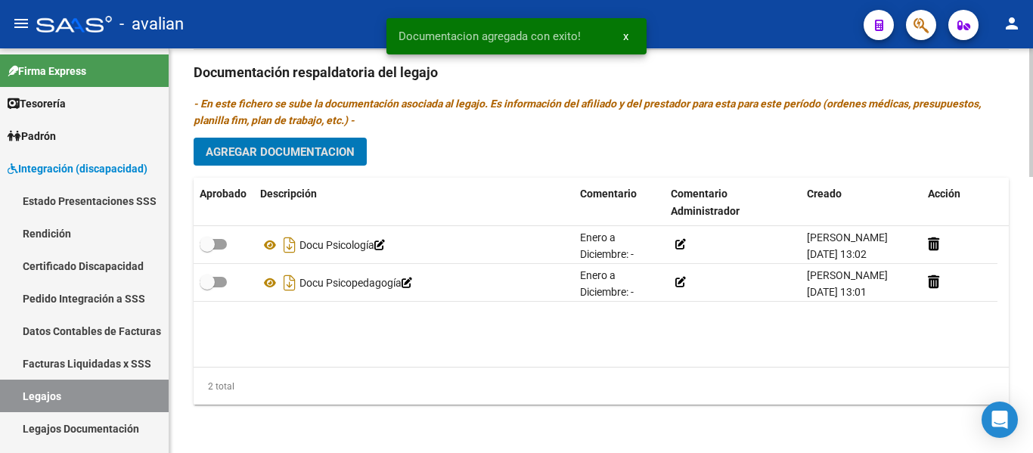
click at [309, 158] on span "Agregar Documentacion" at bounding box center [280, 152] width 149 height 14
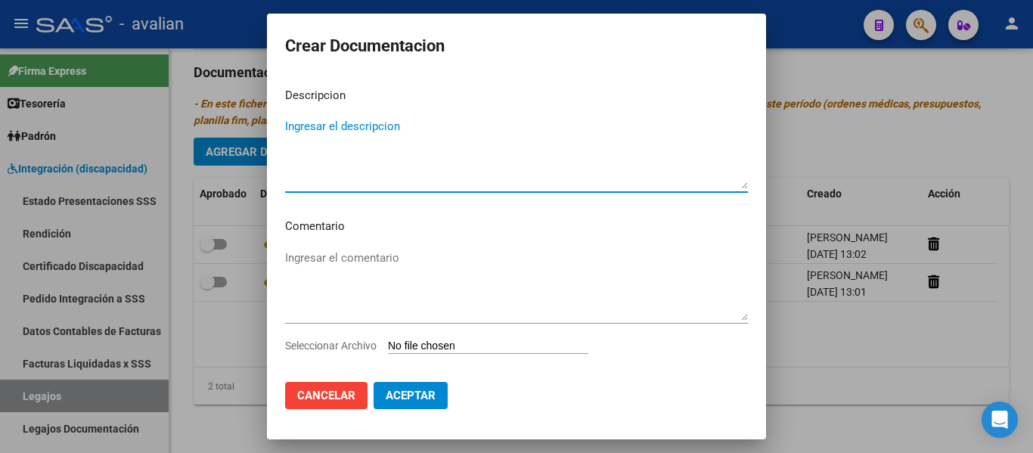
click at [309, 143] on textarea "Ingresar el descripcion" at bounding box center [516, 153] width 463 height 71
type textarea "Docu personal"
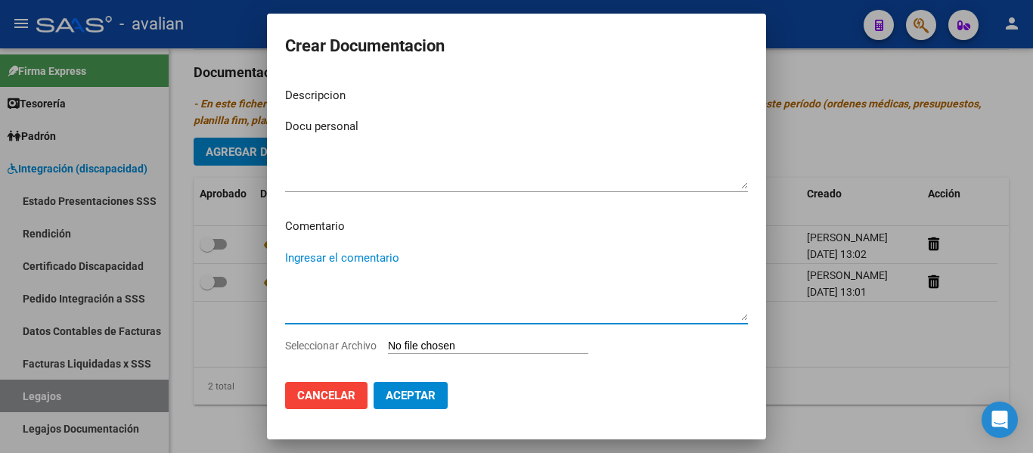
click at [306, 263] on textarea "Ingresar el comentario" at bounding box center [516, 285] width 463 height 71
paste textarea "Enero a Diciembre: - Psicopedagogía: 2 sesiones semanales (ma/jue) - Lic [PERSO…"
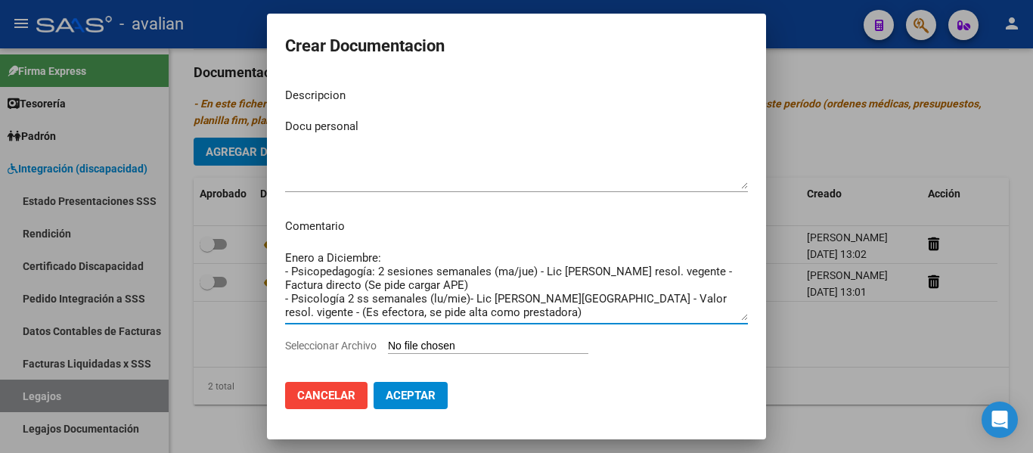
drag, startPoint x: 499, startPoint y: 315, endPoint x: 691, endPoint y: 299, distance: 192.7
click at [551, 299] on textarea "Enero a Diciembre: - Psicopedagogía: 2 sesiones semanales (ma/jue) - Lic [PERSO…" at bounding box center [516, 285] width 463 height 71
drag, startPoint x: 528, startPoint y: 287, endPoint x: 326, endPoint y: 286, distance: 201.9
click at [326, 286] on textarea "Enero a Diciembre: - Psicopedagogía: 2 sesiones semanales (ma/jue) - Lic [PERSO…" at bounding box center [516, 285] width 463 height 71
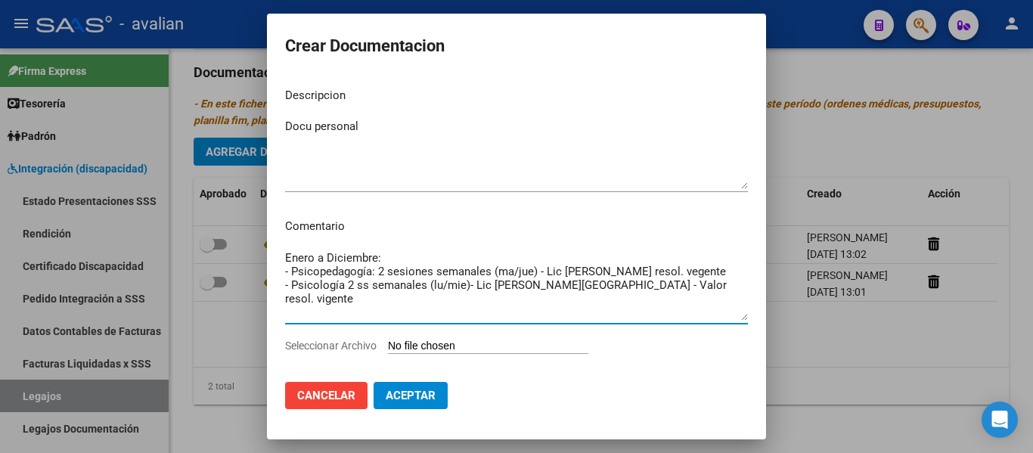
type textarea "Enero a Diciembre: - Psicopedagogía: 2 sesiones semanales (ma/jue) - Lic [PERSO…"
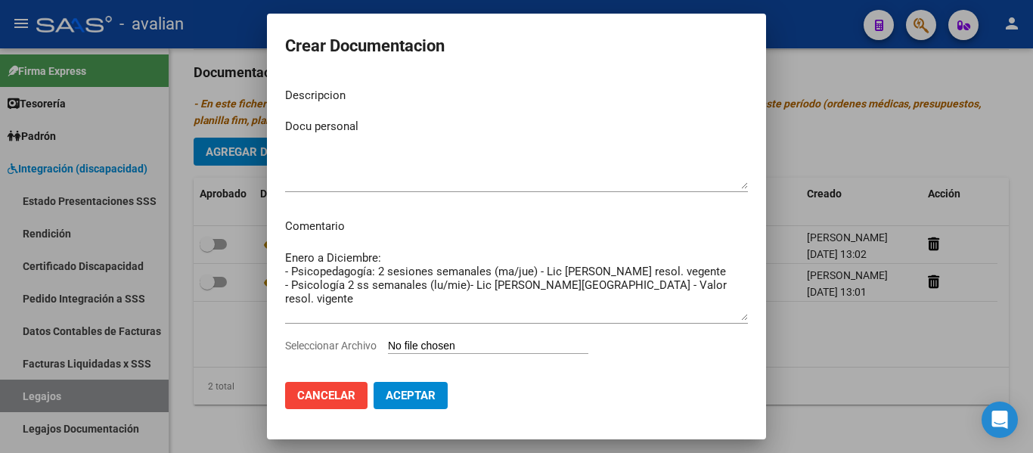
click at [409, 347] on input "Seleccionar Archivo" at bounding box center [488, 347] width 200 height 14
type input "C:\fakepath\LOPEZFRANCESA_DOCUPERSONAL.pdf"
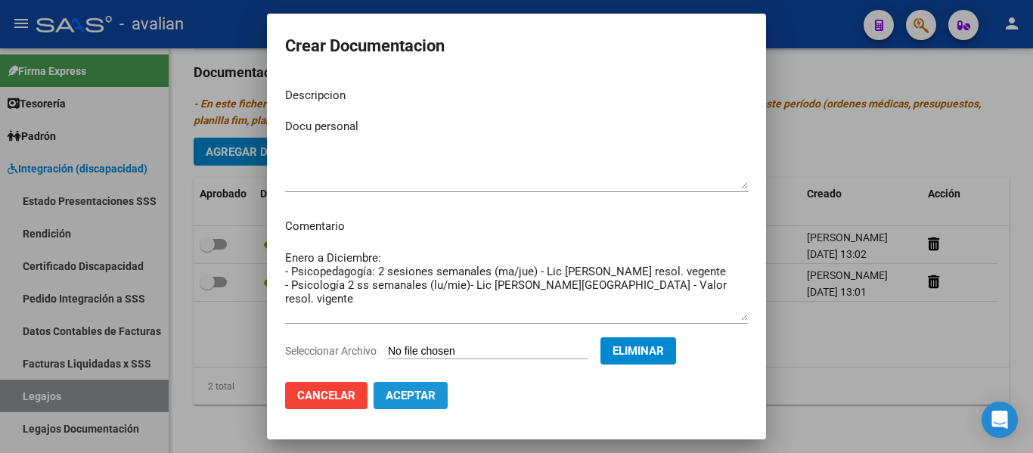
click at [437, 398] on button "Aceptar" at bounding box center [411, 395] width 74 height 27
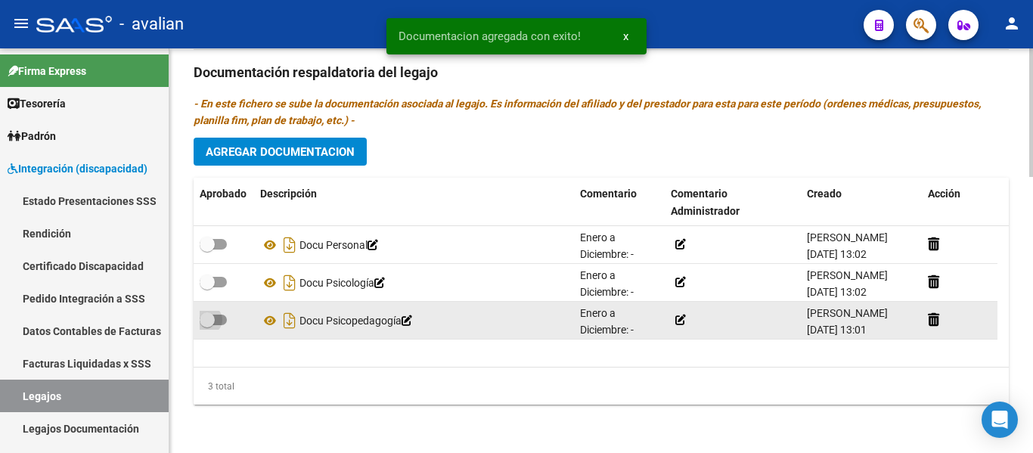
click at [225, 321] on span at bounding box center [213, 320] width 27 height 11
click at [207, 325] on input "checkbox" at bounding box center [206, 325] width 1 height 1
checkbox input "true"
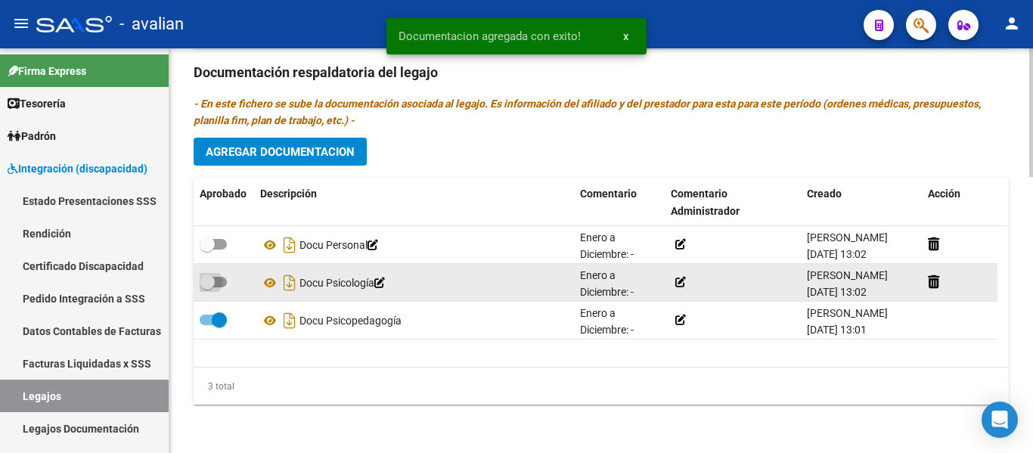
click at [220, 284] on span at bounding box center [213, 282] width 27 height 11
click at [207, 287] on input "checkbox" at bounding box center [206, 287] width 1 height 1
checkbox input "true"
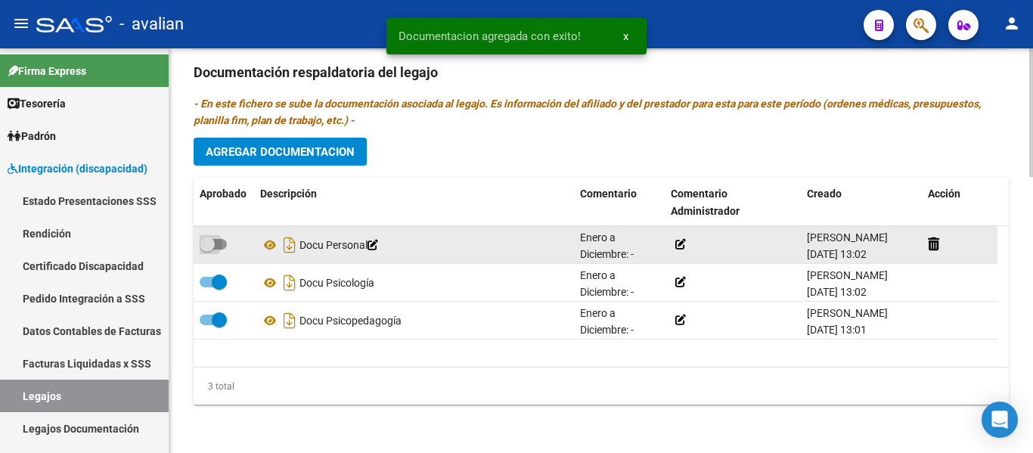
click at [226, 241] on span at bounding box center [213, 244] width 27 height 11
click at [207, 250] on input "checkbox" at bounding box center [206, 250] width 1 height 1
checkbox input "true"
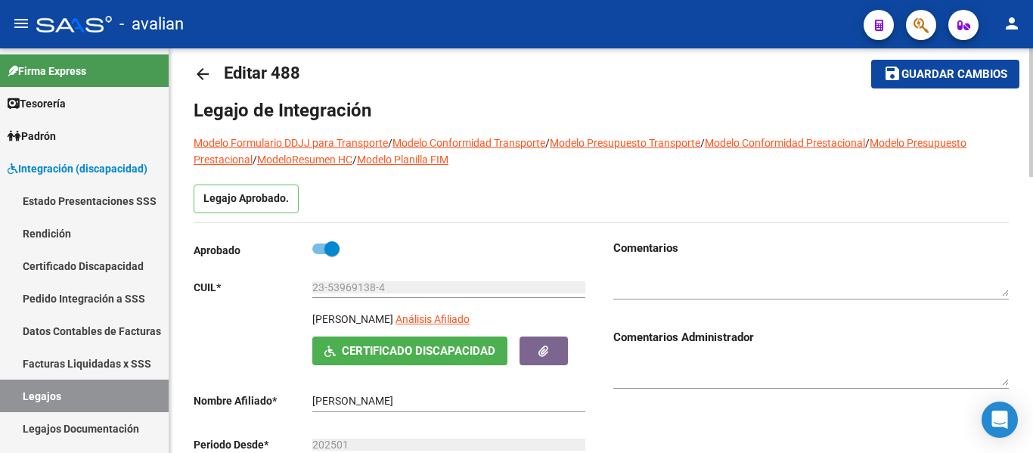
scroll to position [0, 0]
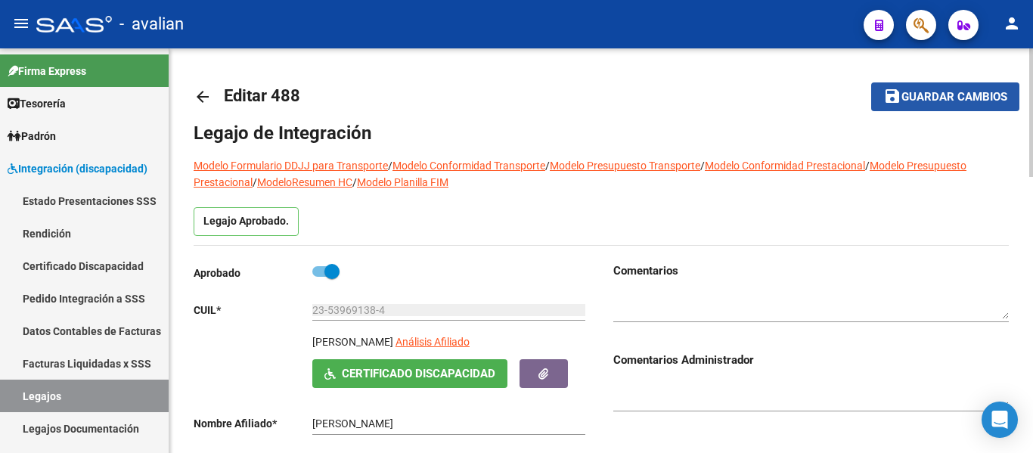
click at [551, 101] on span "Guardar cambios" at bounding box center [954, 98] width 106 height 14
click at [551, 110] on button "save Guardar cambios" at bounding box center [945, 96] width 148 height 28
click at [201, 86] on link "arrow_back" at bounding box center [209, 97] width 30 height 36
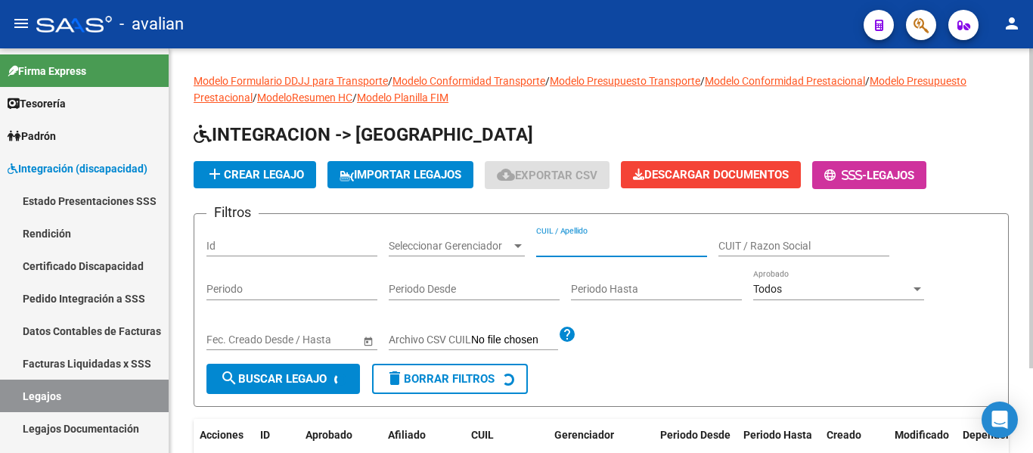
click at [551, 245] on input "CUIL / Apellido" at bounding box center [621, 246] width 171 height 13
paste input "23568675339"
type input "23568675339"
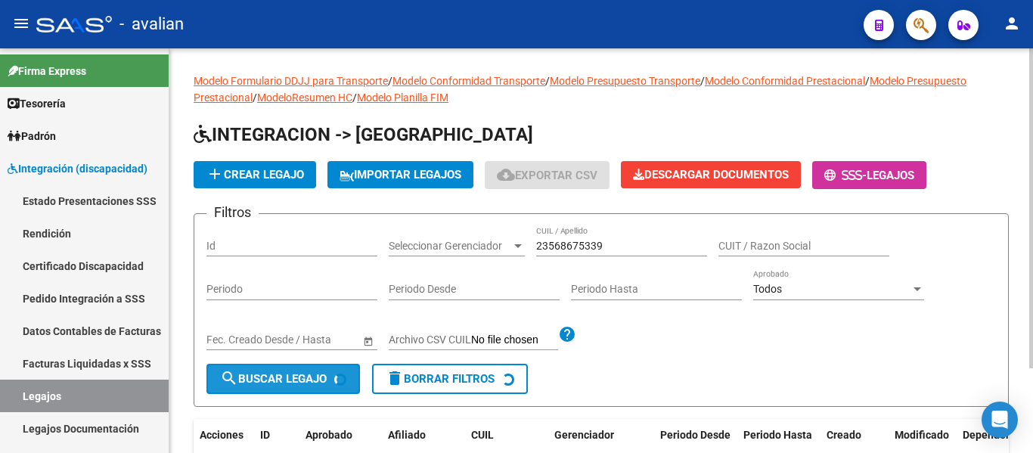
click at [340, 382] on div at bounding box center [340, 380] width 12 height 12
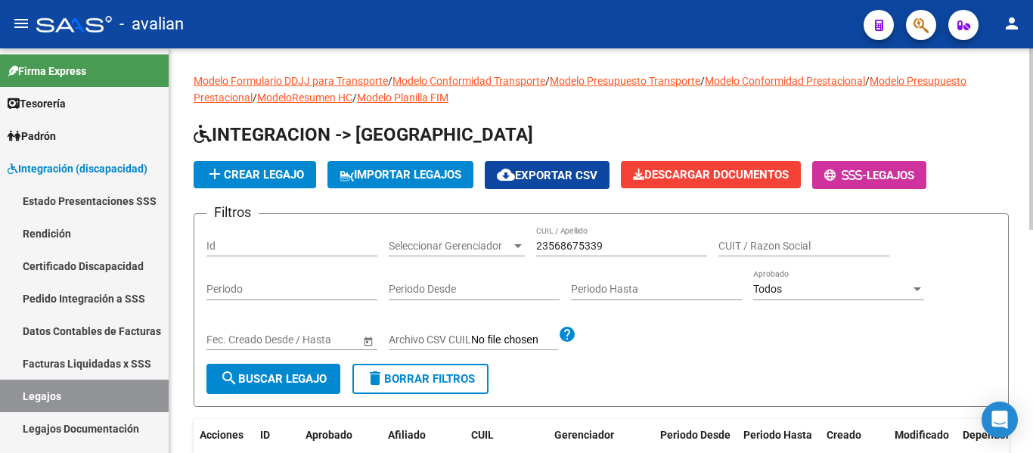
click at [294, 374] on span "search Buscar Legajo" at bounding box center [273, 379] width 107 height 14
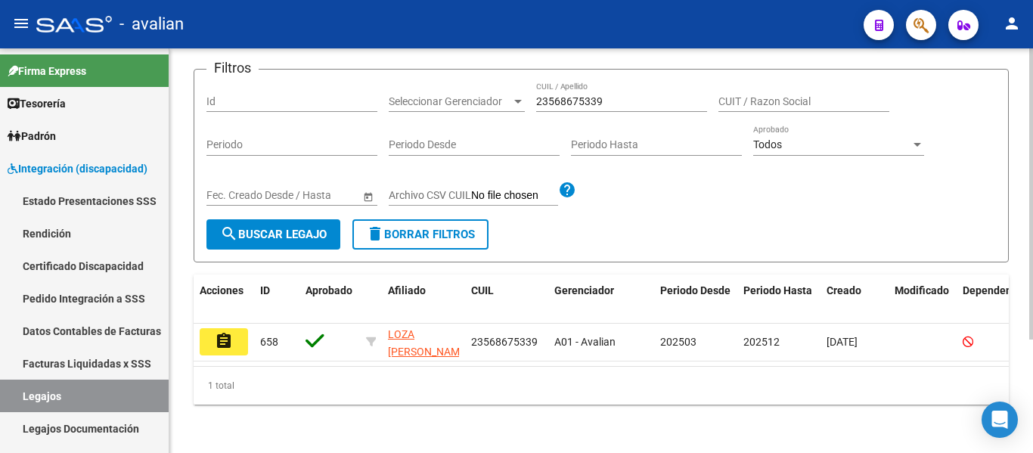
scroll to position [151, 0]
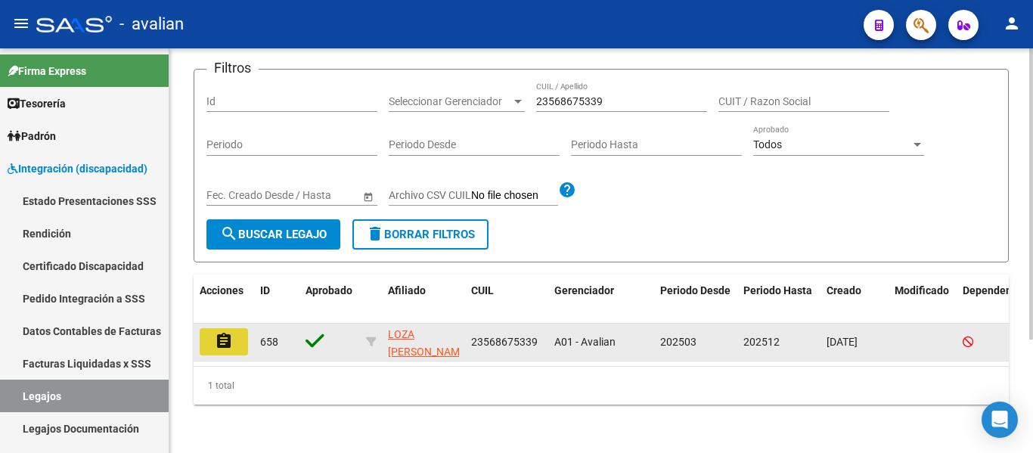
click at [229, 334] on mat-icon "assignment" at bounding box center [224, 341] width 18 height 18
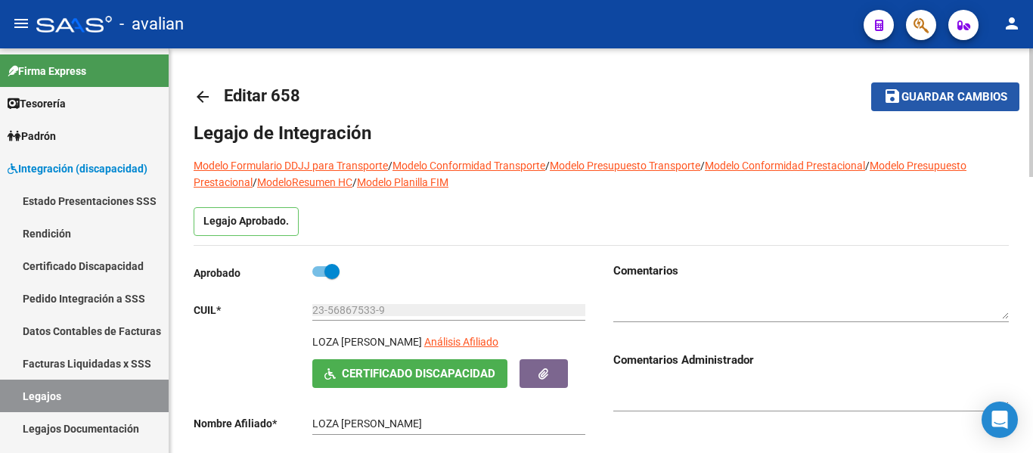
click at [551, 101] on span "Guardar cambios" at bounding box center [954, 98] width 106 height 14
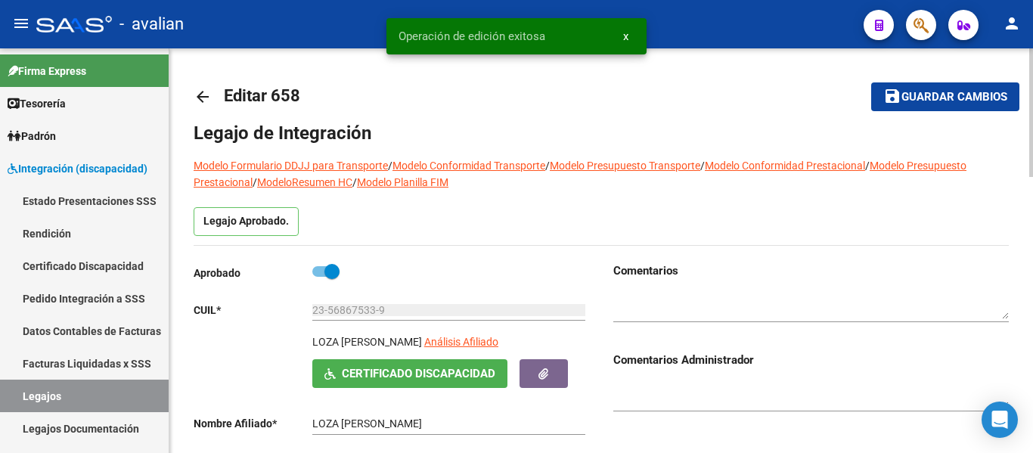
click at [198, 93] on mat-icon "arrow_back" at bounding box center [203, 97] width 18 height 18
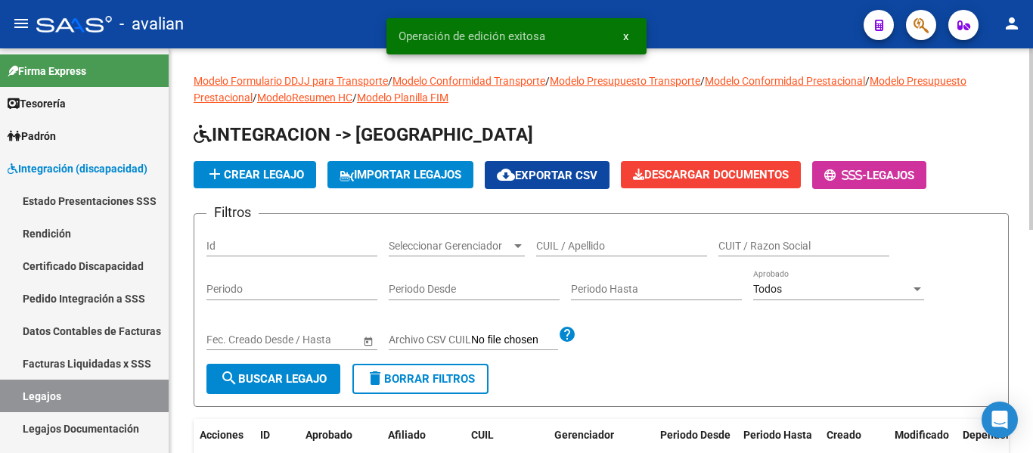
click at [551, 240] on input "CUIL / Apellido" at bounding box center [621, 246] width 171 height 13
paste input "20578274961"
type input "20578274961"
click at [287, 375] on span "search Buscar Legajo" at bounding box center [273, 379] width 107 height 14
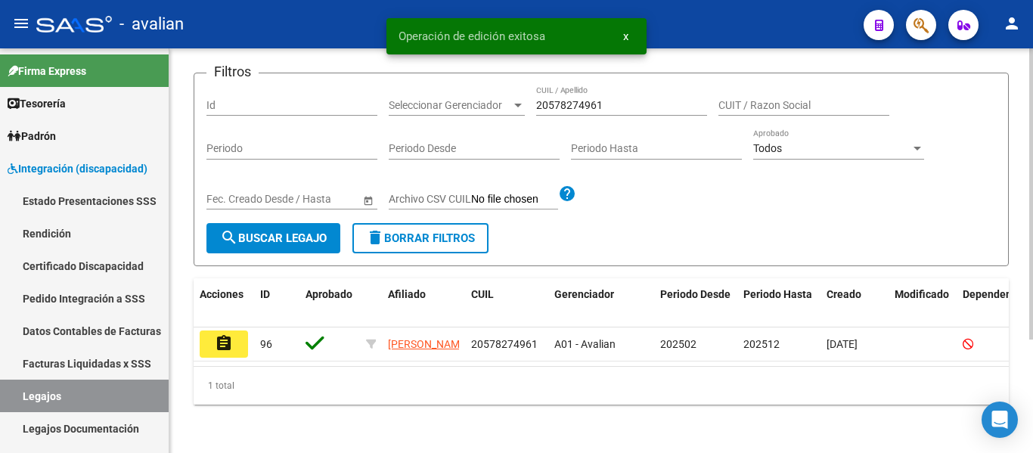
scroll to position [157, 0]
click at [233, 330] on button "assignment" at bounding box center [224, 343] width 48 height 27
